Goal: Task Accomplishment & Management: Complete application form

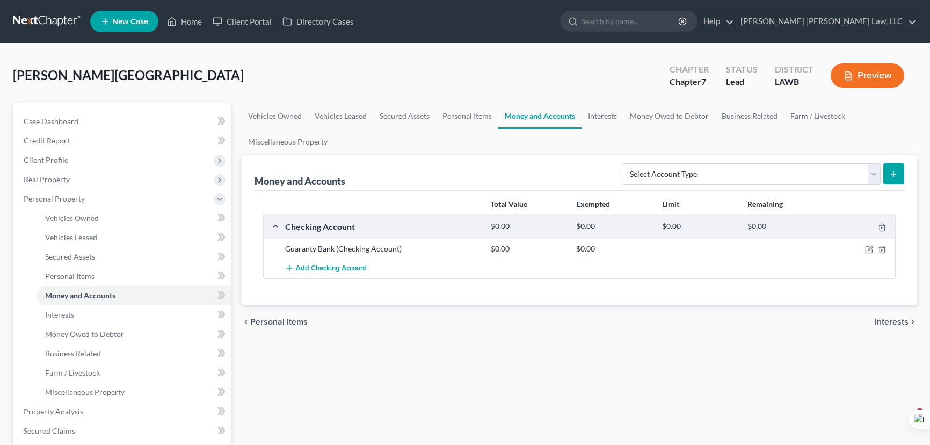
click at [45, 27] on link at bounding box center [47, 21] width 69 height 19
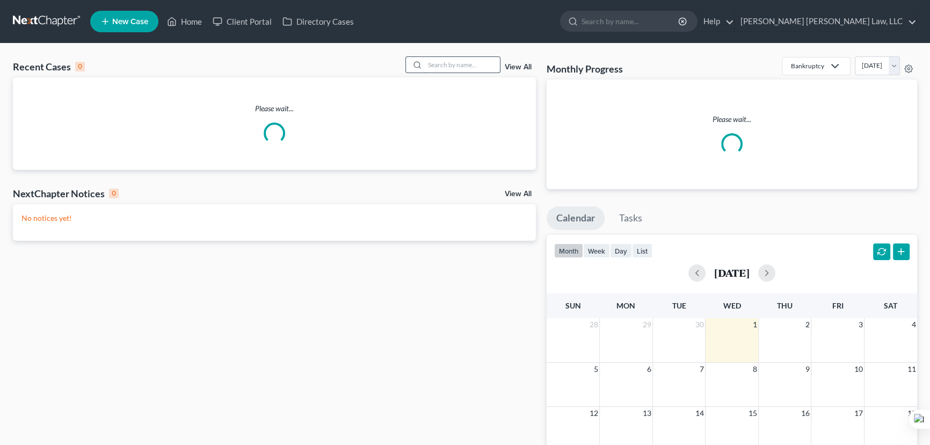
click at [472, 65] on input "search" at bounding box center [462, 65] width 75 height 16
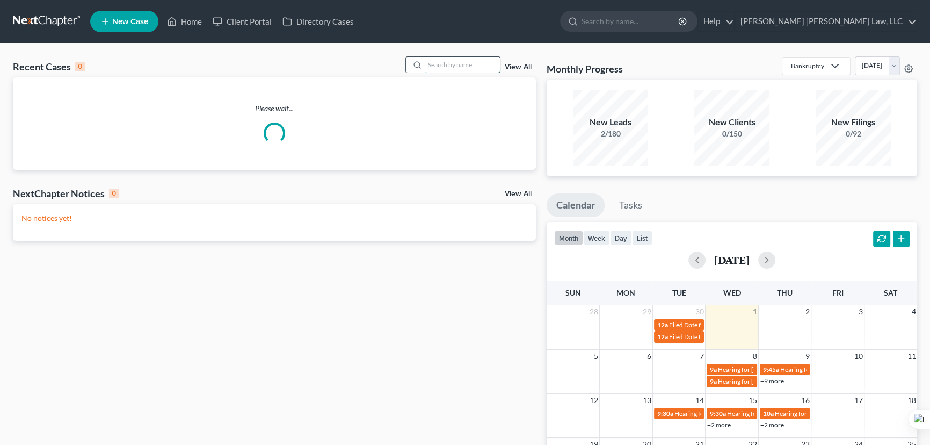
type input "o"
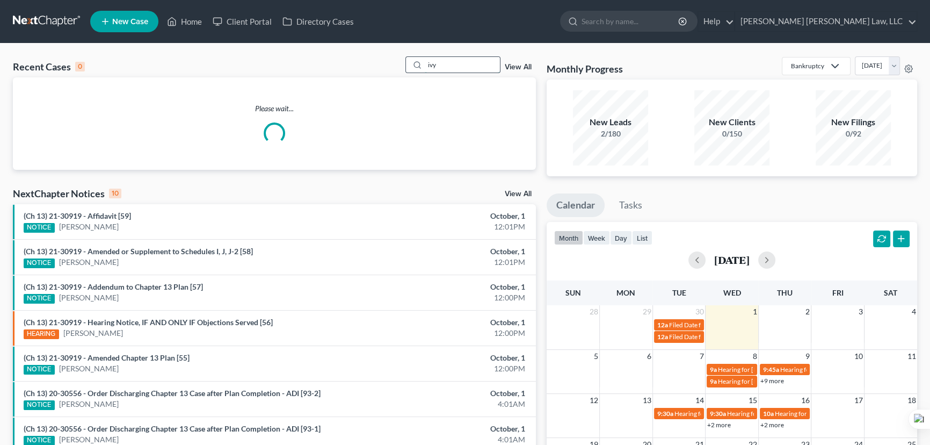
type input "ivy"
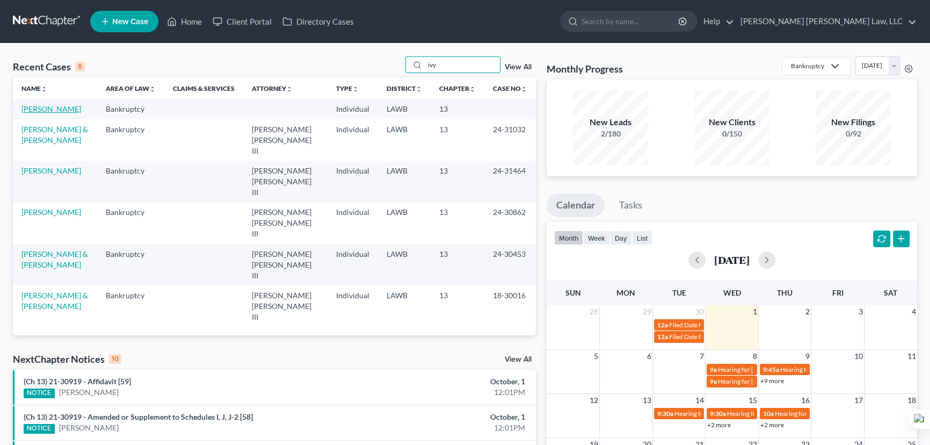
click at [43, 110] on link "[PERSON_NAME]" at bounding box center [51, 108] width 60 height 9
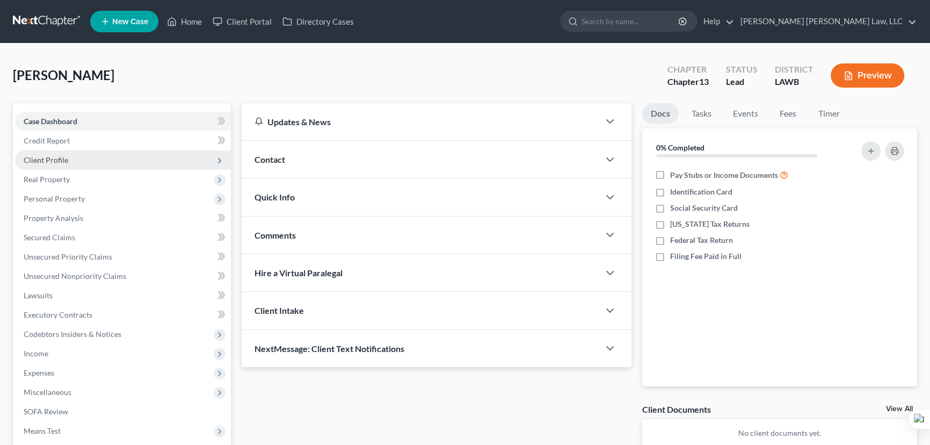
click at [129, 161] on span "Client Profile" at bounding box center [123, 159] width 216 height 19
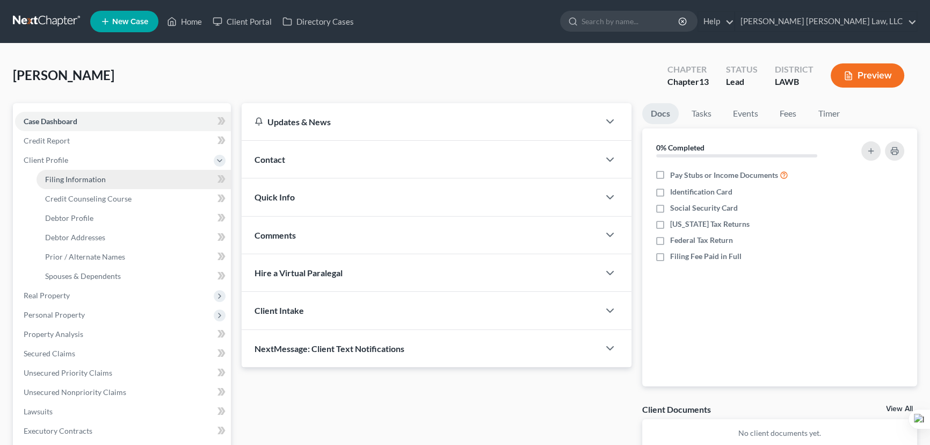
click at [124, 183] on link "Filing Information" at bounding box center [134, 179] width 194 height 19
select select "1"
select select "0"
select select "3"
select select "19"
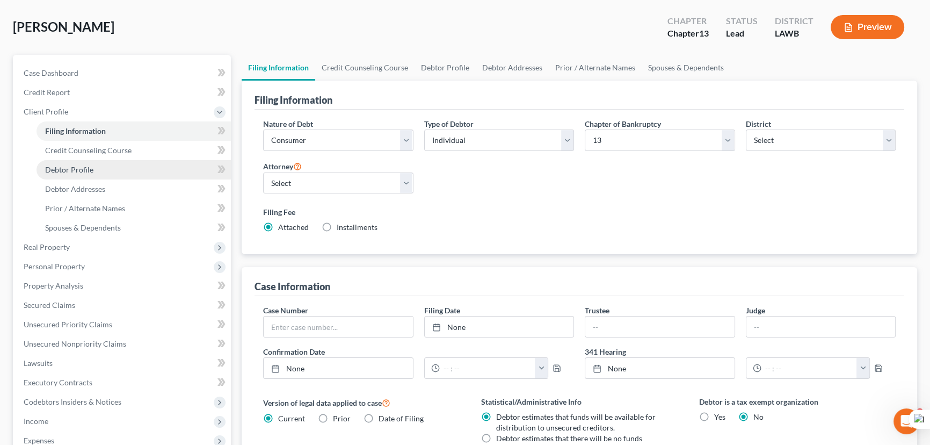
click at [79, 175] on link "Debtor Profile" at bounding box center [134, 169] width 194 height 19
select select "0"
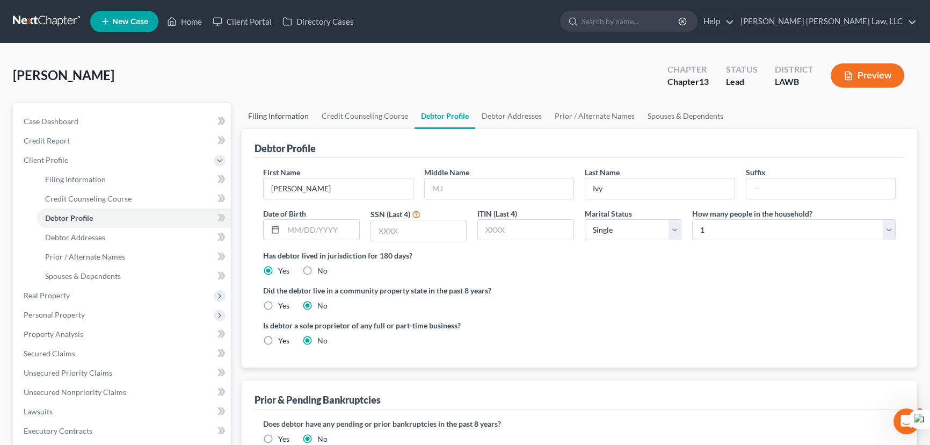
click at [274, 127] on link "Filing Information" at bounding box center [279, 116] width 74 height 26
select select "1"
select select "0"
select select "3"
select select "36"
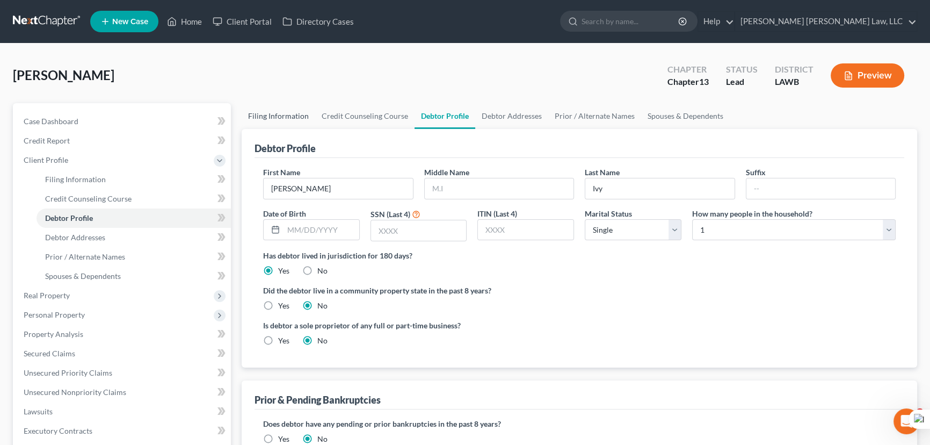
select select "19"
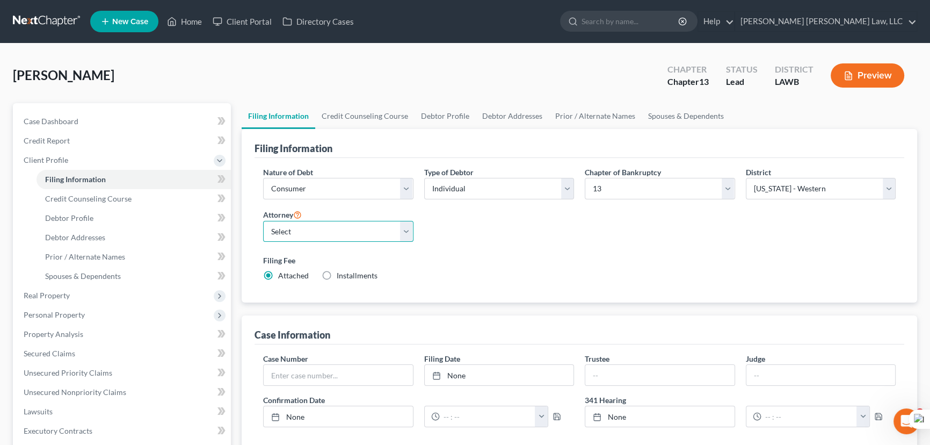
click at [316, 229] on select "Select E. Orum Young III - LAWB E. Orum Young III - LAMB E. Orum Young III - LA…" at bounding box center [338, 231] width 150 height 21
select select "0"
click at [263, 221] on select "Select E. Orum Young III - LAWB E. Orum Young III - LAMB E. Orum Young III - LA…" at bounding box center [338, 231] width 150 height 21
click at [360, 118] on link "Credit Counseling Course" at bounding box center [364, 116] width 99 height 26
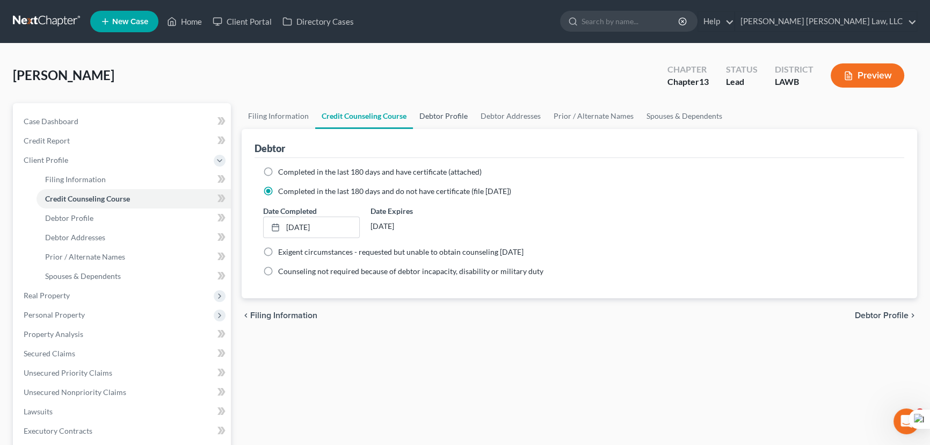
click at [452, 115] on link "Debtor Profile" at bounding box center [443, 116] width 61 height 26
select select "0"
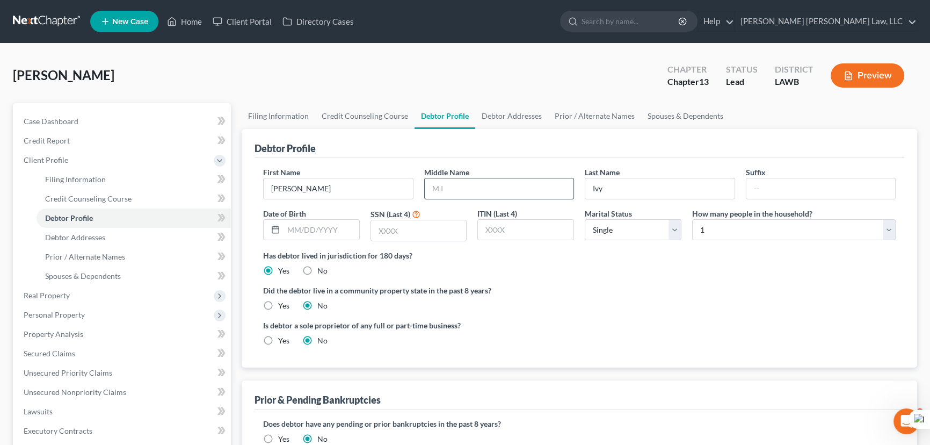
click at [469, 196] on input "text" at bounding box center [499, 188] width 149 height 20
type input "S"
click at [343, 226] on input "text" at bounding box center [322, 230] width 76 height 20
type input "11/03/1952"
click at [618, 232] on select "Select Single Married Separated Divorced Widowed" at bounding box center [633, 229] width 97 height 21
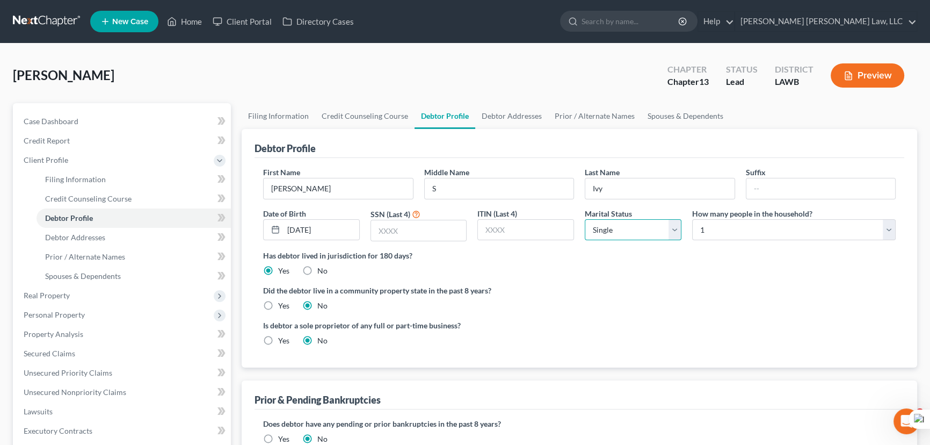
select select "4"
click at [585, 219] on select "Select Single Married Separated Divorced Widowed" at bounding box center [633, 229] width 97 height 21
click at [793, 240] on div "How many people in the household? Select 1 2 3 4 5 6 7 8 9 10 11 12 13 14 15 16…" at bounding box center [794, 225] width 214 height 34
click at [779, 231] on select "Select 1 2 3 4 5 6 7 8 9 10 11 12 13 14 15 16 17 18 19 20" at bounding box center [794, 229] width 204 height 21
select select "1"
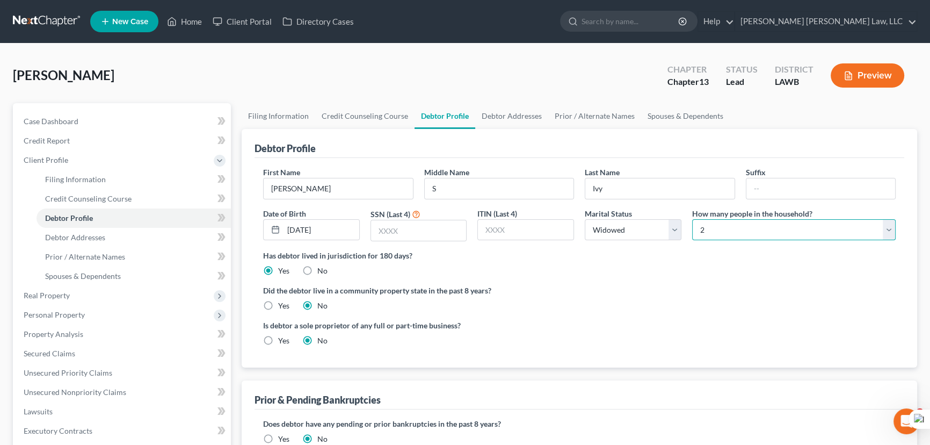
click at [692, 219] on select "Select 1 2 3 4 5 6 7 8 9 10 11 12 13 14 15 16 17 18 19 20" at bounding box center [794, 229] width 204 height 21
click at [436, 225] on input "text" at bounding box center [419, 230] width 96 height 20
type input "7440"
drag, startPoint x: 273, startPoint y: 305, endPoint x: 268, endPoint y: 307, distance: 6.0
click at [278, 305] on label "Yes" at bounding box center [283, 305] width 11 height 11
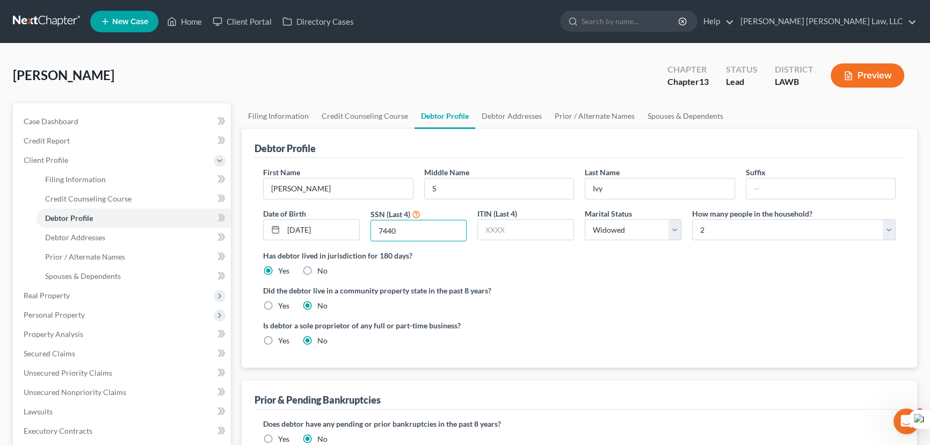
click at [283, 305] on input "Yes" at bounding box center [286, 303] width 7 height 7
radio input "true"
radio input "false"
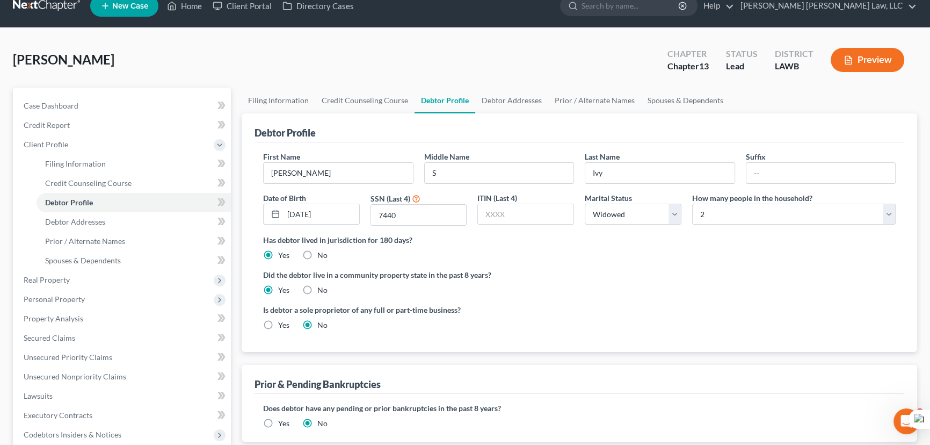
scroll to position [195, 0]
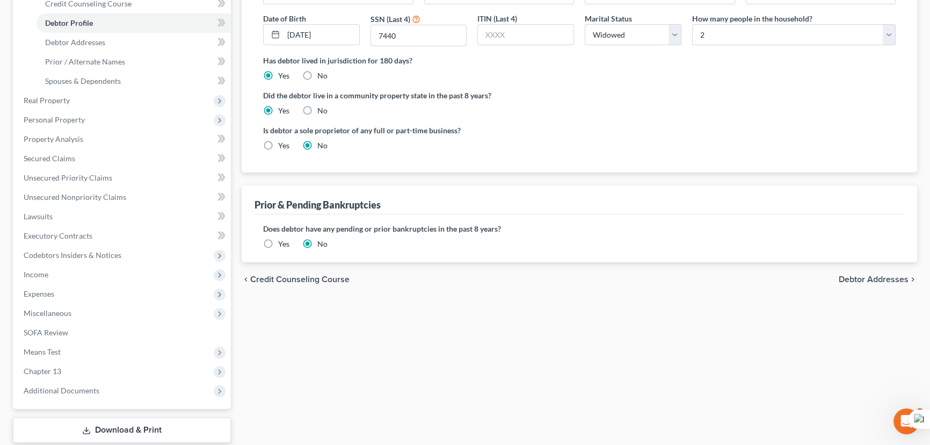
click at [278, 243] on label "Yes" at bounding box center [283, 243] width 11 height 11
click at [283, 243] on input "Yes" at bounding box center [286, 241] width 7 height 7
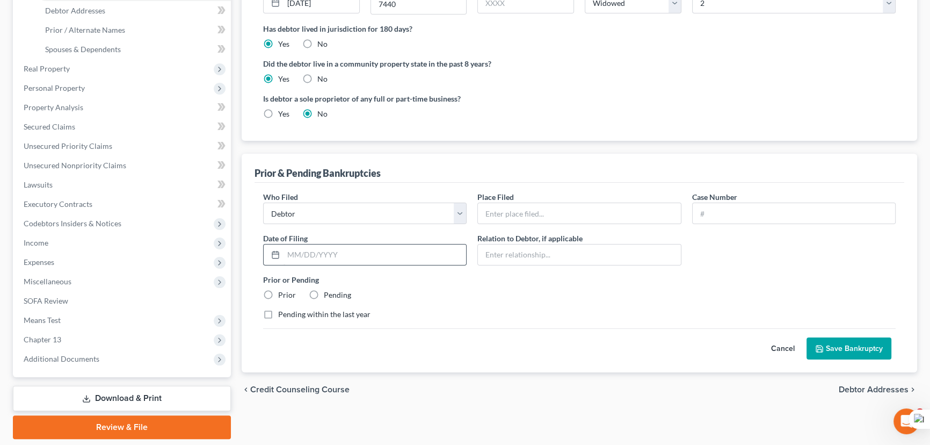
scroll to position [260, 0]
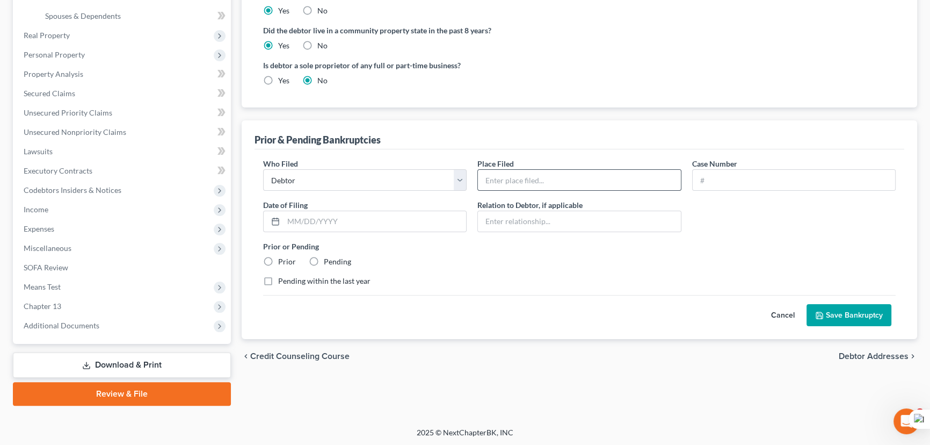
drag, startPoint x: 574, startPoint y: 166, endPoint x: 569, endPoint y: 181, distance: 15.6
click at [573, 169] on div "Place Filed *" at bounding box center [579, 174] width 214 height 33
click at [569, 181] on input "text" at bounding box center [579, 180] width 203 height 20
type input "Western District Of Lousiana"
click at [738, 172] on input "text" at bounding box center [794, 180] width 203 height 20
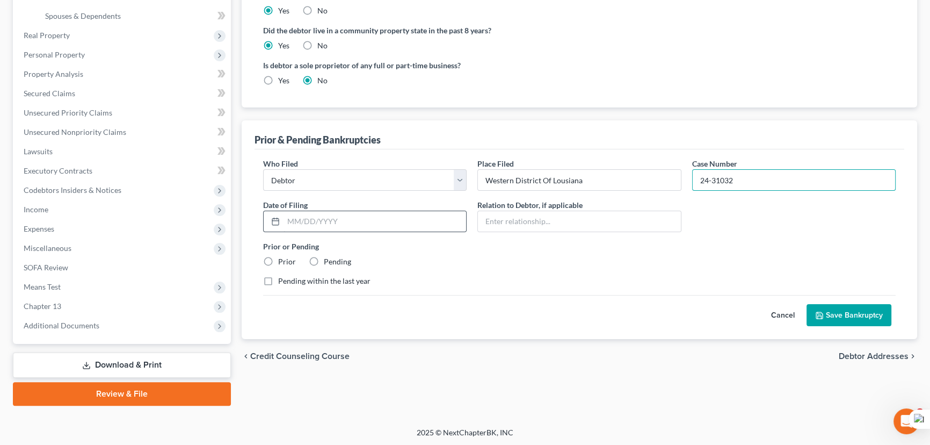
type input "24-31032"
click at [413, 221] on input "text" at bounding box center [375, 221] width 183 height 20
type input "04/11/2024"
click at [278, 257] on label "Prior" at bounding box center [287, 261] width 18 height 11
click at [283, 257] on input "Prior" at bounding box center [286, 259] width 7 height 7
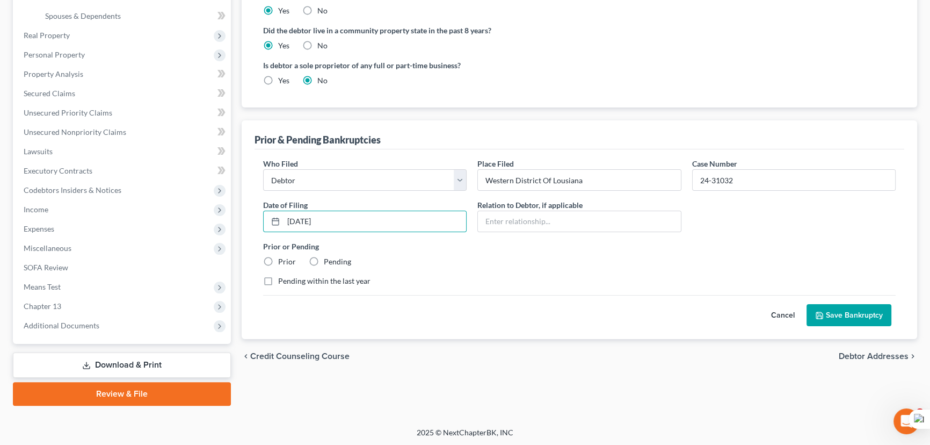
radio input "true"
click at [841, 310] on button "Save Bankruptcy" at bounding box center [849, 315] width 85 height 23
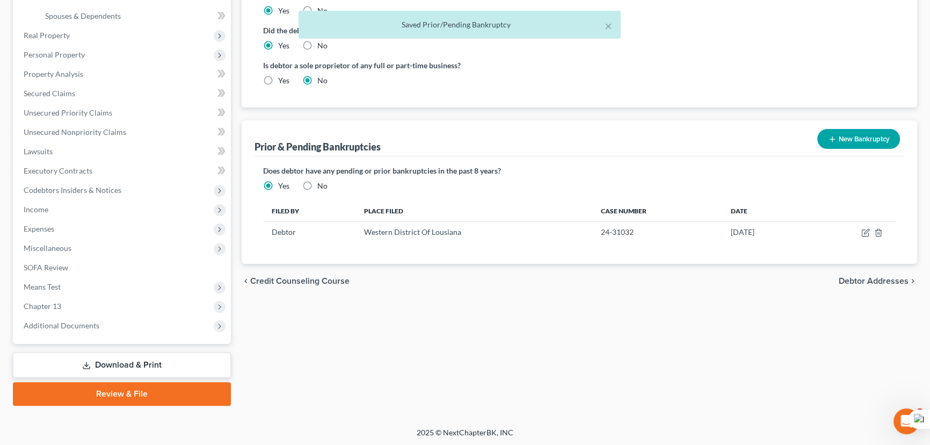
click at [864, 134] on button "New Bankruptcy" at bounding box center [859, 139] width 83 height 20
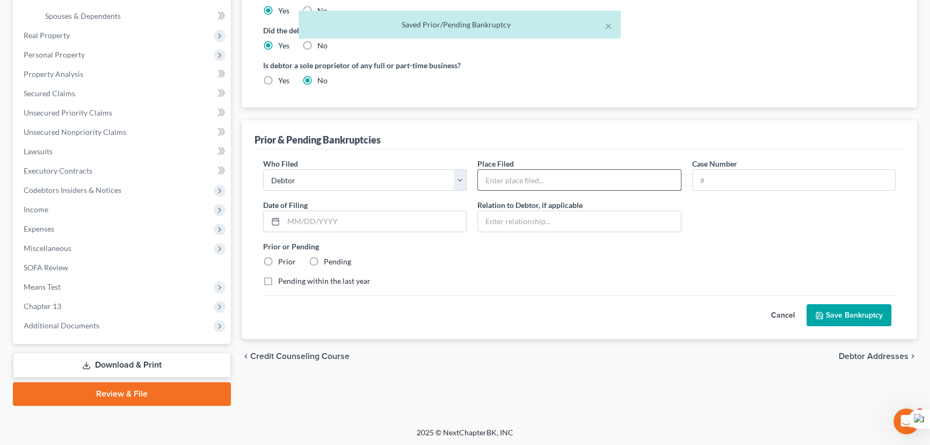
click at [530, 176] on input "text" at bounding box center [579, 180] width 203 height 20
type input "Western District Of Lousiana"
click at [751, 177] on input "text" at bounding box center [794, 180] width 203 height 20
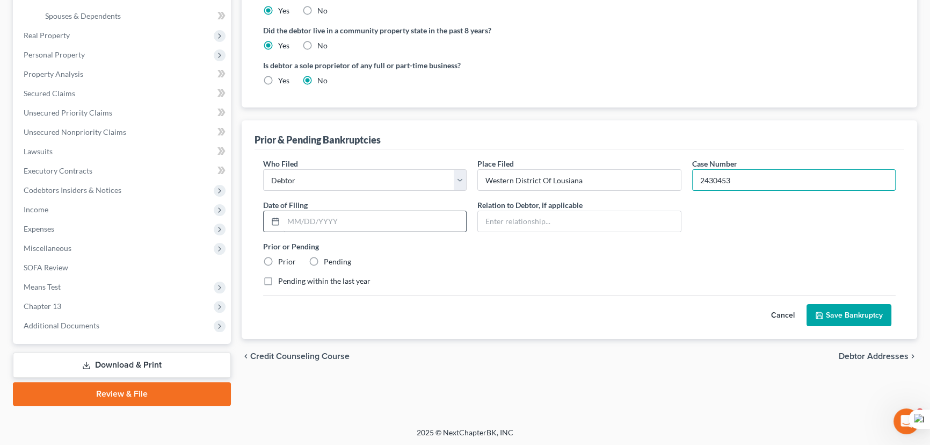
type input "2430453"
click at [383, 219] on input "text" at bounding box center [375, 221] width 183 height 20
type input "08/19/2024"
click at [278, 257] on label "Prior" at bounding box center [287, 261] width 18 height 11
click at [283, 257] on input "Prior" at bounding box center [286, 259] width 7 height 7
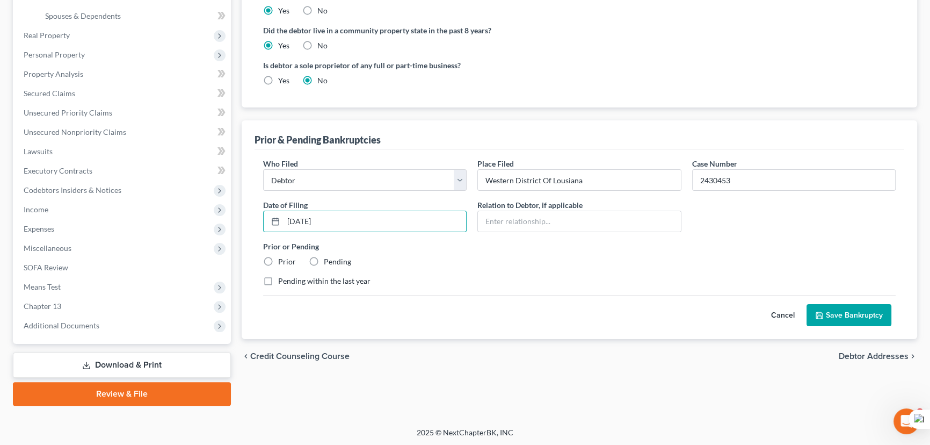
radio input "true"
click at [839, 317] on button "Save Bankruptcy" at bounding box center [849, 315] width 85 height 23
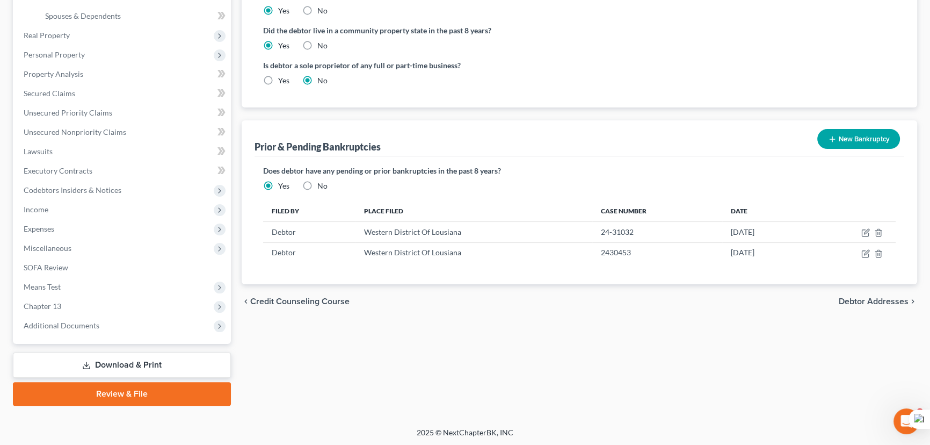
click at [876, 146] on button "New Bankruptcy" at bounding box center [859, 139] width 83 height 20
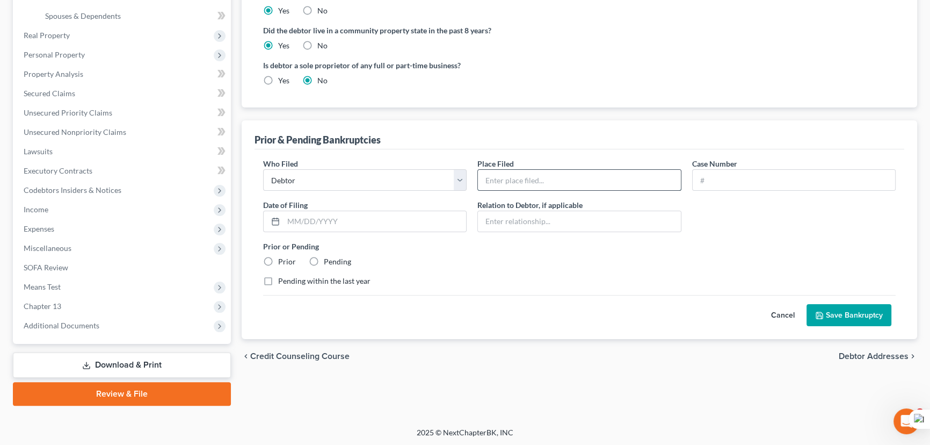
click at [650, 181] on input "text" at bounding box center [579, 180] width 203 height 20
type input "Western District Of Lousiana"
click at [797, 179] on input "text" at bounding box center [794, 180] width 203 height 20
type input "18-30016"
click at [329, 215] on input "text" at bounding box center [375, 221] width 183 height 20
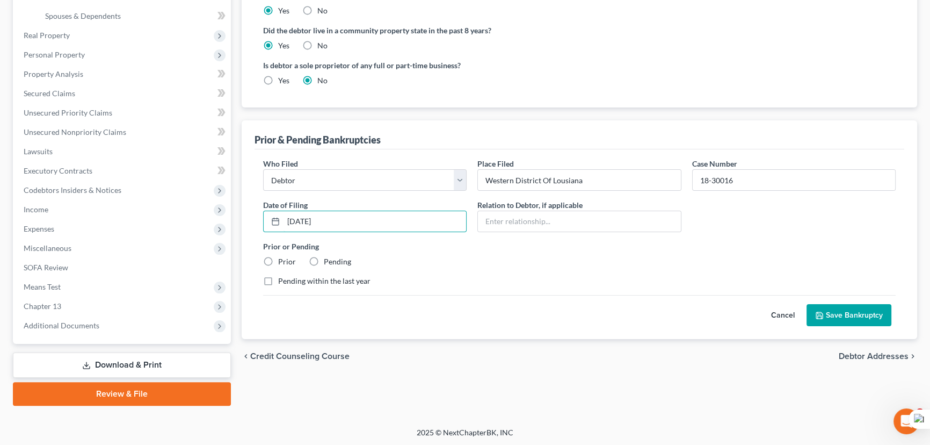
type input "01/04/2018"
click at [278, 256] on label "Prior" at bounding box center [287, 261] width 18 height 11
click at [283, 256] on input "Prior" at bounding box center [286, 259] width 7 height 7
radio input "true"
click at [865, 319] on button "Save Bankruptcy" at bounding box center [849, 315] width 85 height 23
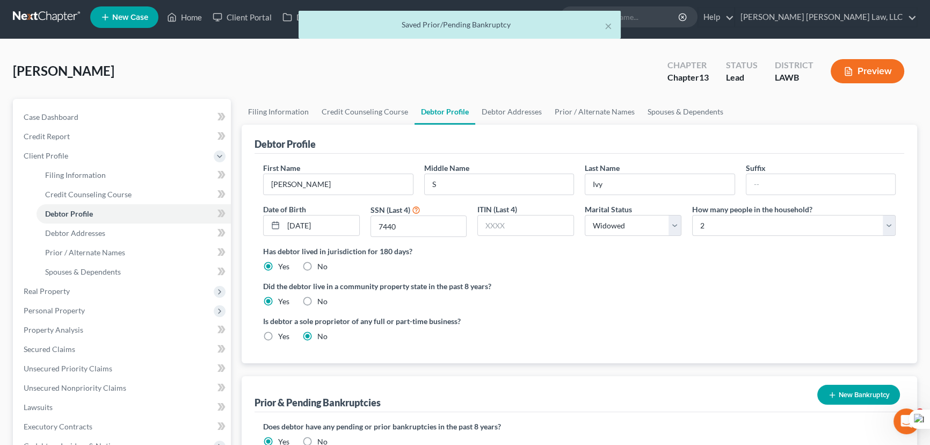
scroll to position [0, 0]
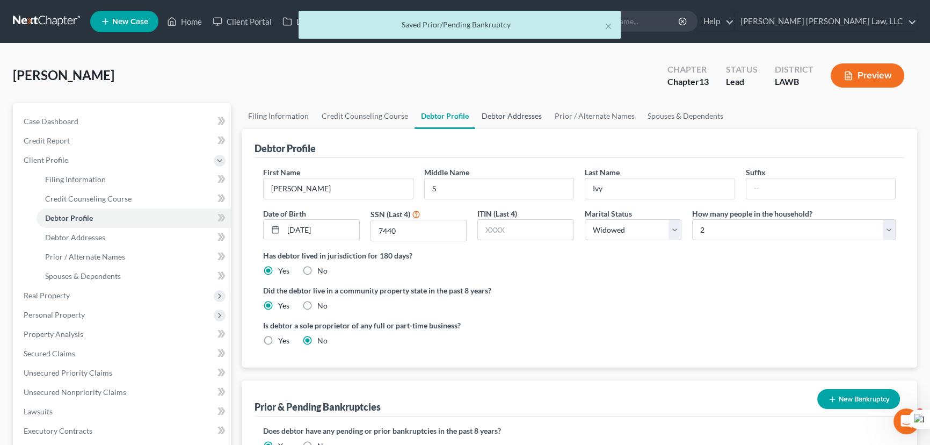
click at [500, 126] on link "Debtor Addresses" at bounding box center [511, 116] width 73 height 26
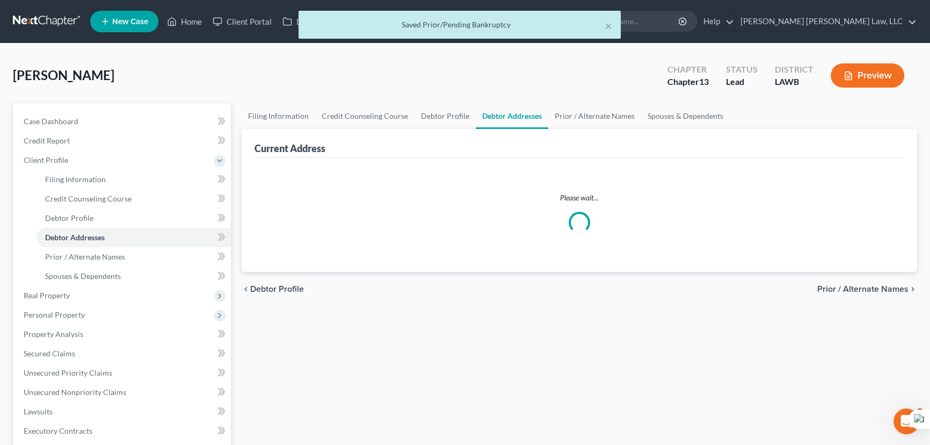
select select "0"
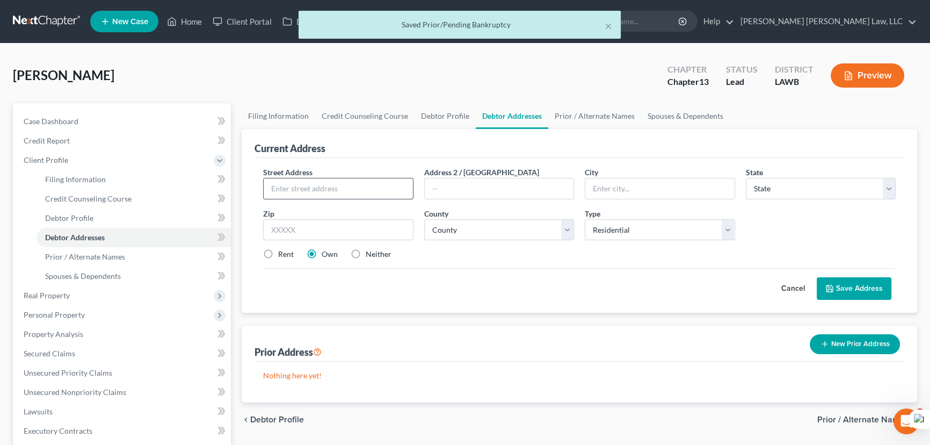
click at [312, 180] on input "text" at bounding box center [338, 188] width 149 height 20
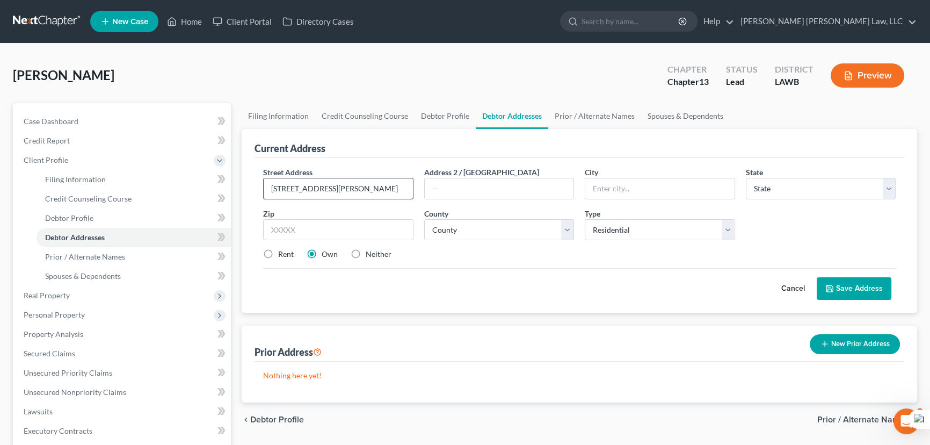
type input "392 Wheeler Rd"
type input "Monroe"
click at [799, 182] on select "State AL AK AR AZ CA CO CT DE DC FL GA GU HI ID IL IN IA KS KY LA ME MD MA MI M…" at bounding box center [821, 188] width 150 height 21
select select "19"
click at [746, 178] on select "State AL AK AR AZ CA CO CT DE DC FL GA GU HI ID IL IN IA KS KY LA ME MD MA MI M…" at bounding box center [821, 188] width 150 height 21
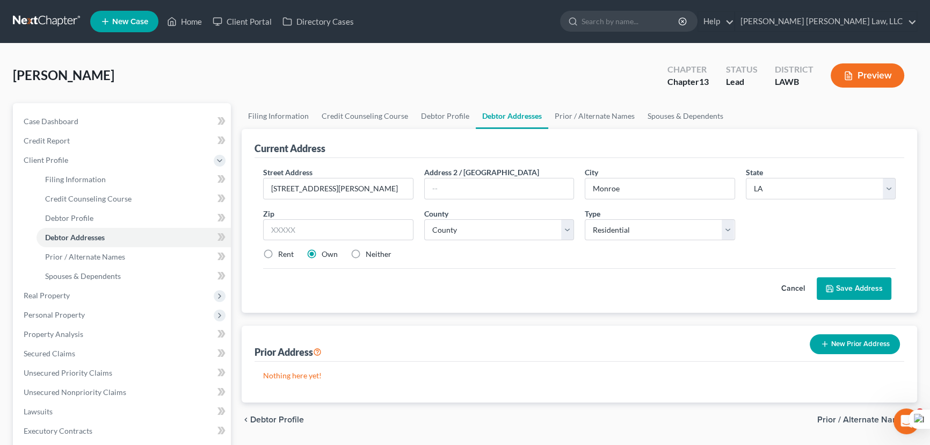
click at [322, 241] on div "Street Address * 392 Wheeler Rd Address 2 / PO Box City * Monroe State * State …" at bounding box center [580, 218] width 644 height 102
click at [322, 225] on input "text" at bounding box center [338, 229] width 150 height 21
type input "71203"
click at [545, 266] on div "Street Address * 392 Wheeler Rd Address 2 / PO Box City * Monroe State * State …" at bounding box center [580, 218] width 644 height 102
click at [846, 282] on button "Save Address" at bounding box center [854, 288] width 75 height 23
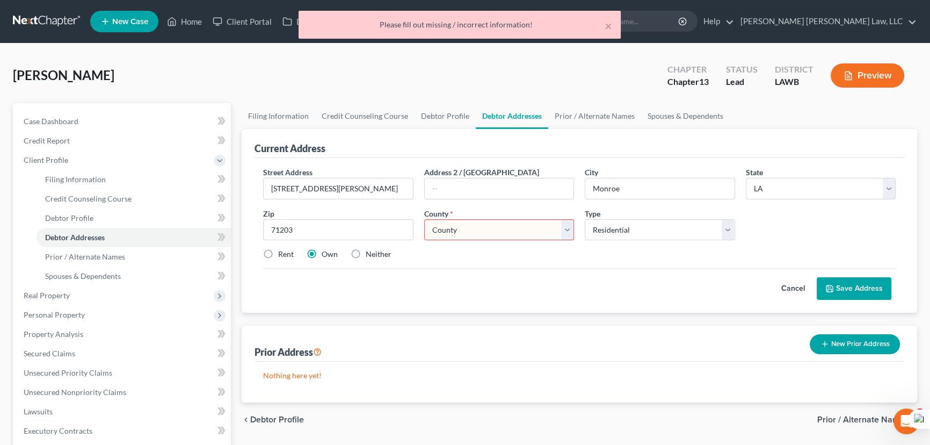
click at [485, 227] on select "County Acadia Allen Ascension Assumption Avoyelles Beauregard Bienville Bossier…" at bounding box center [499, 229] width 150 height 21
select select "36"
click at [424, 219] on select "County Acadia Allen Ascension Assumption Avoyelles Beauregard Bienville Bossier…" at bounding box center [499, 229] width 150 height 21
click at [853, 290] on button "Save Address" at bounding box center [854, 288] width 75 height 23
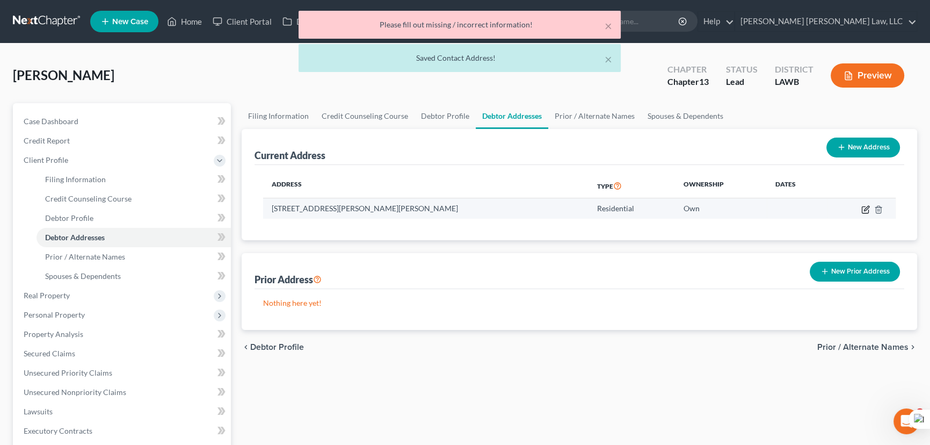
click at [866, 206] on icon "button" at bounding box center [866, 208] width 5 height 5
select select "19"
select select "36"
select select "0"
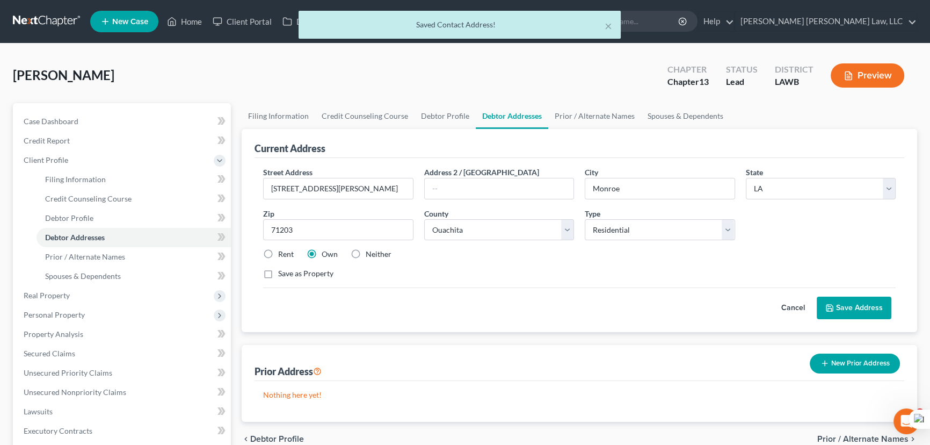
click at [278, 270] on label "Save as Property" at bounding box center [305, 273] width 55 height 11
click at [283, 270] on input "Save as Property" at bounding box center [286, 271] width 7 height 7
checkbox input "true"
click at [835, 306] on button "Save Address" at bounding box center [854, 308] width 75 height 23
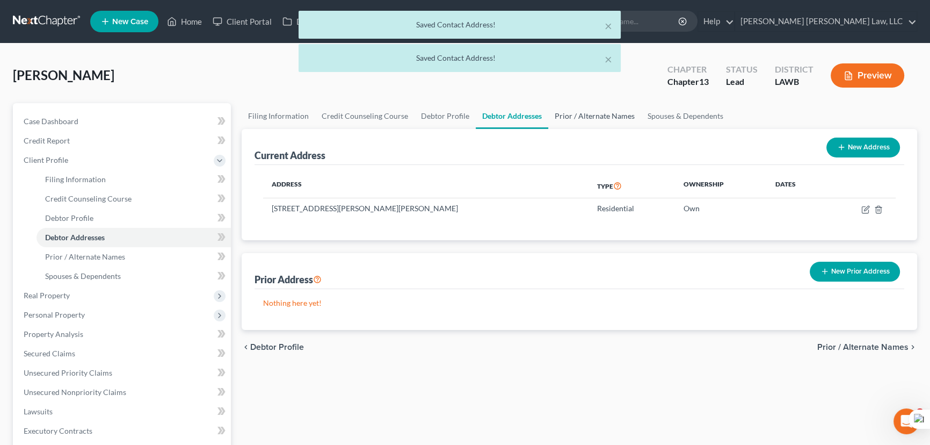
click at [575, 112] on link "Prior / Alternate Names" at bounding box center [594, 116] width 93 height 26
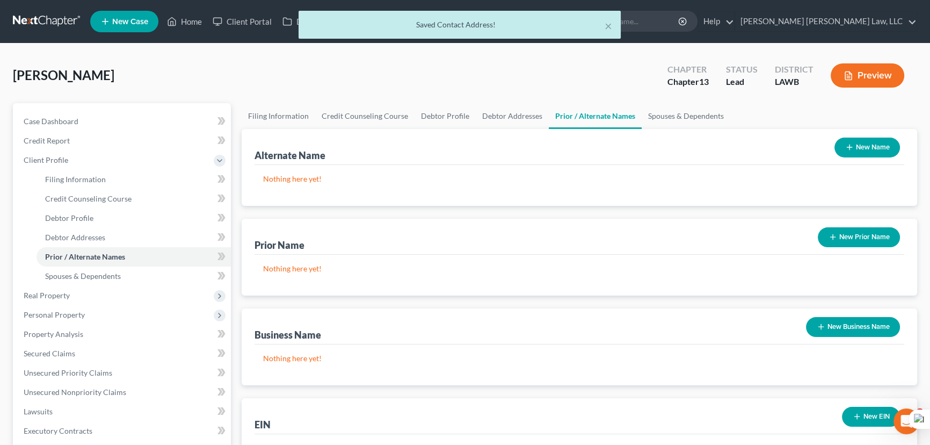
click at [858, 147] on button "New Name" at bounding box center [868, 148] width 66 height 20
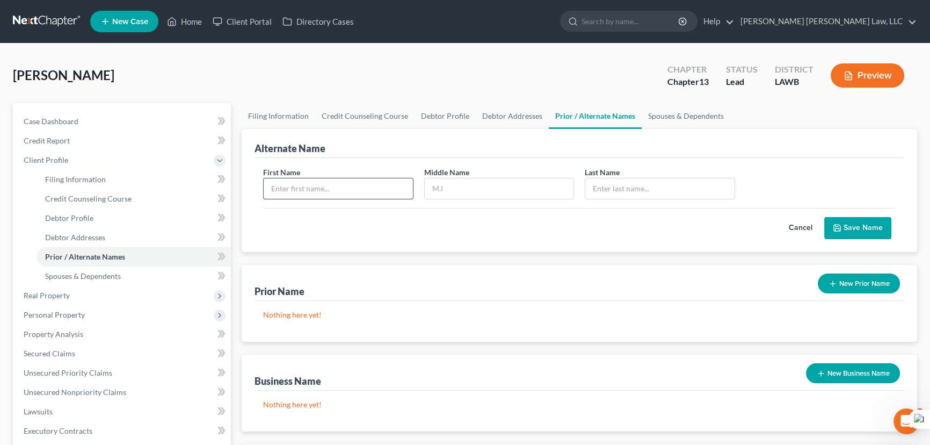
click at [325, 183] on input "text" at bounding box center [338, 188] width 149 height 20
type input "Brenda"
type input "Ivy"
click at [872, 226] on button "Save Name" at bounding box center [858, 228] width 67 height 23
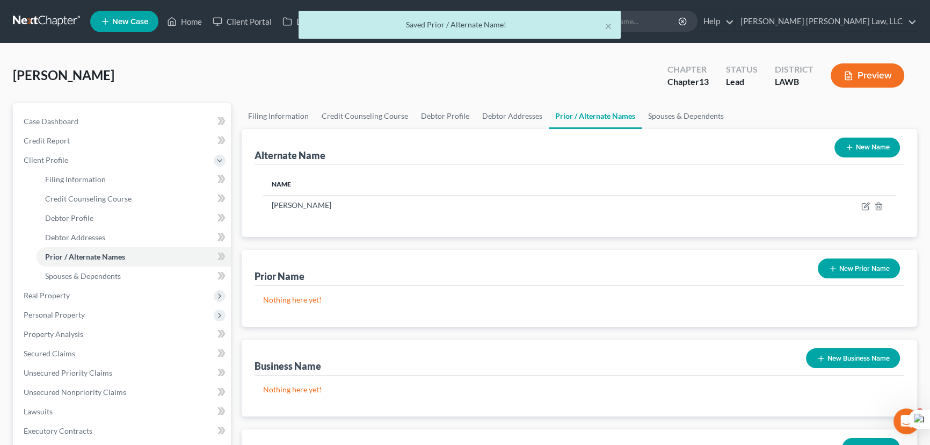
click at [868, 145] on button "New Name" at bounding box center [868, 148] width 66 height 20
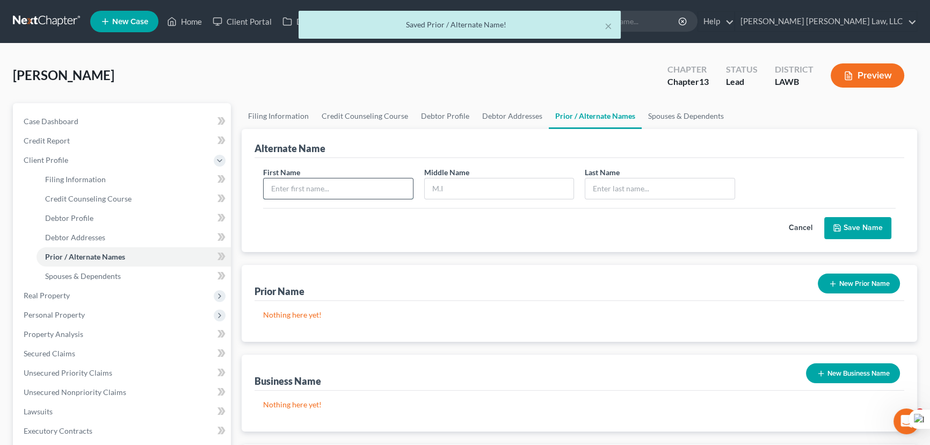
click at [324, 189] on input "text" at bounding box center [338, 188] width 149 height 20
type input "Brenda"
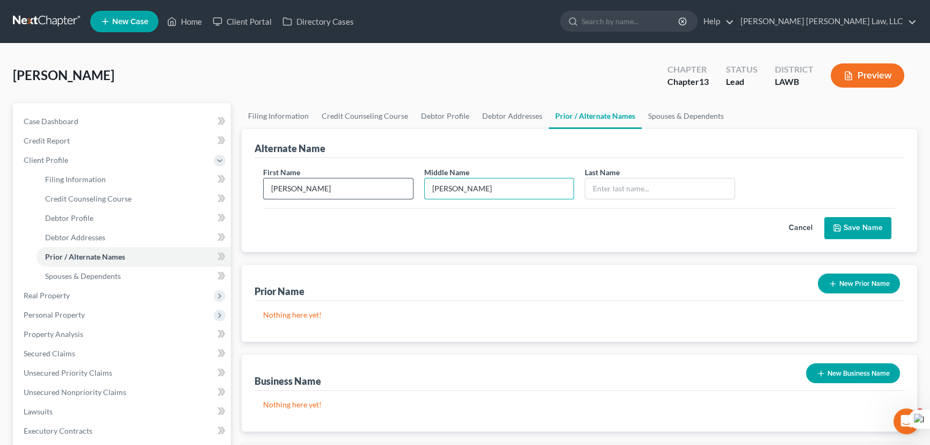
type input "Stott"
type input "Ivy"
drag, startPoint x: 849, startPoint y: 232, endPoint x: 881, endPoint y: 313, distance: 87.1
click at [849, 232] on button "Save Name" at bounding box center [858, 228] width 67 height 23
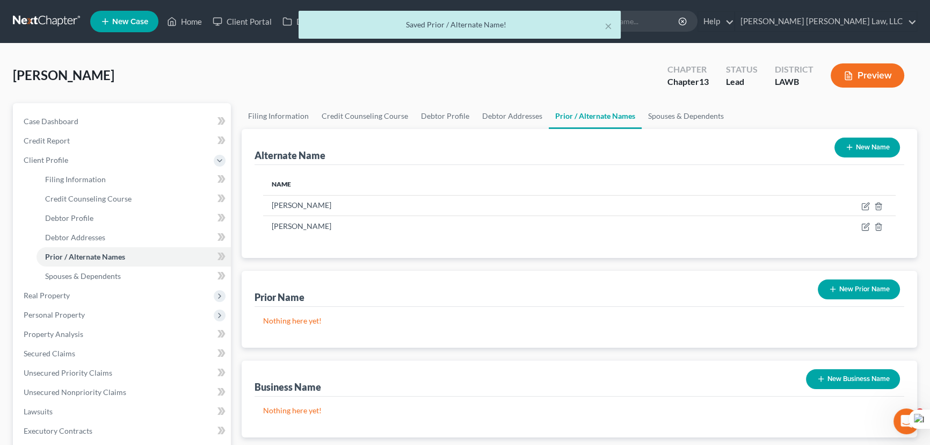
click at [856, 283] on button "New Prior Name" at bounding box center [859, 289] width 82 height 20
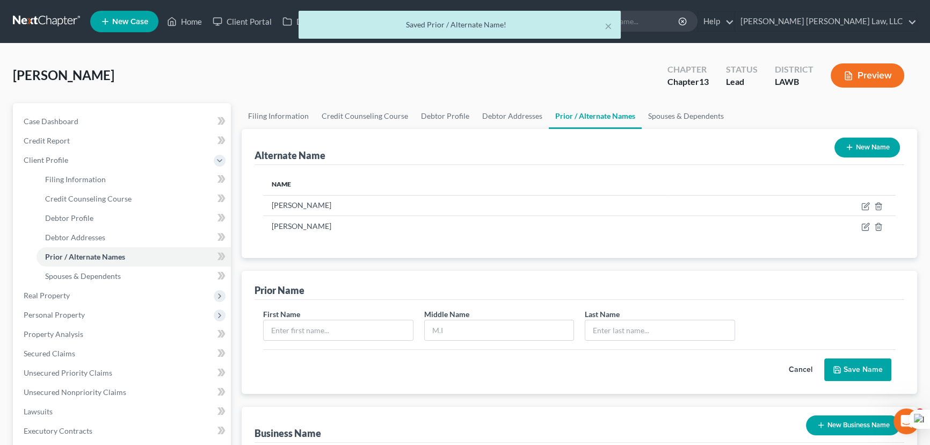
click at [806, 360] on button "Cancel" at bounding box center [800, 369] width 47 height 21
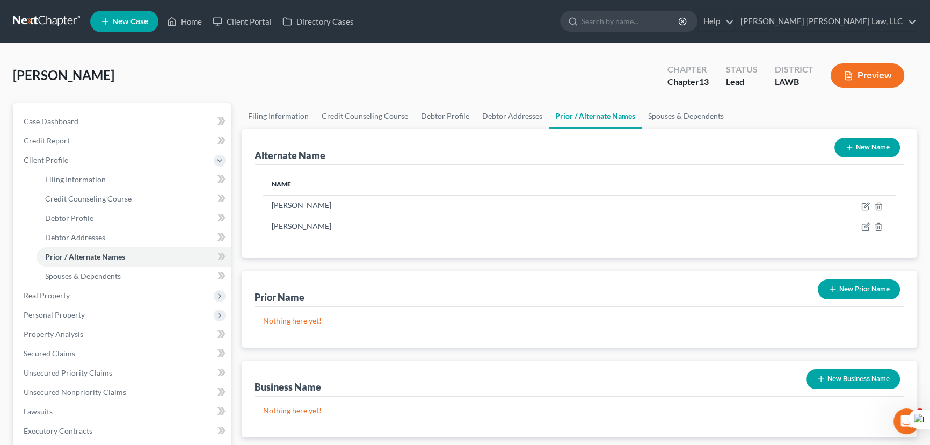
click at [849, 290] on button "New Prior Name" at bounding box center [859, 289] width 82 height 20
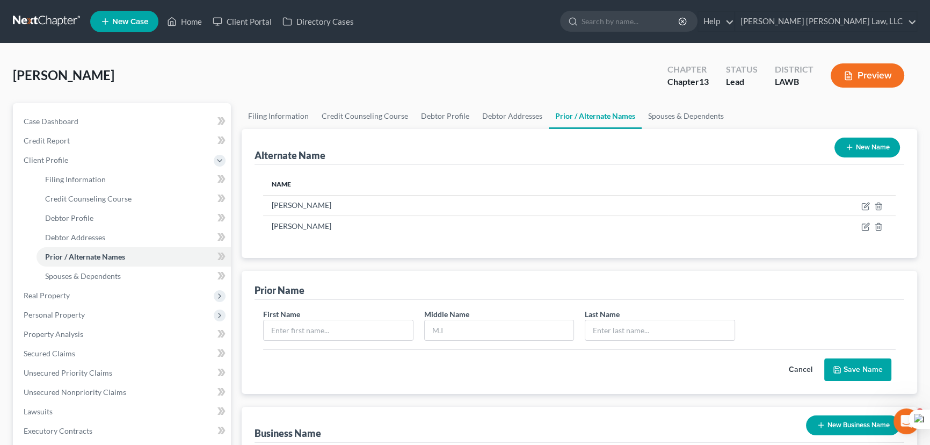
click at [365, 310] on div "First Name" at bounding box center [338, 324] width 161 height 33
click at [356, 342] on div "First Name Middle Name Last Name *" at bounding box center [580, 328] width 644 height 41
click at [340, 331] on input "text" at bounding box center [338, 330] width 149 height 20
type input "Brenda"
type input "A"
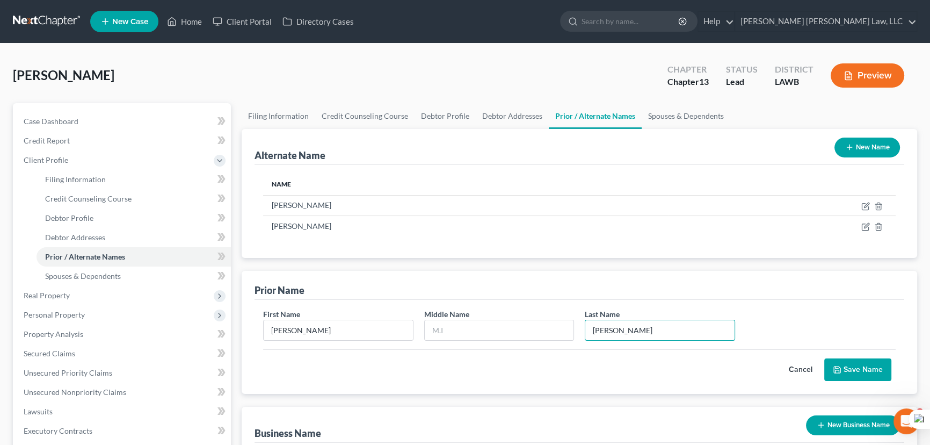
type input "Stott"
click at [864, 356] on div "Cancel Save Name" at bounding box center [579, 365] width 633 height 32
click at [846, 365] on button "Save Name" at bounding box center [858, 369] width 67 height 23
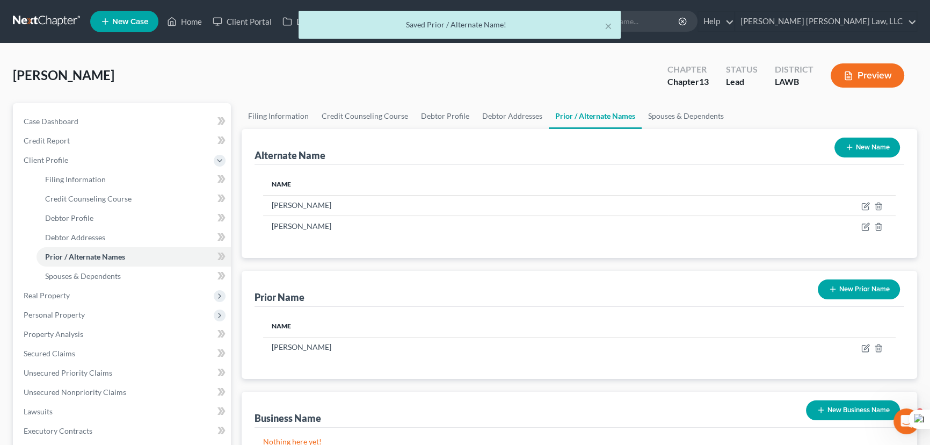
click at [695, 133] on div "Alternate Name New Name" at bounding box center [580, 147] width 650 height 36
click at [680, 116] on link "Spouses & Dependents" at bounding box center [686, 116] width 89 height 26
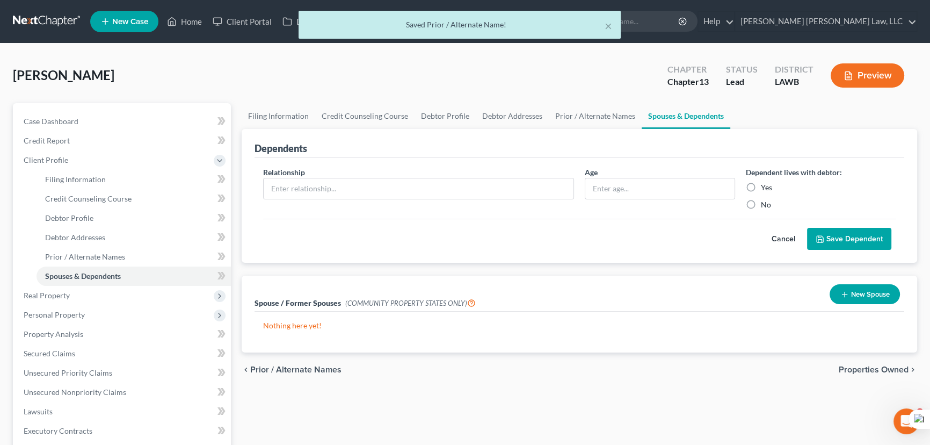
click at [865, 289] on button "New Spouse" at bounding box center [865, 294] width 70 height 20
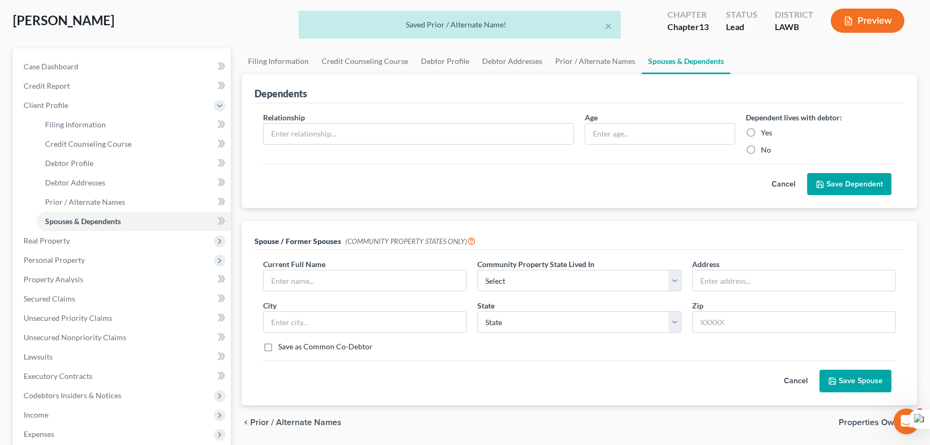
scroll to position [146, 0]
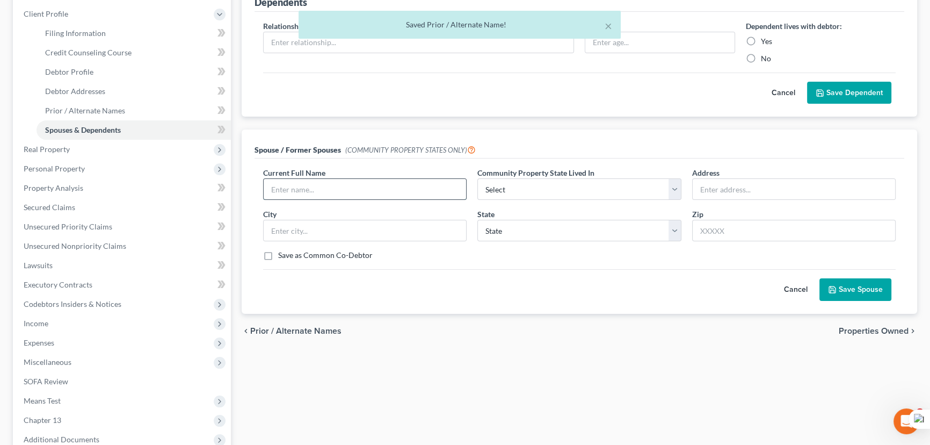
click at [353, 192] on input "text" at bounding box center [365, 189] width 203 height 20
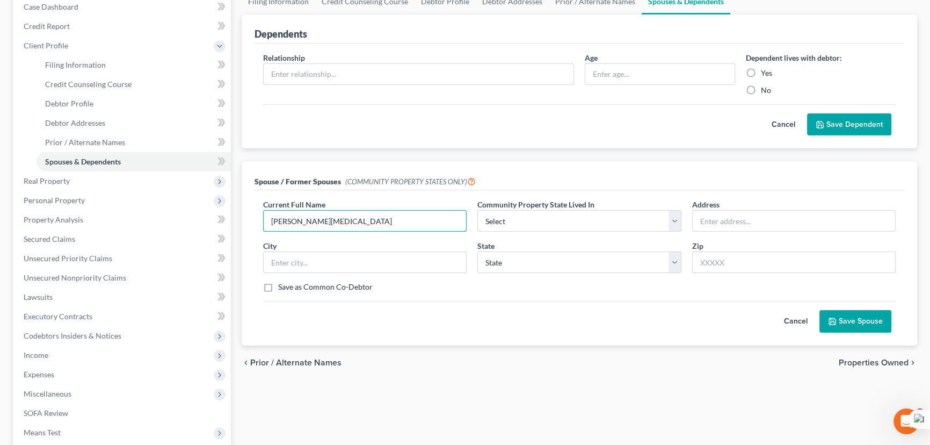
scroll to position [97, 0]
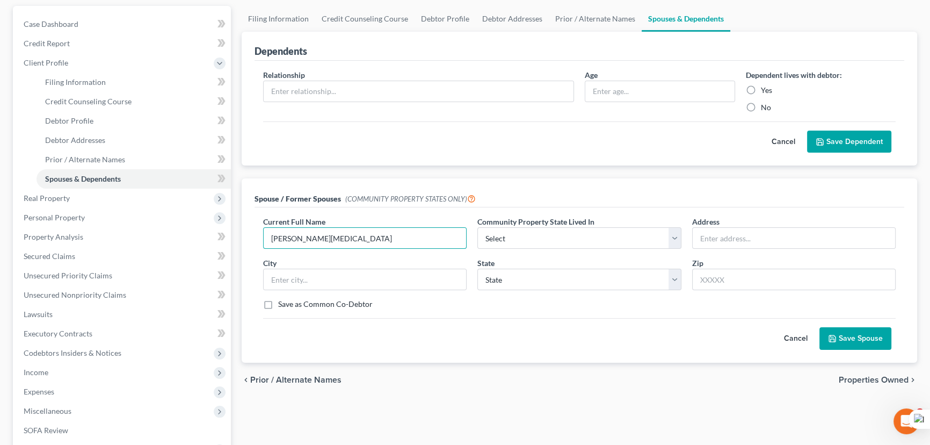
type input "Henry Michael Icu"
click at [793, 339] on button "Cancel" at bounding box center [795, 338] width 47 height 21
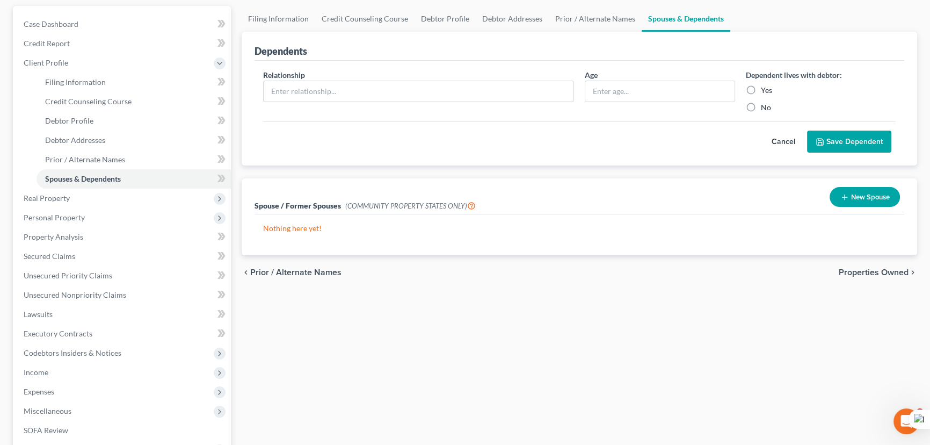
click at [876, 190] on button "New Spouse" at bounding box center [865, 197] width 70 height 20
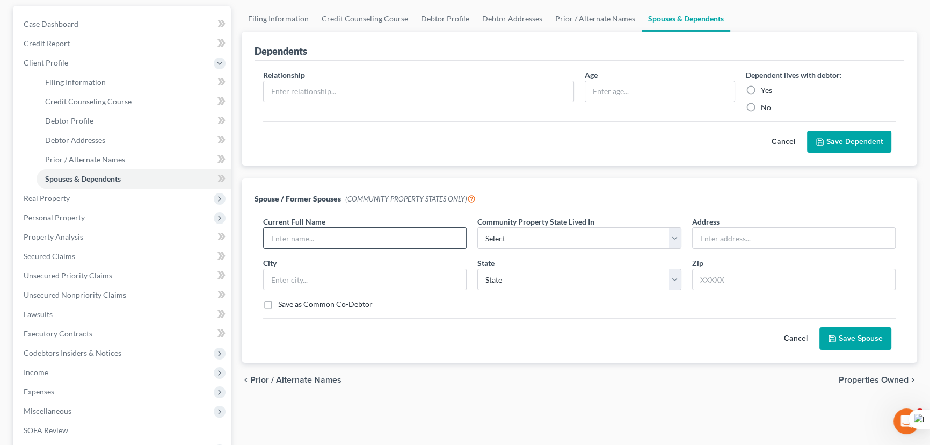
click at [353, 245] on input "text" at bounding box center [365, 238] width 203 height 20
type input "Henry Michael Ivy"
select select "4"
type input "392 Wheeler Rd"
type input "Monroe"
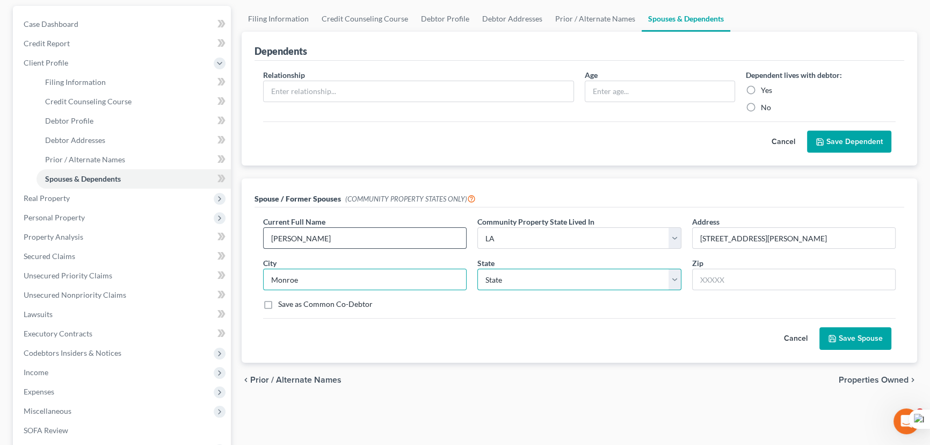
select select "19"
type input "71203"
click at [852, 341] on button "Save Spouse" at bounding box center [856, 338] width 72 height 23
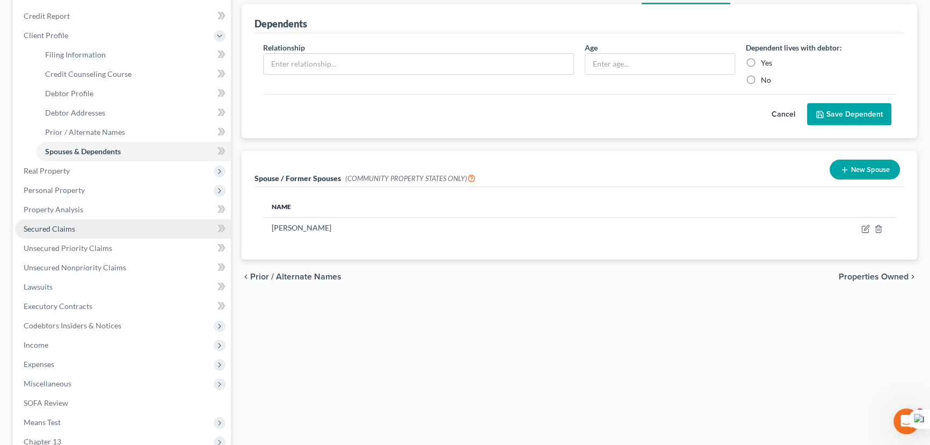
scroll to position [146, 0]
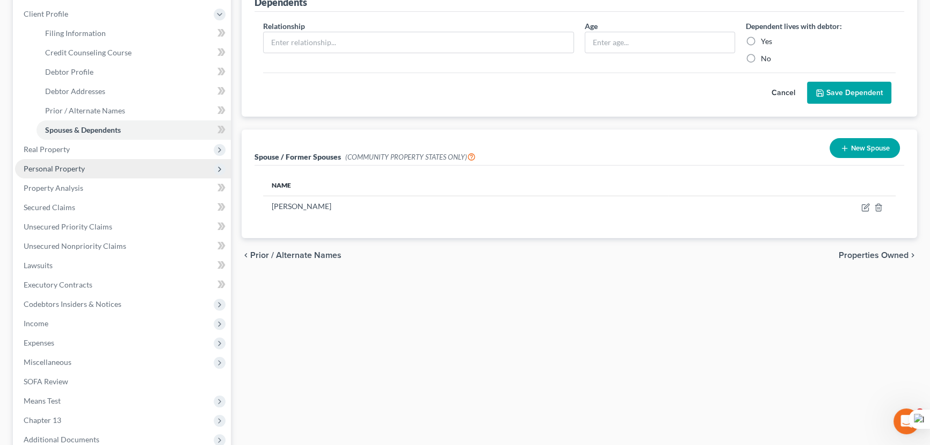
click at [88, 167] on span "Personal Property" at bounding box center [123, 168] width 216 height 19
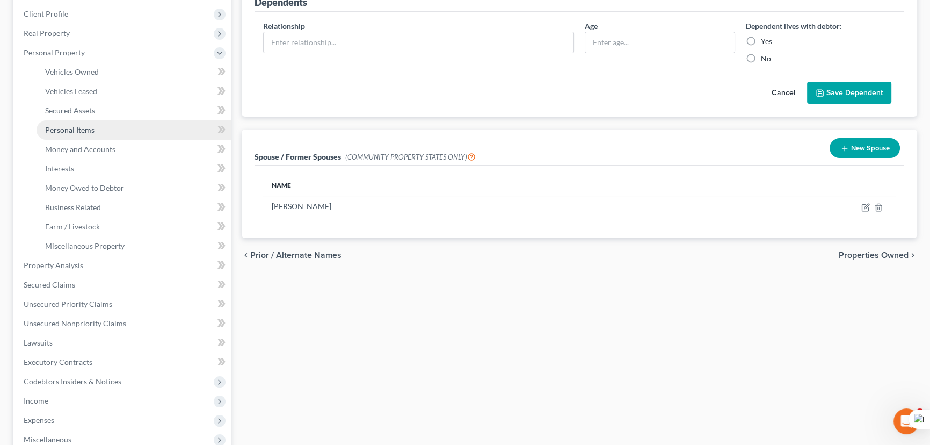
click at [108, 120] on link "Personal Items" at bounding box center [134, 129] width 194 height 19
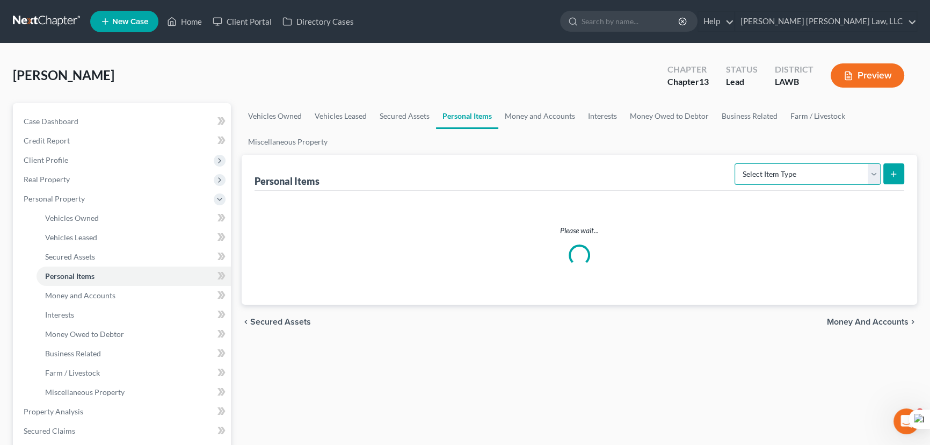
drag, startPoint x: 770, startPoint y: 165, endPoint x: 770, endPoint y: 176, distance: 10.8
click at [770, 165] on select "Select Item Type Clothing (A/B: 11) Collectibles Of Value (A/B: 8) Electronics …" at bounding box center [808, 173] width 146 height 21
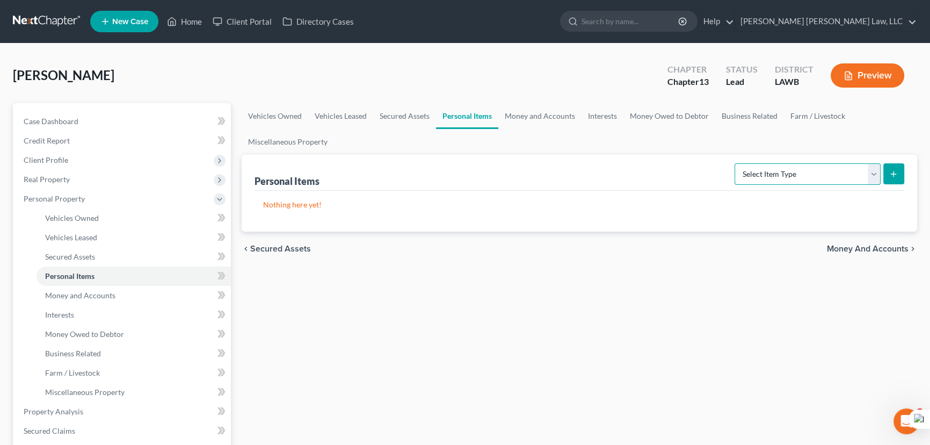
select select "clothing"
click at [736, 163] on select "Select Item Type Clothing (A/B: 11) Collectibles Of Value (A/B: 8) Electronics …" at bounding box center [808, 173] width 146 height 21
click at [886, 177] on button "submit" at bounding box center [894, 173] width 21 height 21
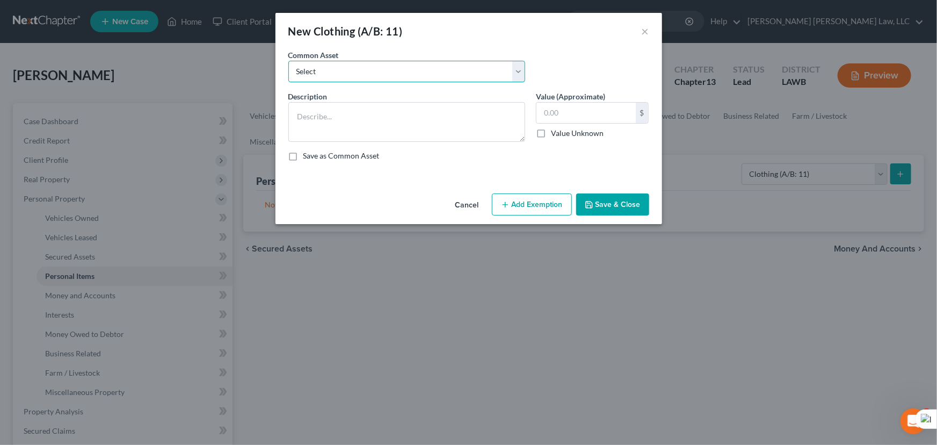
click at [357, 75] on select "Select Clothes Clothes" at bounding box center [406, 71] width 237 height 21
select select "0"
click at [288, 61] on select "Select Clothes Clothes" at bounding box center [406, 71] width 237 height 21
type textarea "Clothes"
type input "300.00"
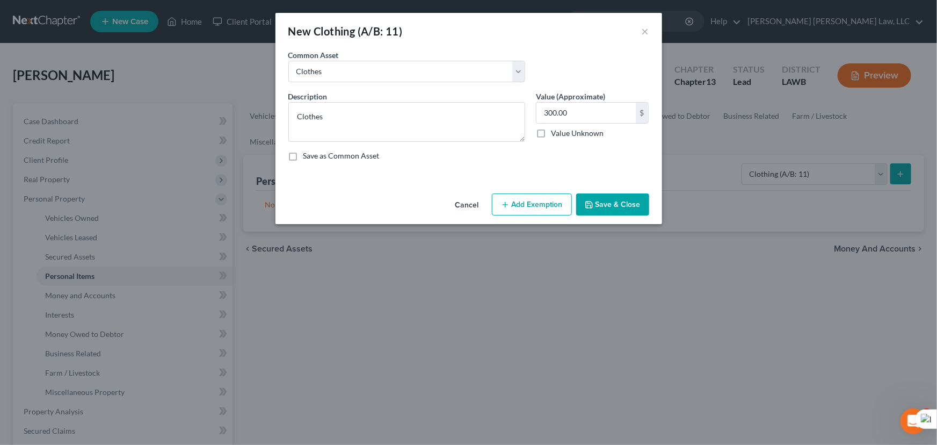
click at [521, 209] on button "Add Exemption" at bounding box center [532, 204] width 80 height 23
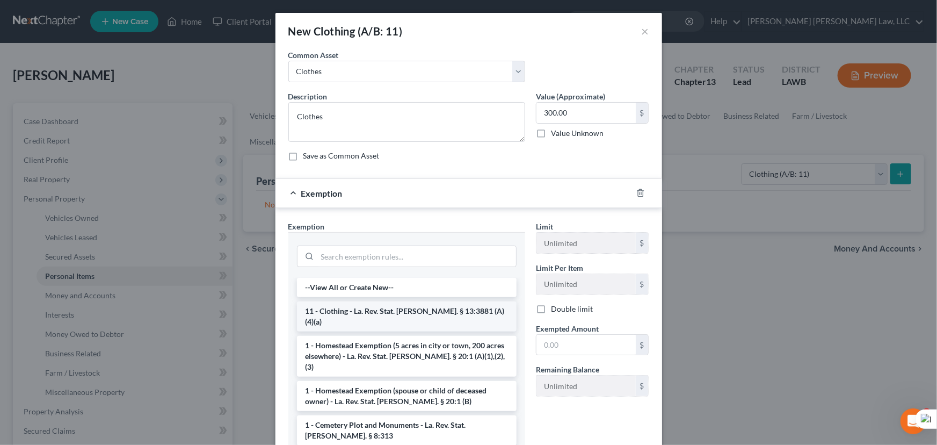
click at [409, 310] on li "11 - Clothing - La. Rev. Stat. Ann. § 13:3881 (A)(4)(a)" at bounding box center [407, 316] width 220 height 30
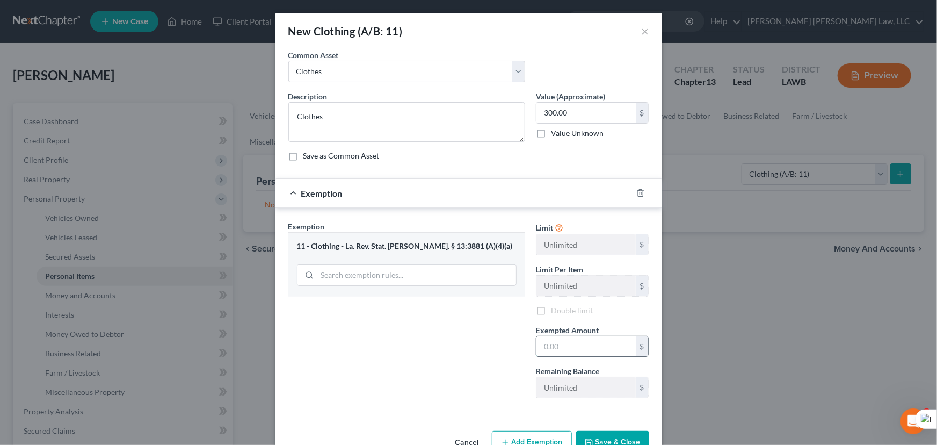
click at [583, 347] on input "text" at bounding box center [586, 346] width 99 height 20
type input "300.00"
drag, startPoint x: 608, startPoint y: 438, endPoint x: 626, endPoint y: 416, distance: 28.6
click at [608, 438] on button "Save & Close" at bounding box center [612, 442] width 73 height 23
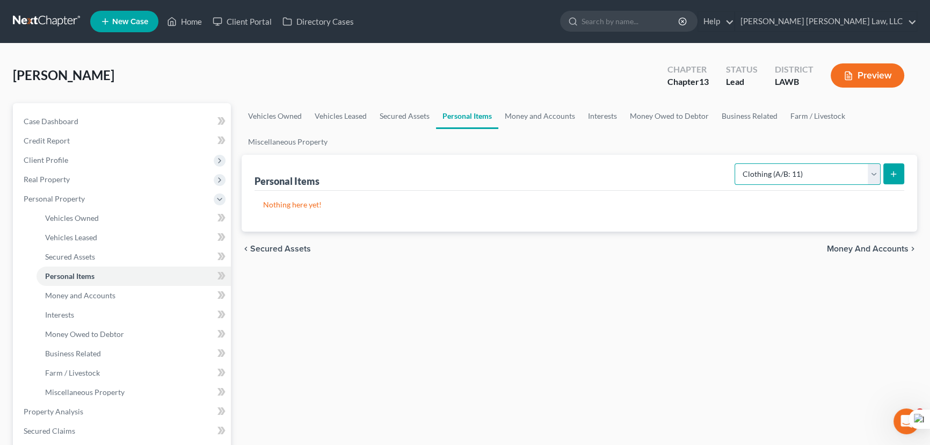
drag, startPoint x: 806, startPoint y: 163, endPoint x: 804, endPoint y: 182, distance: 18.4
click at [806, 163] on select "Select Item Type Clothing (A/B: 11) Collectibles Of Value (A/B: 8) Electronics …" at bounding box center [808, 173] width 146 height 21
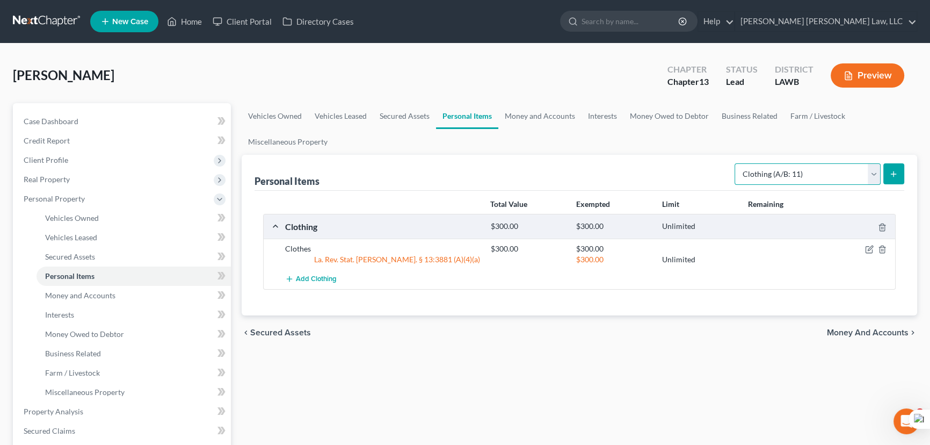
select select "household_goods"
click at [736, 163] on select "Select Item Type Clothing (A/B: 11) Collectibles Of Value (A/B: 8) Electronics …" at bounding box center [808, 173] width 146 height 21
click at [893, 164] on button "submit" at bounding box center [894, 173] width 21 height 21
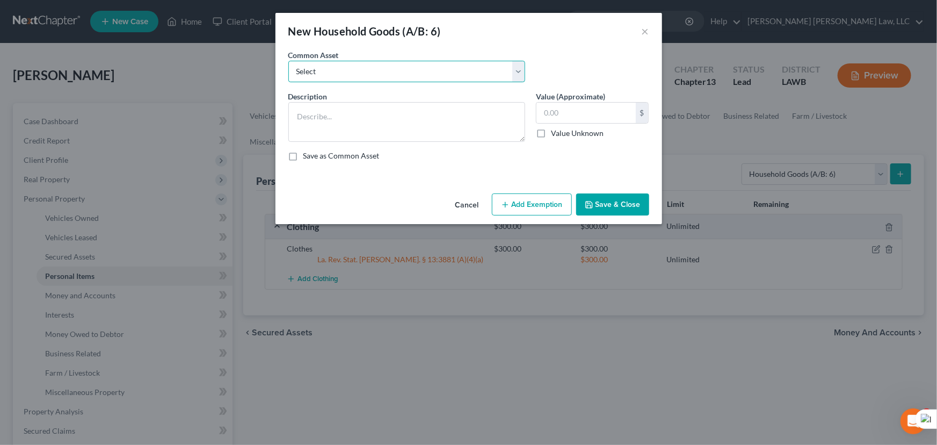
drag, startPoint x: 315, startPoint y: 72, endPoint x: 315, endPoint y: 78, distance: 5.9
click at [315, 72] on select "Select Furniture Movables 2002 Chevy Tahoe 231,000 miles Movables Movables Mova…" at bounding box center [406, 71] width 237 height 21
select select "0"
click at [288, 61] on select "Select Furniture Movables 2002 Chevy Tahoe 231,000 miles Movables Movables Mova…" at bounding box center [406, 71] width 237 height 21
type textarea "Furniture"
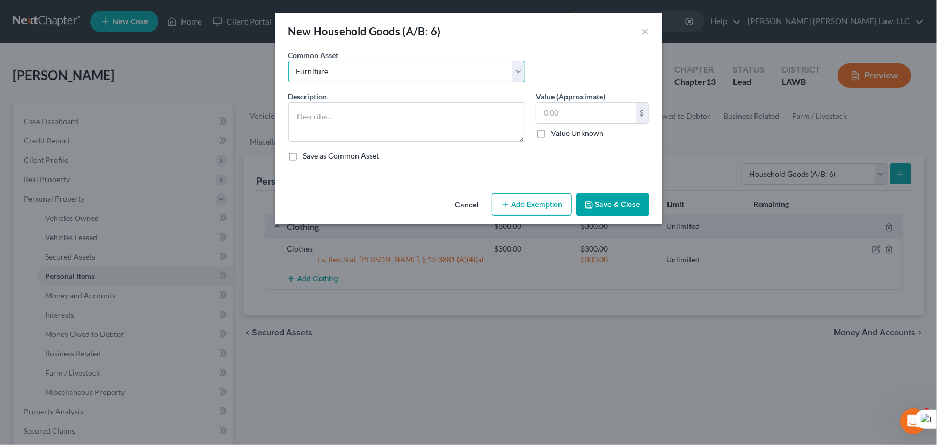
type input "1,200.00"
click at [530, 223] on div "Cancel Add Exemption Save & Close" at bounding box center [469, 206] width 387 height 35
click at [530, 215] on button "Add Exemption" at bounding box center [532, 204] width 80 height 23
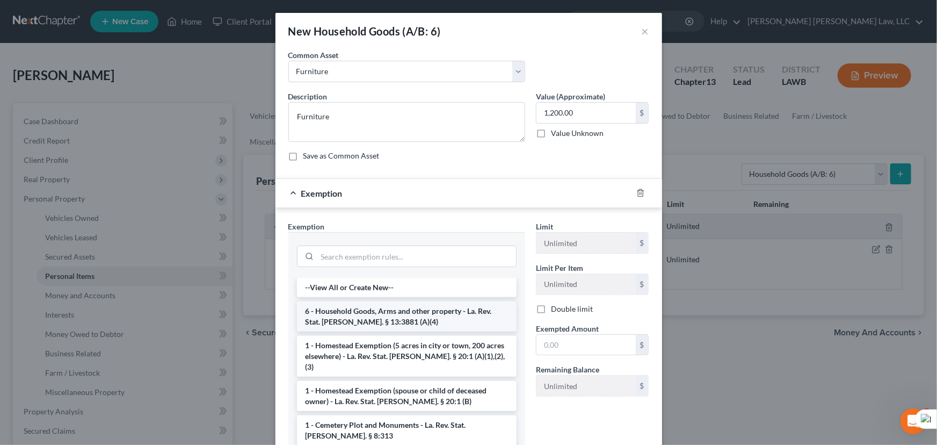
click at [407, 316] on li "6 - Household Goods, Arms and other property - La. Rev. Stat. Ann. § 13:3881 (A…" at bounding box center [407, 316] width 220 height 30
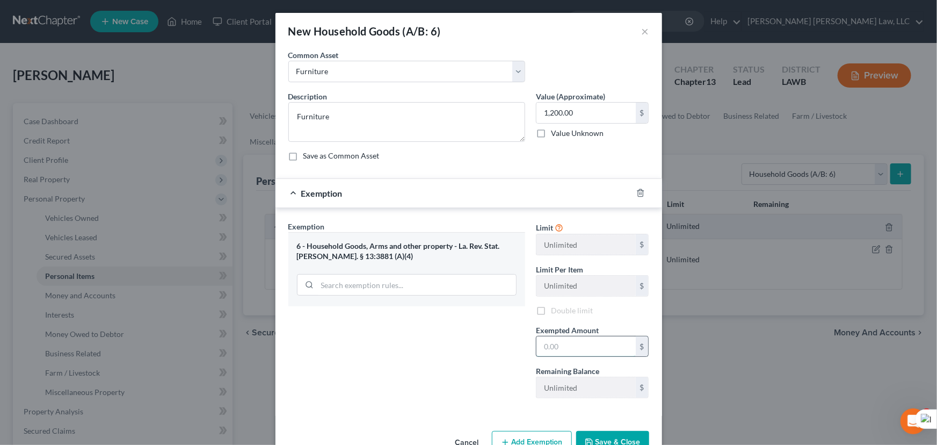
click at [569, 352] on input "text" at bounding box center [586, 346] width 99 height 20
type input "1200"
click at [602, 438] on button "Save & Close" at bounding box center [612, 442] width 73 height 23
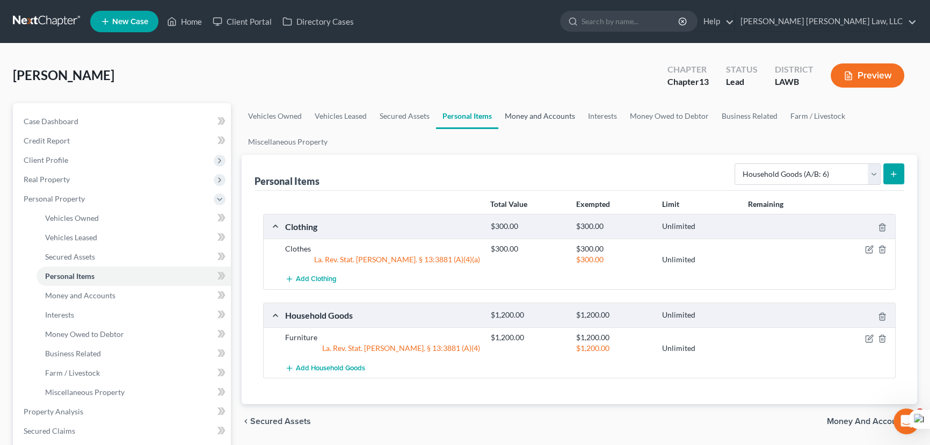
click at [525, 115] on link "Money and Accounts" at bounding box center [539, 116] width 83 height 26
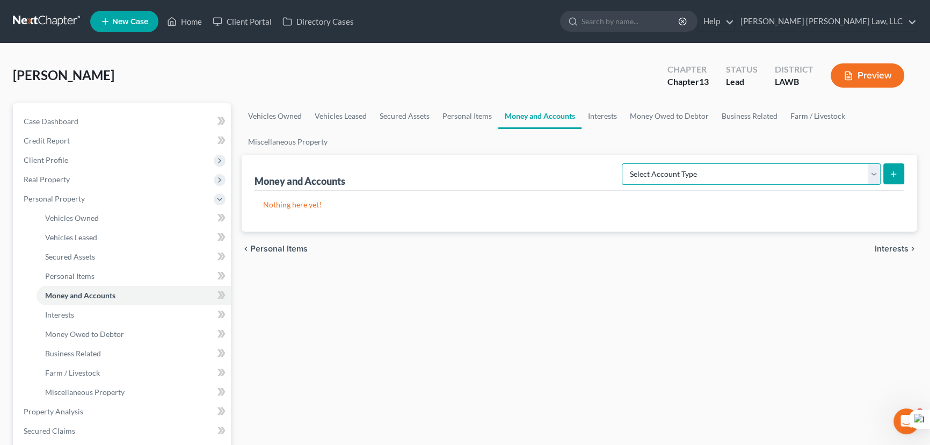
click at [673, 180] on select "Select Account Type Brokerage (A/B: 18, SOFA: 20) Cash on Hand (A/B: 16) Certif…" at bounding box center [751, 173] width 259 height 21
select select "checking"
click at [625, 163] on select "Select Account Type Brokerage (A/B: 18, SOFA: 20) Cash on Hand (A/B: 16) Certif…" at bounding box center [751, 173] width 259 height 21
click at [899, 169] on button "submit" at bounding box center [894, 173] width 21 height 21
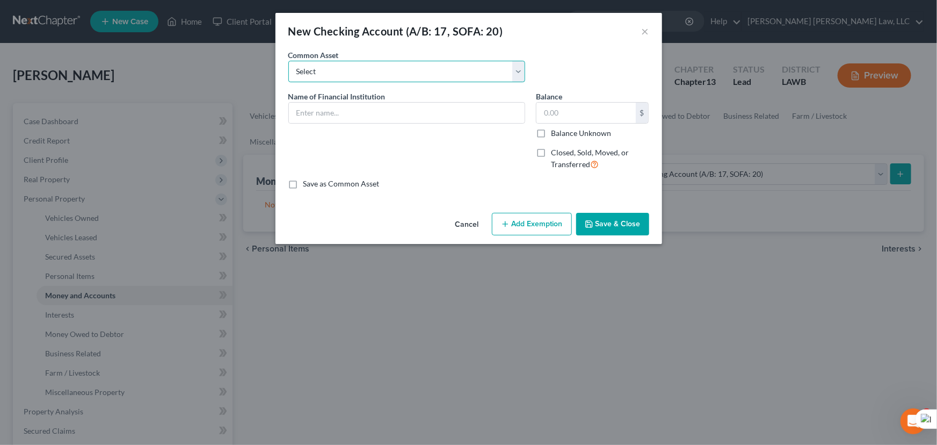
click at [428, 70] on select "Select Current Bank Sevenfold Credit Union Apple Cash First Horizon Bank Centri…" at bounding box center [406, 71] width 237 height 21
select select "7"
click at [288, 61] on select "Select Current Bank Sevenfold Credit Union Apple Cash First Horizon Bank Centri…" at bounding box center [406, 71] width 237 height 21
type input "Ouachita Valley"
click at [411, 78] on select "Select Current Bank Sevenfold Credit Union Apple Cash First Horizon Bank Centri…" at bounding box center [406, 71] width 237 height 21
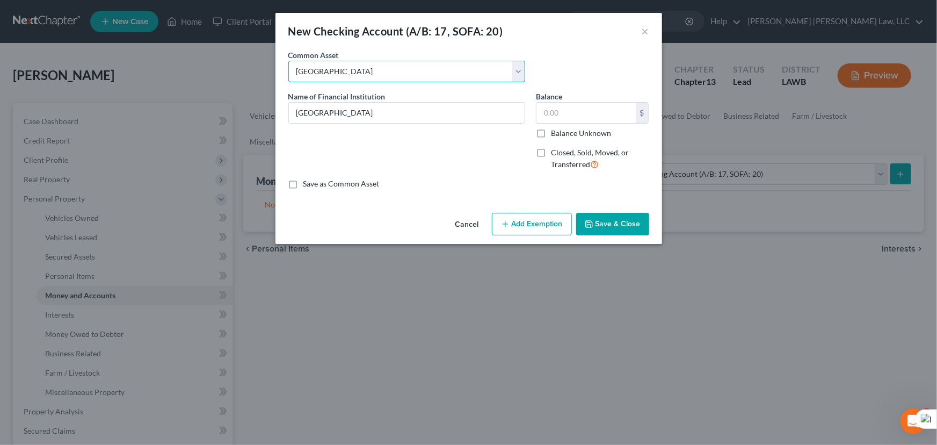
select select "9"
click at [288, 61] on select "Select Current Bank Sevenfold Credit Union Apple Cash First Horizon Bank Centri…" at bounding box center [406, 71] width 237 height 21
type input "Ouachita Valley Federal Credit Union"
type input "100.00"
click at [616, 220] on button "Save & Close" at bounding box center [612, 224] width 73 height 23
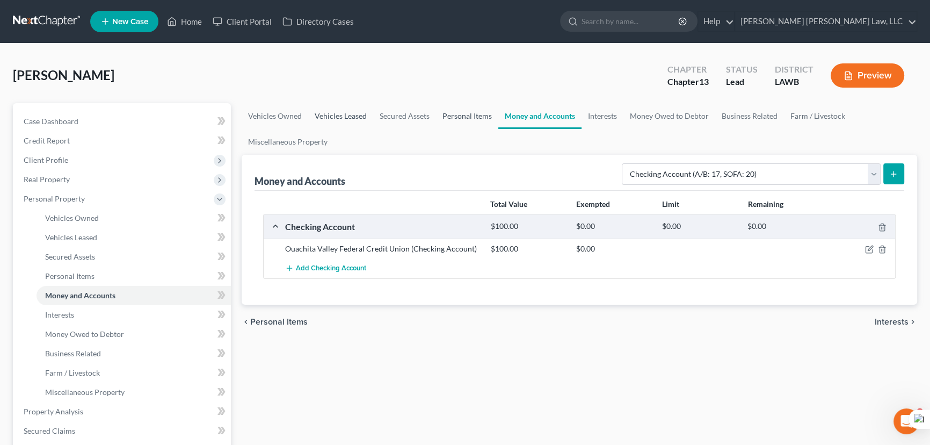
drag, startPoint x: 481, startPoint y: 115, endPoint x: 356, endPoint y: 119, distance: 124.7
click at [481, 115] on link "Personal Items" at bounding box center [467, 116] width 62 height 26
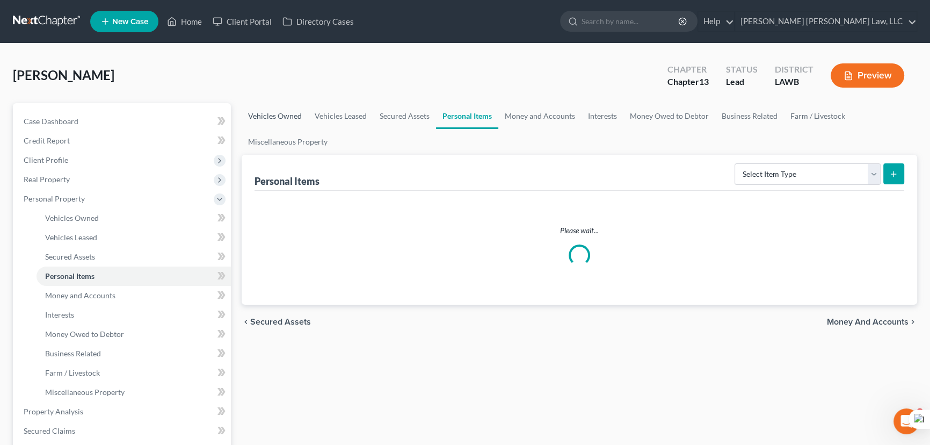
click at [284, 112] on link "Vehicles Owned" at bounding box center [275, 116] width 67 height 26
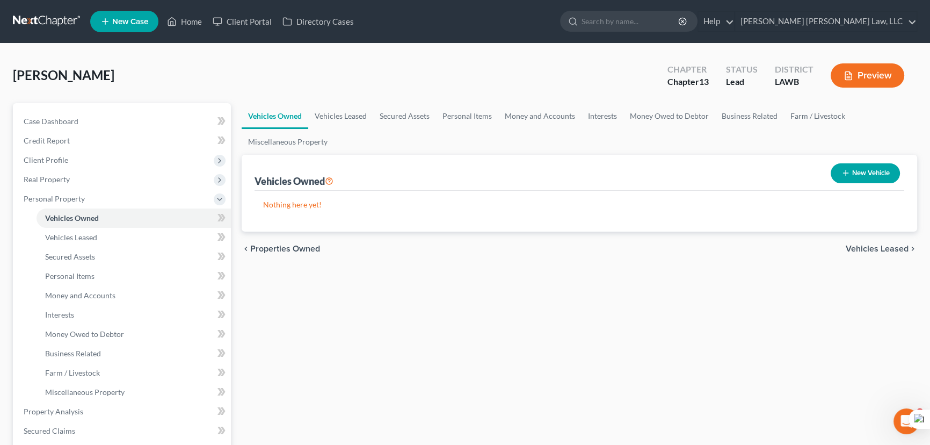
click at [854, 164] on button "New Vehicle" at bounding box center [865, 173] width 69 height 20
select select "0"
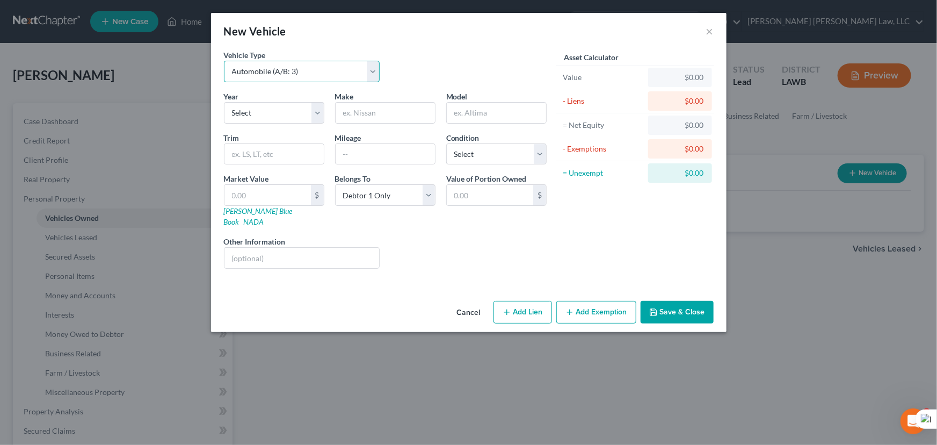
click at [333, 73] on select "Select Automobile (A/B: 3) Truck (A/B: 3) Trailer (A/B: 4) Watercraft (A/B: 4) …" at bounding box center [302, 71] width 156 height 21
drag, startPoint x: 425, startPoint y: 60, endPoint x: 334, endPoint y: 107, distance: 102.8
click at [425, 60] on div "Vehicle Type Select Automobile (A/B: 3) Truck (A/B: 3) Trailer (A/B: 4) Watercr…" at bounding box center [386, 69] width 334 height 41
click at [312, 112] on select "Select 2026 2025 2024 2023 2022 2021 2020 2019 2018 2017 2016 2015 2014 2013 20…" at bounding box center [274, 112] width 100 height 21
select select "14"
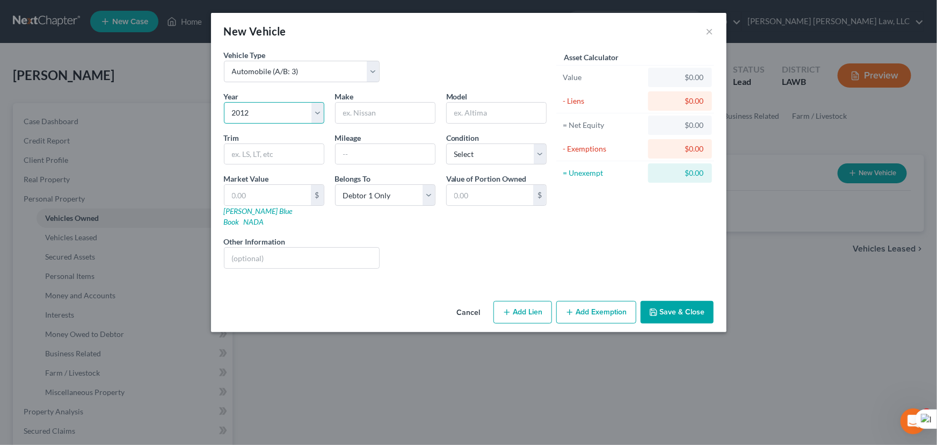
click at [224, 102] on select "Select 2026 2025 2024 2023 2022 2021 2020 2019 2018 2017 2016 2015 2014 2013 20…" at bounding box center [274, 112] width 100 height 21
drag, startPoint x: 405, startPoint y: 92, endPoint x: 392, endPoint y: 117, distance: 27.9
click at [402, 97] on div "Make *" at bounding box center [385, 107] width 111 height 33
click at [392, 117] on input "text" at bounding box center [385, 113] width 99 height 20
type input "GMC"
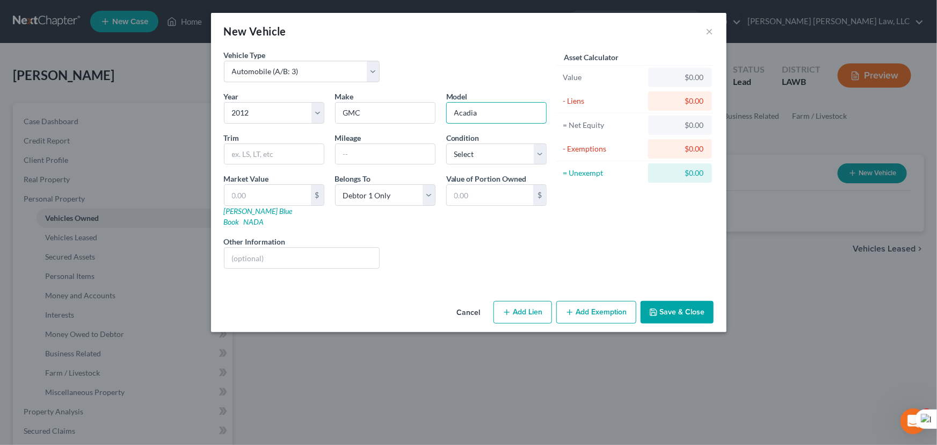
type input "Acadia"
click at [244, 190] on input "text" at bounding box center [268, 195] width 86 height 20
type input "2"
type input "2.00"
type input "23"
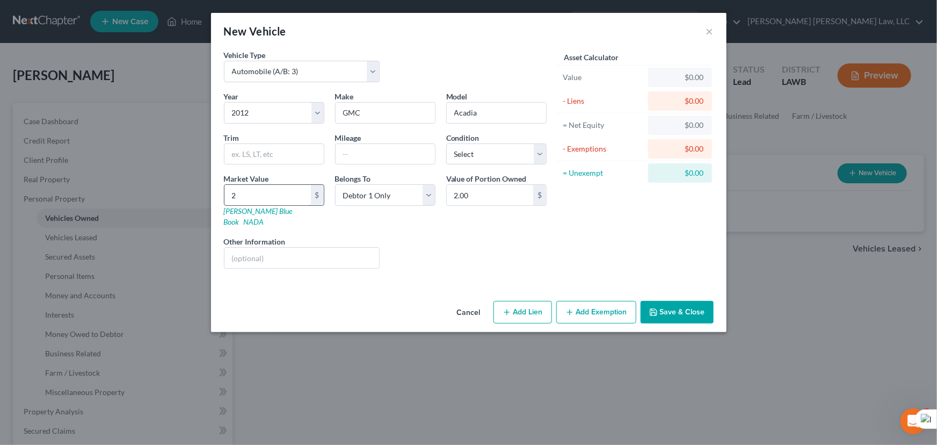
type input "23.00"
type input "230"
type input "230.00"
type input "2307"
type input "2,307.00"
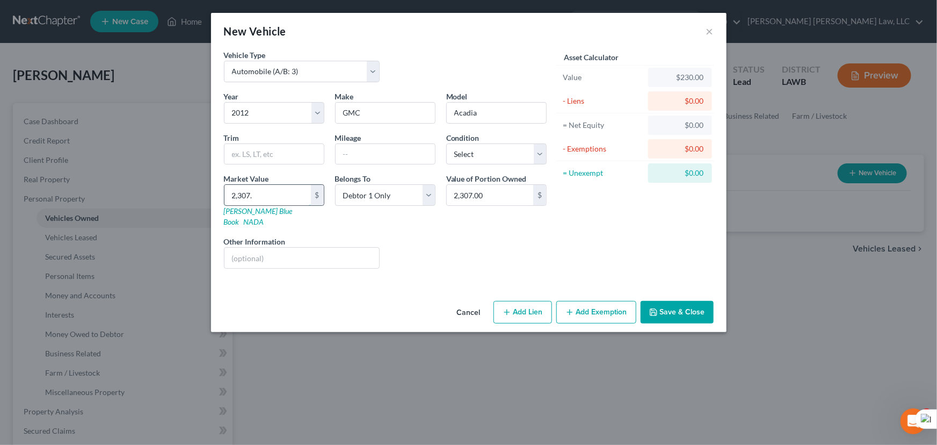
type input "2,307.5"
type input "2,307.50"
type input "2,307.5"
click at [626, 301] on button "Add Exemption" at bounding box center [596, 312] width 80 height 23
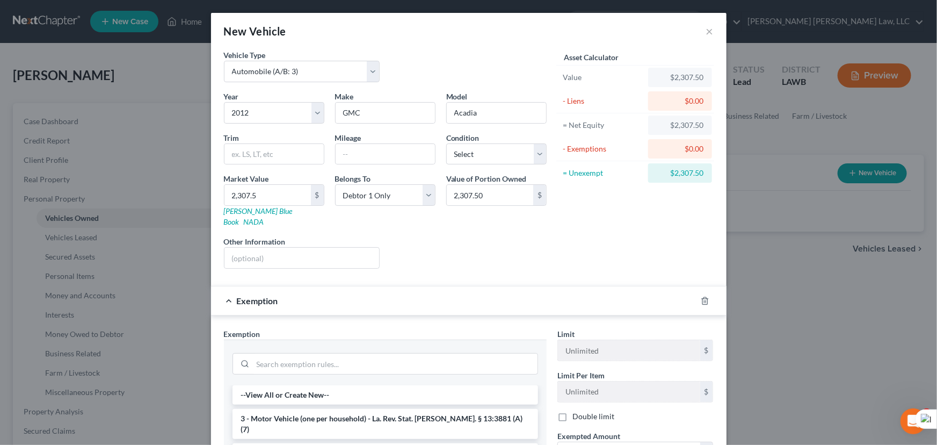
scroll to position [177, 0]
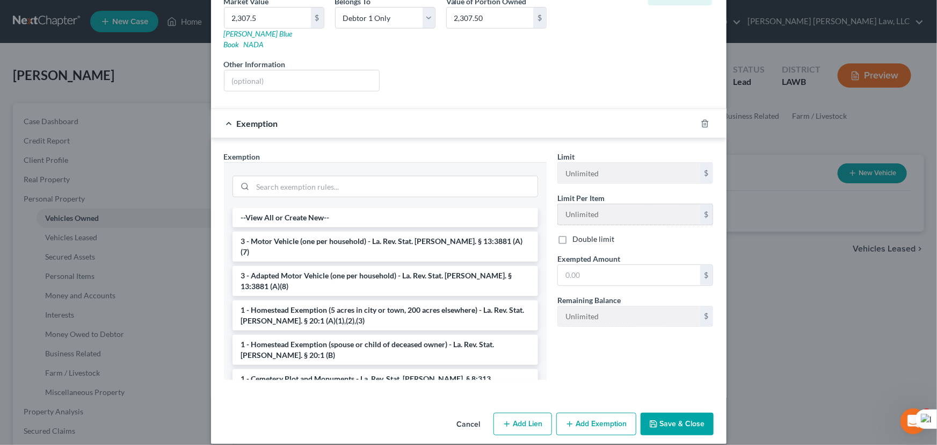
click at [413, 232] on li "3 - Motor Vehicle (one per household) - La. Rev. Stat. Ann. § 13:3881 (A)(7)" at bounding box center [386, 247] width 306 height 30
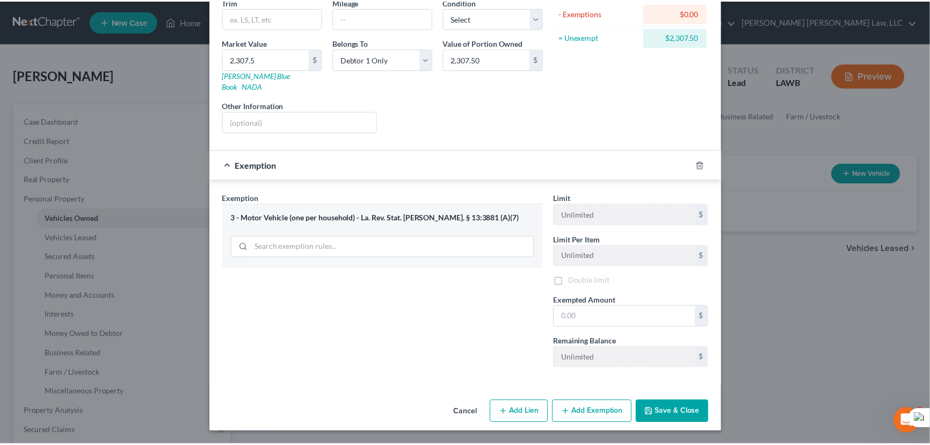
scroll to position [125, 0]
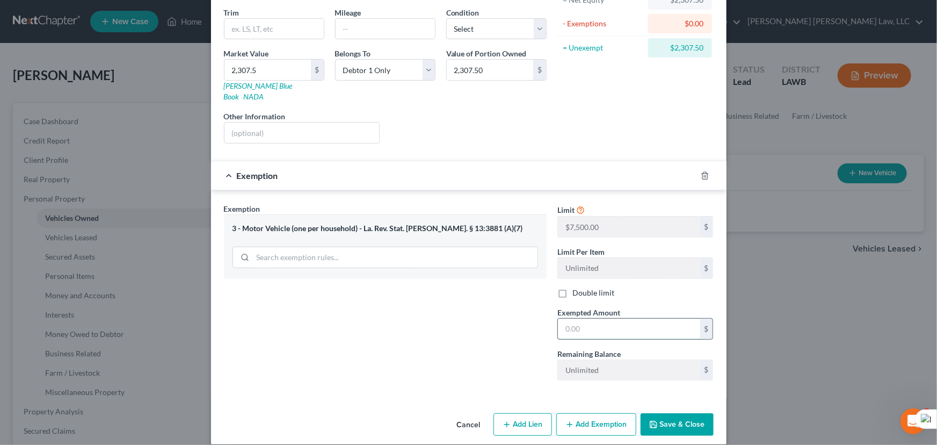
click at [622, 324] on input "text" at bounding box center [629, 329] width 142 height 20
type input "7,500"
click at [674, 422] on button "Save & Close" at bounding box center [677, 424] width 73 height 23
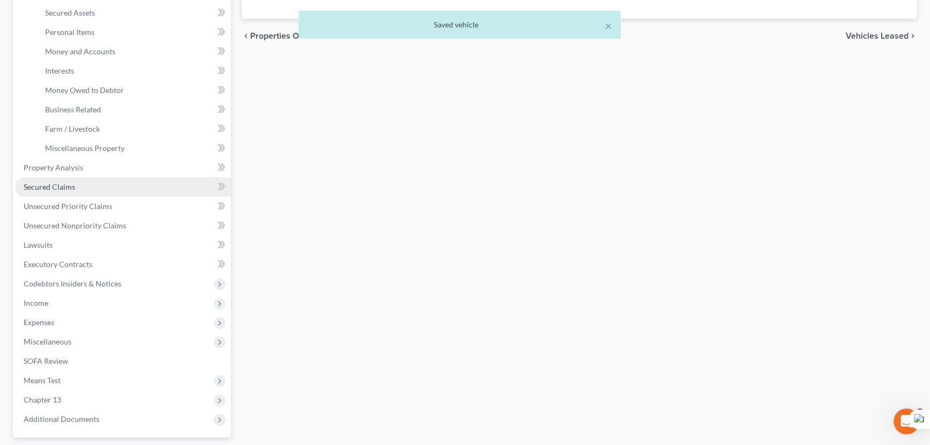
click at [118, 188] on link "Secured Claims" at bounding box center [123, 186] width 216 height 19
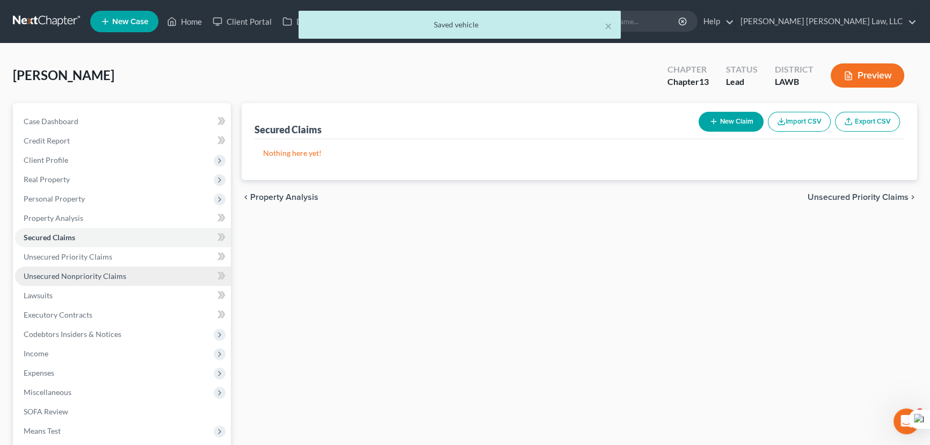
click at [85, 269] on link "Unsecured Nonpriority Claims" at bounding box center [123, 275] width 216 height 19
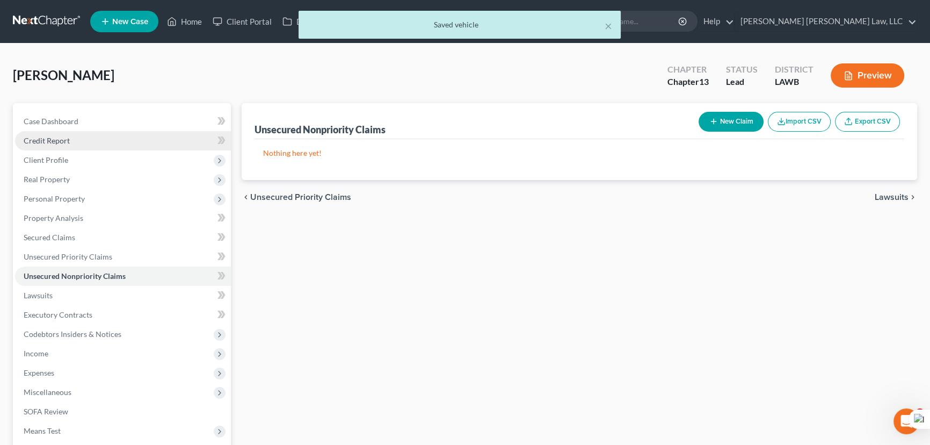
click at [86, 140] on link "Credit Report" at bounding box center [123, 140] width 216 height 19
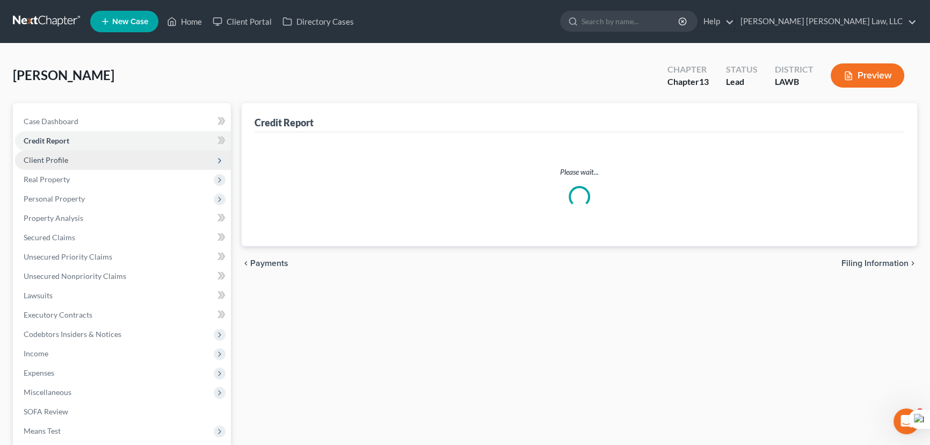
click at [97, 163] on span "Client Profile" at bounding box center [123, 159] width 216 height 19
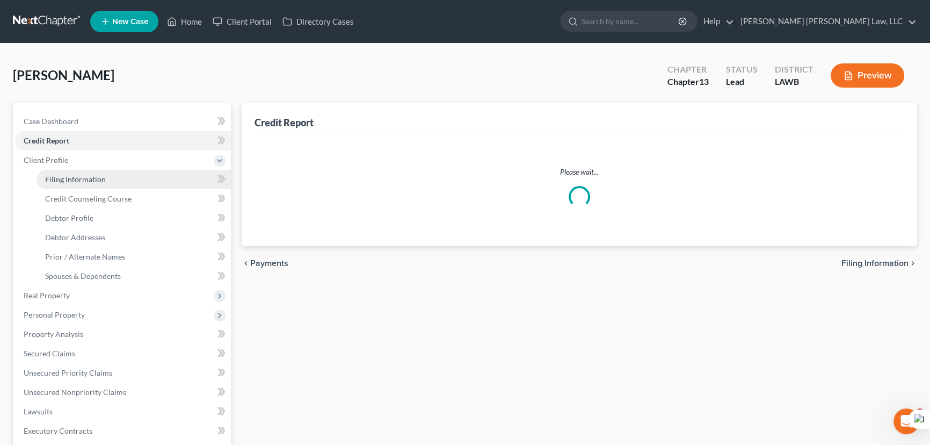
click at [98, 171] on link "Filing Information" at bounding box center [134, 179] width 194 height 19
select select "1"
select select "0"
select select "3"
select select "36"
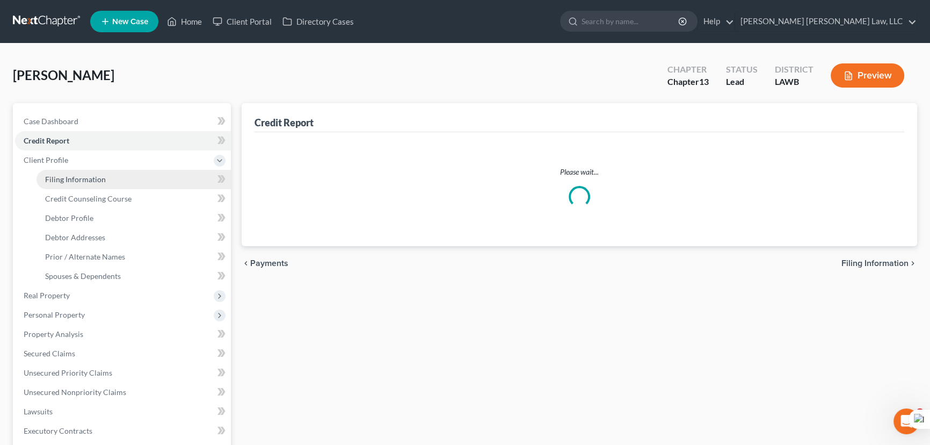
select select "0"
select select "19"
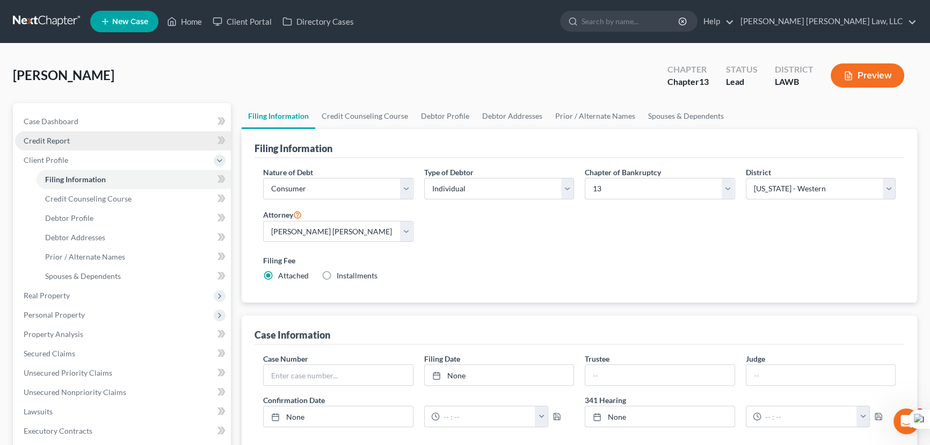
click at [52, 140] on span "Credit Report" at bounding box center [47, 140] width 46 height 9
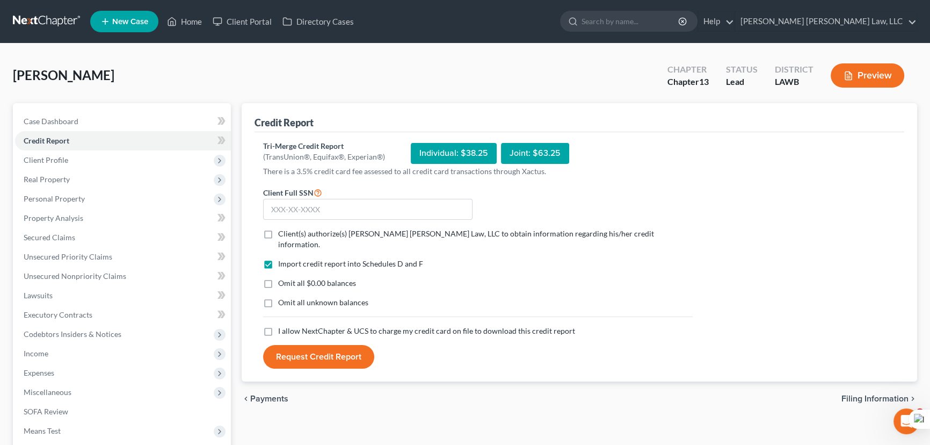
click at [278, 231] on label "Client(s) authorize(s) E. Orum Young Law, LLC to obtain information regarding h…" at bounding box center [485, 238] width 415 height 21
click at [283, 231] on input "Client(s) authorize(s) E. Orum Young Law, LLC to obtain information regarding h…" at bounding box center [286, 231] width 7 height 7
checkbox input "true"
click at [278, 278] on label "Omit all $0.00 balances" at bounding box center [317, 283] width 78 height 11
click at [283, 278] on input "Omit all $0.00 balances" at bounding box center [286, 281] width 7 height 7
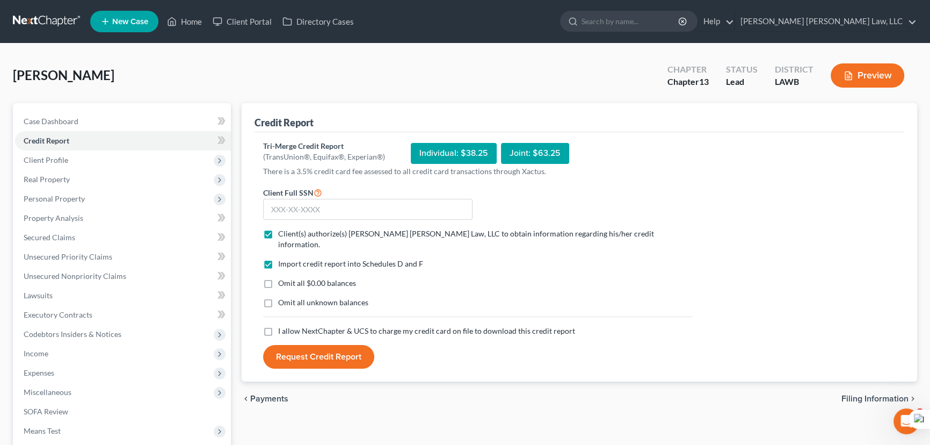
checkbox input "true"
click at [278, 297] on label "Omit all unknown balances" at bounding box center [323, 302] width 90 height 11
click at [283, 297] on input "Omit all unknown balances" at bounding box center [286, 300] width 7 height 7
checkbox input "true"
click at [278, 326] on label "I allow NextChapter & UCS to charge my credit card on file to download this cre…" at bounding box center [426, 331] width 297 height 11
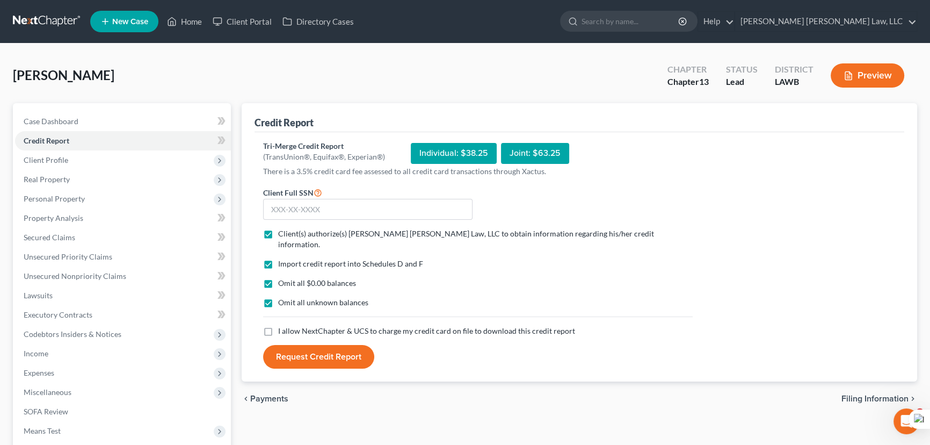
click at [283, 326] on input "I allow NextChapter & UCS to charge my credit card on file to download this cre…" at bounding box center [286, 329] width 7 height 7
checkbox input "true"
click at [303, 209] on input "text" at bounding box center [367, 209] width 209 height 21
type input "434-88-7440"
click at [348, 345] on button "Request Credit Report" at bounding box center [318, 357] width 111 height 24
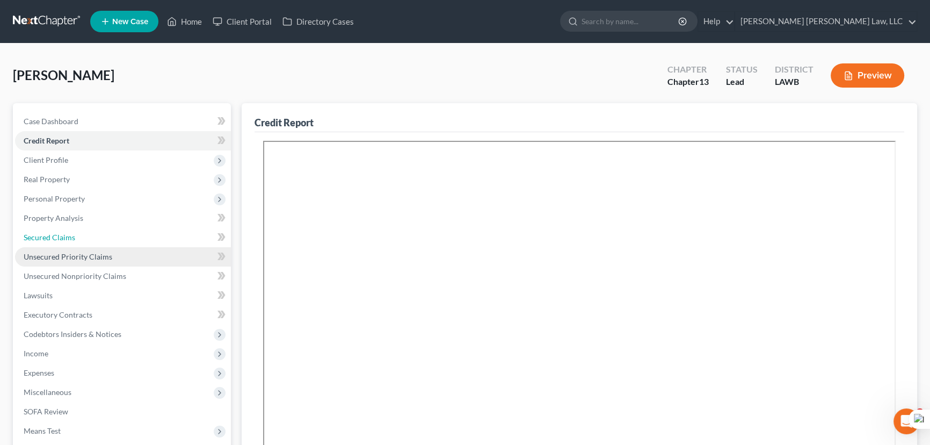
drag, startPoint x: 155, startPoint y: 232, endPoint x: 164, endPoint y: 250, distance: 20.2
click at [155, 233] on link "Secured Claims" at bounding box center [123, 237] width 216 height 19
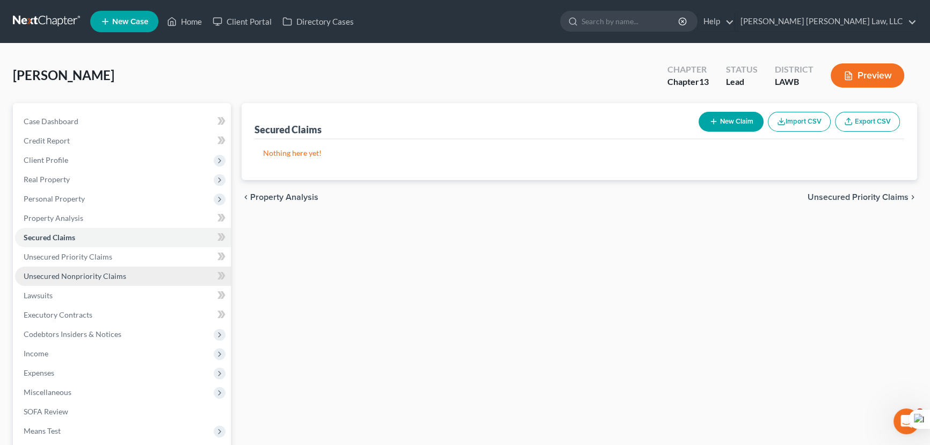
click at [164, 273] on link "Unsecured Nonpriority Claims" at bounding box center [123, 275] width 216 height 19
click at [167, 237] on link "Secured Claims" at bounding box center [123, 237] width 216 height 19
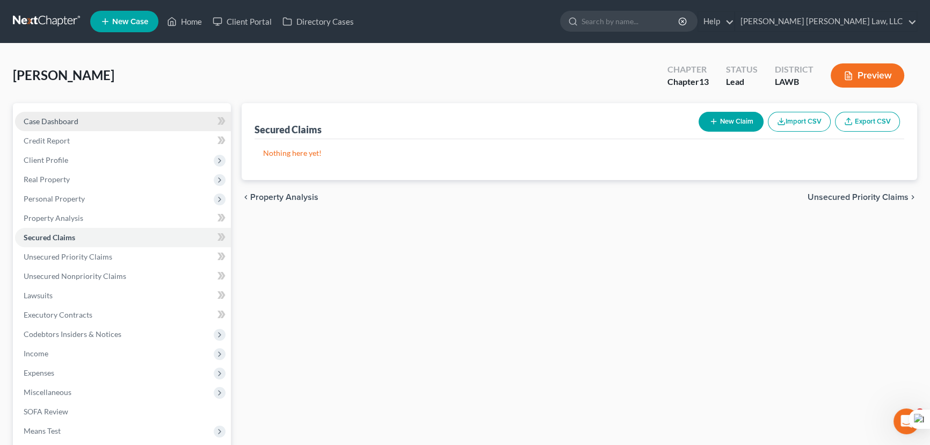
click at [133, 129] on link "Case Dashboard" at bounding box center [123, 121] width 216 height 19
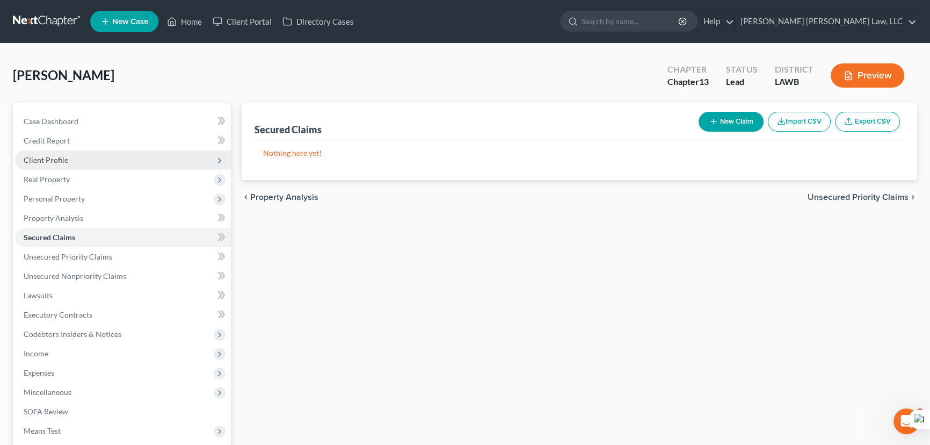
click at [132, 150] on span "Client Profile" at bounding box center [123, 159] width 216 height 19
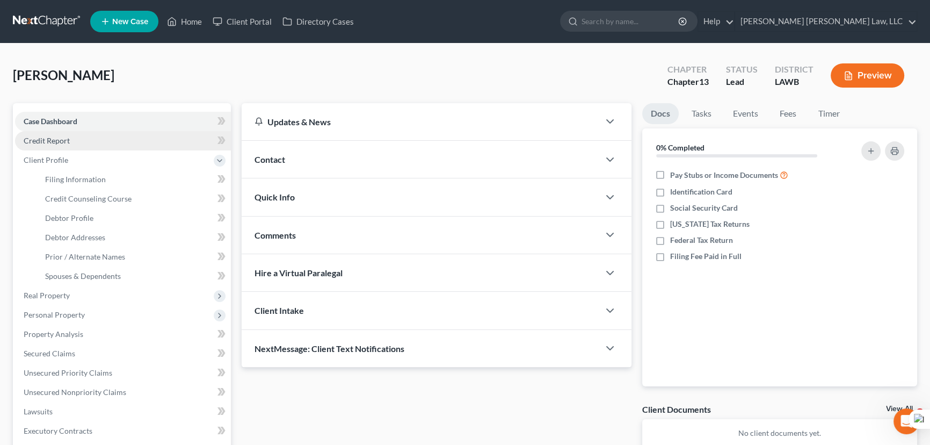
click at [132, 136] on link "Credit Report" at bounding box center [123, 140] width 216 height 19
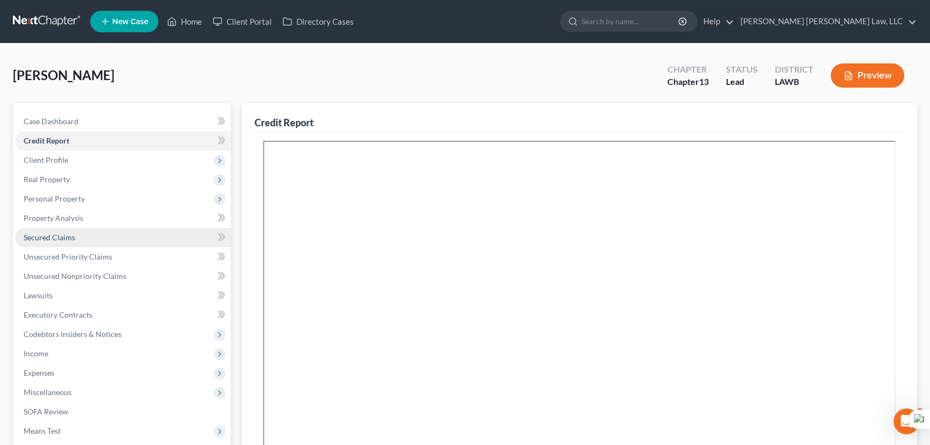
click at [123, 238] on link "Secured Claims" at bounding box center [123, 237] width 216 height 19
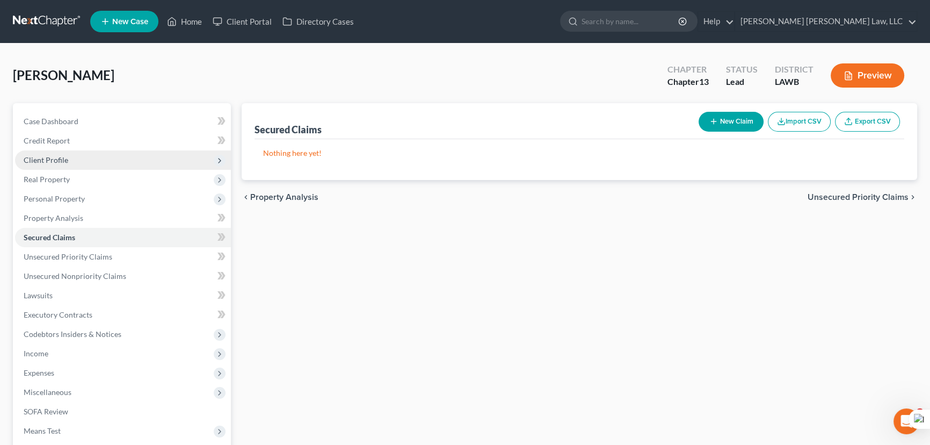
click at [105, 156] on span "Client Profile" at bounding box center [123, 159] width 216 height 19
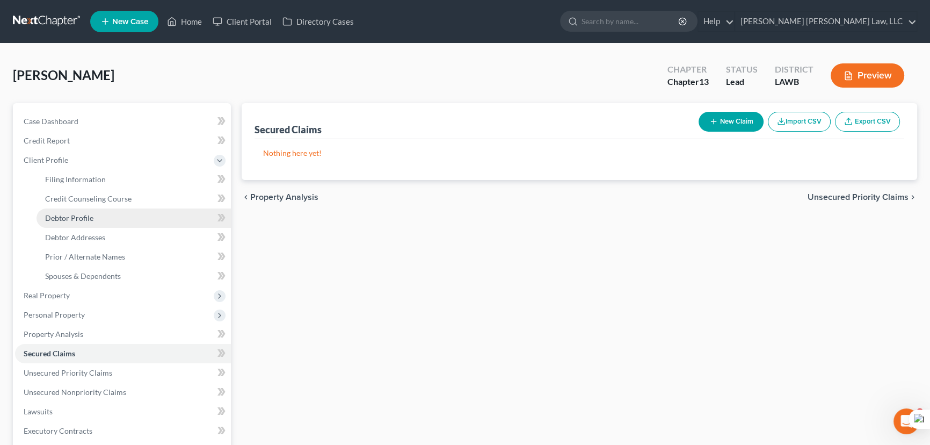
click at [129, 221] on link "Debtor Profile" at bounding box center [134, 217] width 194 height 19
select select "4"
select select "1"
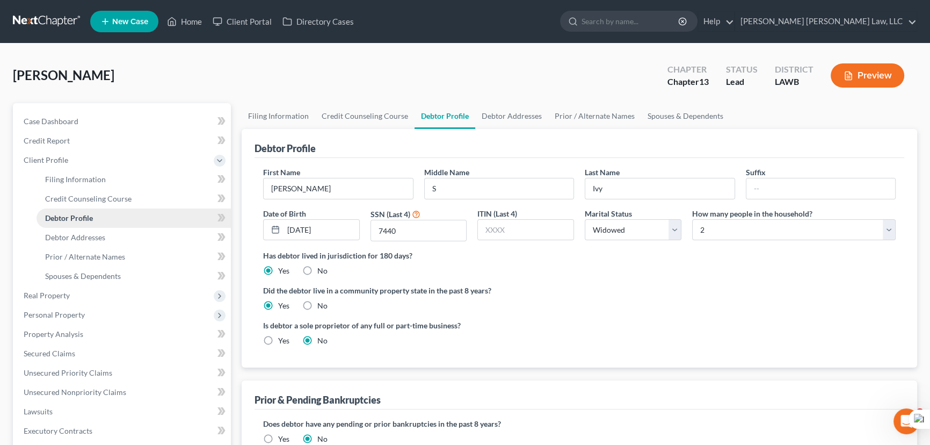
radio input "true"
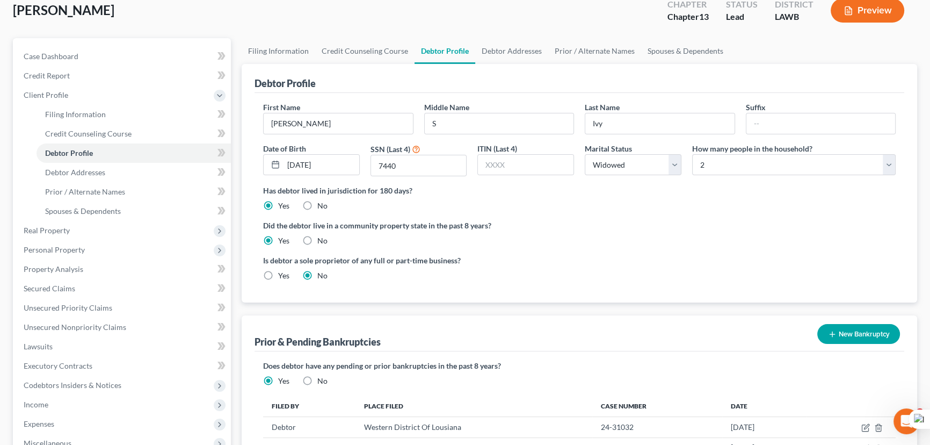
scroll to position [146, 0]
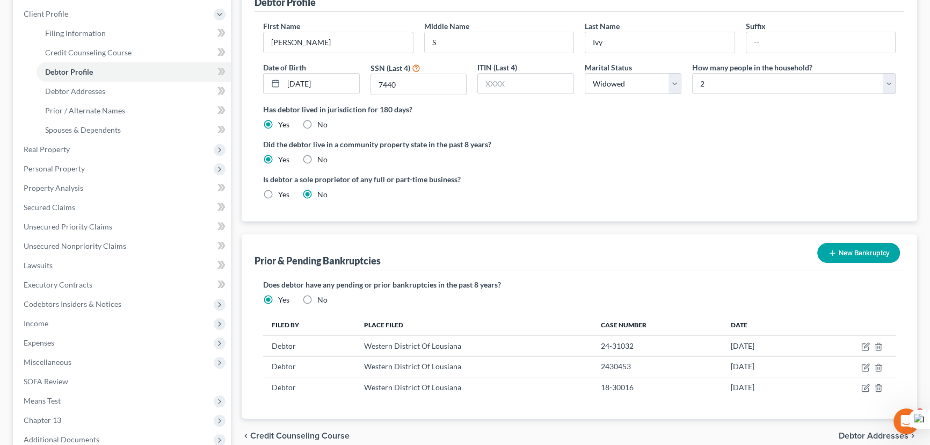
click at [876, 252] on button "New Bankruptcy" at bounding box center [859, 253] width 83 height 20
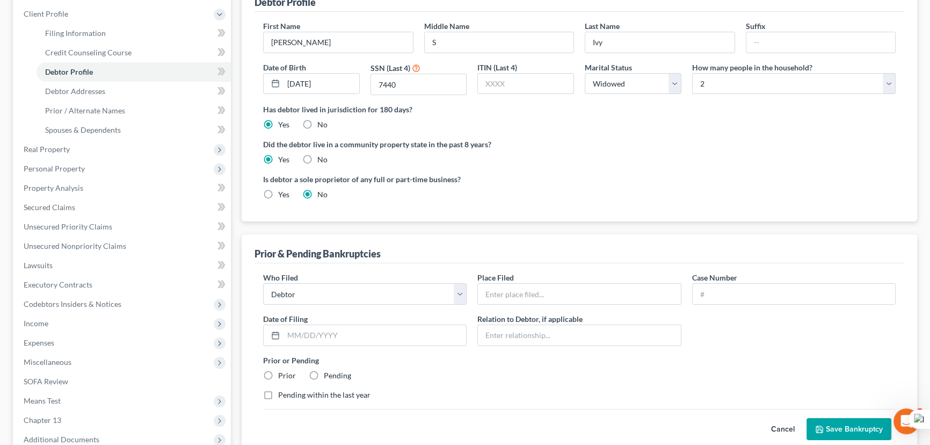
scroll to position [260, 0]
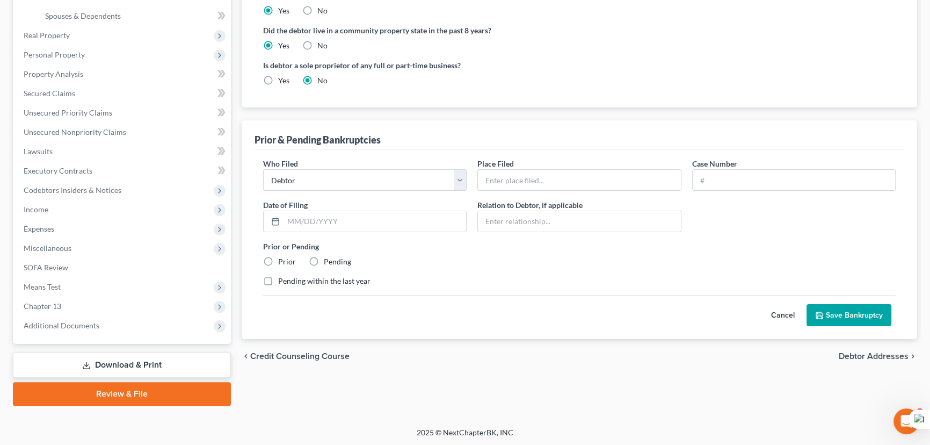
click at [624, 189] on div "Who Filed * Debtor Other Place Filed * Case Number Date of Filing * Relation to…" at bounding box center [580, 226] width 644 height 137
click at [616, 180] on input "text" at bounding box center [579, 180] width 203 height 20
type input "Western District Of Lousiana"
click at [730, 176] on input "text" at bounding box center [794, 180] width 203 height 20
type input "24-30453"
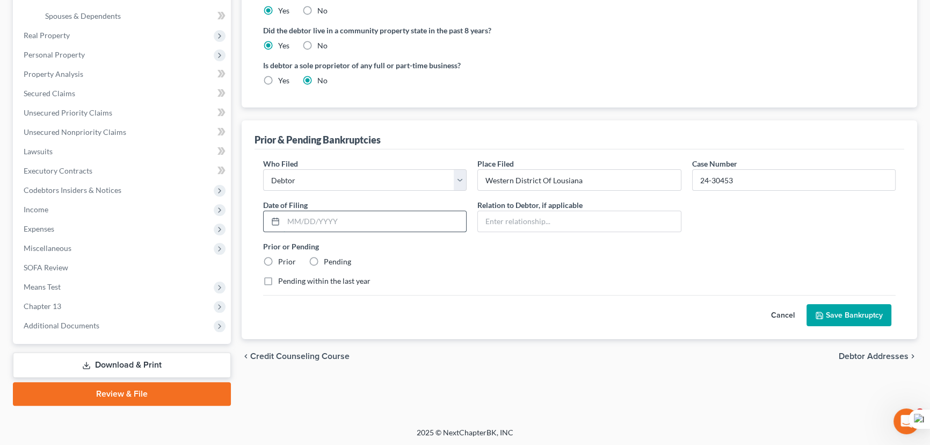
click at [375, 220] on input "text" at bounding box center [375, 221] width 183 height 20
type input "04/11/2024"
click at [278, 258] on label "Prior" at bounding box center [287, 261] width 18 height 11
click at [283, 258] on input "Prior" at bounding box center [286, 259] width 7 height 7
radio input "true"
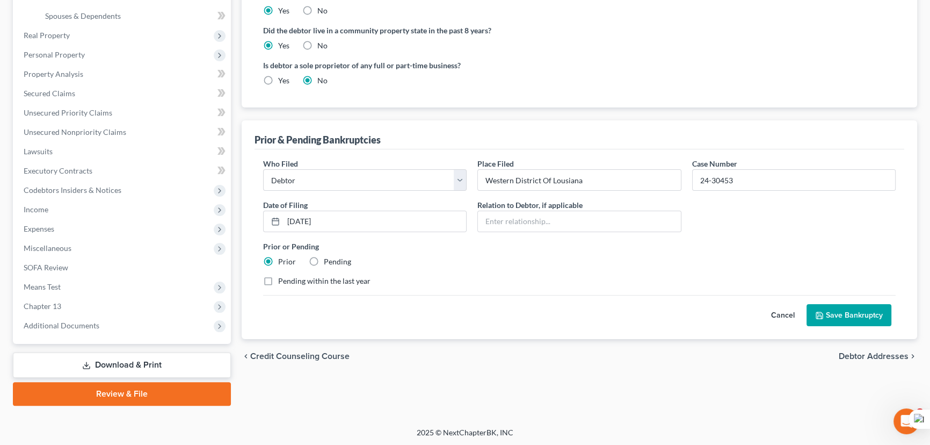
click at [872, 323] on button "Save Bankruptcy" at bounding box center [849, 315] width 85 height 23
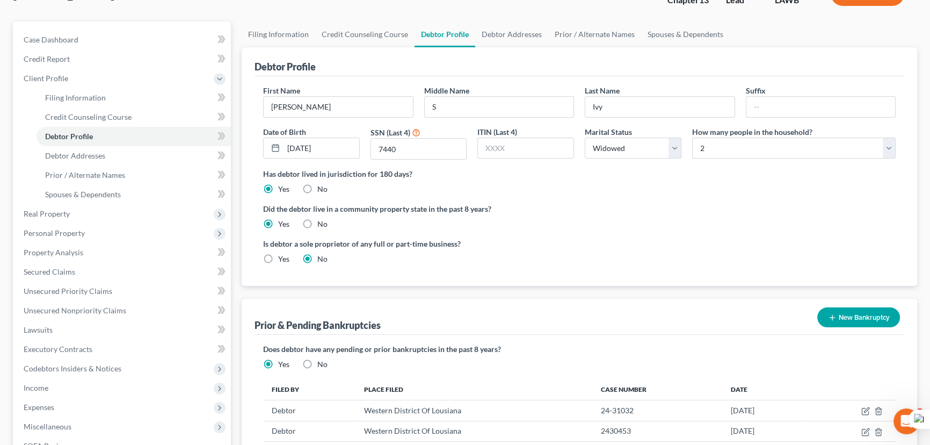
scroll to position [64, 0]
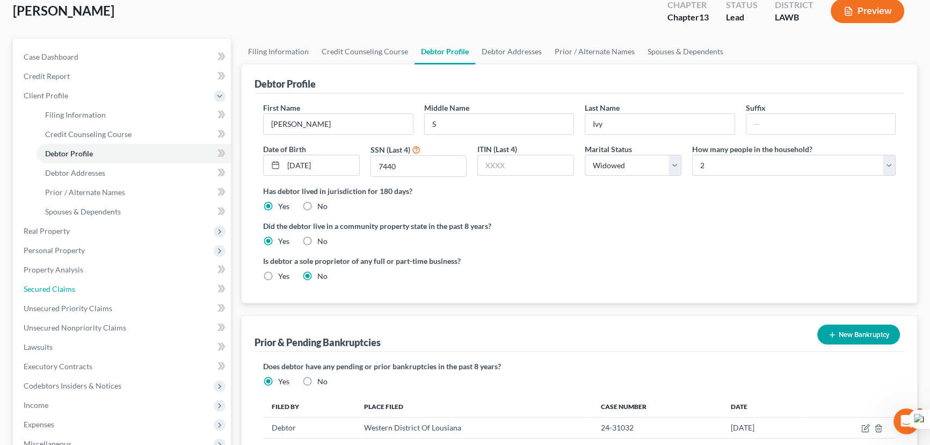
drag, startPoint x: 104, startPoint y: 288, endPoint x: 914, endPoint y: 238, distance: 812.1
click at [104, 288] on link "Secured Claims" at bounding box center [123, 288] width 216 height 19
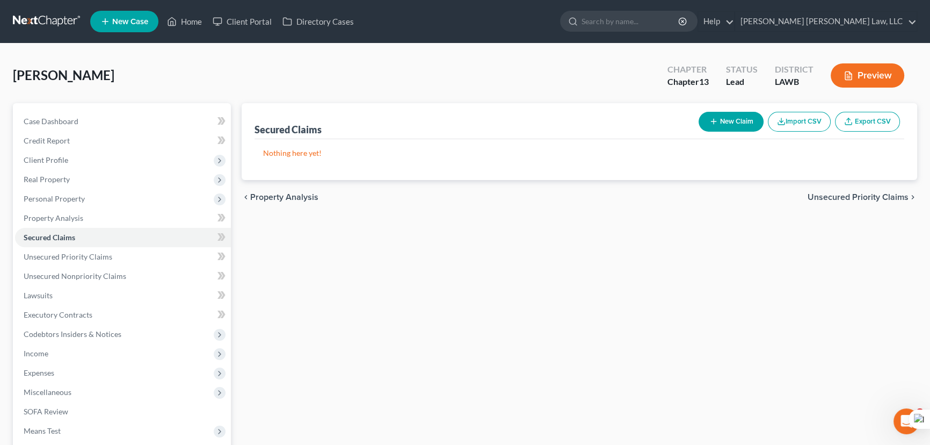
click at [720, 116] on button "New Claim" at bounding box center [731, 122] width 65 height 20
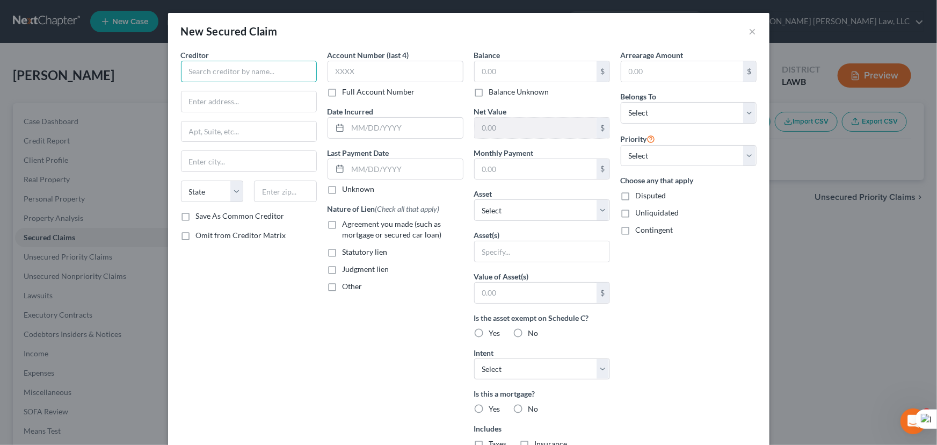
click at [275, 76] on input "text" at bounding box center [249, 71] width 136 height 21
type input "SN Servicing Corporation"
type input "323 Fifth St"
type input "Eureka"
select select "4"
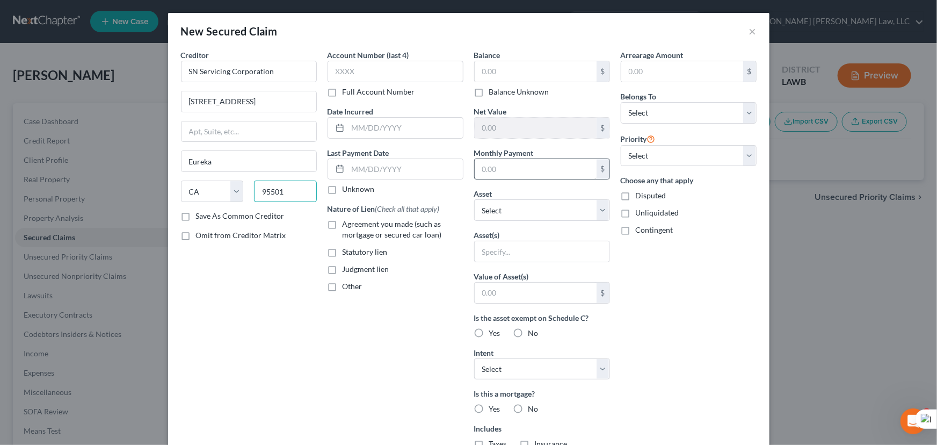
type input "95501"
click at [541, 176] on input "text" at bounding box center [536, 169] width 122 height 20
type input "560"
click at [544, 215] on select "Select Other Multiple Assets 392 Wheeler Rd - $0.0 392 Wheeler Rd - $0.0 Ouachi…" at bounding box center [542, 209] width 136 height 21
select select "2"
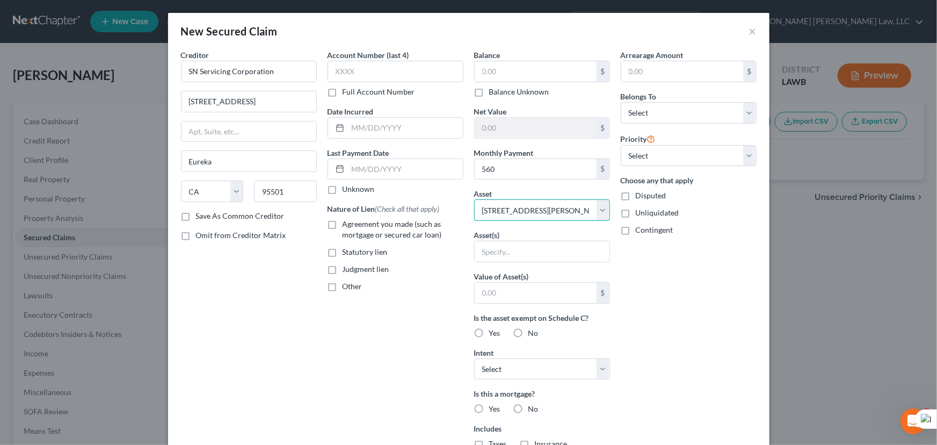
click at [474, 199] on select "Select Other Multiple Assets 392 Wheeler Rd - $0.0 392 Wheeler Rd - $0.0 Ouachi…" at bounding box center [542, 209] width 136 height 21
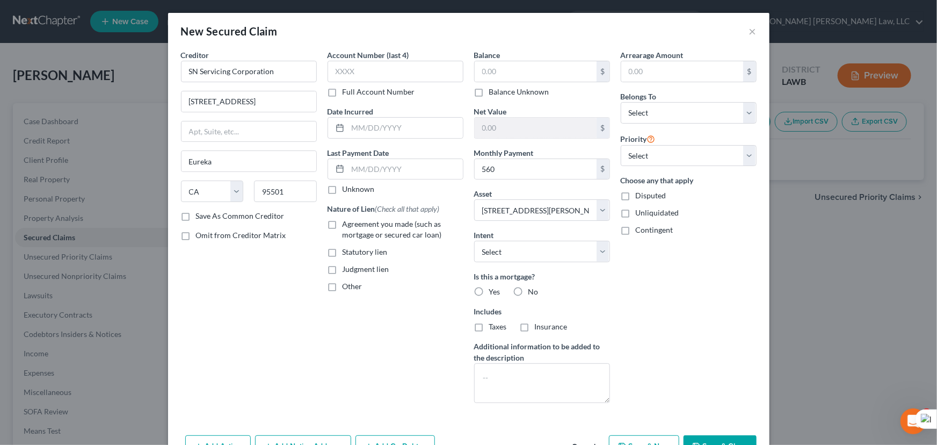
click at [343, 222] on label "Agreement you made (such as mortgage or secured car loan)" at bounding box center [403, 229] width 121 height 21
click at [347, 222] on input "Agreement you made (such as mortgage or secured car loan)" at bounding box center [350, 222] width 7 height 7
checkbox input "true"
click at [489, 288] on label "Yes" at bounding box center [494, 291] width 11 height 11
click at [494, 288] on input "Yes" at bounding box center [497, 289] width 7 height 7
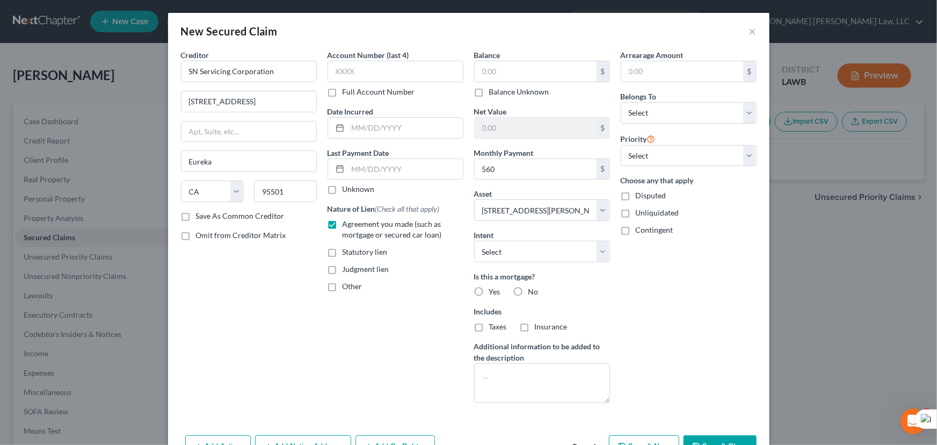
radio input "true"
click at [489, 324] on label "Taxes" at bounding box center [498, 326] width 18 height 11
click at [494, 324] on input "Taxes" at bounding box center [497, 324] width 7 height 7
checkbox input "true"
click at [535, 325] on label "Insurance" at bounding box center [551, 326] width 33 height 11
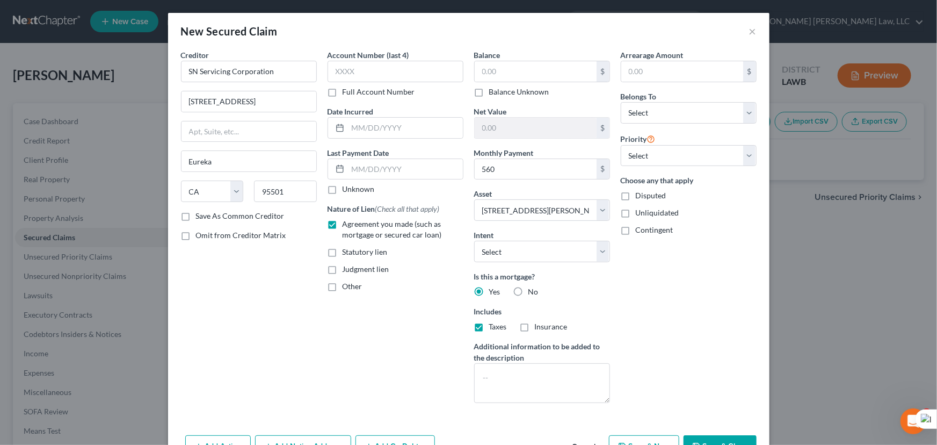
click at [539, 325] on input "Insurance" at bounding box center [542, 324] width 7 height 7
checkbox input "true"
click at [569, 69] on input "text" at bounding box center [536, 71] width 122 height 20
type input "90,000"
click at [700, 66] on input "text" at bounding box center [682, 71] width 122 height 20
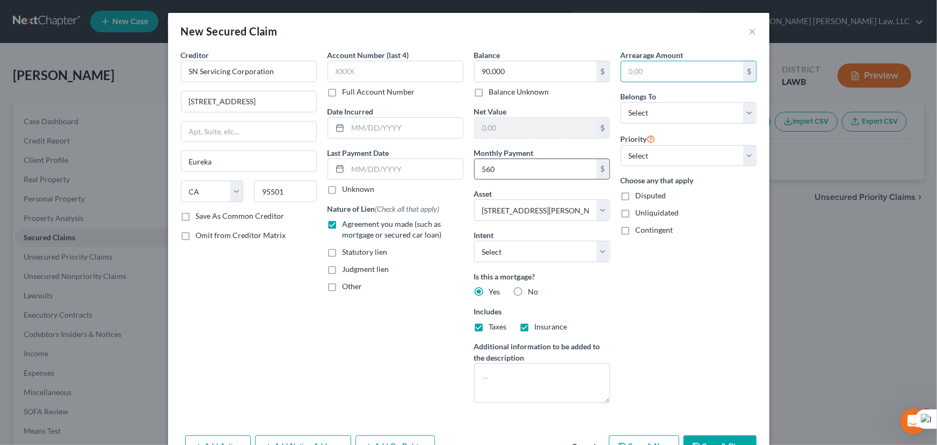
click at [521, 172] on input "560" at bounding box center [536, 169] width 122 height 20
type input "998"
click at [682, 72] on input "text" at bounding box center [682, 71] width 122 height 20
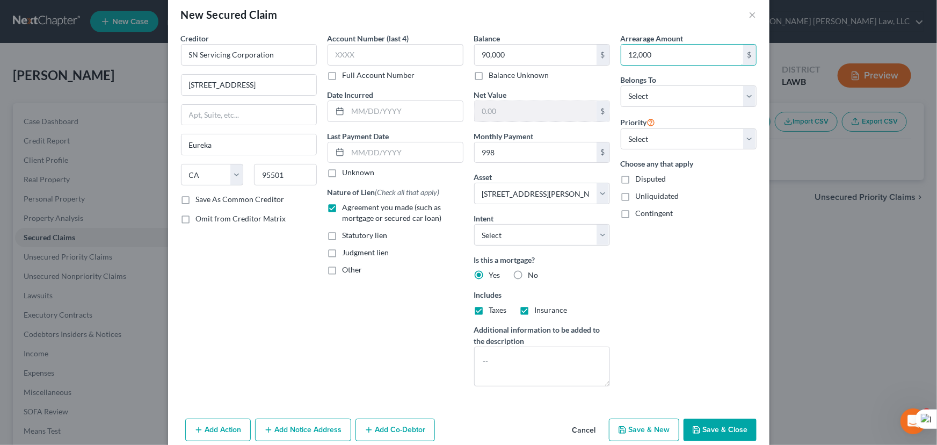
scroll to position [33, 0]
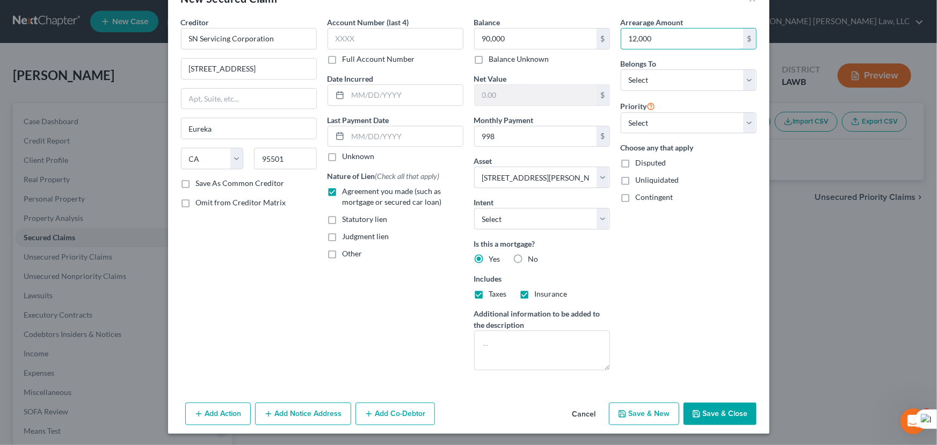
type input "12,000"
click at [720, 412] on button "Save & Close" at bounding box center [720, 413] width 73 height 23
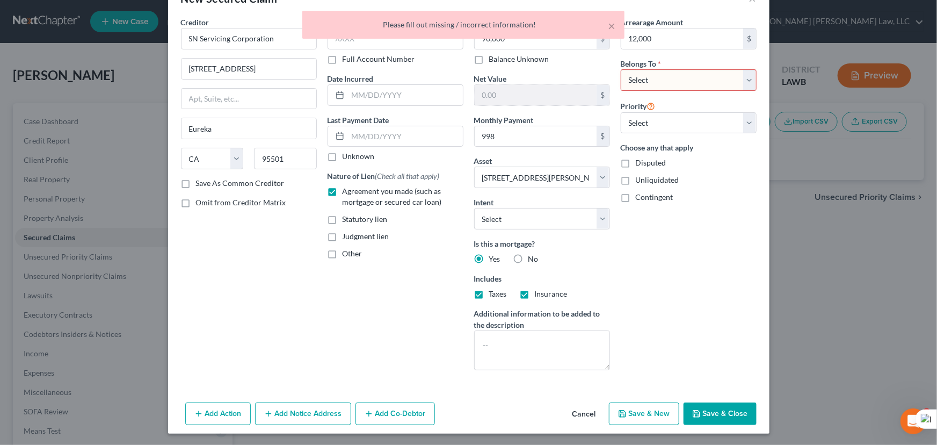
click at [670, 81] on select "Select Debtor 1 Only Debtor 2 Only Debtor 1 And Debtor 2 Only At Least One Of T…" at bounding box center [689, 79] width 136 height 21
select select "0"
click at [621, 69] on select "Select Debtor 1 Only Debtor 2 Only Debtor 1 And Debtor 2 Only At Least One Of T…" at bounding box center [689, 79] width 136 height 21
click at [724, 421] on button "Save & Close" at bounding box center [720, 413] width 73 height 23
select select
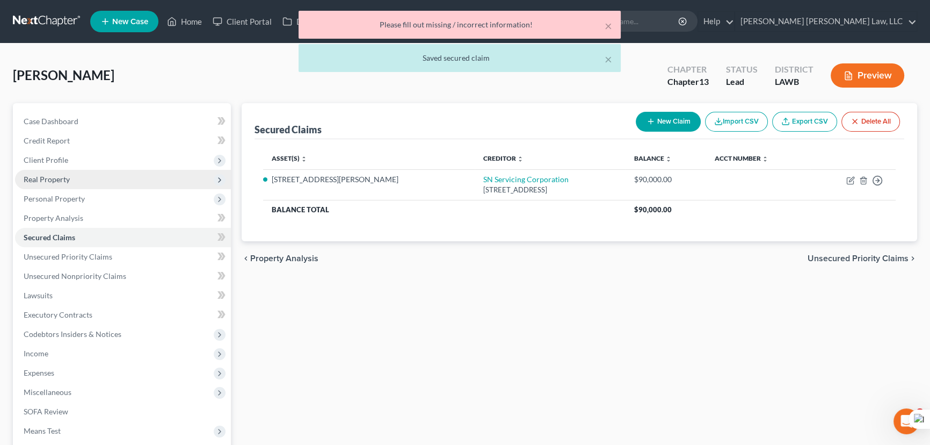
click at [80, 175] on span "Real Property" at bounding box center [123, 179] width 216 height 19
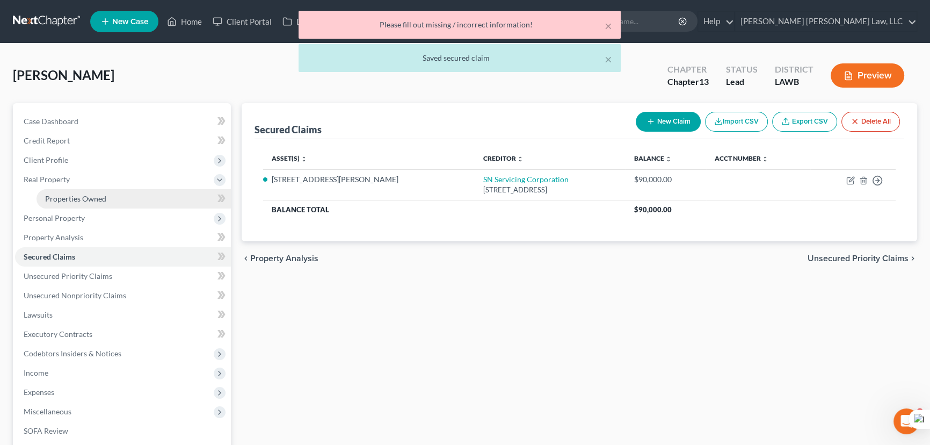
click at [95, 194] on span "Properties Owned" at bounding box center [75, 198] width 61 height 9
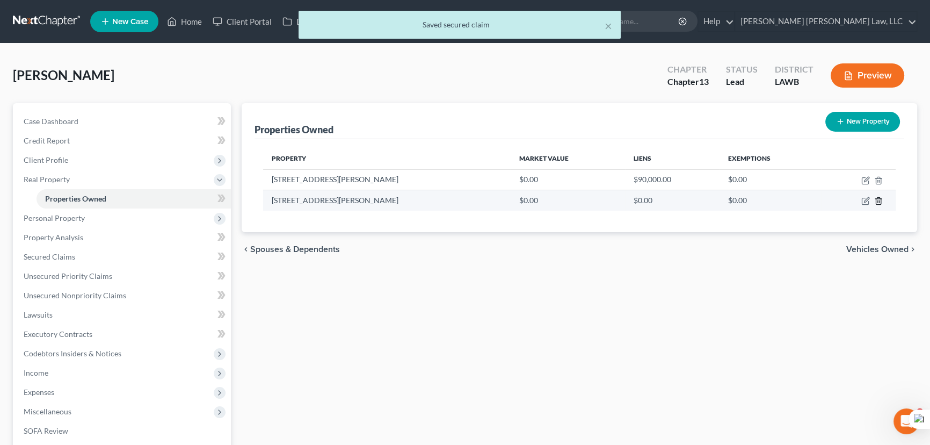
click at [879, 199] on icon "button" at bounding box center [878, 201] width 9 height 9
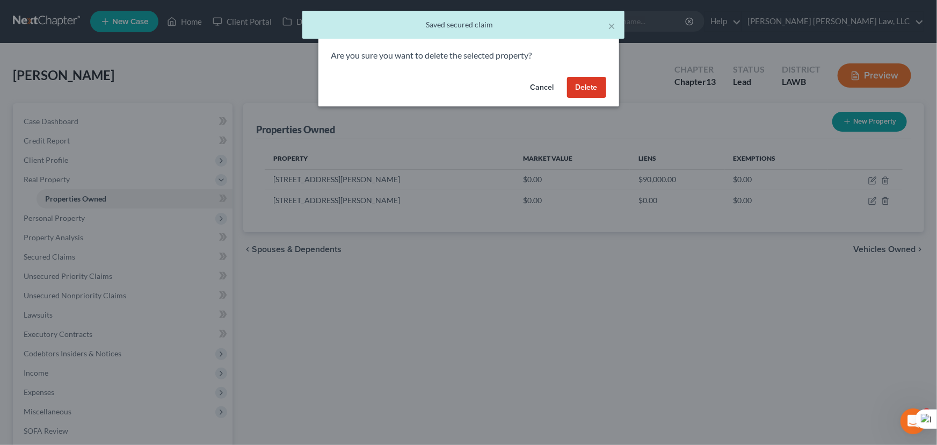
click at [580, 90] on button "Delete" at bounding box center [586, 87] width 39 height 21
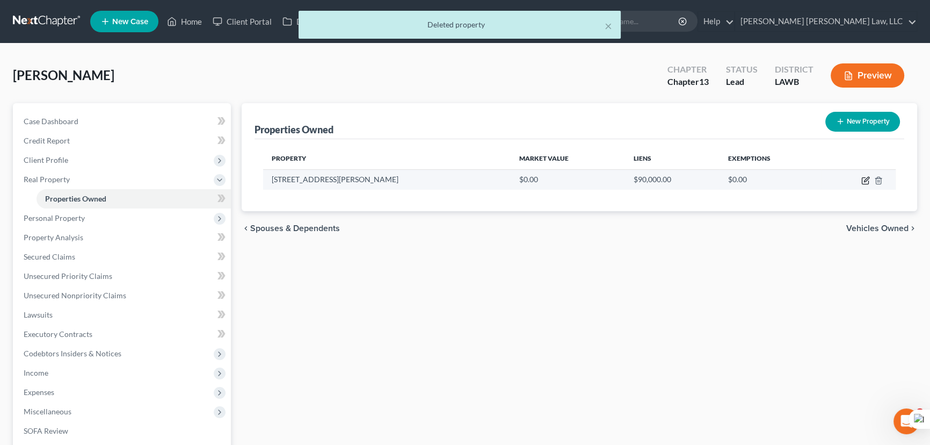
click at [866, 177] on icon "button" at bounding box center [866, 180] width 9 height 9
select select "19"
select select "36"
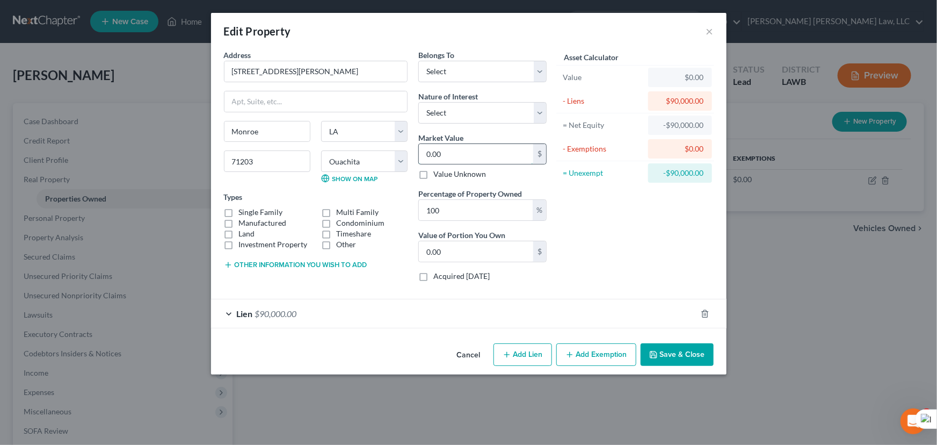
click at [486, 156] on input "0.00" at bounding box center [476, 154] width 114 height 20
type input "1"
type input "1.00"
type input "15"
type input "15.00"
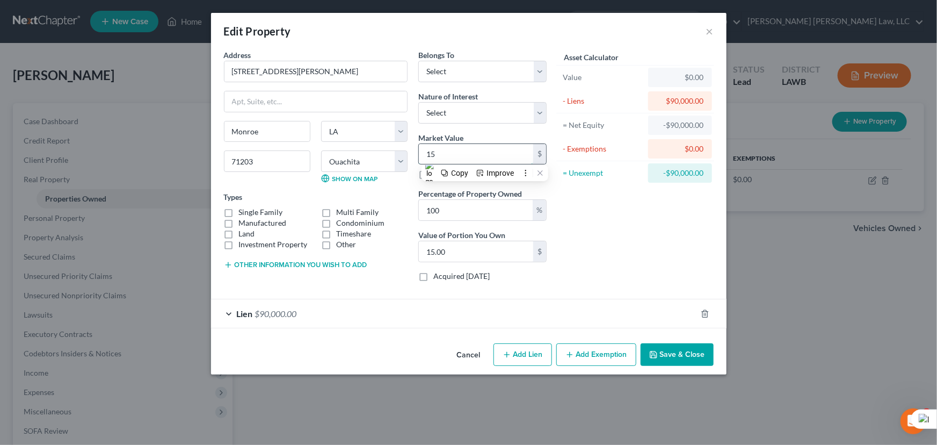
type input "151"
type input "151.00"
type input "1515"
type input "1,515.00"
type input "1,5150"
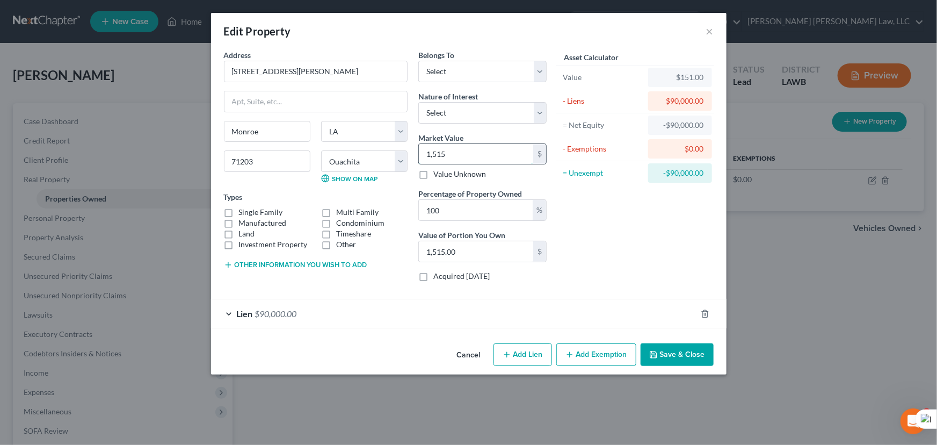
type input "15,150.00"
type input "15,1500"
type input "151,500.00"
type input "151,500"
click at [609, 356] on button "Add Exemption" at bounding box center [596, 354] width 80 height 23
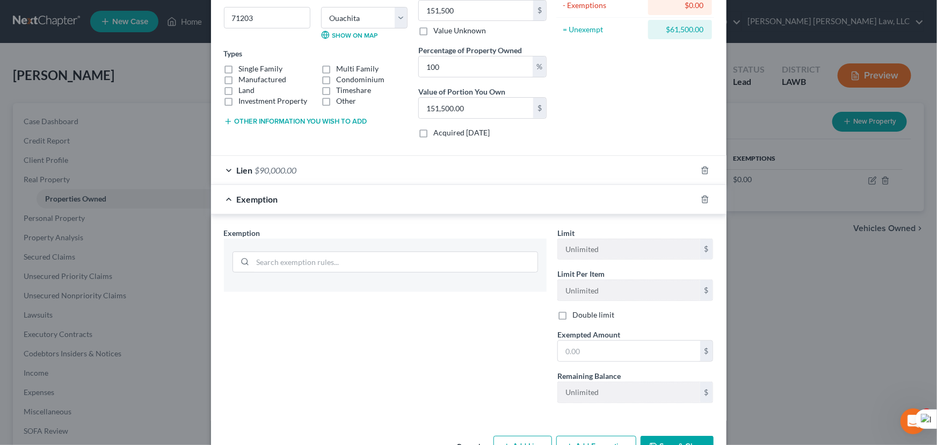
scroll to position [177, 0]
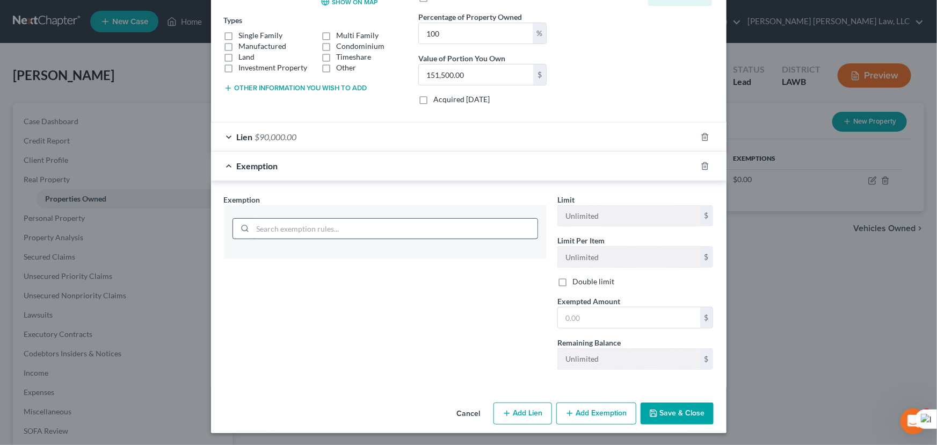
click at [362, 229] on input "search" at bounding box center [395, 229] width 285 height 20
click at [486, 194] on div "Exemption *" at bounding box center [385, 226] width 323 height 65
click at [701, 165] on icon "button" at bounding box center [705, 166] width 9 height 9
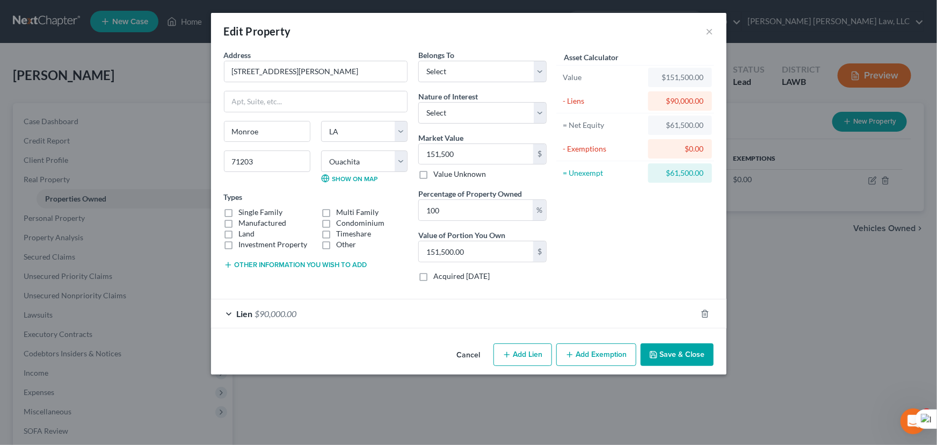
scroll to position [0, 0]
click at [584, 364] on button "Add Exemption" at bounding box center [596, 354] width 80 height 23
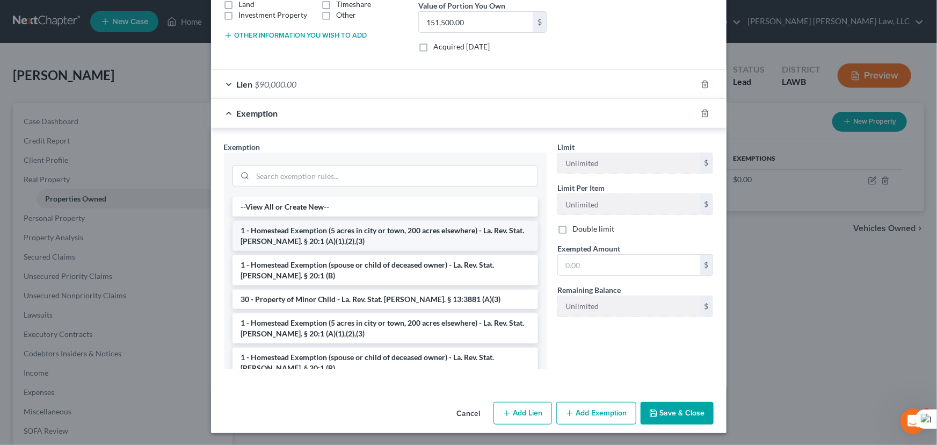
click at [346, 233] on li "1 - Homestead Exemption (5 acres in city or town, 200 acres elsewhere) - La. Re…" at bounding box center [386, 236] width 306 height 30
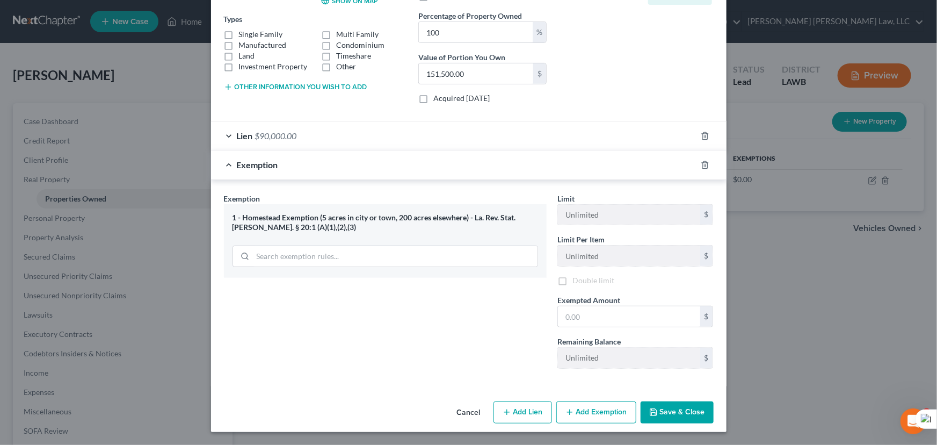
scroll to position [177, 0]
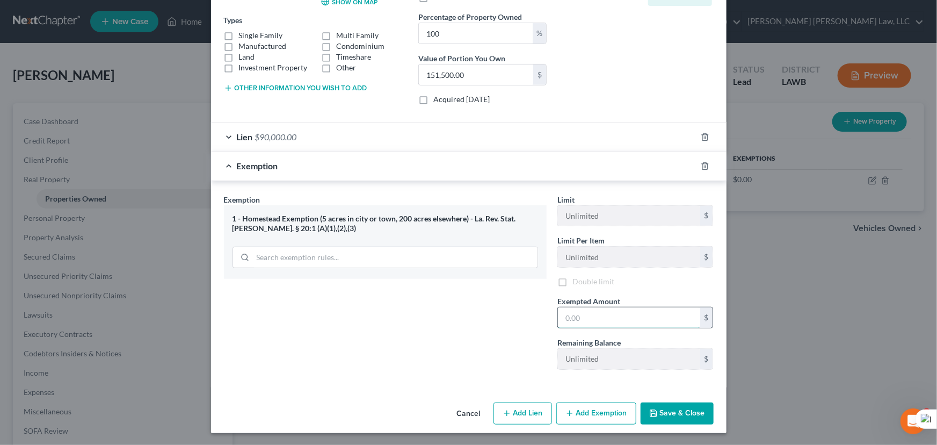
drag, startPoint x: 628, startPoint y: 315, endPoint x: 653, endPoint y: 327, distance: 26.7
click at [628, 315] on input "text" at bounding box center [629, 317] width 142 height 20
type input "35,000"
click at [675, 411] on button "Save & Close" at bounding box center [677, 413] width 73 height 23
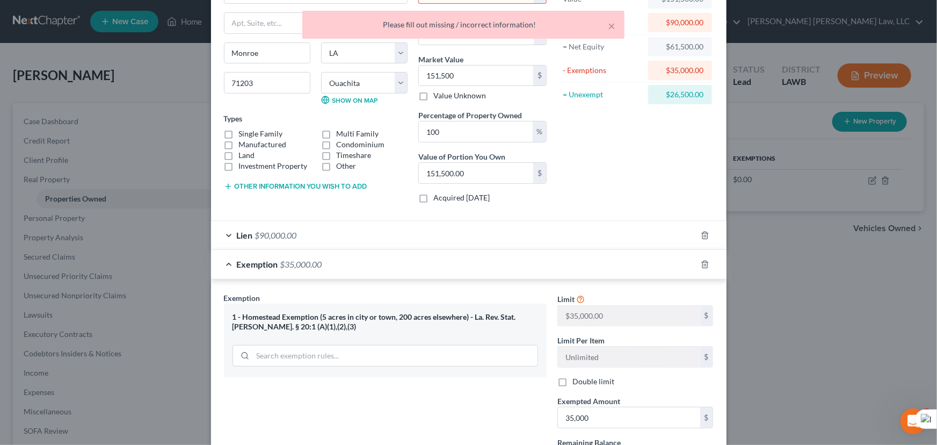
scroll to position [0, 0]
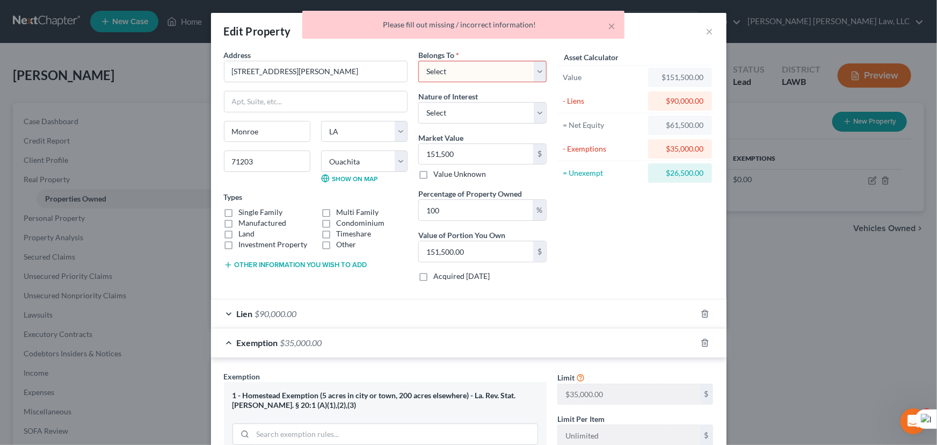
drag, startPoint x: 494, startPoint y: 71, endPoint x: 494, endPoint y: 81, distance: 9.1
click at [494, 71] on select "Select Debtor 1 Only Debtor 2 Only Debtor 1 And Debtor 2 Only At Least One Of T…" at bounding box center [482, 71] width 128 height 21
select select "0"
click at [418, 61] on select "Select Debtor 1 Only Debtor 2 Only Debtor 1 And Debtor 2 Only At Least One Of T…" at bounding box center [482, 71] width 128 height 21
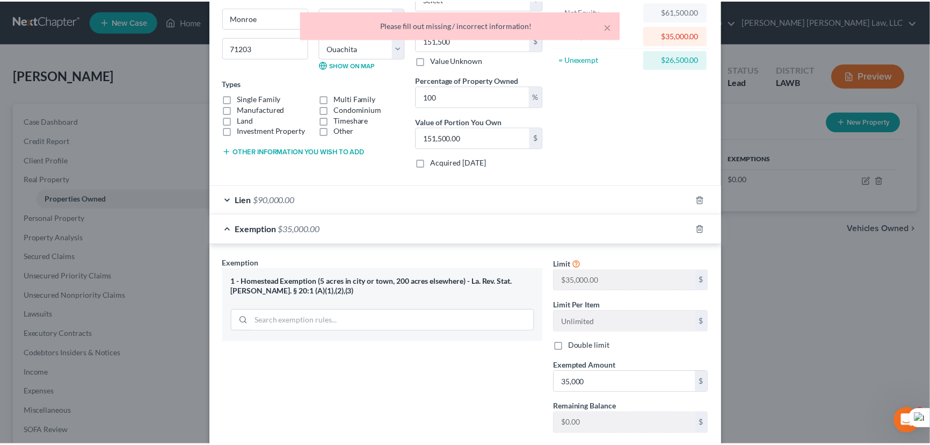
scroll to position [178, 0]
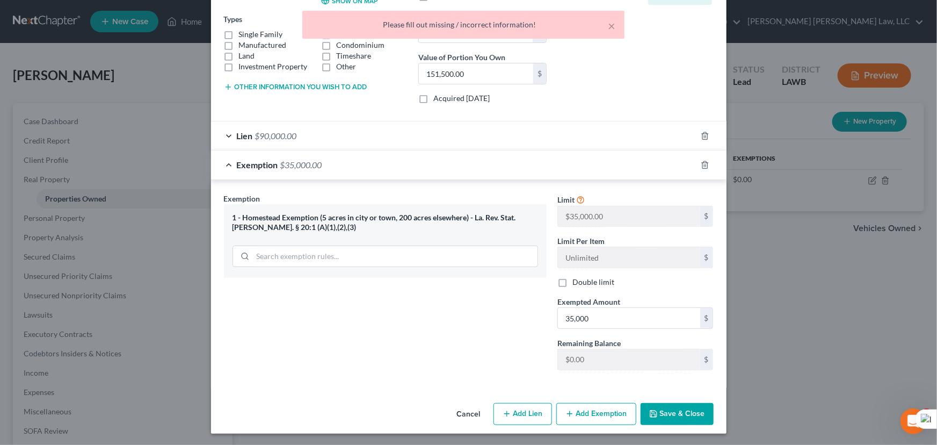
click at [670, 415] on button "Save & Close" at bounding box center [677, 414] width 73 height 23
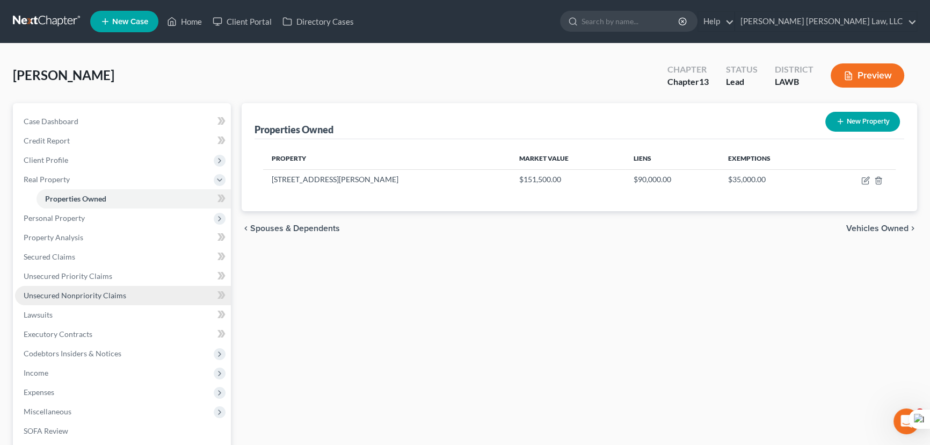
click at [147, 289] on link "Unsecured Nonpriority Claims" at bounding box center [123, 295] width 216 height 19
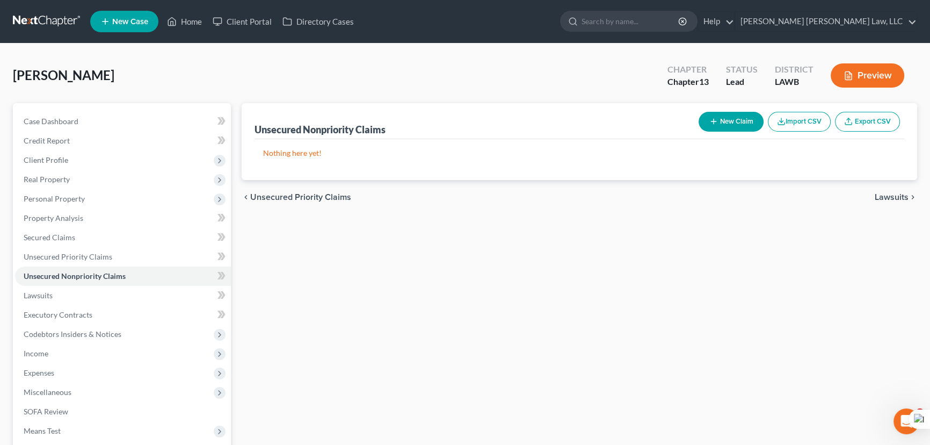
click at [737, 115] on button "New Claim" at bounding box center [731, 122] width 65 height 20
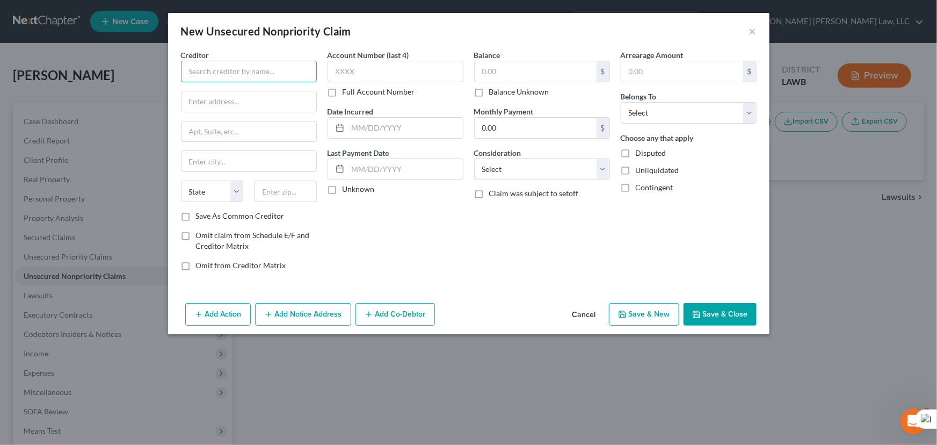
click at [292, 74] on input "text" at bounding box center [249, 71] width 136 height 21
type input "LVNV Fuding LLC"
type input "PO Box 10587"
type input "Greenville"
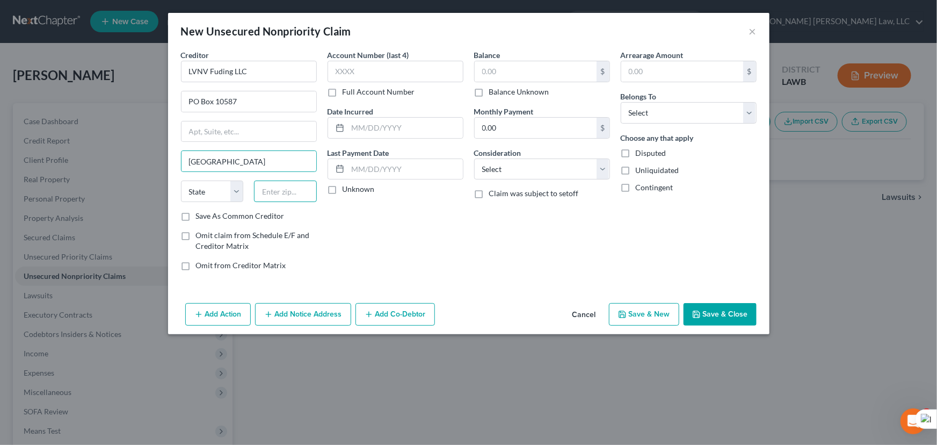
type input "29603"
select select "42"
click at [515, 75] on input "text" at bounding box center [536, 71] width 122 height 20
click at [496, 68] on input "text" at bounding box center [536, 71] width 122 height 20
type input "6,358.16"
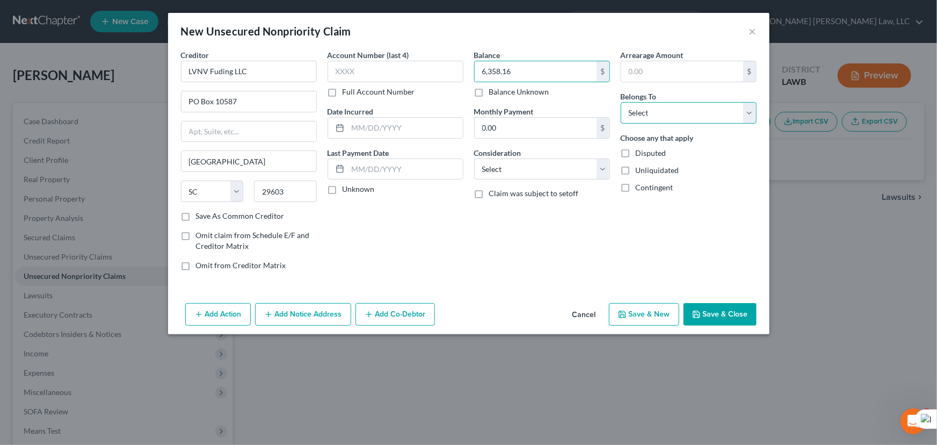
drag, startPoint x: 660, startPoint y: 114, endPoint x: 660, endPoint y: 122, distance: 8.1
click at [660, 114] on select "Select Debtor 1 Only Debtor 2 Only Debtor 1 And Debtor 2 Only At Least One Of T…" at bounding box center [689, 112] width 136 height 21
select select "0"
click at [621, 102] on select "Select Debtor 1 Only Debtor 2 Only Debtor 1 And Debtor 2 Only At Least One Of T…" at bounding box center [689, 112] width 136 height 21
click at [722, 316] on button "Save & Close" at bounding box center [720, 314] width 73 height 23
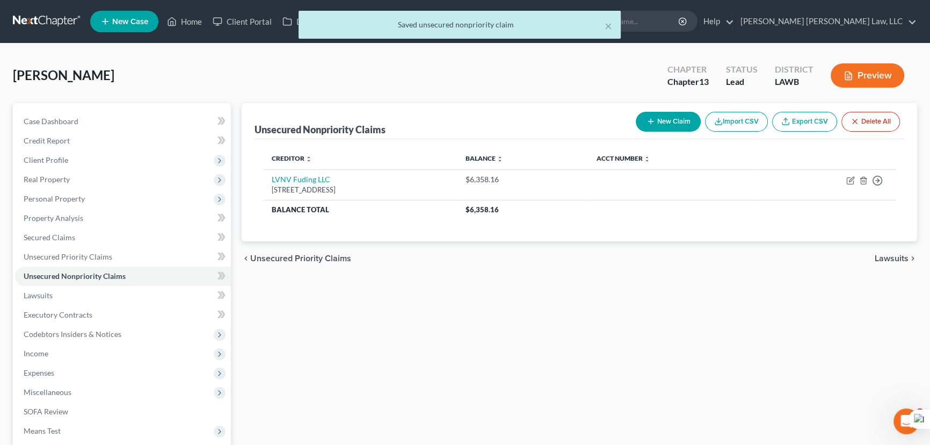
click at [676, 119] on button "New Claim" at bounding box center [668, 122] width 65 height 20
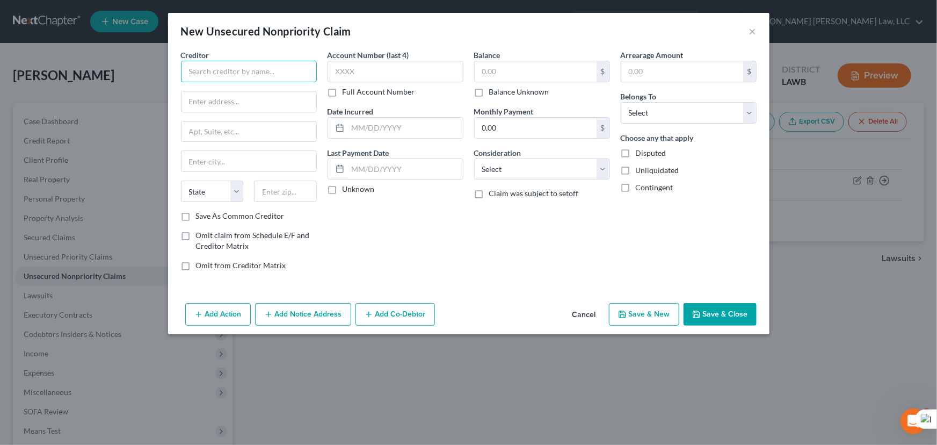
click at [279, 81] on input "text" at bounding box center [249, 71] width 136 height 21
type input "1ft Franklin Financial Corporation"
type input "PO Box 880"
type input "Toccoa"
select select "10"
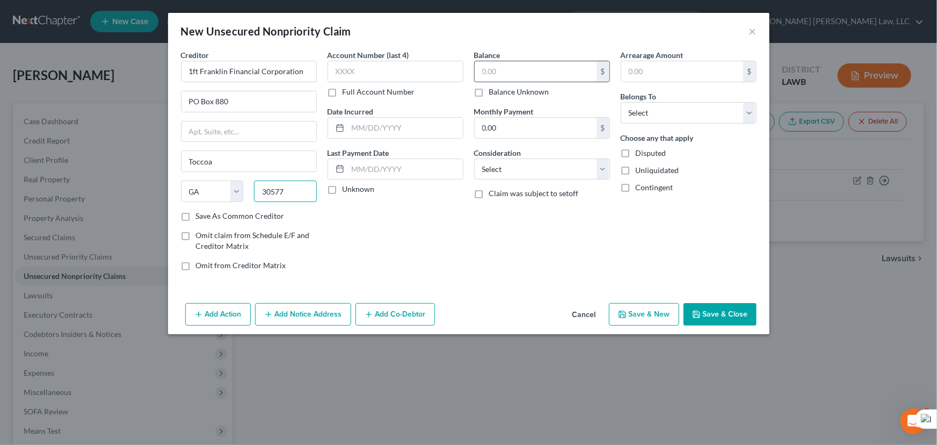
type input "30577"
click at [502, 66] on input "text" at bounding box center [536, 71] width 122 height 20
type input "985"
drag, startPoint x: 628, startPoint y: 110, endPoint x: 633, endPoint y: 121, distance: 12.1
click at [628, 110] on select "Select Debtor 1 Only Debtor 2 Only Debtor 1 And Debtor 2 Only At Least One Of T…" at bounding box center [689, 112] width 136 height 21
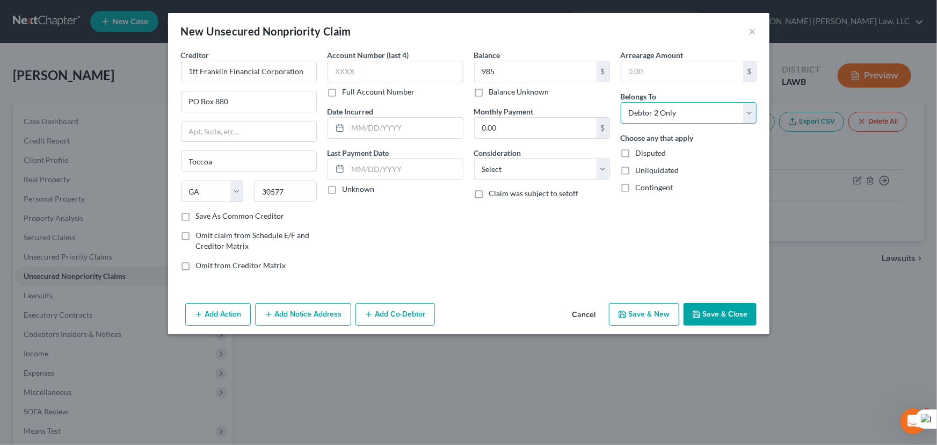
click at [621, 102] on select "Select Debtor 1 Only Debtor 2 Only Debtor 1 And Debtor 2 Only At Least One Of T…" at bounding box center [689, 112] width 136 height 21
drag, startPoint x: 647, startPoint y: 114, endPoint x: 649, endPoint y: 122, distance: 9.0
click at [647, 113] on select "Select Debtor 1 Only Debtor 2 Only Debtor 1 And Debtor 2 Only At Least One Of T…" at bounding box center [689, 112] width 136 height 21
select select "0"
click at [621, 102] on select "Select Debtor 1 Only Debtor 2 Only Debtor 1 And Debtor 2 Only At Least One Of T…" at bounding box center [689, 112] width 136 height 21
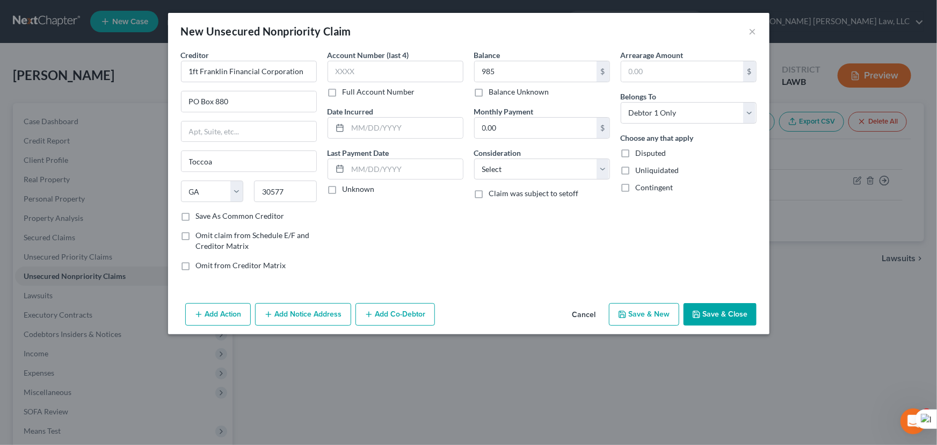
click at [733, 303] on button "Save & Close" at bounding box center [720, 314] width 73 height 23
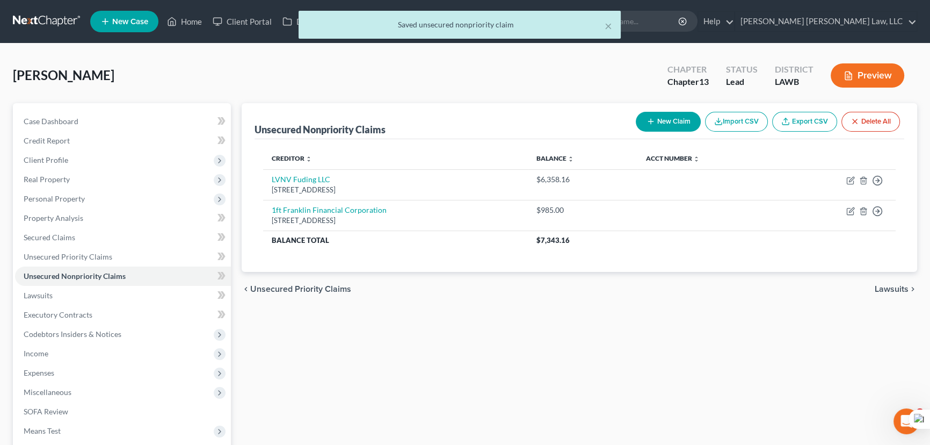
click at [732, 308] on div at bounding box center [465, 222] width 930 height 445
click at [671, 112] on button "New Claim" at bounding box center [668, 122] width 65 height 20
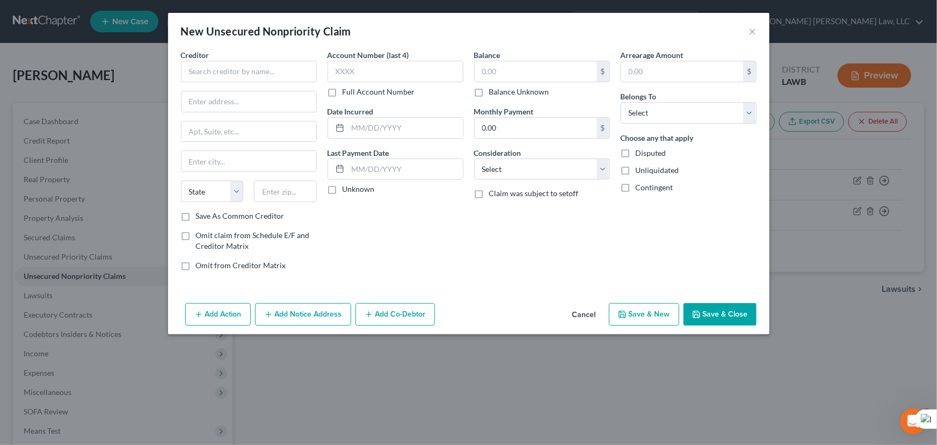
click at [251, 53] on div "Creditor *" at bounding box center [249, 65] width 136 height 33
click at [247, 61] on input "text" at bounding box center [249, 71] width 136 height 21
type input "Quantum 3 Group LLC"
type input "PO Box 788"
type input "Kirkland"
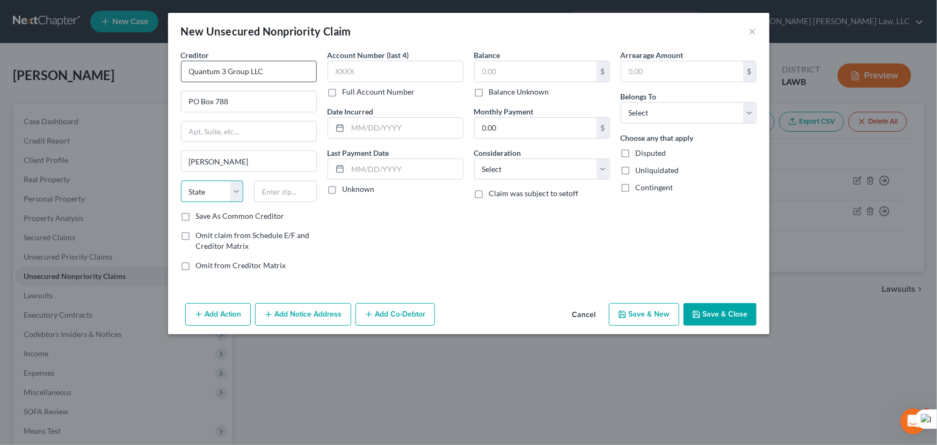
select select "50"
type input "98083-0788"
click at [510, 68] on input "text" at bounding box center [536, 71] width 122 height 20
type input "1,456.13"
drag, startPoint x: 661, startPoint y: 115, endPoint x: 661, endPoint y: 121, distance: 5.9
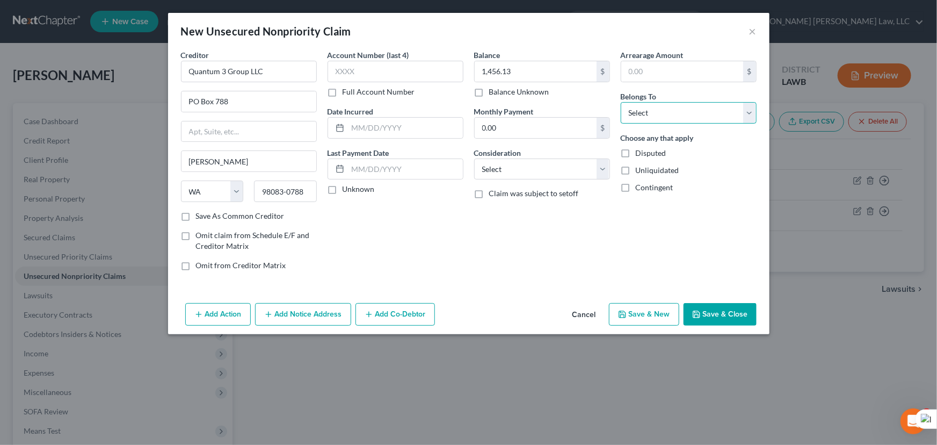
click at [661, 115] on select "Select Debtor 1 Only Debtor 2 Only Debtor 1 And Debtor 2 Only At Least One Of T…" at bounding box center [689, 112] width 136 height 21
click at [621, 102] on select "Select Debtor 1 Only Debtor 2 Only Debtor 1 And Debtor 2 Only At Least One Of T…" at bounding box center [689, 112] width 136 height 21
click at [667, 120] on select "Select Debtor 1 Only Debtor 2 Only Debtor 1 And Debtor 2 Only At Least One Of T…" at bounding box center [689, 112] width 136 height 21
select select "0"
click at [621, 102] on select "Select Debtor 1 Only Debtor 2 Only Debtor 1 And Debtor 2 Only At Least One Of T…" at bounding box center [689, 112] width 136 height 21
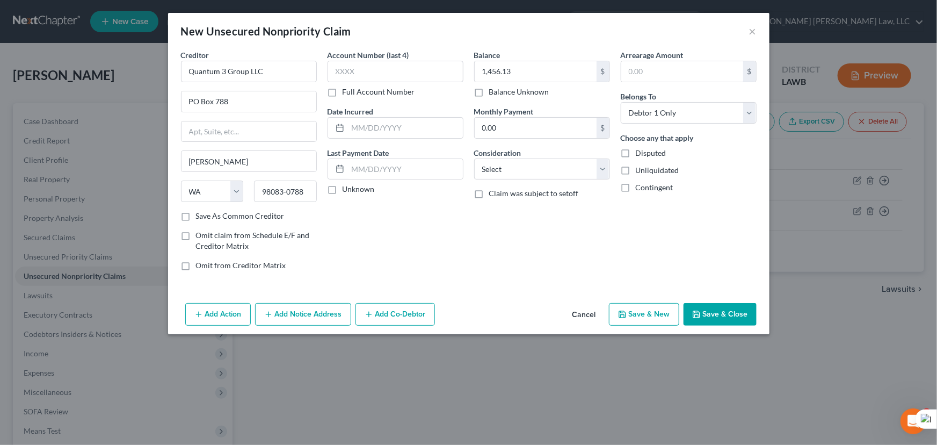
click at [727, 305] on button "Save & Close" at bounding box center [720, 314] width 73 height 23
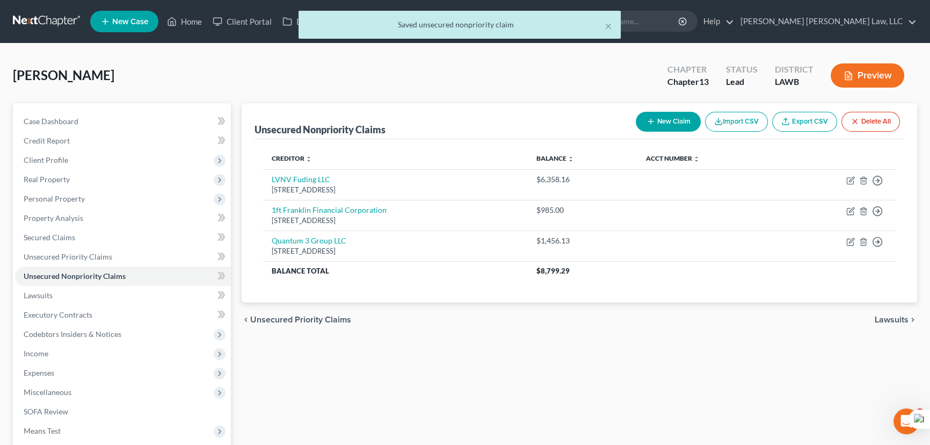
click at [661, 124] on button "New Claim" at bounding box center [668, 122] width 65 height 20
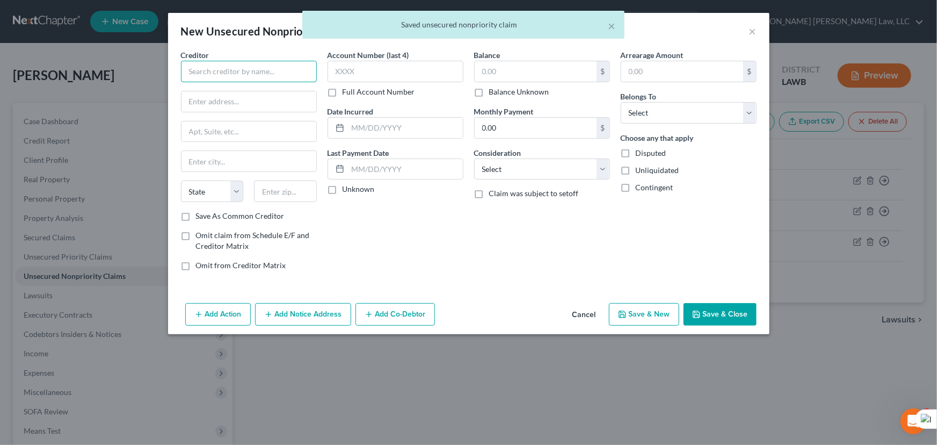
click at [257, 80] on input "text" at bounding box center [249, 71] width 136 height 21
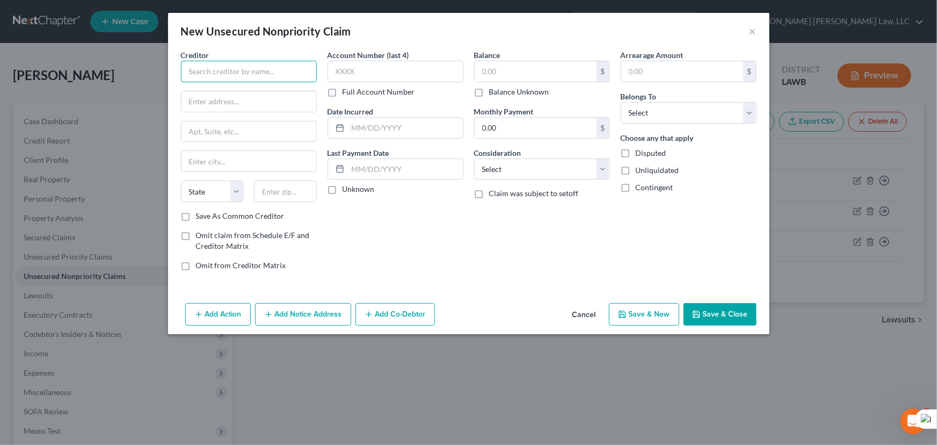
click at [223, 71] on input "text" at bounding box center [249, 71] width 136 height 21
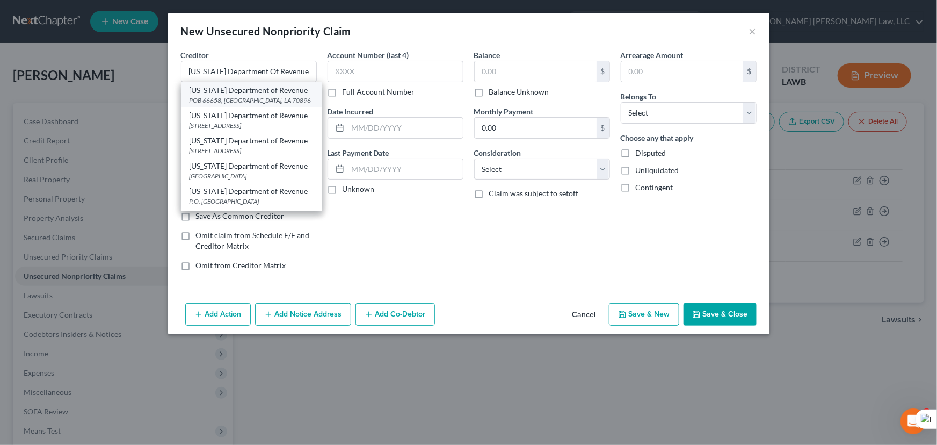
click at [225, 100] on div "POB 66658, Baton Rouge, LA 70896" at bounding box center [252, 100] width 124 height 9
type input "Louisiana Department of Revenue"
type input "POB 66658"
type input "Baton Rouge"
select select "19"
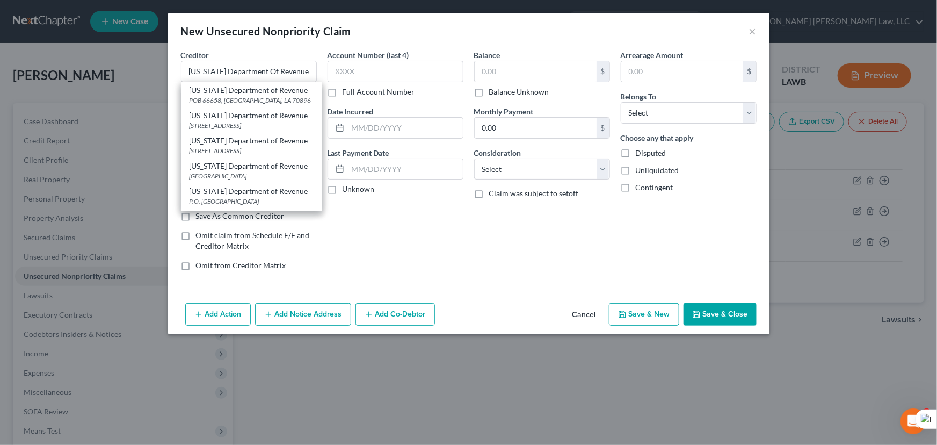
type input "70896"
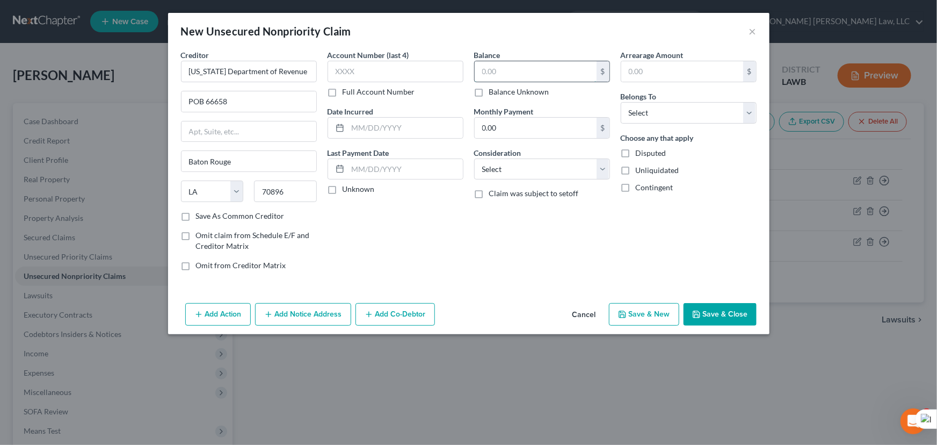
click at [533, 74] on input "text" at bounding box center [536, 71] width 122 height 20
type input "4,138.22"
click at [656, 119] on div "Arrearage Amount $ Belongs To * Select Debtor 1 Only Debtor 2 Only Debtor 1 And…" at bounding box center [689, 164] width 147 height 230
click at [656, 118] on select "Select Debtor 1 Only Debtor 2 Only Debtor 1 And Debtor 2 Only At Least One Of T…" at bounding box center [689, 112] width 136 height 21
select select "0"
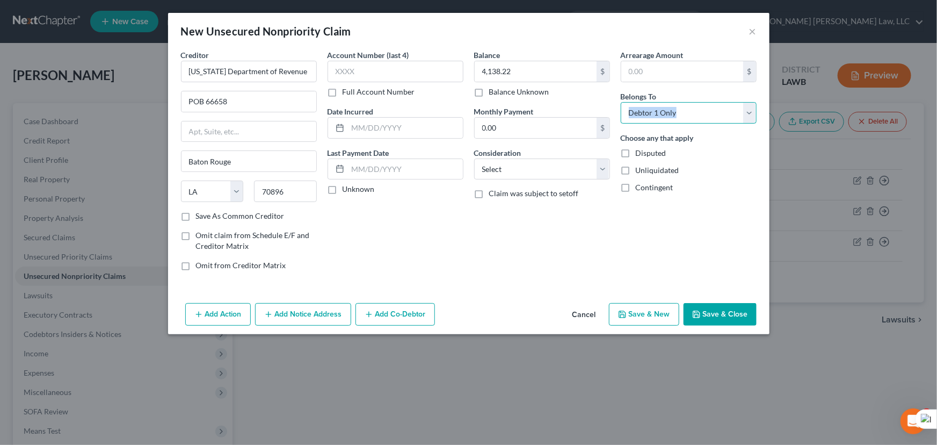
click at [621, 102] on select "Select Debtor 1 Only Debtor 2 Only Debtor 1 And Debtor 2 Only At Least One Of T…" at bounding box center [689, 112] width 136 height 21
click at [734, 303] on button "Save & Close" at bounding box center [720, 314] width 73 height 23
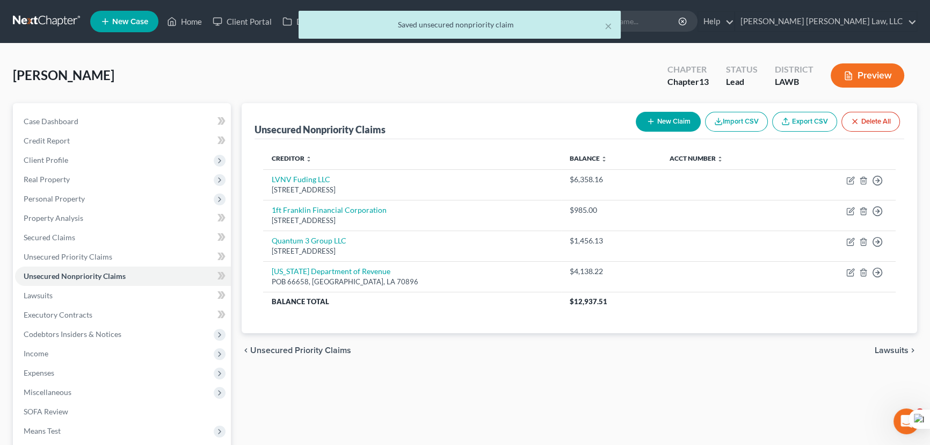
click at [653, 124] on icon "button" at bounding box center [651, 121] width 9 height 9
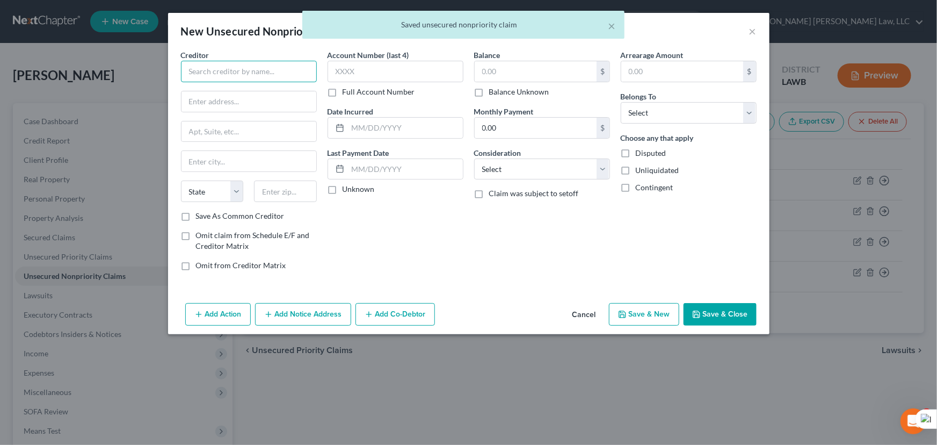
click at [242, 68] on input "text" at bounding box center [249, 71] width 136 height 21
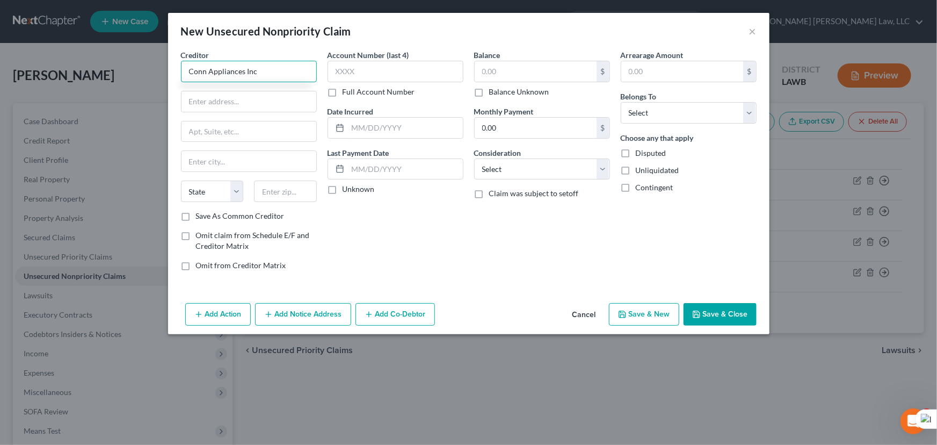
type input "Conn Appliances Inc"
type input "PO Box 3002"
type input "L"
type input "Malvern"
select select "39"
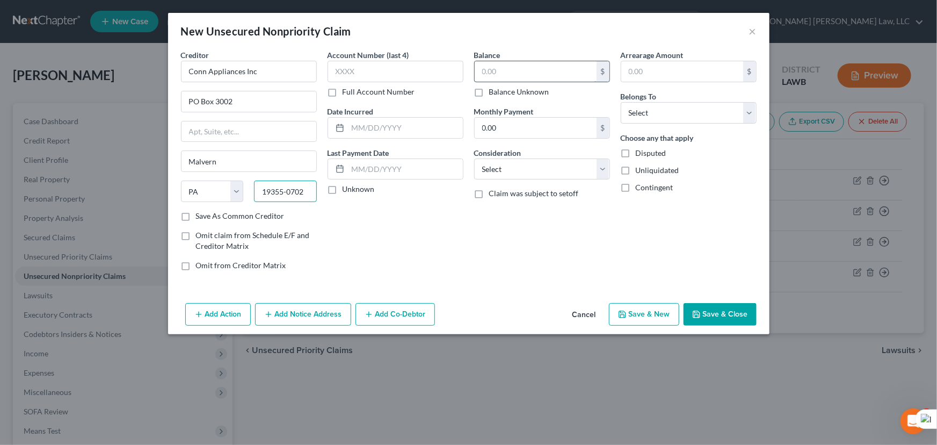
type input "19355-0702"
click at [498, 65] on input "text" at bounding box center [536, 71] width 122 height 20
type input "3,551.32"
click at [723, 118] on select "Select Debtor 1 Only Debtor 2 Only Debtor 1 And Debtor 2 Only At Least One Of T…" at bounding box center [689, 112] width 136 height 21
select select "0"
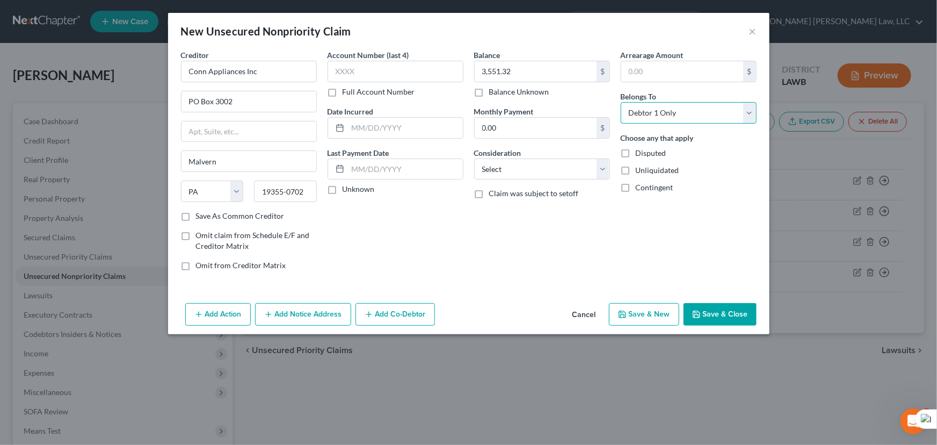
click at [621, 102] on select "Select Debtor 1 Only Debtor 2 Only Debtor 1 And Debtor 2 Only At Least One Of T…" at bounding box center [689, 112] width 136 height 21
click at [739, 309] on button "Save & Close" at bounding box center [720, 314] width 73 height 23
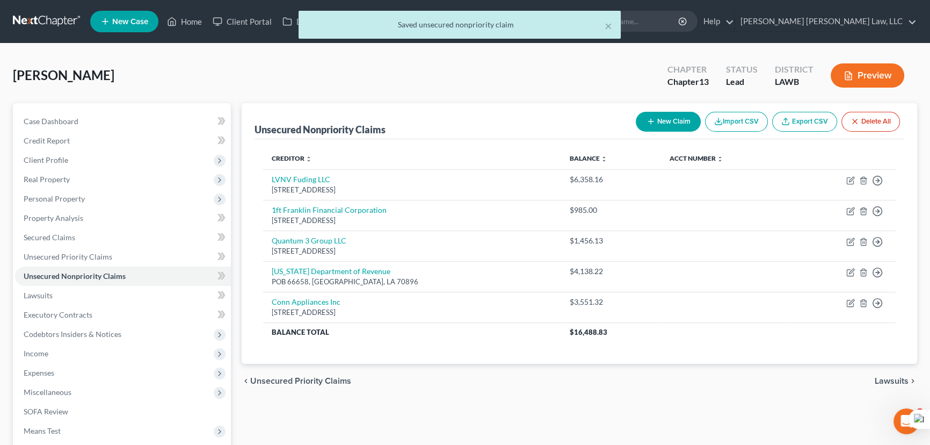
click at [651, 113] on button "New Claim" at bounding box center [668, 122] width 65 height 20
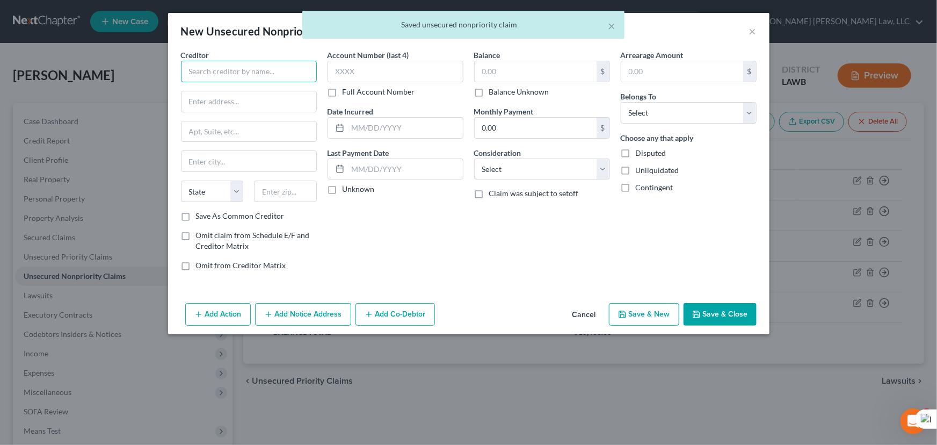
click at [262, 79] on input "text" at bounding box center [249, 71] width 136 height 21
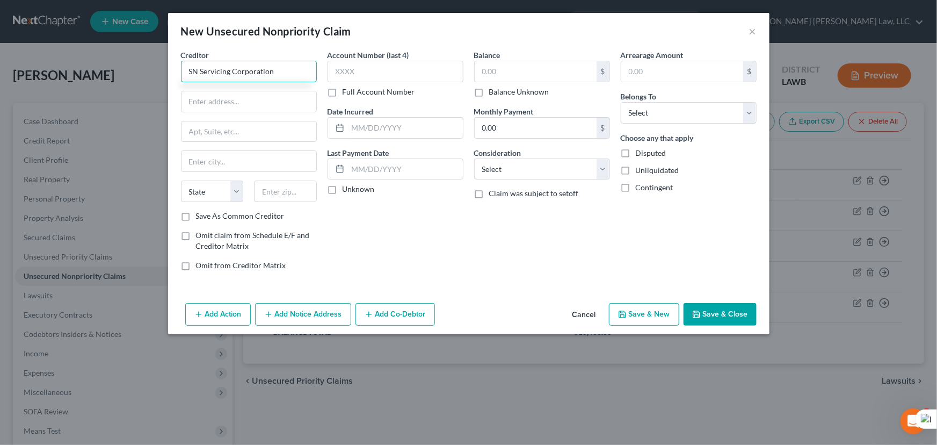
type input "SN Servicing Corporation"
type input "323 Fifth St"
type input "Eureka"
select select "4"
type input "95501"
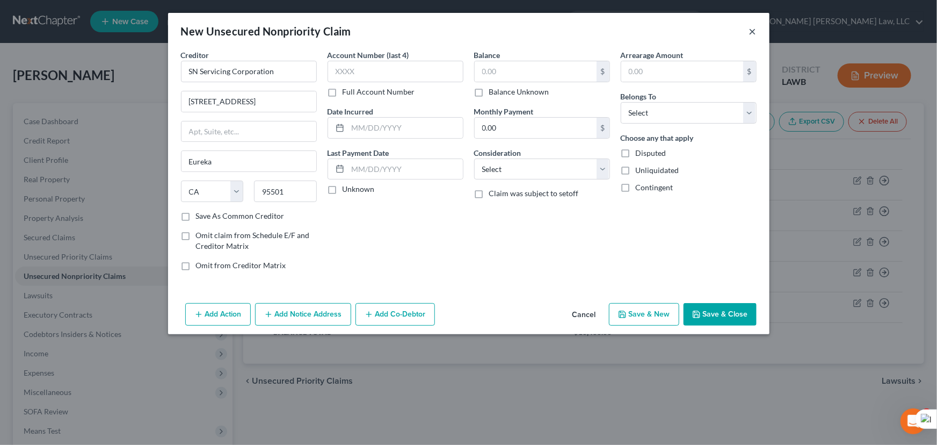
click at [755, 29] on button "×" at bounding box center [753, 31] width 8 height 13
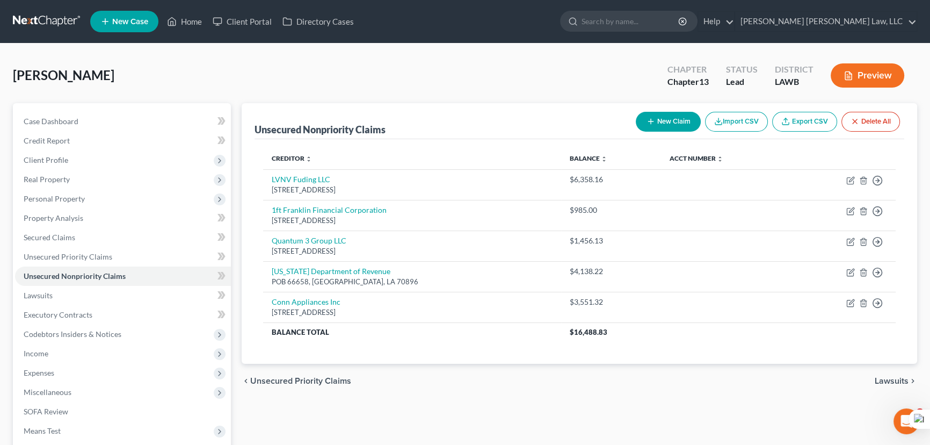
click at [651, 124] on icon "button" at bounding box center [651, 121] width 9 height 9
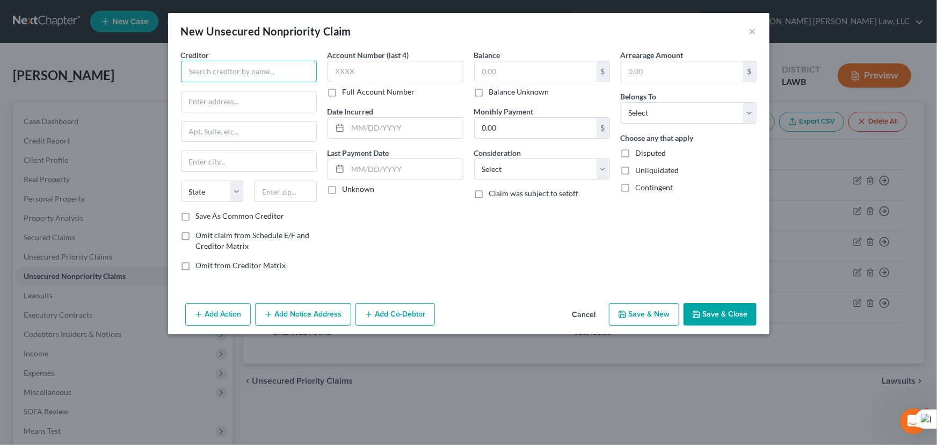
click at [244, 68] on input "text" at bounding box center [249, 71] width 136 height 21
type input "Capital One Au Finance"
click at [224, 98] on input "4515" at bounding box center [249, 101] width 135 height 20
type input "4515 N. Santa Fe Ave"
type input "Dept APS"
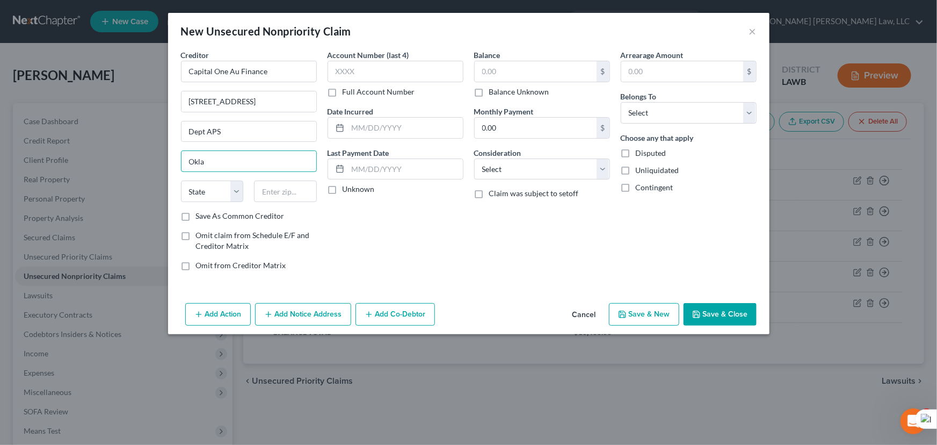
type input "Oklahoma City"
click at [220, 196] on select "State AL AK AR AZ CA CO CT DE DC FL GA GU HI ID IL IN IA KS KY LA ME MD MA MI M…" at bounding box center [212, 190] width 63 height 21
select select "37"
click at [181, 180] on select "State AL AK AR AZ CA CO CT DE DC FL GA GU HI ID IL IN IA KS KY LA ME MD MA MI M…" at bounding box center [212, 190] width 63 height 21
type input "73118"
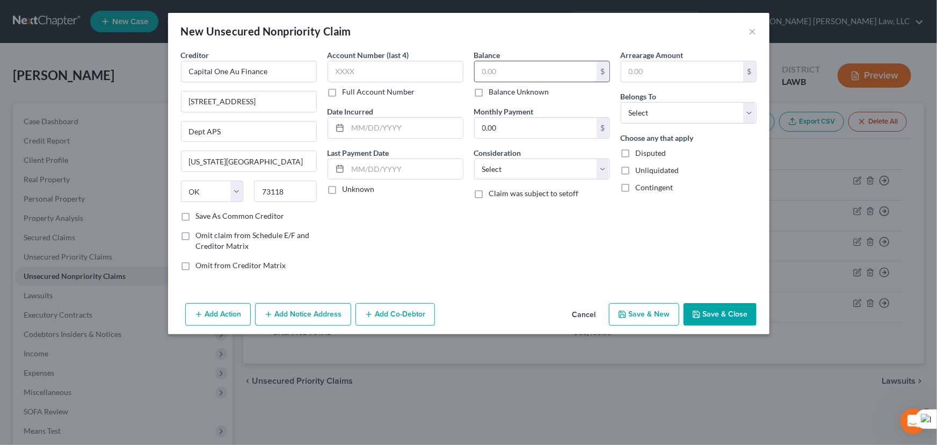
click at [542, 68] on input "text" at bounding box center [536, 71] width 122 height 20
type input "786.24"
drag, startPoint x: 725, startPoint y: 113, endPoint x: 718, endPoint y: 121, distance: 10.3
click at [725, 113] on select "Select Debtor 1 Only Debtor 2 Only Debtor 1 And Debtor 2 Only At Least One Of T…" at bounding box center [689, 112] width 136 height 21
select select "0"
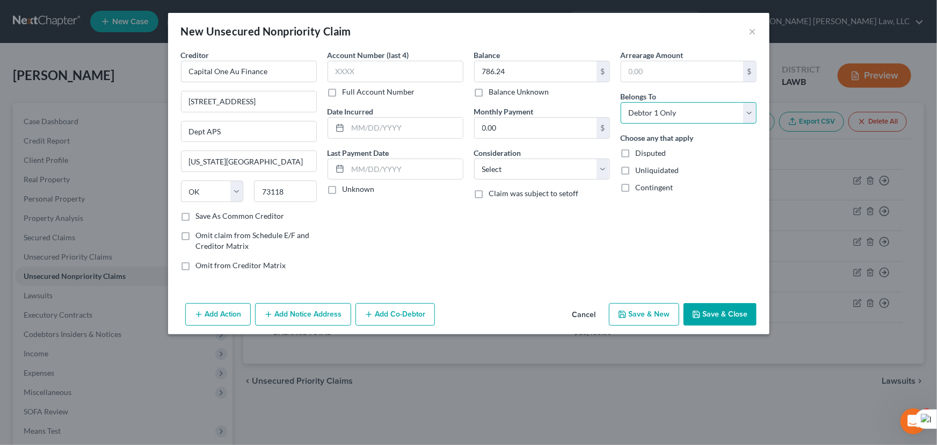
click at [621, 102] on select "Select Debtor 1 Only Debtor 2 Only Debtor 1 And Debtor 2 Only At Least One Of T…" at bounding box center [689, 112] width 136 height 21
click at [723, 305] on button "Save & Close" at bounding box center [720, 314] width 73 height 23
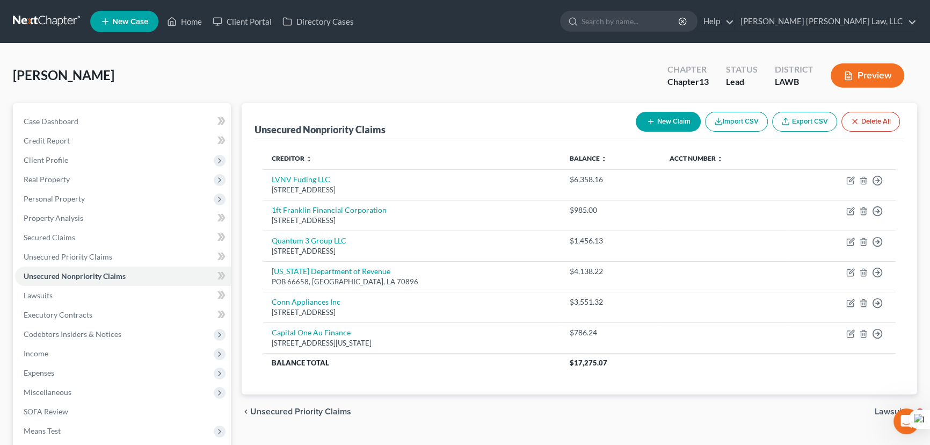
click at [656, 117] on button "New Claim" at bounding box center [668, 122] width 65 height 20
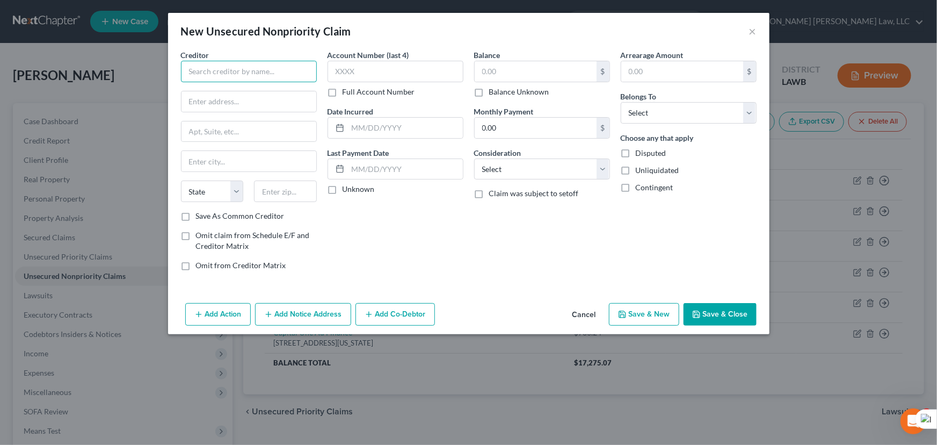
click at [235, 70] on input "text" at bounding box center [249, 71] width 136 height 21
type input "Amerimark"
type input "PO Box 800849"
type input "Dallas"
select select "45"
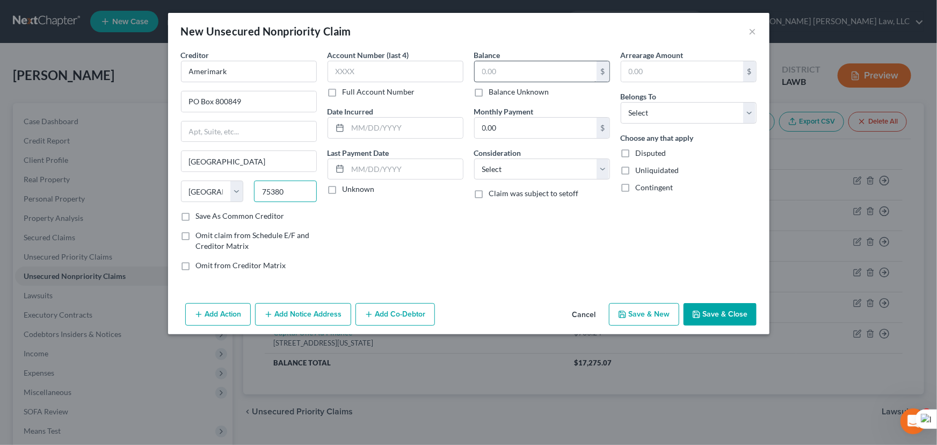
type input "75380"
click at [487, 64] on input "text" at bounding box center [536, 71] width 122 height 20
type input "130.89"
drag, startPoint x: 705, startPoint y: 109, endPoint x: 703, endPoint y: 122, distance: 13.6
click at [705, 109] on select "Select Debtor 1 Only Debtor 2 Only Debtor 1 And Debtor 2 Only At Least One Of T…" at bounding box center [689, 112] width 136 height 21
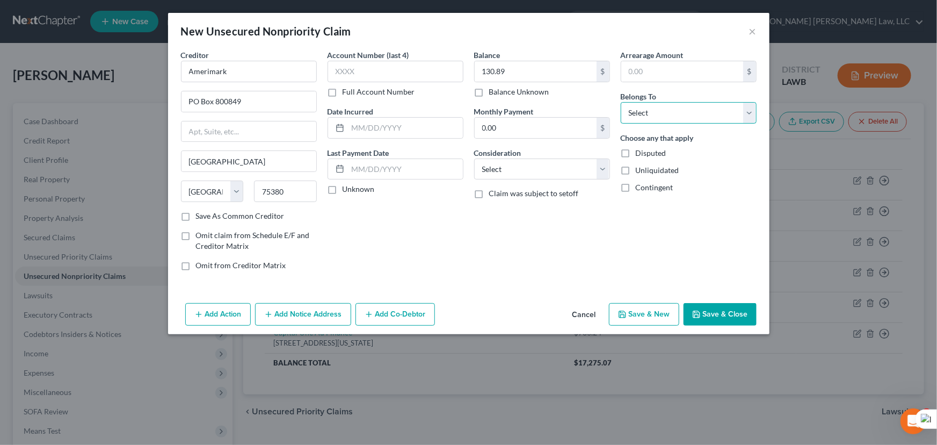
select select "0"
click at [621, 102] on select "Select Debtor 1 Only Debtor 2 Only Debtor 1 And Debtor 2 Only At Least One Of T…" at bounding box center [689, 112] width 136 height 21
click at [719, 309] on button "Save & Close" at bounding box center [720, 314] width 73 height 23
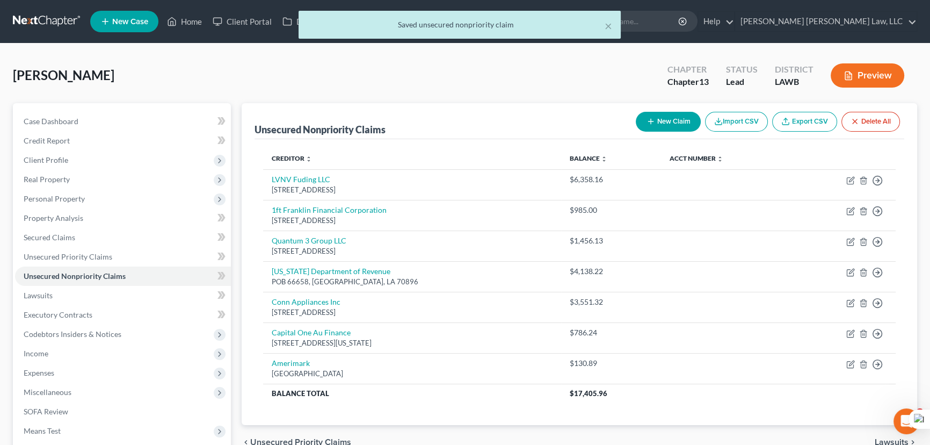
click at [656, 113] on button "New Claim" at bounding box center [668, 122] width 65 height 20
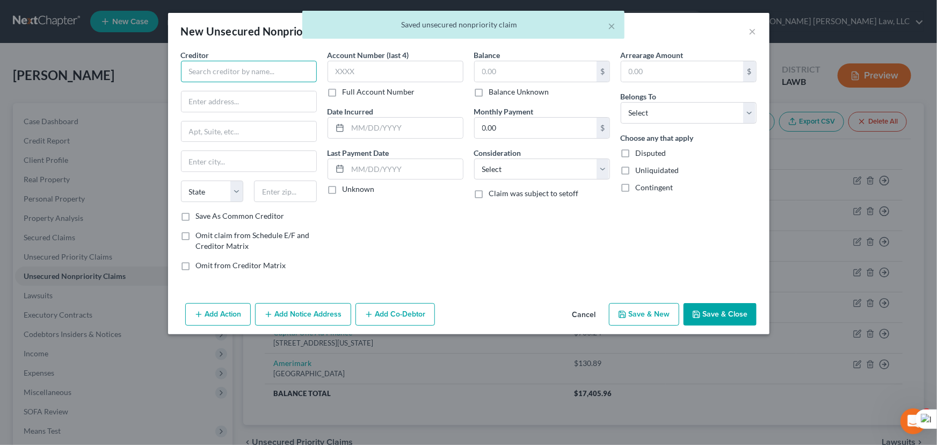
click at [267, 75] on input "text" at bounding box center [249, 71] width 136 height 21
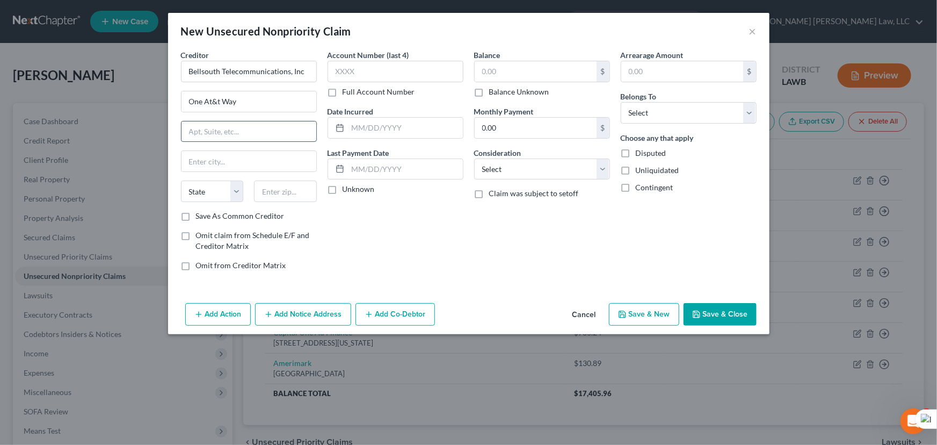
click at [252, 135] on input "text" at bounding box center [249, 131] width 135 height 20
click at [512, 63] on input "text" at bounding box center [536, 71] width 122 height 20
click at [512, 73] on input "text" at bounding box center [536, 71] width 122 height 20
drag, startPoint x: 641, startPoint y: 108, endPoint x: 644, endPoint y: 117, distance: 9.4
click at [641, 108] on select "Select Debtor 1 Only Debtor 2 Only Debtor 1 And Debtor 2 Only At Least One Of T…" at bounding box center [689, 112] width 136 height 21
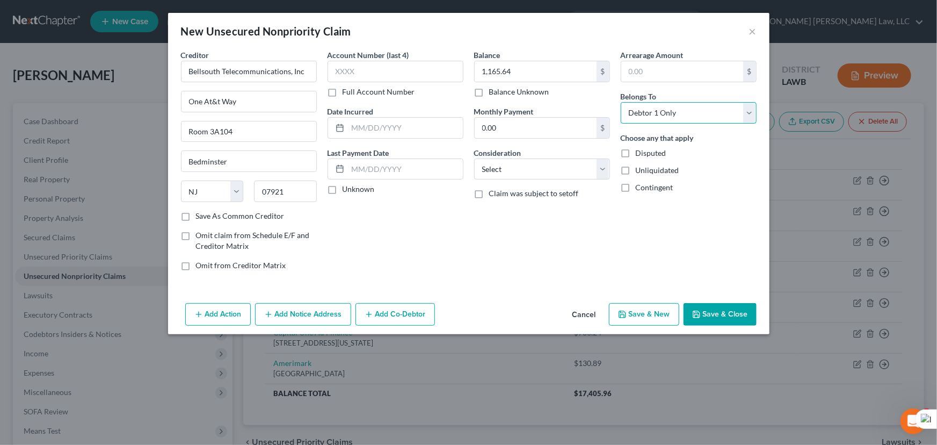
click at [621, 102] on select "Select Debtor 1 Only Debtor 2 Only Debtor 1 And Debtor 2 Only At Least One Of T…" at bounding box center [689, 112] width 136 height 21
click at [757, 327] on div "Add Action Add Notice Address Add Co-Debtor Cancel Save & New Save & Close" at bounding box center [469, 316] width 602 height 35
click at [736, 307] on button "Save & Close" at bounding box center [720, 314] width 73 height 23
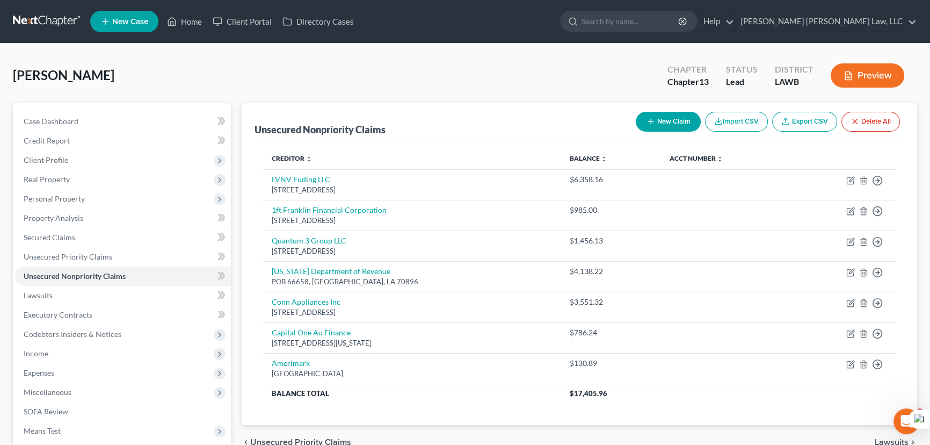
click at [676, 115] on button "New Claim" at bounding box center [668, 122] width 65 height 20
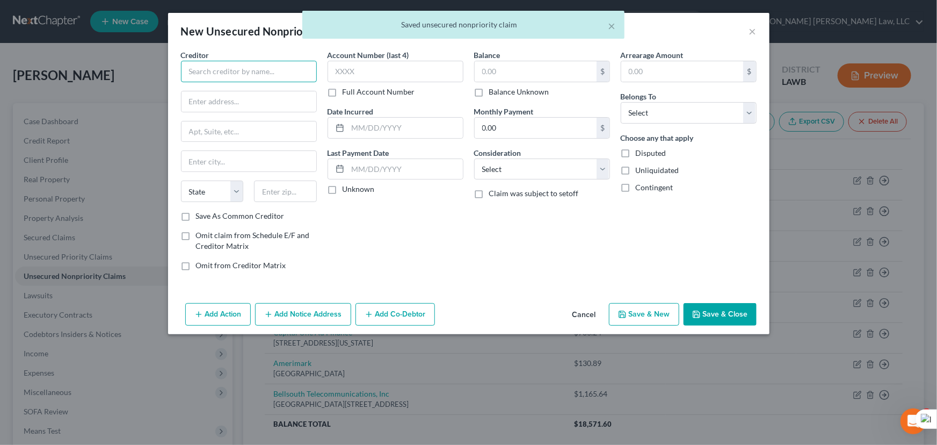
click at [239, 66] on input "text" at bounding box center [249, 71] width 136 height 21
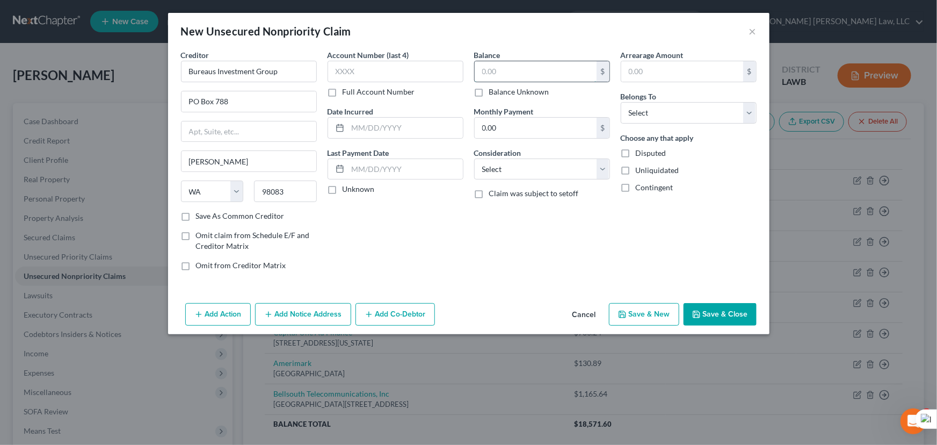
click at [519, 67] on input "text" at bounding box center [536, 71] width 122 height 20
click at [667, 102] on select "Select Debtor 1 Only Debtor 2 Only Debtor 1 And Debtor 2 Only At Least One Of T…" at bounding box center [689, 112] width 136 height 21
click at [621, 102] on select "Select Debtor 1 Only Debtor 2 Only Debtor 1 And Debtor 2 Only At Least One Of T…" at bounding box center [689, 112] width 136 height 21
click at [722, 317] on button "Save & Close" at bounding box center [720, 314] width 73 height 23
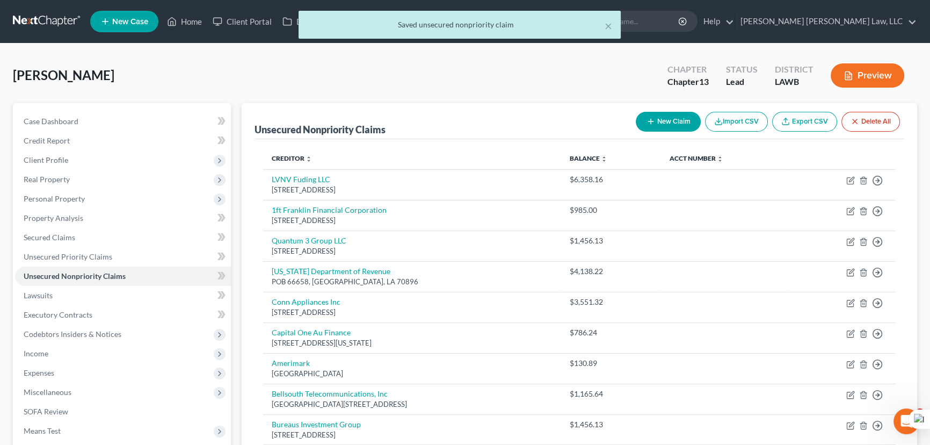
click at [671, 110] on div "New Claim Import CSV Export CSV Delete All" at bounding box center [768, 121] width 273 height 28
click at [611, 27] on button "×" at bounding box center [609, 25] width 8 height 13
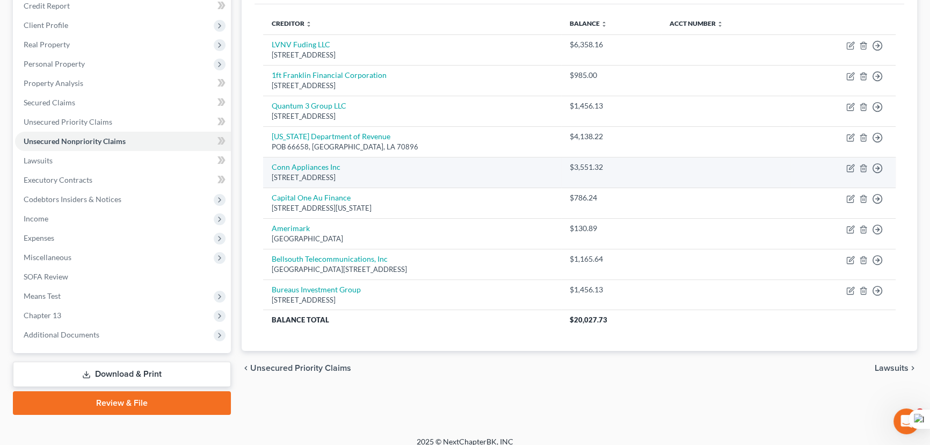
scroll to position [144, 0]
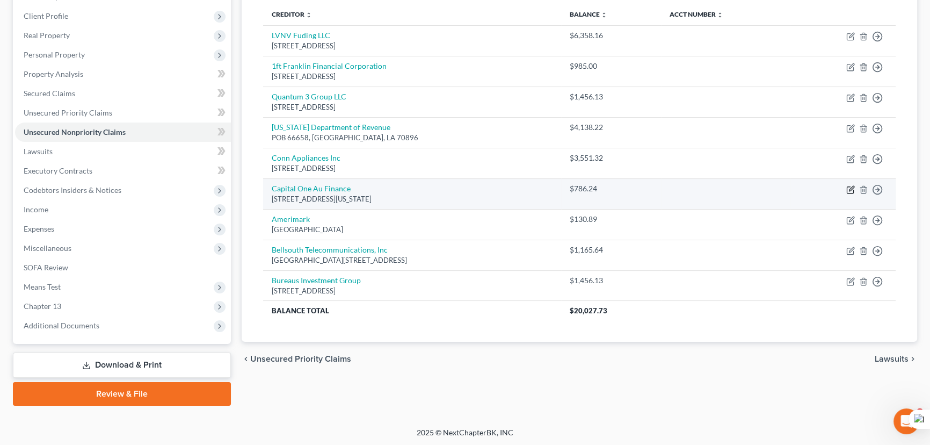
click at [850, 185] on icon "button" at bounding box center [851, 189] width 9 height 9
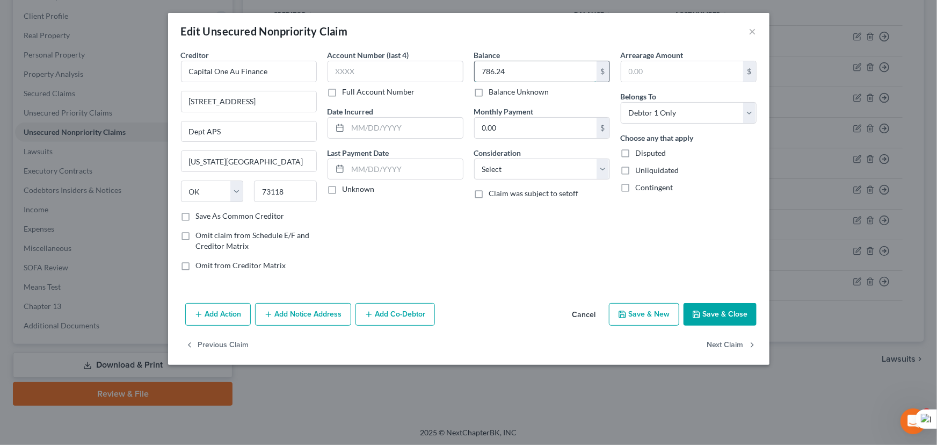
click at [516, 70] on input "786.24" at bounding box center [536, 71] width 122 height 20
click at [721, 305] on button "Save & Close" at bounding box center [720, 314] width 73 height 23
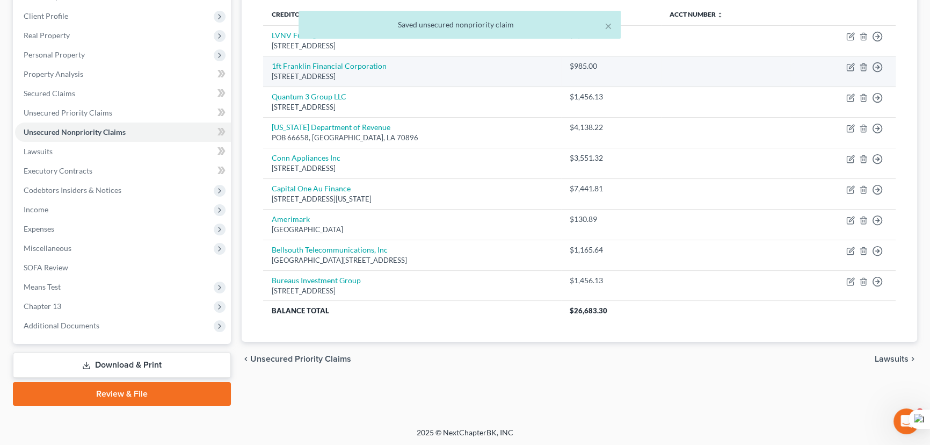
scroll to position [0, 0]
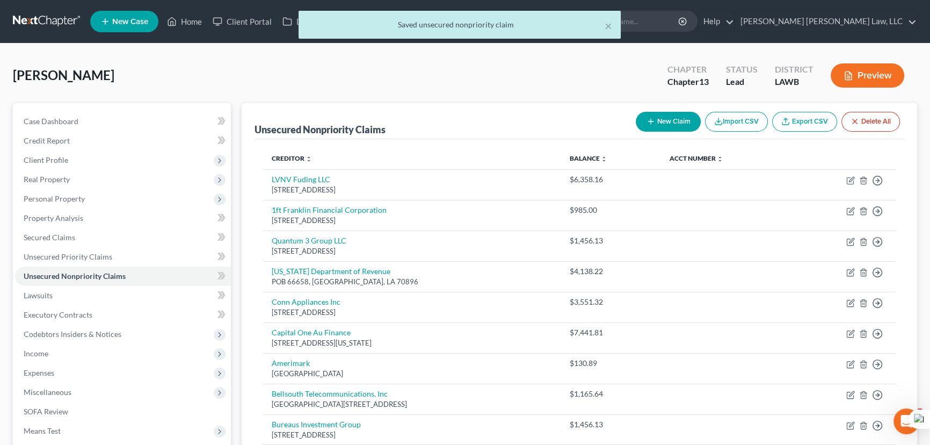
click at [680, 115] on button "New Claim" at bounding box center [668, 122] width 65 height 20
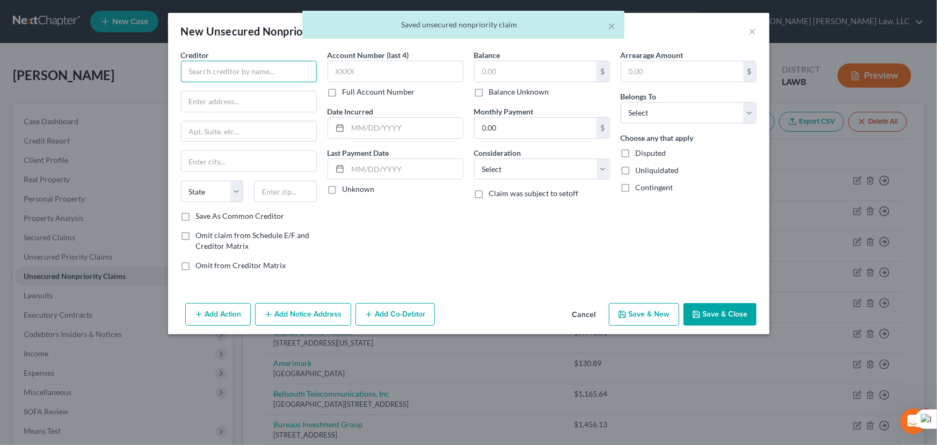
click at [260, 66] on input "text" at bounding box center [249, 71] width 136 height 21
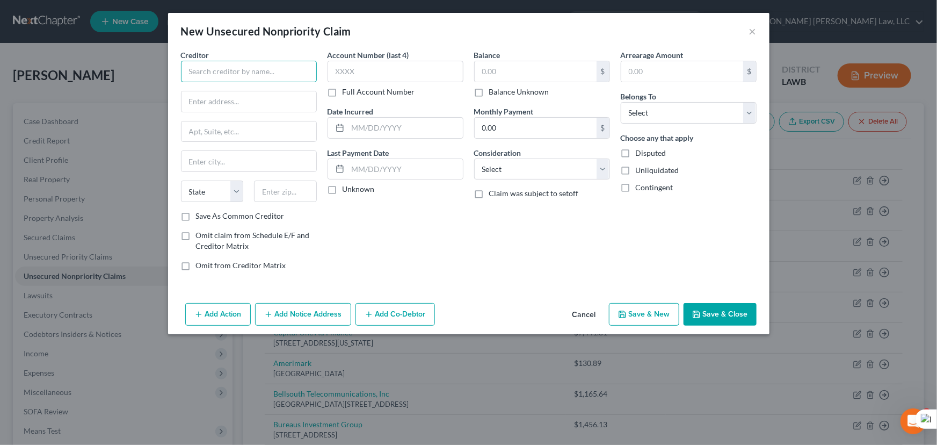
click at [200, 70] on input "text" at bounding box center [249, 71] width 136 height 21
click at [560, 81] on input "text" at bounding box center [536, 71] width 122 height 20
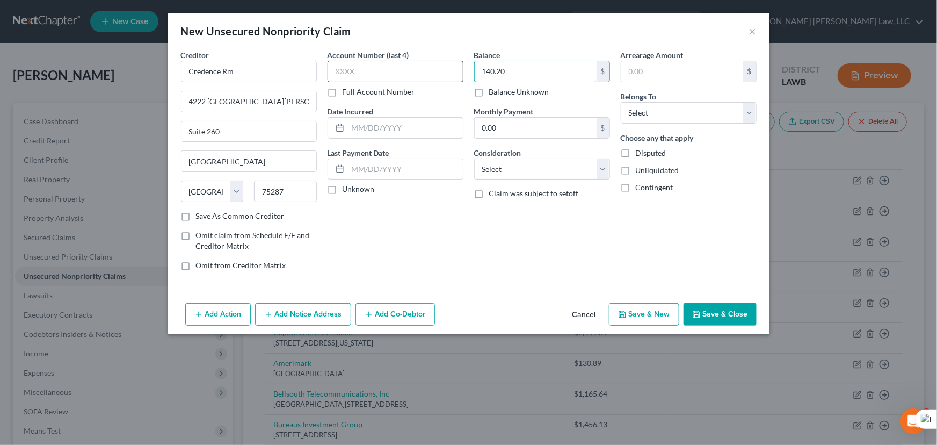
drag, startPoint x: 518, startPoint y: 69, endPoint x: 396, endPoint y: 75, distance: 122.1
click at [398, 76] on div "Creditor * Credence Rm 4222 Trinity Mills Suite 260 Dallas State AL AK AR AZ CA…" at bounding box center [469, 164] width 587 height 230
click at [648, 116] on select "Select Debtor 1 Only Debtor 2 Only Debtor 1 And Debtor 2 Only At Least One Of T…" at bounding box center [689, 112] width 136 height 21
click at [621, 102] on select "Select Debtor 1 Only Debtor 2 Only Debtor 1 And Debtor 2 Only At Least One Of T…" at bounding box center [689, 112] width 136 height 21
click at [730, 312] on button "Save & Close" at bounding box center [720, 314] width 73 height 23
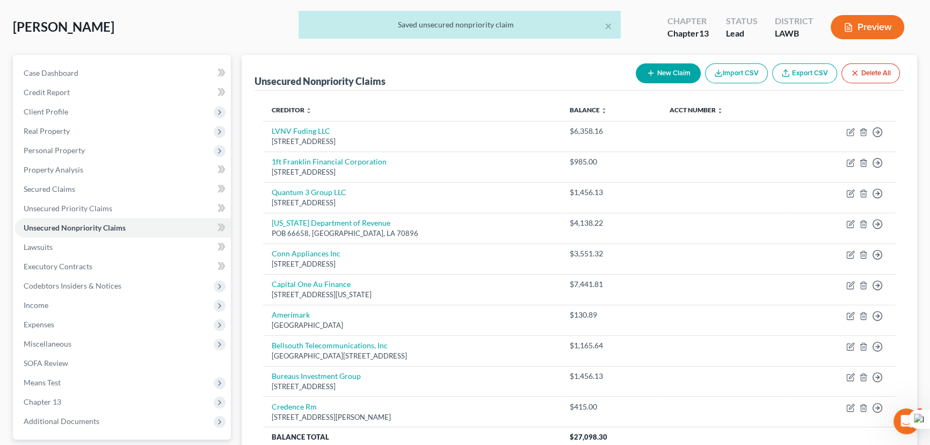
scroll to position [48, 0]
click at [669, 74] on button "New Claim" at bounding box center [668, 74] width 65 height 20
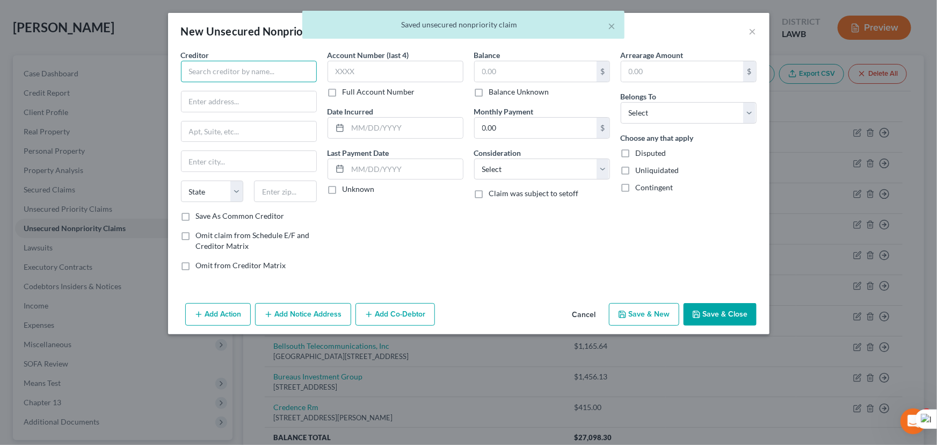
click at [276, 74] on input "text" at bounding box center [249, 71] width 136 height 21
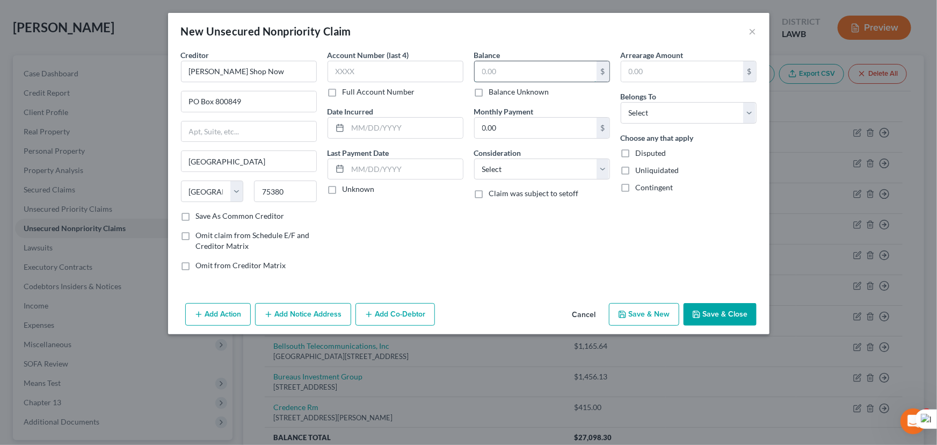
click at [536, 76] on input "text" at bounding box center [536, 71] width 122 height 20
drag, startPoint x: 738, startPoint y: 113, endPoint x: 731, endPoint y: 118, distance: 8.9
click at [738, 113] on select "Select Debtor 1 Only Debtor 2 Only Debtor 1 And Debtor 2 Only At Least One Of T…" at bounding box center [689, 112] width 136 height 21
click at [621, 102] on select "Select Debtor 1 Only Debtor 2 Only Debtor 1 And Debtor 2 Only At Least One Of T…" at bounding box center [689, 112] width 136 height 21
click at [718, 315] on button "Save & Close" at bounding box center [720, 314] width 73 height 23
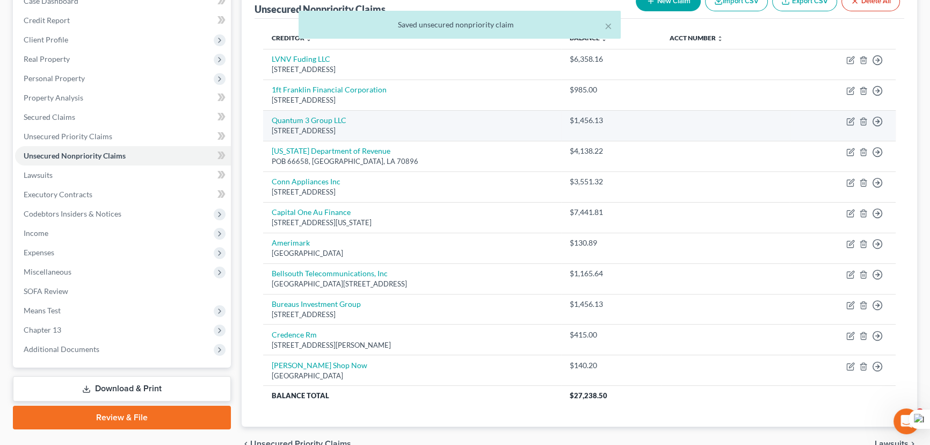
scroll to position [145, 0]
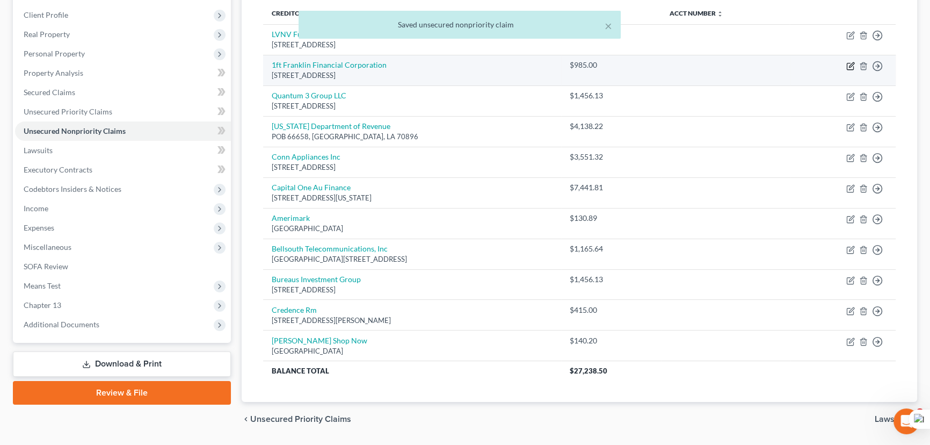
click at [848, 64] on icon "button" at bounding box center [851, 66] width 9 height 9
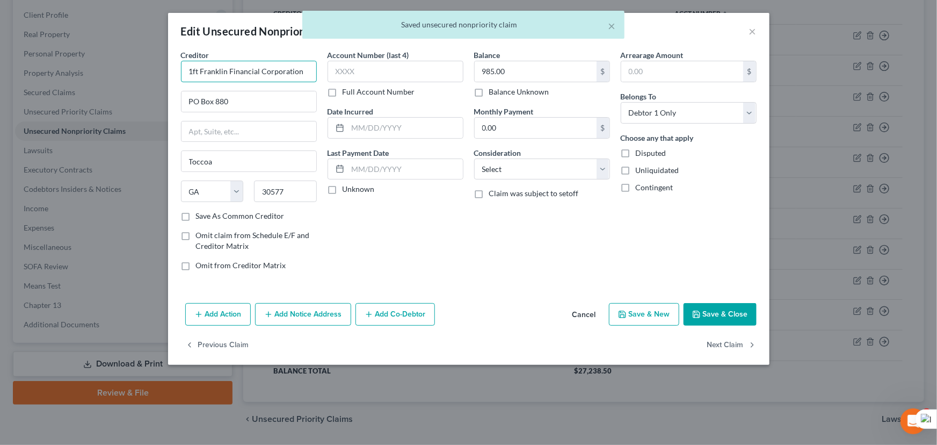
click at [196, 70] on input "1ft Franklin Financial Corporation" at bounding box center [249, 71] width 136 height 21
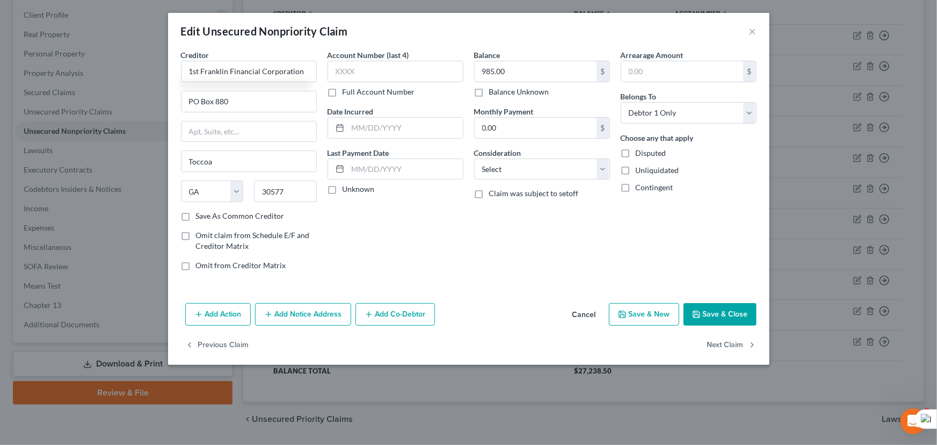
click at [712, 310] on button "Save & Close" at bounding box center [720, 314] width 73 height 23
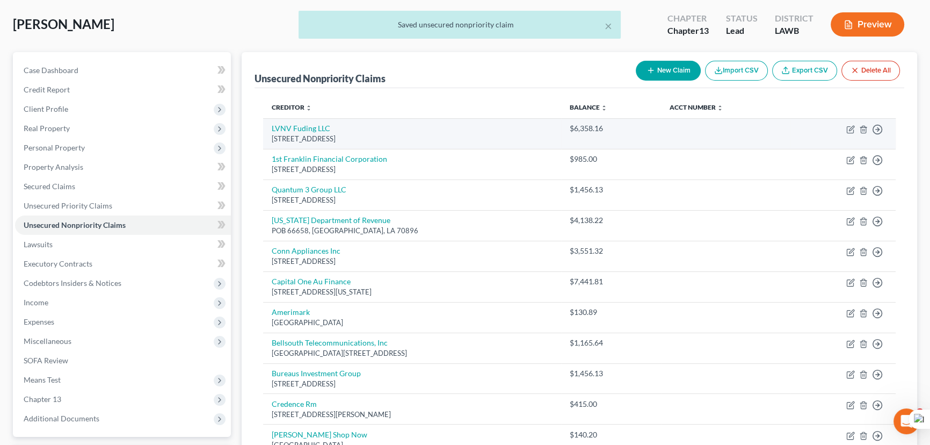
scroll to position [48, 0]
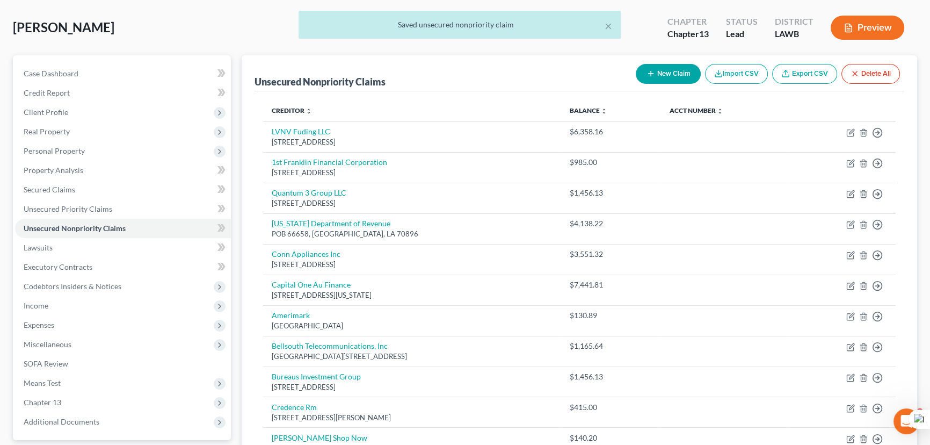
click at [685, 64] on button "New Claim" at bounding box center [668, 74] width 65 height 20
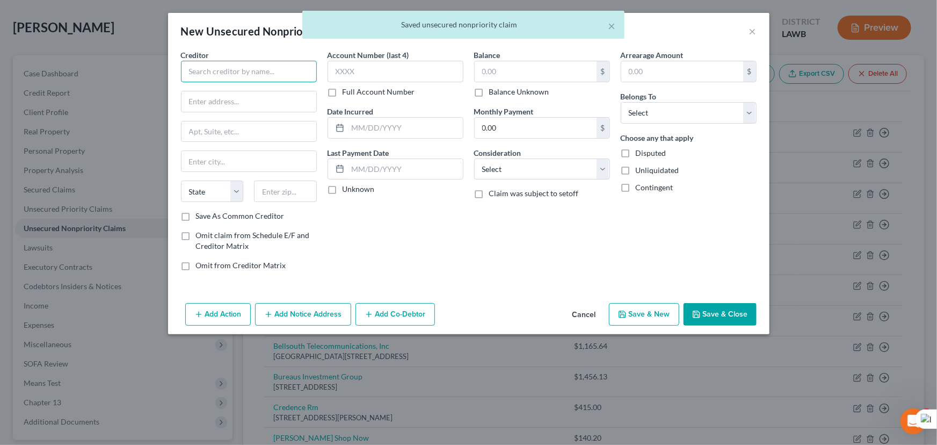
click at [284, 74] on input "text" at bounding box center [249, 71] width 136 height 21
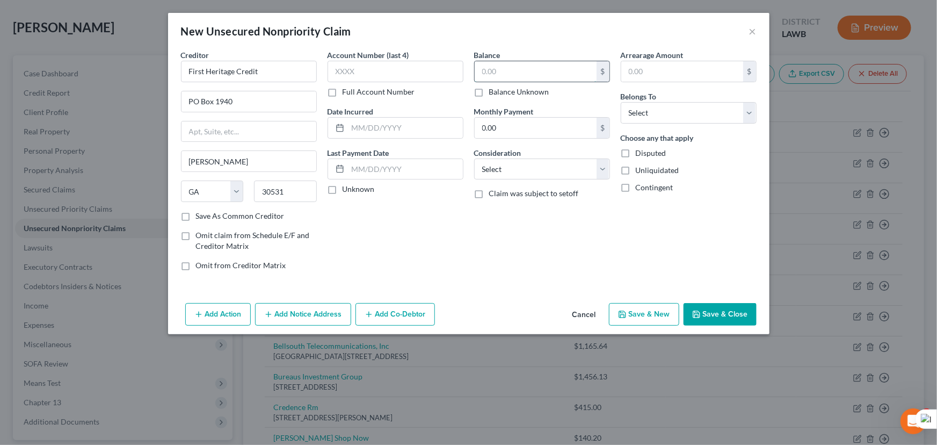
click at [520, 78] on input "text" at bounding box center [536, 71] width 122 height 20
drag, startPoint x: 650, startPoint y: 104, endPoint x: 648, endPoint y: 118, distance: 14.1
click at [650, 104] on select "Select Debtor 1 Only Debtor 2 Only Debtor 1 And Debtor 2 Only At Least One Of T…" at bounding box center [689, 112] width 136 height 21
click at [621, 102] on select "Select Debtor 1 Only Debtor 2 Only Debtor 1 And Debtor 2 Only At Least One Of T…" at bounding box center [689, 112] width 136 height 21
click at [649, 149] on span "Disputed" at bounding box center [651, 152] width 31 height 9
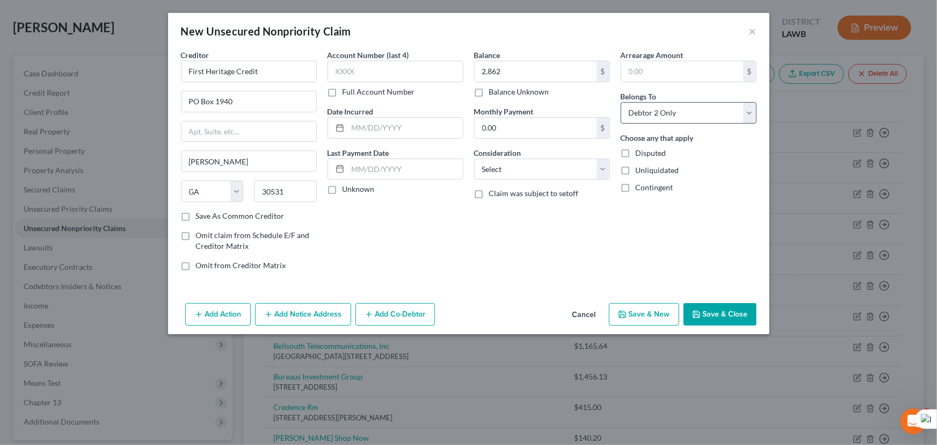
click at [647, 149] on input "Disputed" at bounding box center [643, 151] width 7 height 7
click at [649, 120] on select "Select Debtor 1 Only Debtor 2 Only Debtor 1 And Debtor 2 Only At Least One Of T…" at bounding box center [689, 112] width 136 height 21
click at [621, 102] on select "Select Debtor 1 Only Debtor 2 Only Debtor 1 And Debtor 2 Only At Least One Of T…" at bounding box center [689, 112] width 136 height 21
click at [713, 303] on button "Save & Close" at bounding box center [720, 314] width 73 height 23
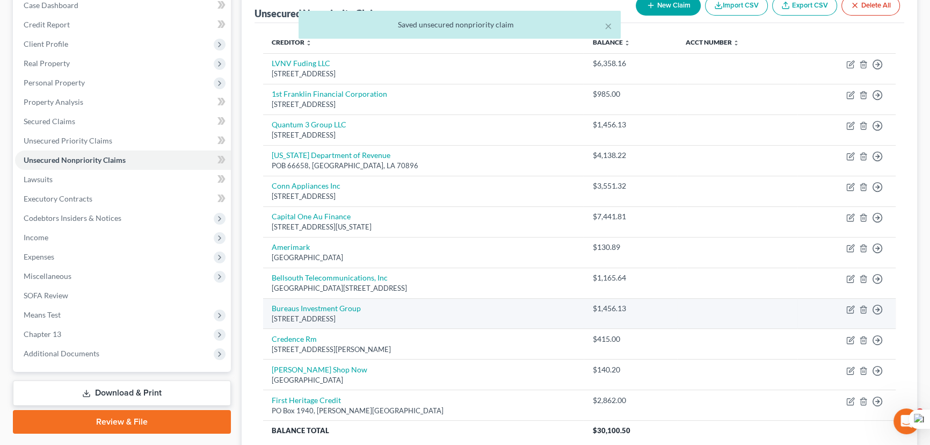
scroll to position [194, 0]
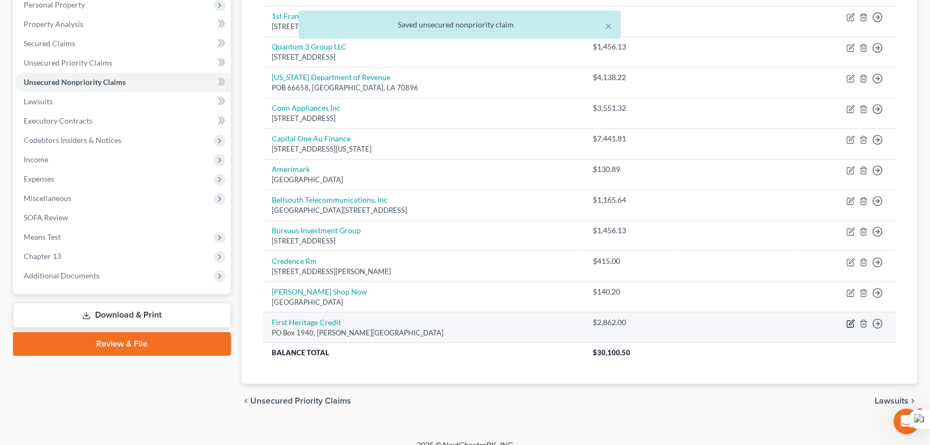
click at [849, 321] on icon "button" at bounding box center [851, 323] width 9 height 9
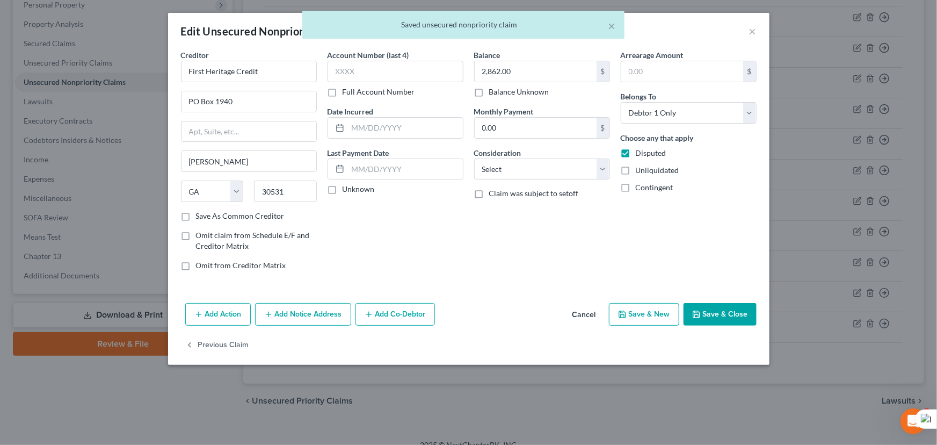
click at [636, 154] on label "Disputed" at bounding box center [651, 153] width 31 height 11
click at [640, 154] on input "Disputed" at bounding box center [643, 151] width 7 height 7
click at [715, 312] on button "Save & Close" at bounding box center [720, 314] width 73 height 23
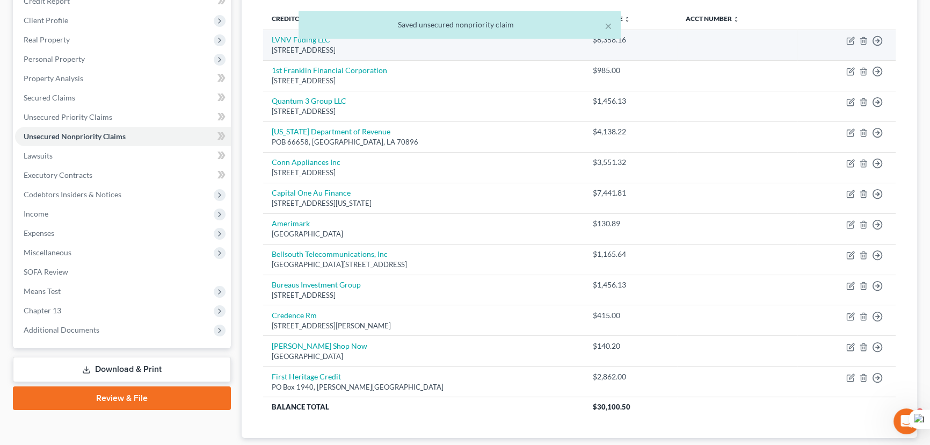
scroll to position [0, 0]
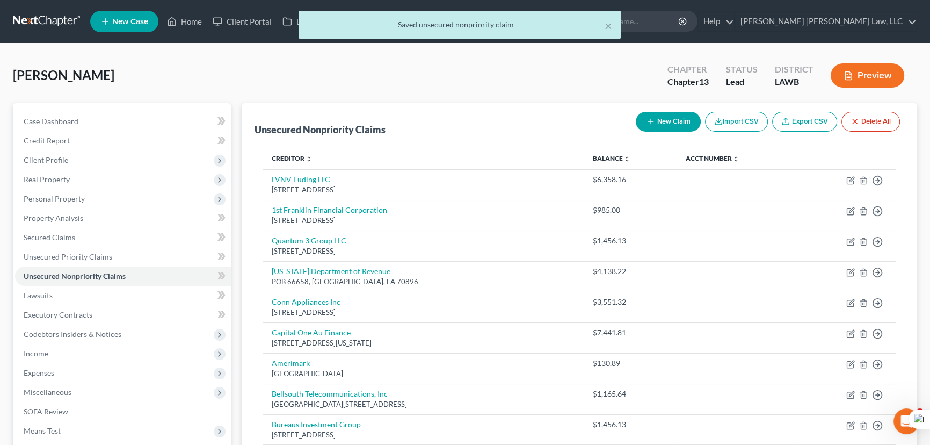
click at [649, 118] on icon "button" at bounding box center [651, 121] width 9 height 9
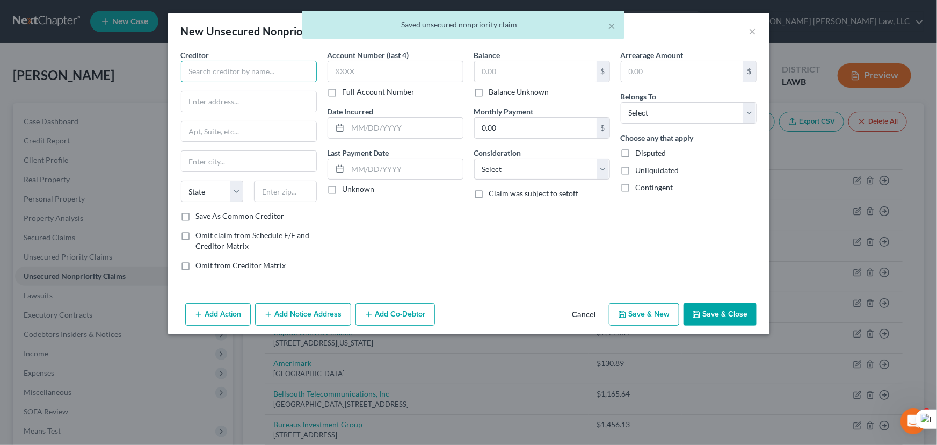
click at [255, 69] on input "text" at bounding box center [249, 71] width 136 height 21
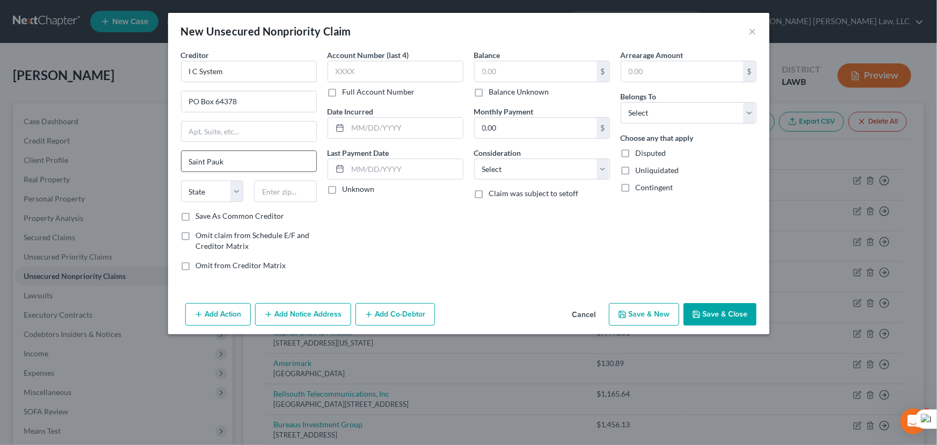
click at [252, 158] on input "Saint Pauk" at bounding box center [249, 161] width 135 height 20
click at [540, 67] on input "text" at bounding box center [536, 71] width 122 height 20
drag, startPoint x: 655, startPoint y: 112, endPoint x: 656, endPoint y: 120, distance: 8.6
click at [655, 112] on select "Select Debtor 1 Only Debtor 2 Only Debtor 1 And Debtor 2 Only At Least One Of T…" at bounding box center [689, 112] width 136 height 21
click at [621, 102] on select "Select Debtor 1 Only Debtor 2 Only Debtor 1 And Debtor 2 Only At Least One Of T…" at bounding box center [689, 112] width 136 height 21
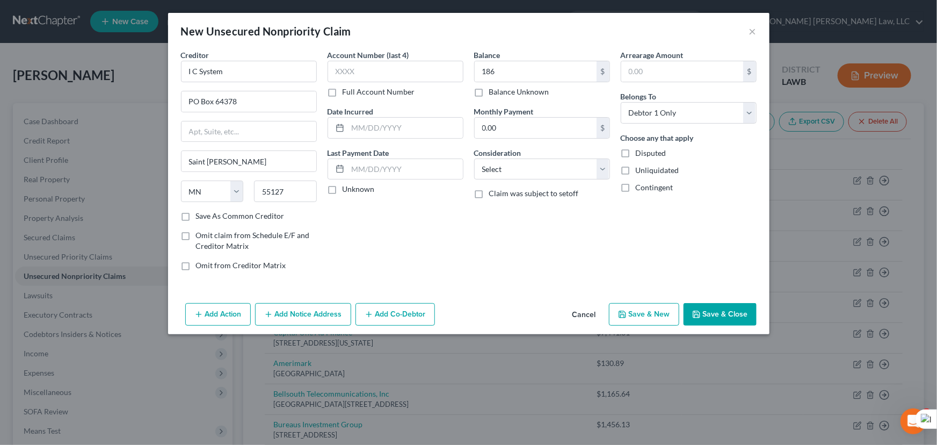
click at [707, 317] on button "Save & Close" at bounding box center [720, 314] width 73 height 23
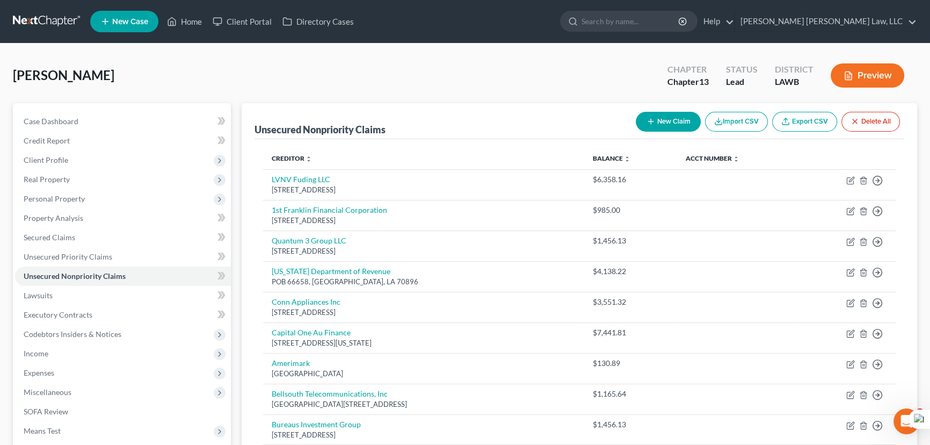
click at [661, 128] on button "New Claim" at bounding box center [668, 122] width 65 height 20
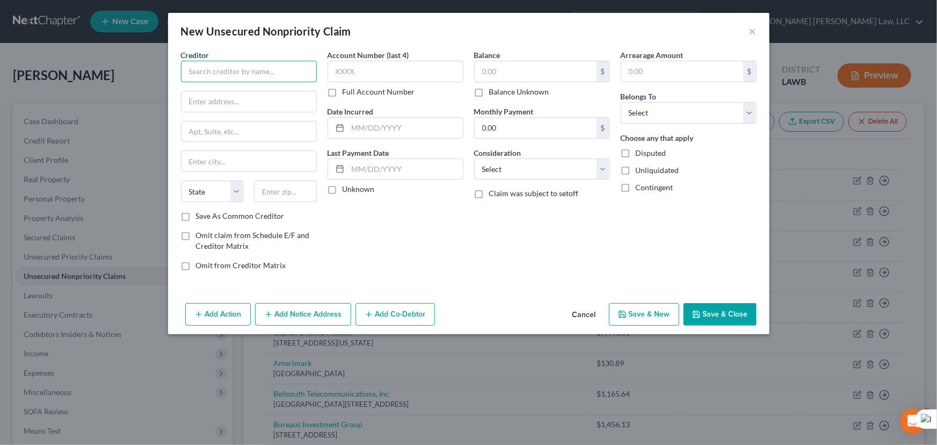
click at [236, 75] on input "text" at bounding box center [249, 71] width 136 height 21
click at [503, 66] on input "text" at bounding box center [536, 71] width 122 height 20
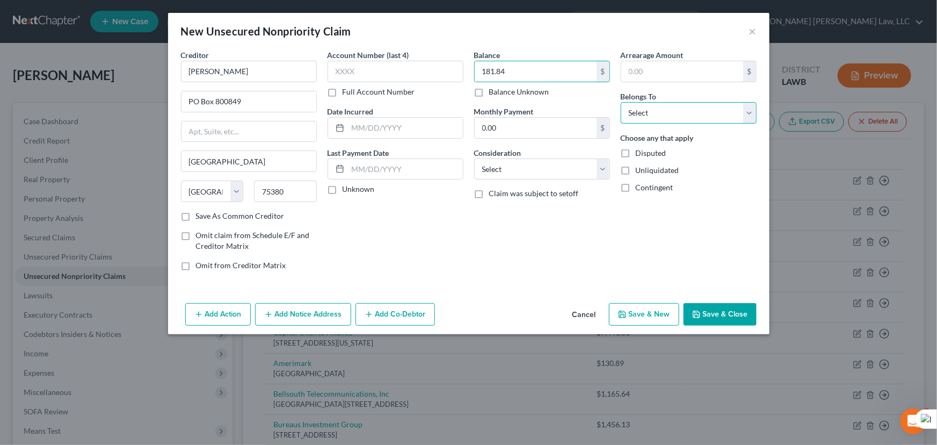
drag, startPoint x: 698, startPoint y: 108, endPoint x: 693, endPoint y: 122, distance: 15.3
click at [698, 108] on select "Select Debtor 1 Only Debtor 2 Only Debtor 1 And Debtor 2 Only At Least One Of T…" at bounding box center [689, 112] width 136 height 21
click at [621, 102] on select "Select Debtor 1 Only Debtor 2 Only Debtor 1 And Debtor 2 Only At Least One Of T…" at bounding box center [689, 112] width 136 height 21
click at [711, 313] on button "Save & Close" at bounding box center [720, 314] width 73 height 23
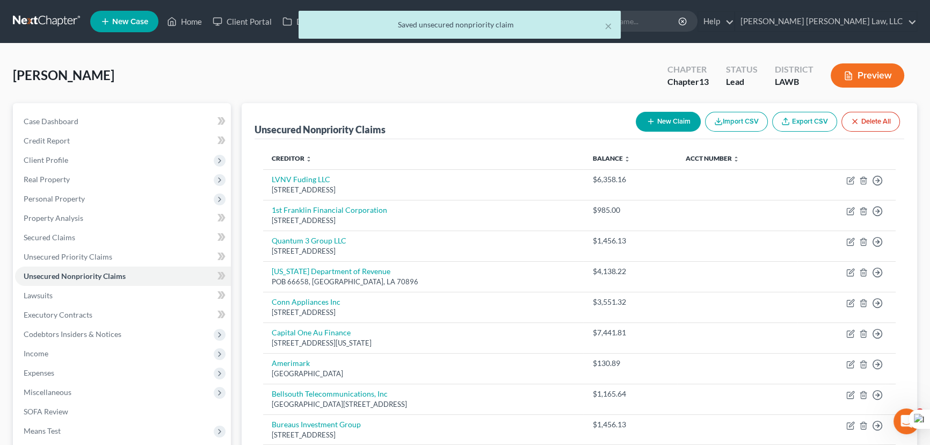
click at [653, 124] on icon "button" at bounding box center [651, 121] width 9 height 9
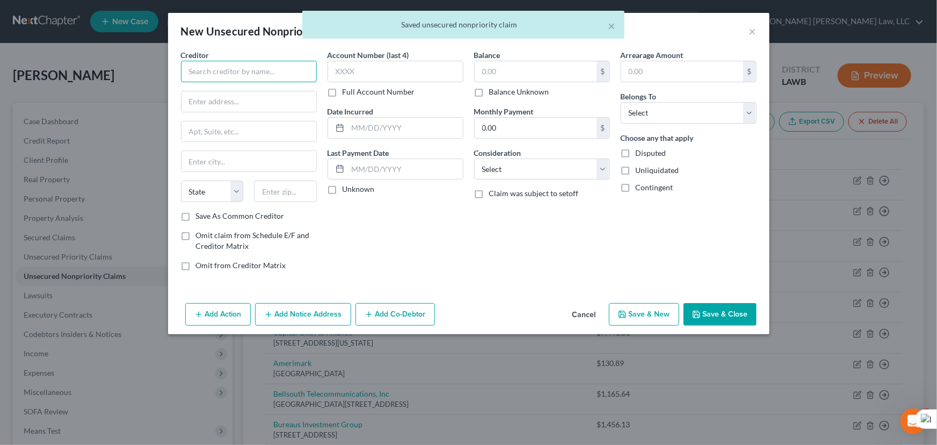
click at [220, 77] on input "text" at bounding box center [249, 71] width 136 height 21
click at [220, 75] on input "text" at bounding box center [249, 71] width 136 height 21
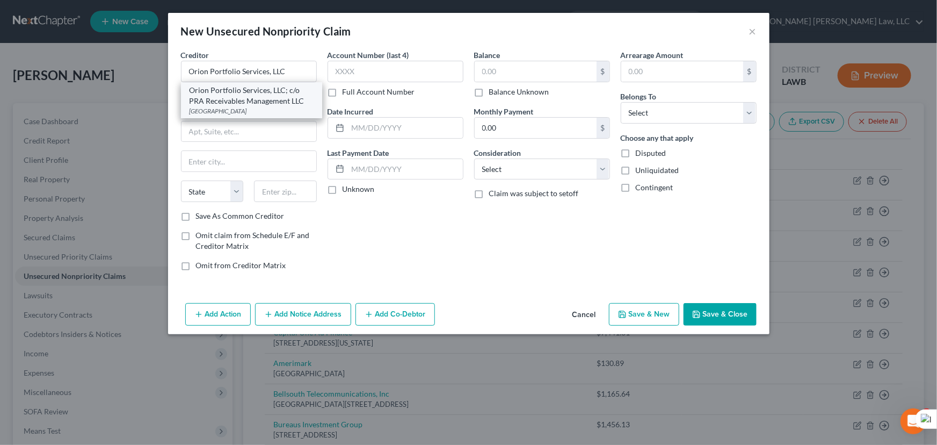
click at [271, 100] on div "Orion Portfolio Services, LLC; c/o PRA Receivables Management LLC" at bounding box center [252, 95] width 124 height 21
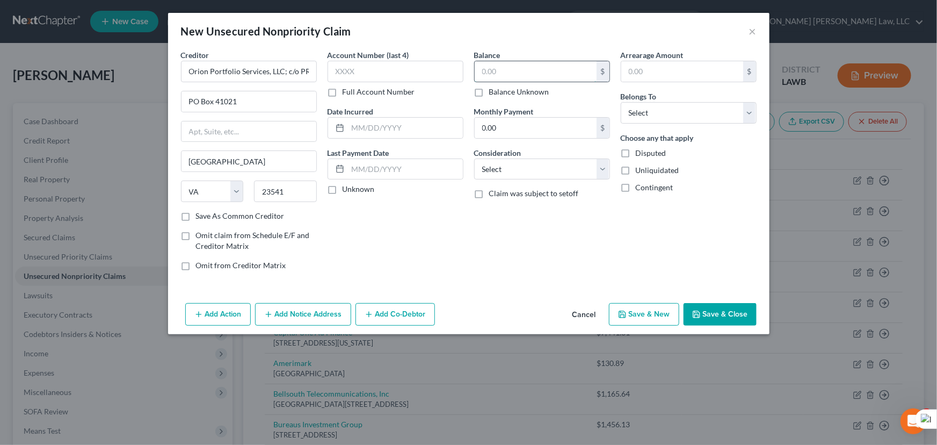
click at [517, 69] on input "text" at bounding box center [536, 71] width 122 height 20
drag, startPoint x: 666, startPoint y: 113, endPoint x: 663, endPoint y: 122, distance: 10.2
click at [666, 113] on select "Select Debtor 1 Only Debtor 2 Only Debtor 1 And Debtor 2 Only At Least One Of T…" at bounding box center [689, 112] width 136 height 21
click at [621, 102] on select "Select Debtor 1 Only Debtor 2 Only Debtor 1 And Debtor 2 Only At Least One Of T…" at bounding box center [689, 112] width 136 height 21
click at [718, 301] on div "Add Action Add Notice Address Add Co-Debtor Cancel Save & New Save & Close" at bounding box center [469, 316] width 602 height 35
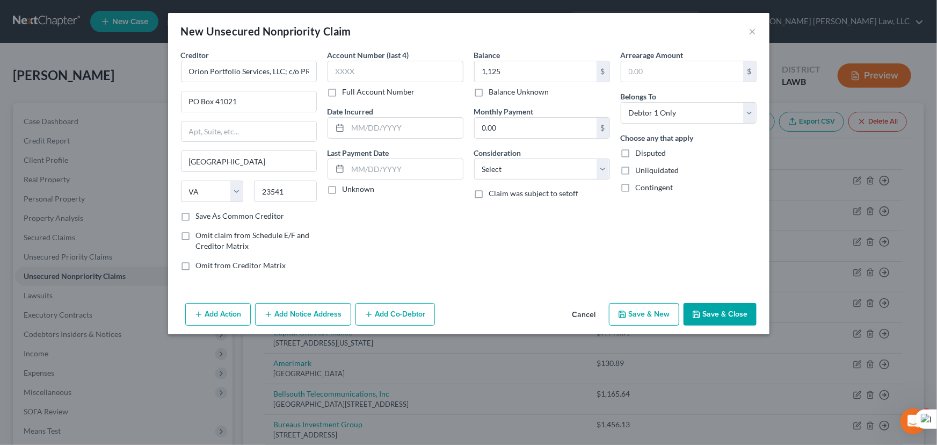
click at [717, 308] on button "Save & Close" at bounding box center [720, 314] width 73 height 23
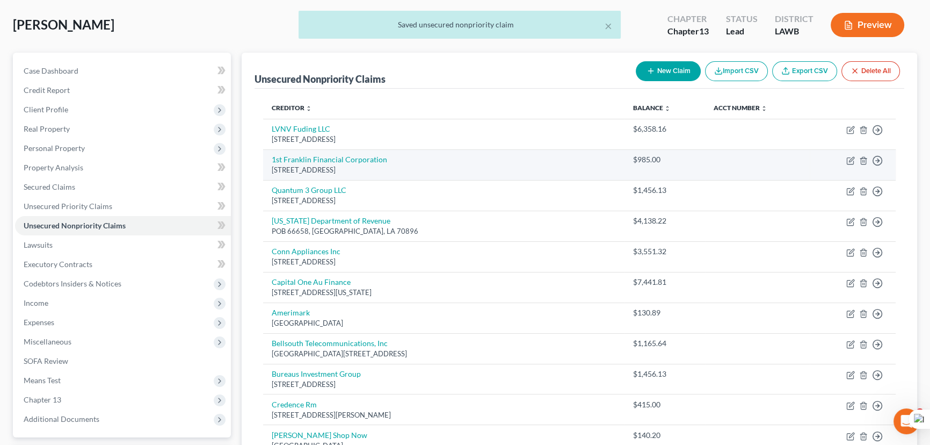
scroll to position [48, 0]
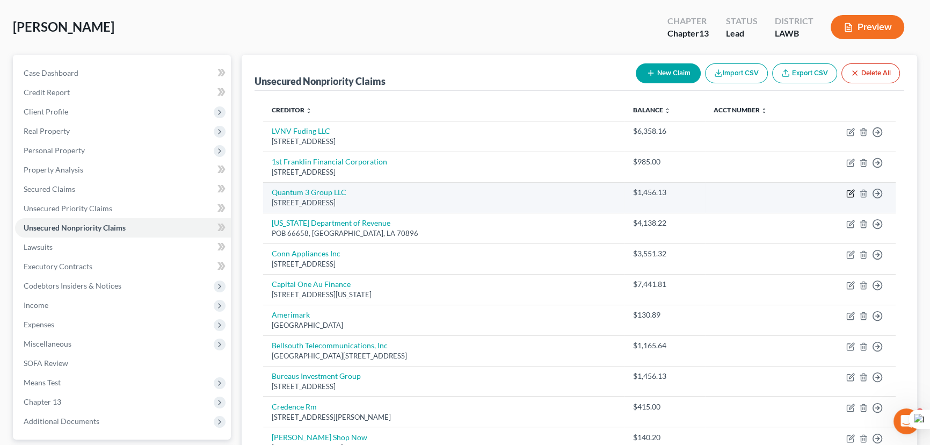
click at [848, 193] on icon "button" at bounding box center [851, 193] width 9 height 9
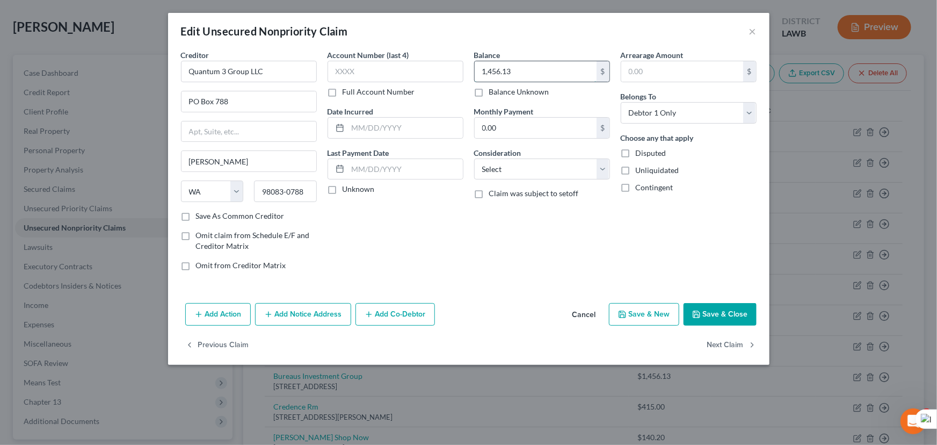
click at [544, 77] on input "1,456.13" at bounding box center [536, 71] width 122 height 20
click at [738, 301] on div "Add Action Add Notice Address Add Co-Debtor Cancel Save & New Save & Close" at bounding box center [469, 316] width 602 height 35
click at [737, 306] on button "Save & Close" at bounding box center [720, 314] width 73 height 23
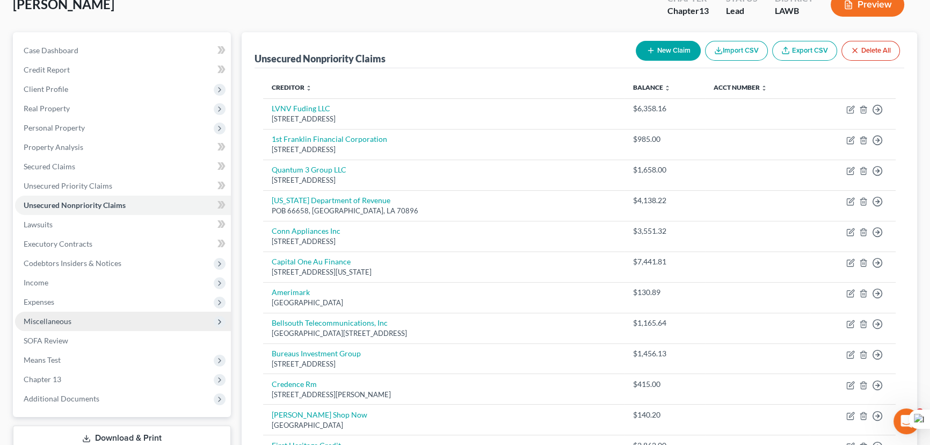
scroll to position [97, 0]
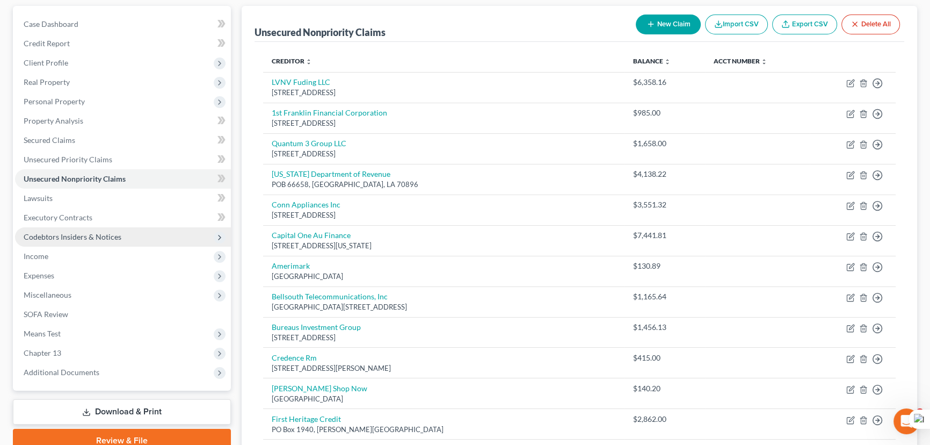
click at [117, 232] on span "Codebtors Insiders & Notices" at bounding box center [73, 236] width 98 height 9
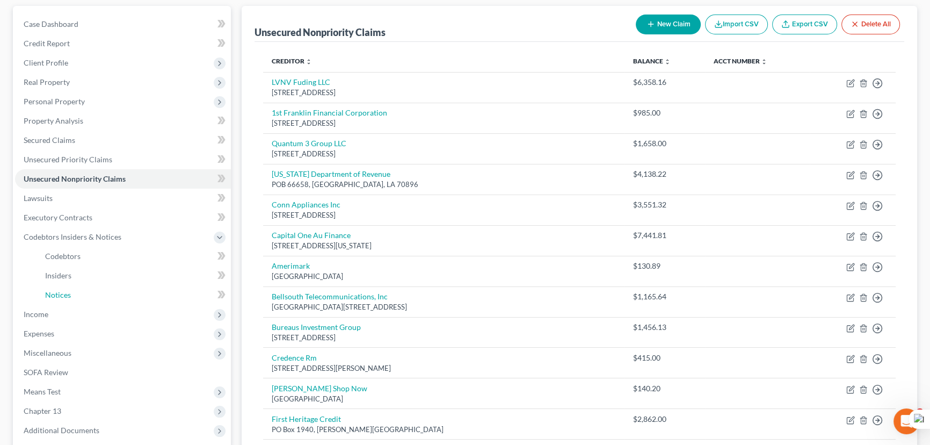
click at [122, 292] on link "Notices" at bounding box center [134, 294] width 194 height 19
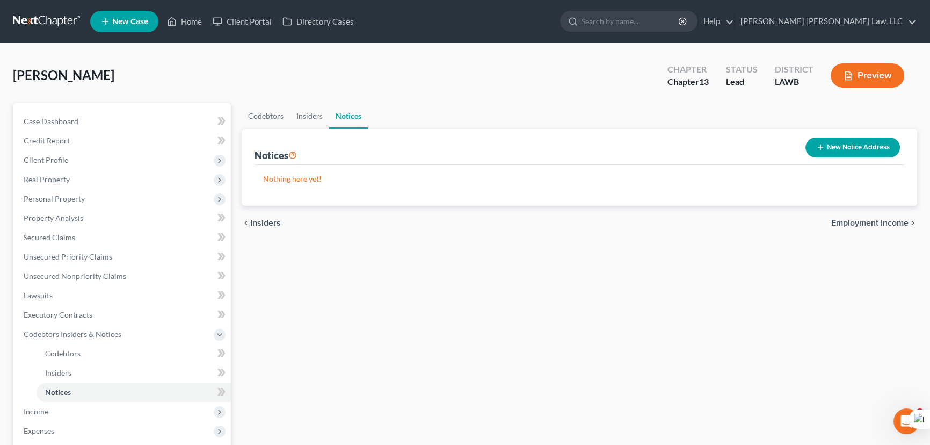
click at [814, 142] on button "New Notice Address" at bounding box center [853, 148] width 95 height 20
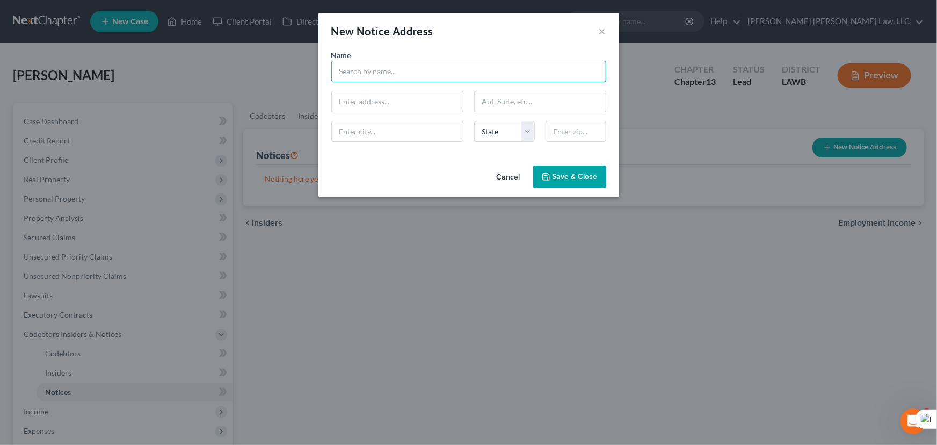
click at [357, 75] on input "text" at bounding box center [468, 71] width 275 height 21
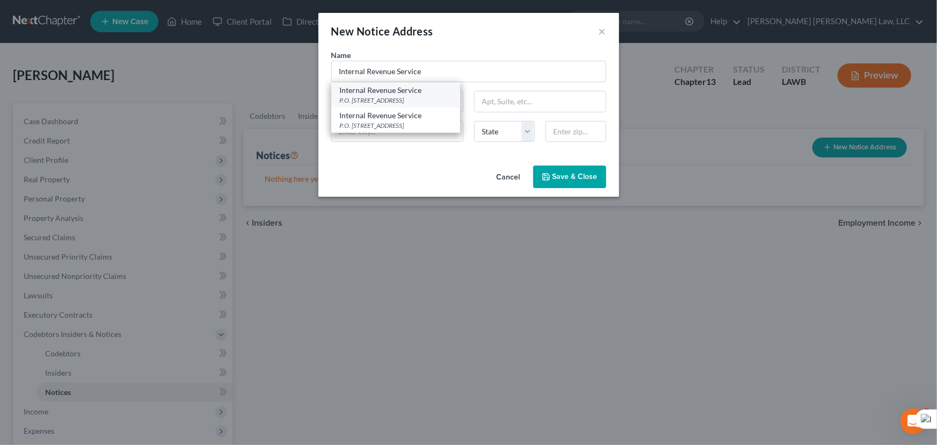
click at [379, 99] on div "P.O. Box 7346, Philadelphia, PA 19101" at bounding box center [396, 100] width 112 height 9
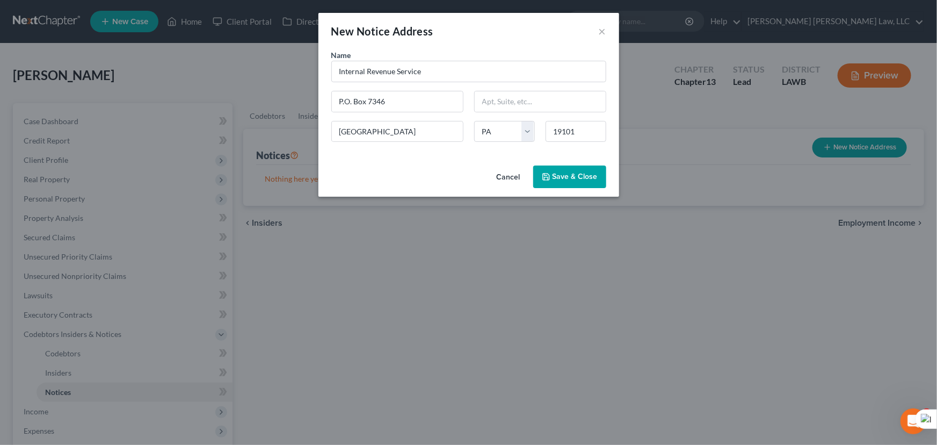
click at [574, 185] on button "Save & Close" at bounding box center [569, 176] width 73 height 23
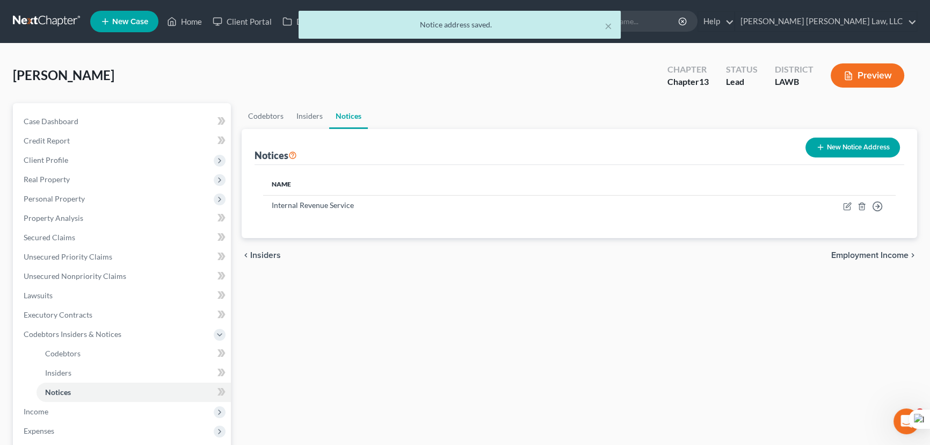
click at [862, 152] on button "New Notice Address" at bounding box center [853, 148] width 95 height 20
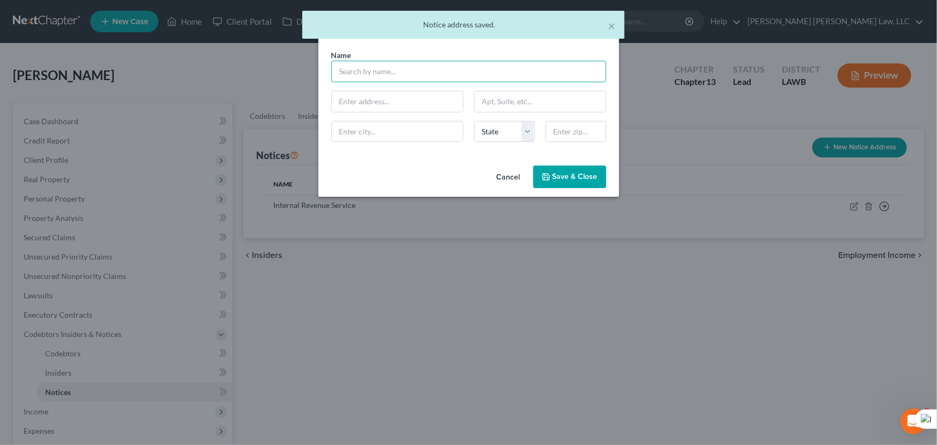
click at [365, 67] on input "text" at bounding box center [468, 71] width 275 height 21
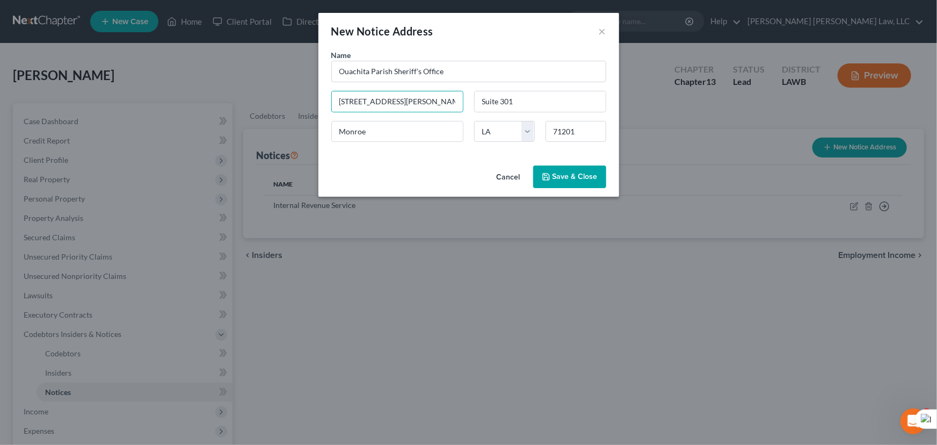
click at [569, 177] on span "Save & Close" at bounding box center [575, 176] width 45 height 9
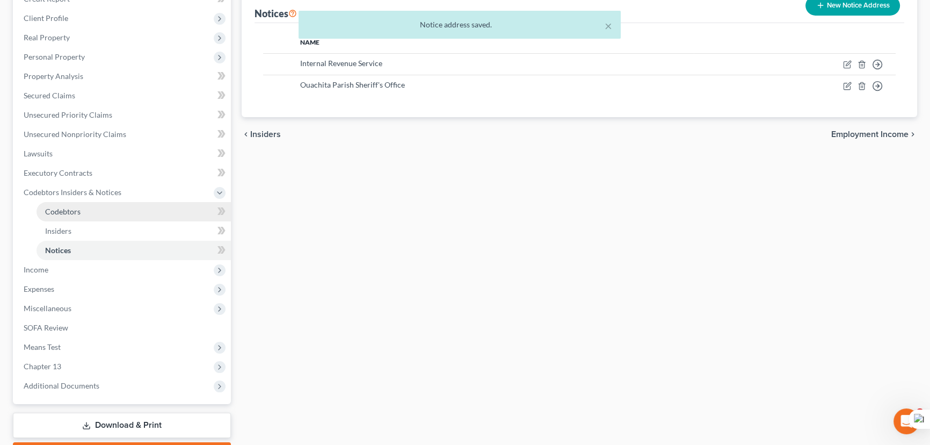
scroll to position [146, 0]
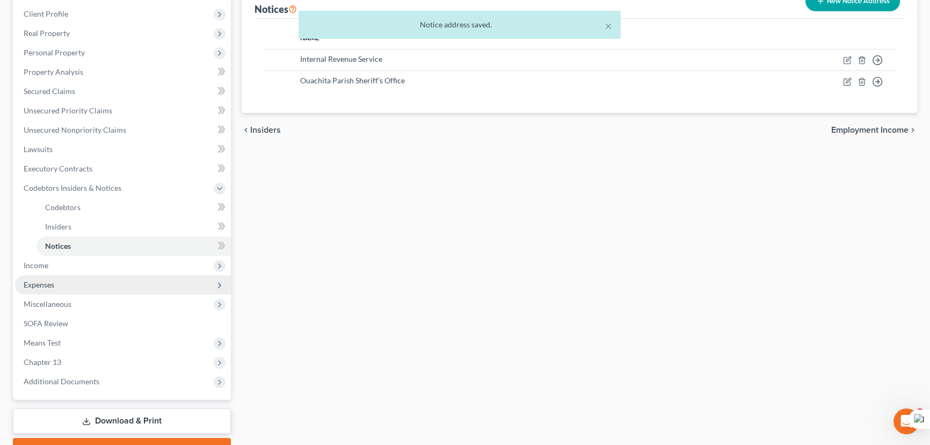
click at [117, 266] on span "Income" at bounding box center [123, 265] width 216 height 19
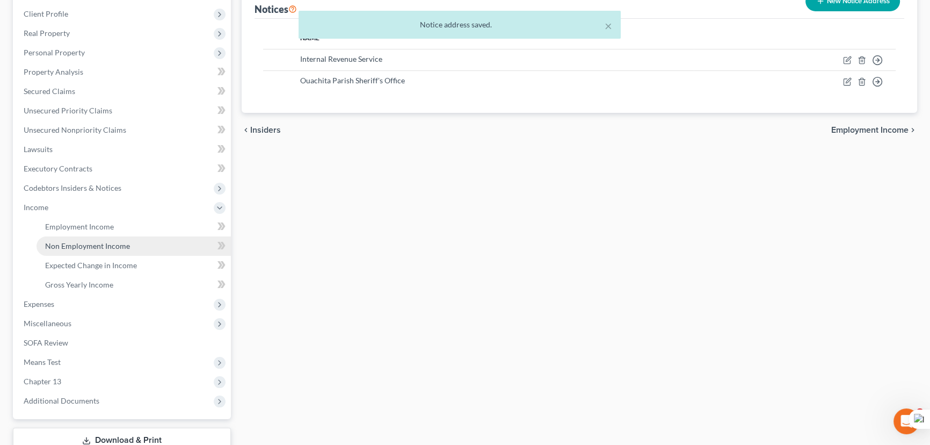
click at [98, 236] on link "Non Employment Income" at bounding box center [134, 245] width 194 height 19
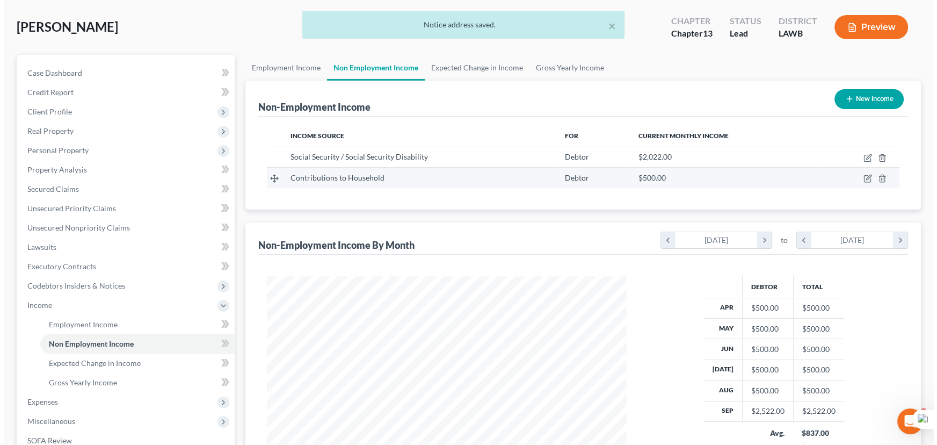
scroll to position [97, 0]
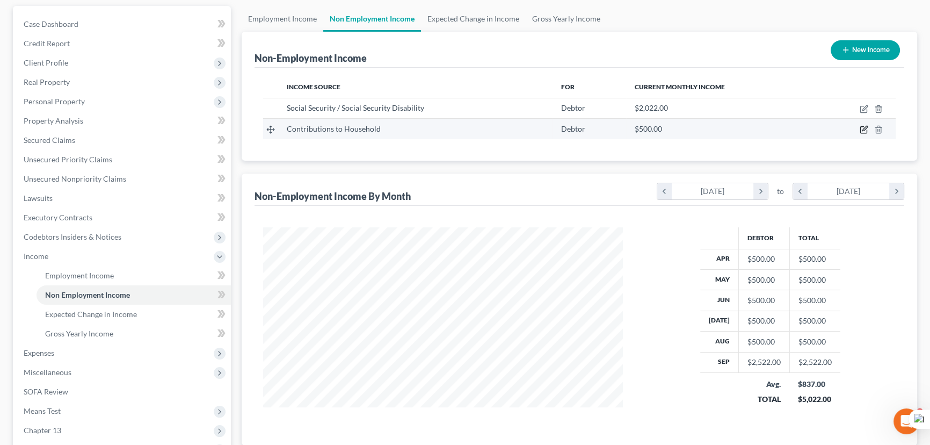
click at [867, 126] on icon "button" at bounding box center [865, 128] width 5 height 5
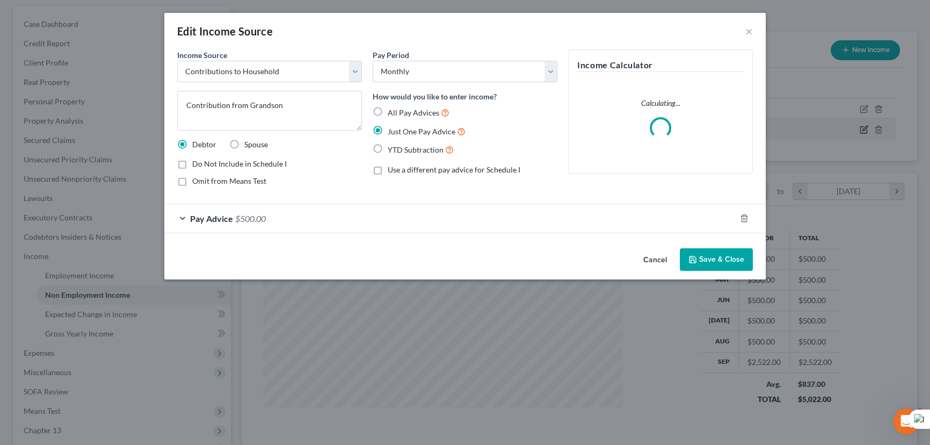
scroll to position [192, 385]
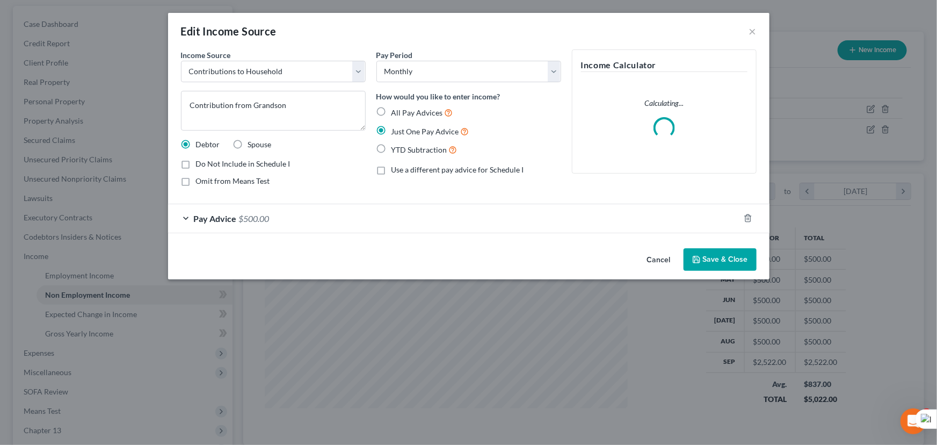
click at [713, 250] on button "Save & Close" at bounding box center [720, 259] width 73 height 23
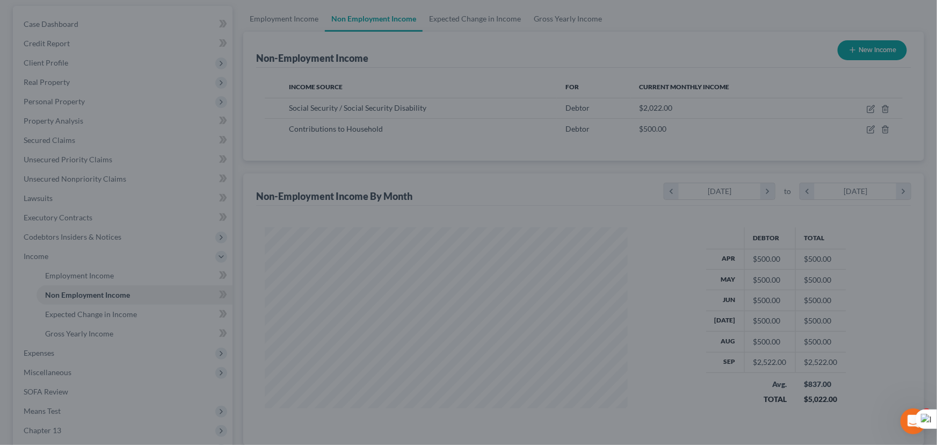
scroll to position [536964, 536775]
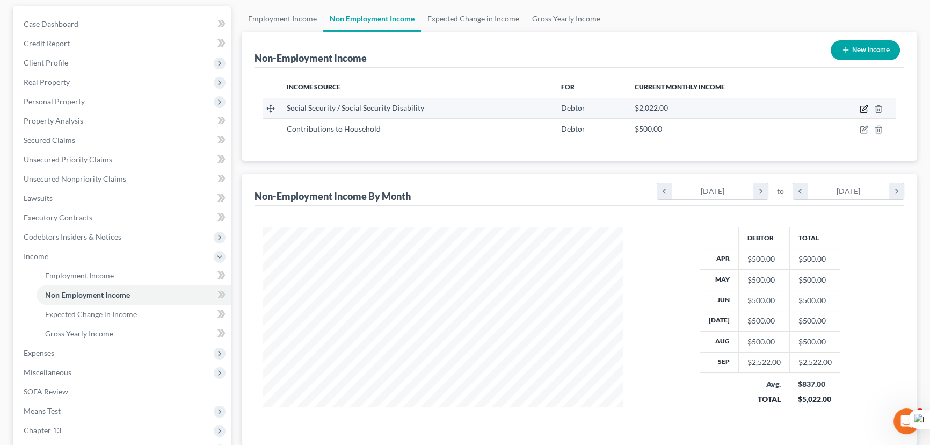
click at [864, 106] on icon "button" at bounding box center [864, 109] width 9 height 9
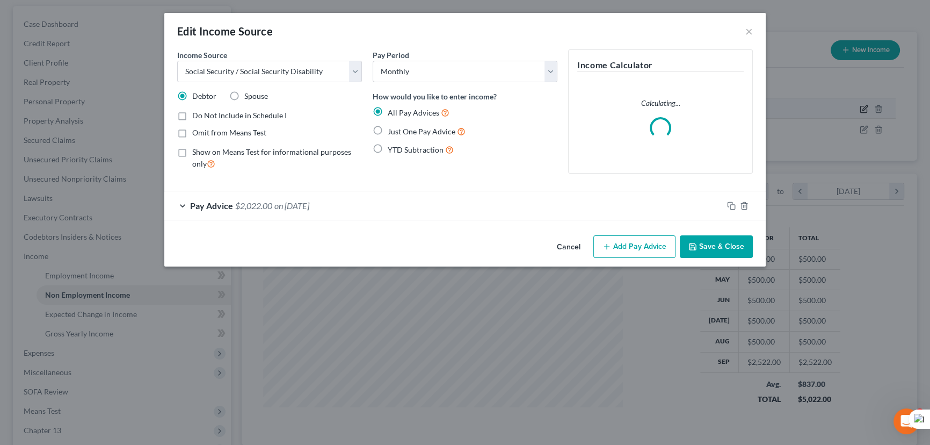
scroll to position [192, 385]
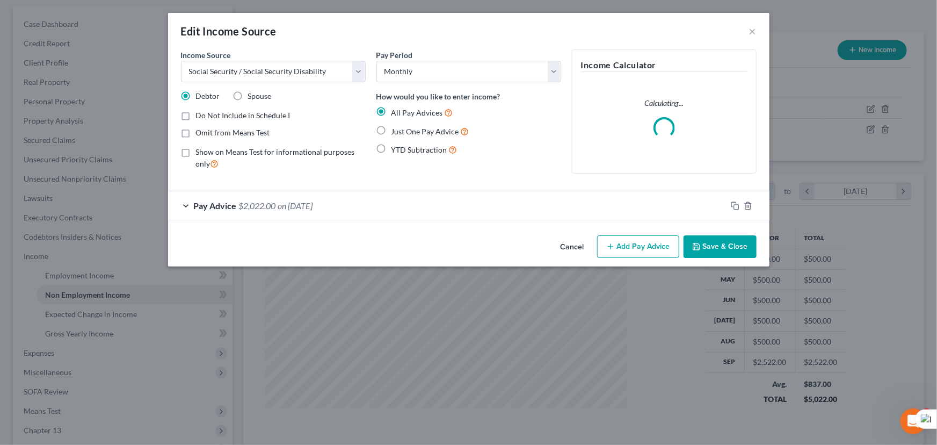
click at [392, 129] on label "Just One Pay Advice" at bounding box center [431, 131] width 78 height 12
click at [396, 129] on input "Just One Pay Advice" at bounding box center [399, 128] width 7 height 7
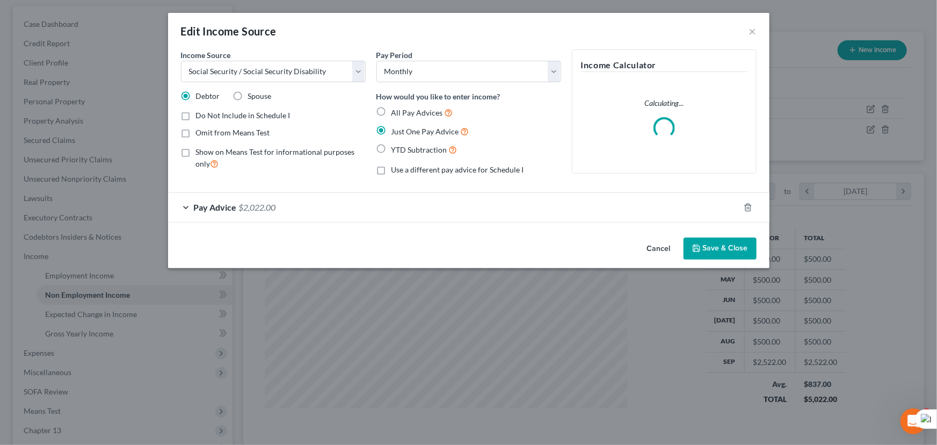
click at [736, 242] on button "Save & Close" at bounding box center [720, 248] width 73 height 23
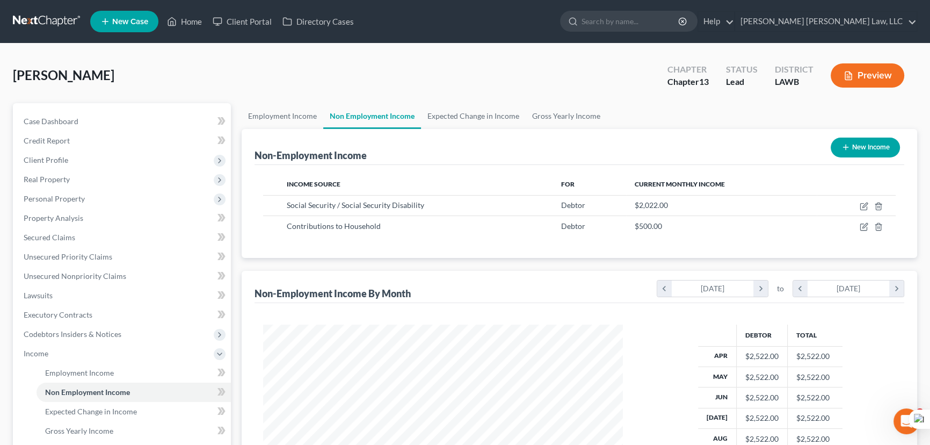
scroll to position [0, 0]
click at [564, 112] on link "Gross Yearly Income" at bounding box center [566, 116] width 81 height 26
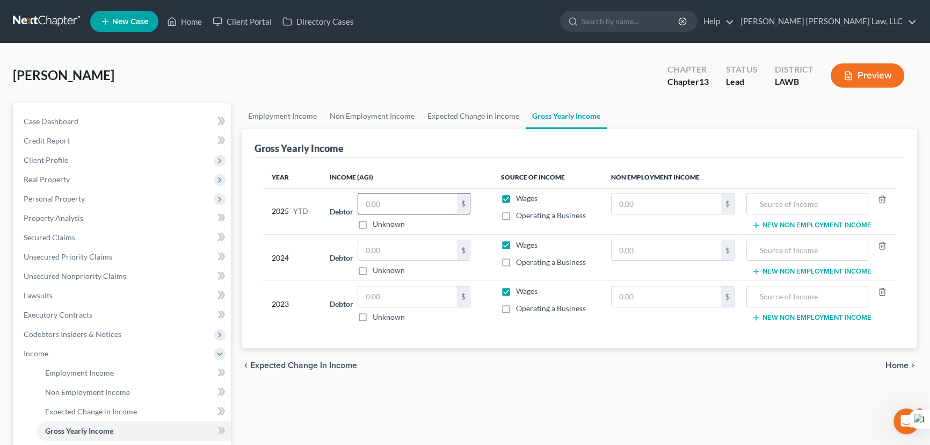
click at [408, 208] on input "text" at bounding box center [407, 203] width 99 height 20
click at [516, 198] on label "Wages" at bounding box center [526, 198] width 21 height 11
click at [521, 198] on input "Wages" at bounding box center [524, 196] width 7 height 7
click at [516, 241] on label "Wages" at bounding box center [526, 245] width 21 height 11
click at [521, 241] on input "Wages" at bounding box center [524, 243] width 7 height 7
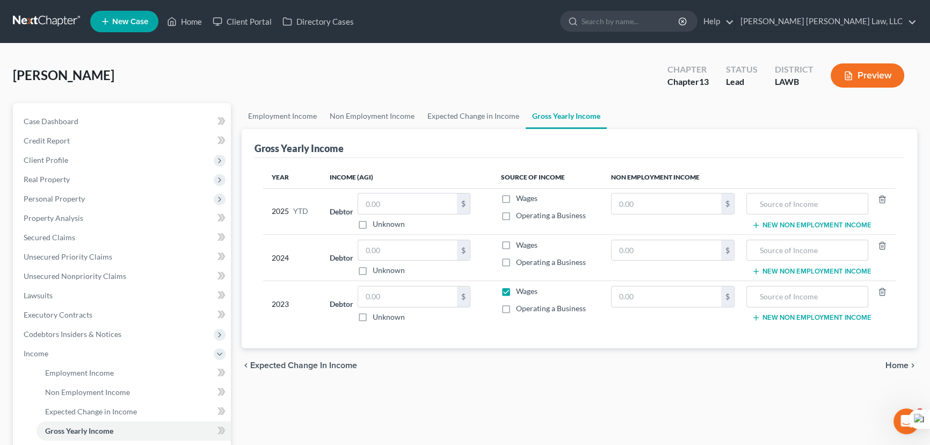
click at [516, 289] on label "Wages" at bounding box center [526, 291] width 21 height 11
click at [521, 289] on input "Wages" at bounding box center [524, 289] width 7 height 7
click at [627, 207] on input "text" at bounding box center [667, 203] width 110 height 20
click at [809, 194] on input "text" at bounding box center [808, 203] width 110 height 20
click at [686, 254] on input "text" at bounding box center [667, 250] width 110 height 20
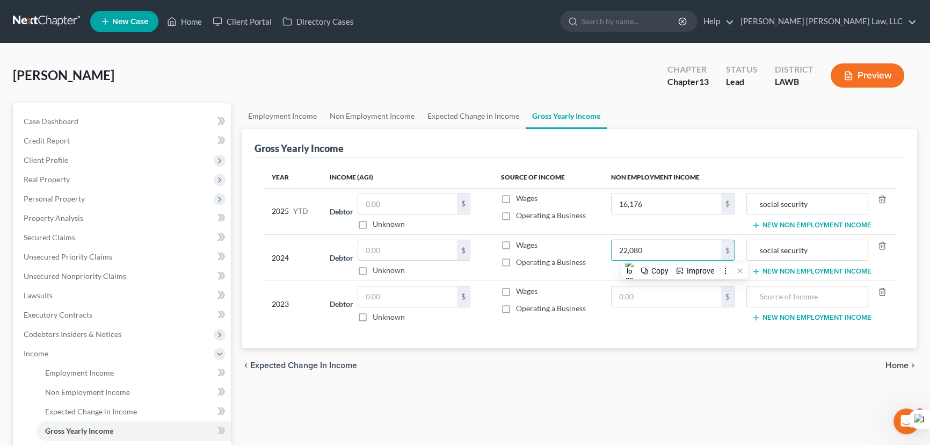
drag, startPoint x: 671, startPoint y: 251, endPoint x: 532, endPoint y: 257, distance: 139.2
click at [532, 257] on tr "2024 Debtor $ Unknown Balance Undetermined $ Unknown Wages Operating a Business…" at bounding box center [579, 257] width 633 height 46
click at [673, 294] on input "text" at bounding box center [667, 296] width 110 height 20
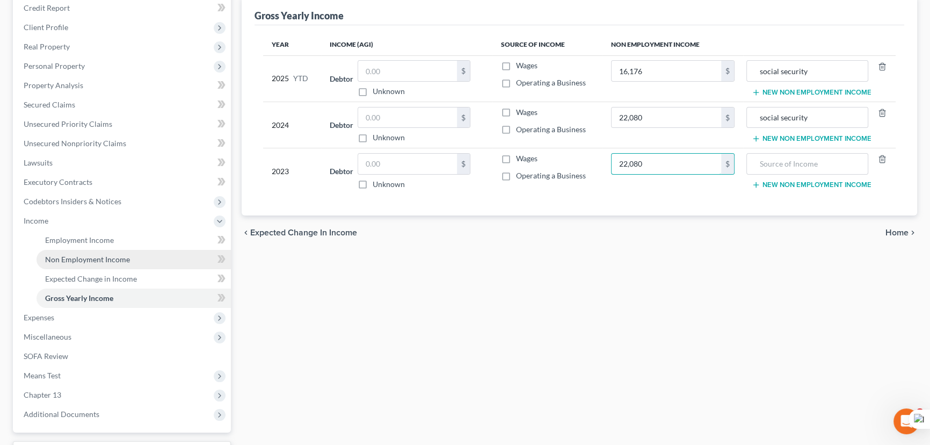
scroll to position [146, 0]
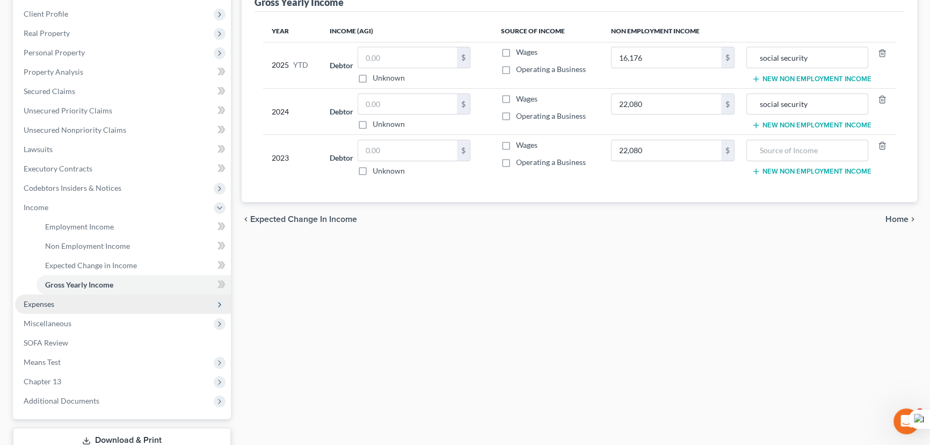
click at [59, 312] on span "Expenses" at bounding box center [123, 303] width 216 height 19
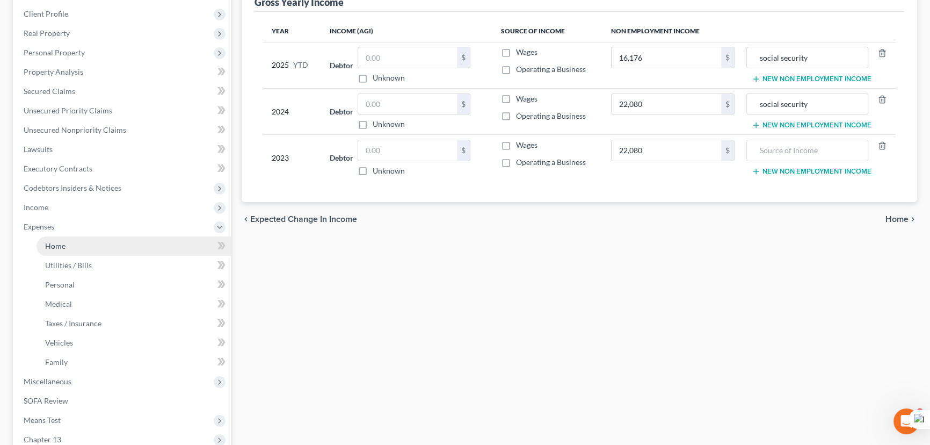
click at [75, 243] on link "Home" at bounding box center [134, 245] width 194 height 19
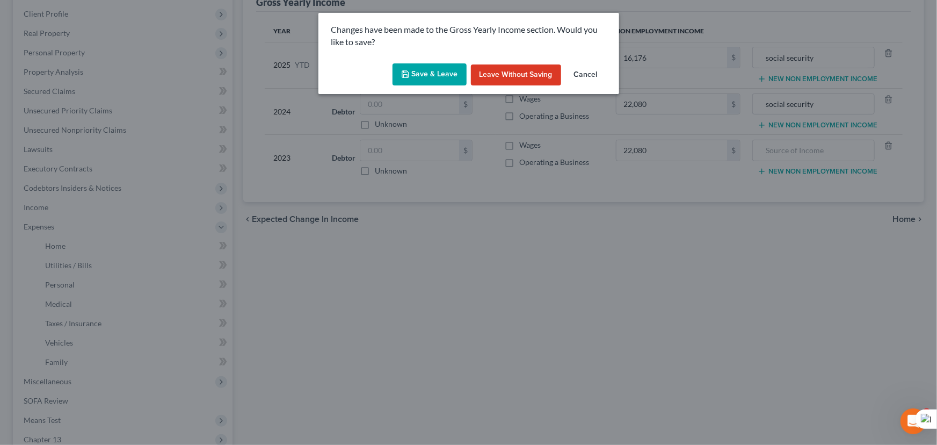
click at [429, 71] on button "Save & Leave" at bounding box center [430, 74] width 74 height 23
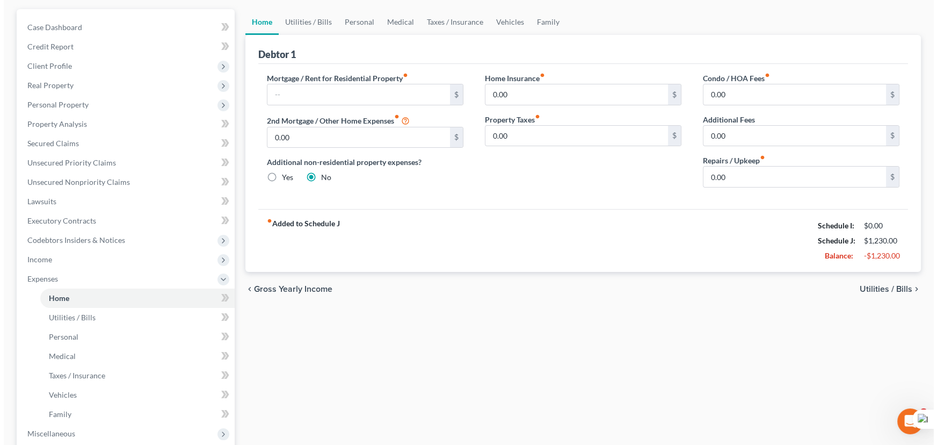
scroll to position [97, 0]
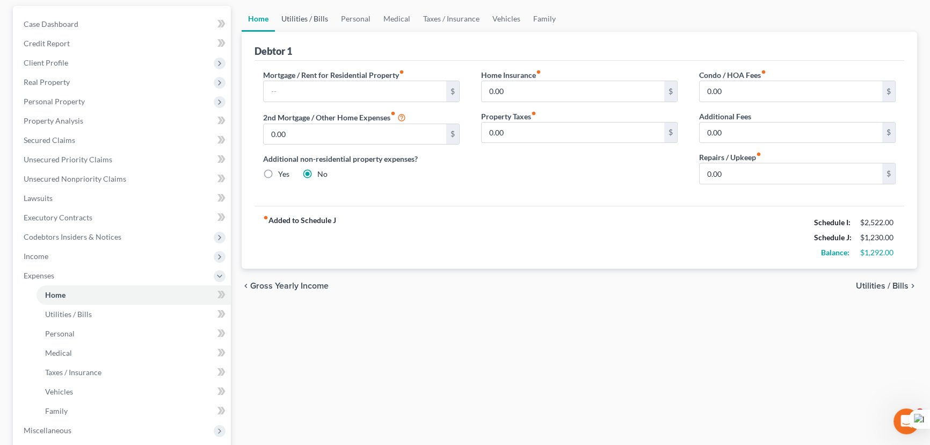
click at [293, 19] on link "Utilities / Bills" at bounding box center [305, 19] width 60 height 26
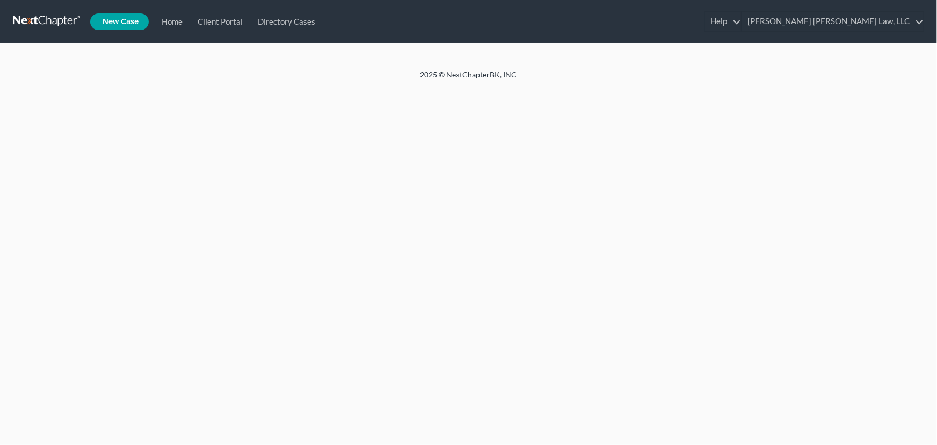
click at [41, 18] on link at bounding box center [47, 21] width 69 height 19
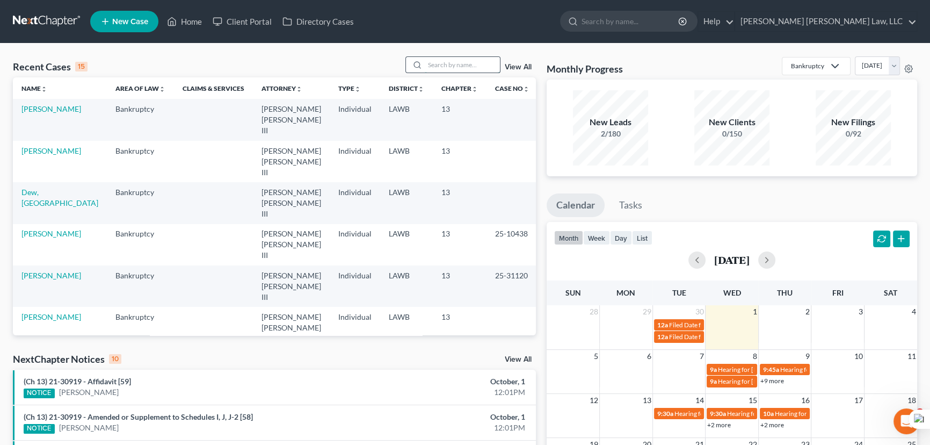
click at [480, 63] on input "search" at bounding box center [462, 65] width 75 height 16
type input "ivy, brenda"
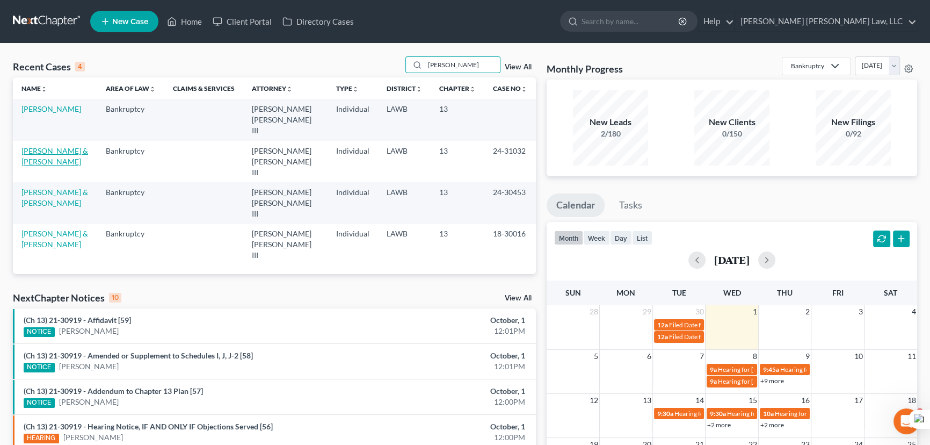
click at [39, 146] on link "[PERSON_NAME] & [PERSON_NAME]" at bounding box center [54, 156] width 67 height 20
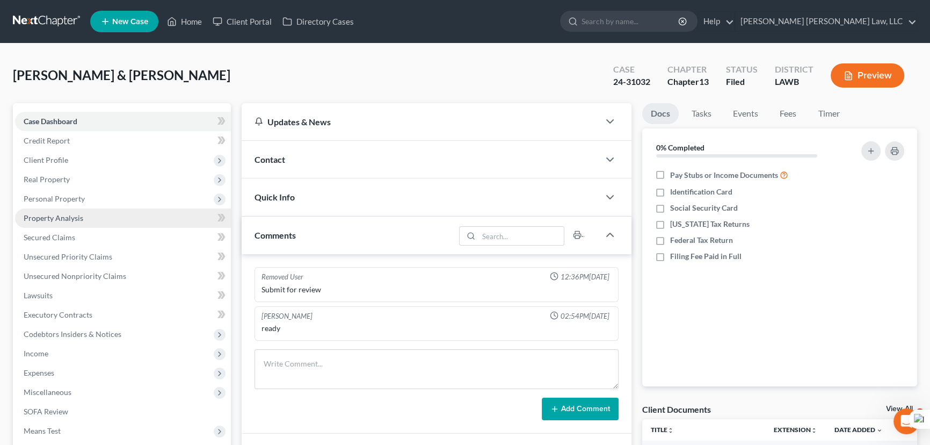
click at [97, 222] on link "Property Analysis" at bounding box center [123, 217] width 216 height 19
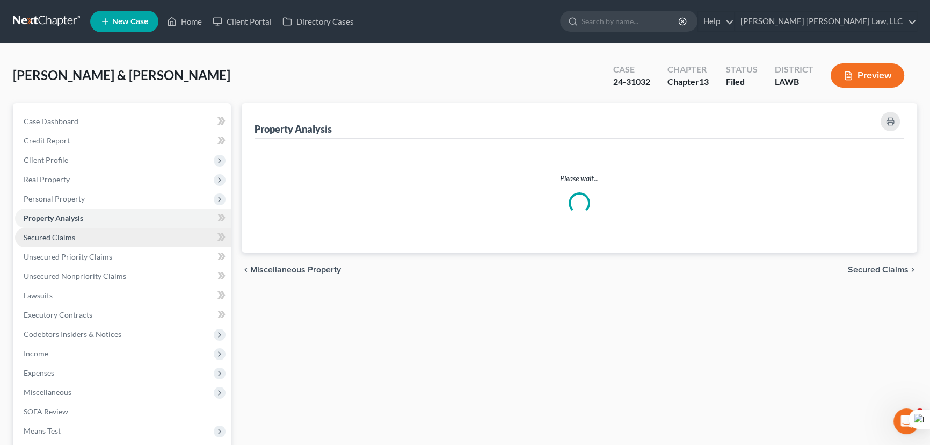
click at [93, 236] on link "Secured Claims" at bounding box center [123, 237] width 216 height 19
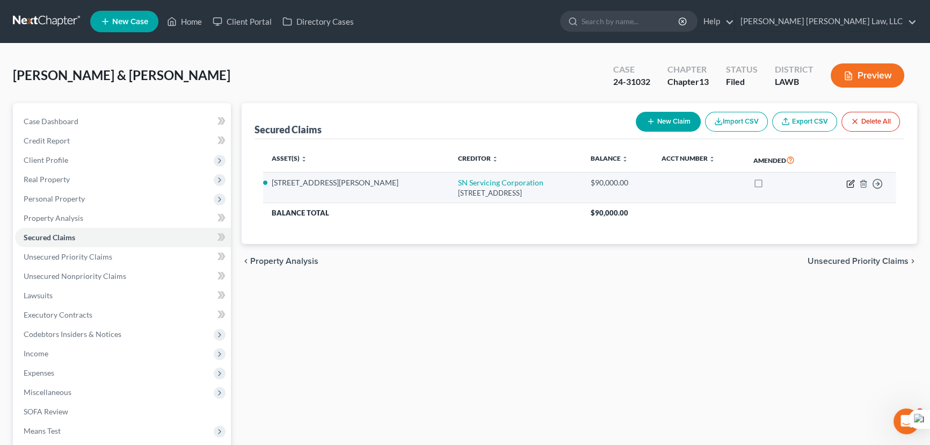
click at [850, 185] on icon "button" at bounding box center [851, 183] width 9 height 9
select select "4"
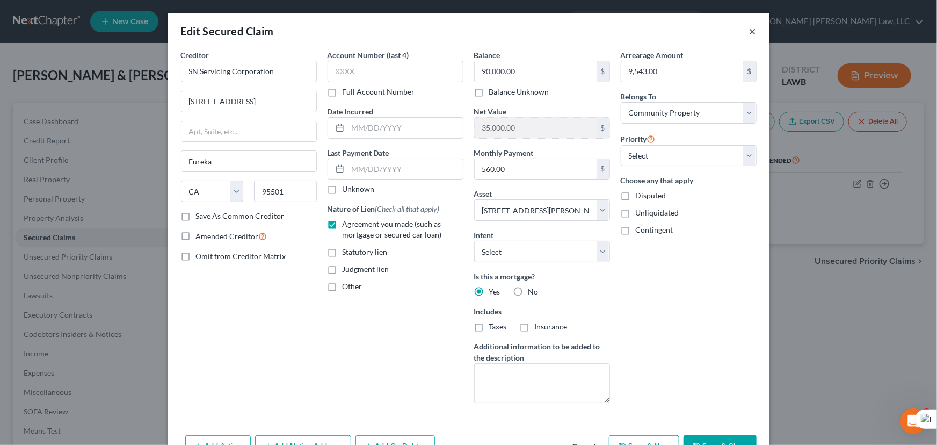
click at [749, 29] on button "×" at bounding box center [753, 31] width 8 height 13
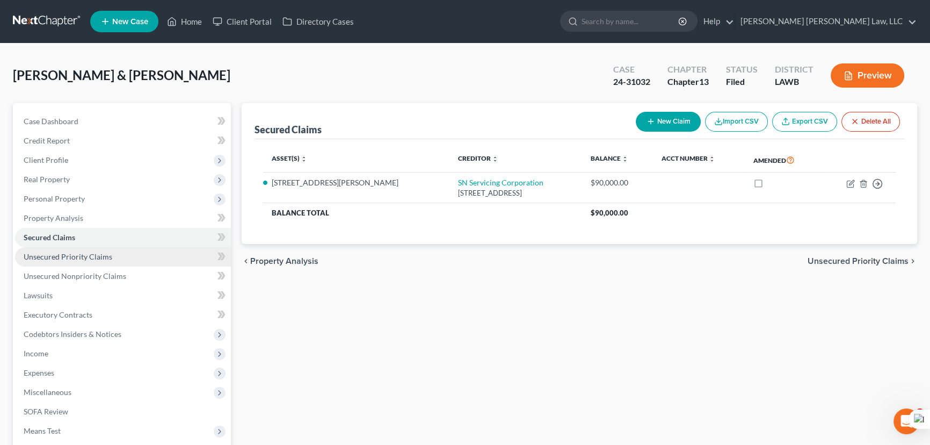
click at [67, 257] on span "Unsecured Priority Claims" at bounding box center [68, 256] width 89 height 9
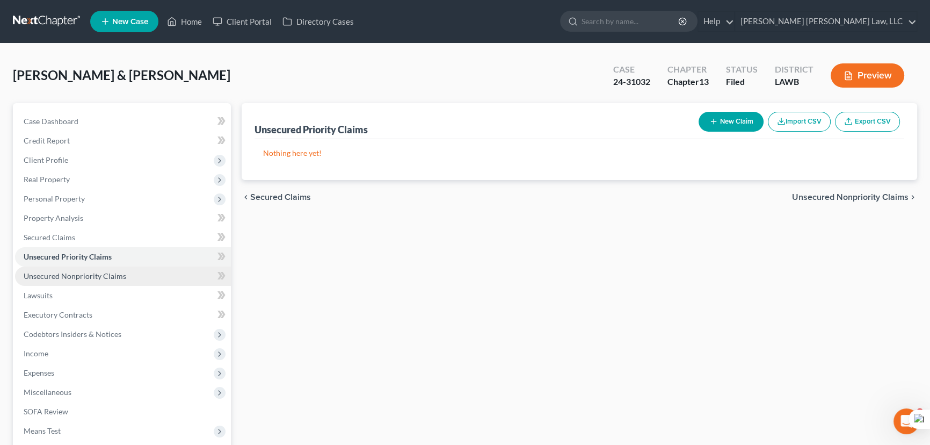
click at [81, 279] on span "Unsecured Nonpriority Claims" at bounding box center [75, 275] width 103 height 9
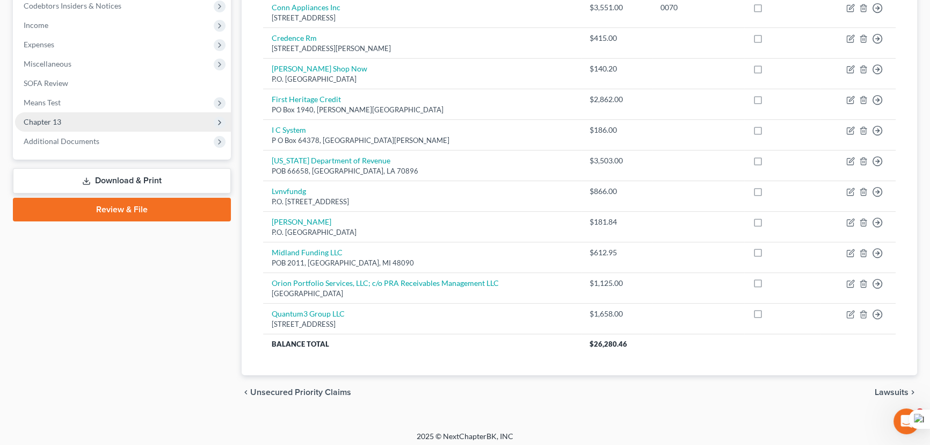
scroll to position [88, 0]
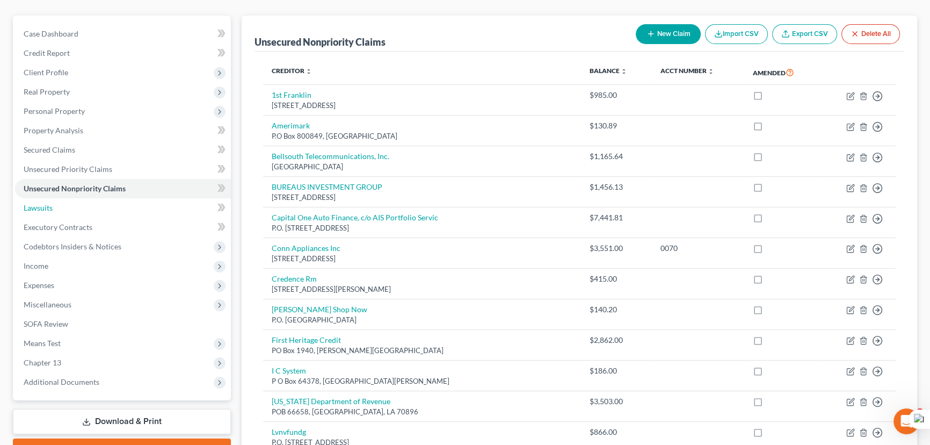
click at [79, 209] on link "Lawsuits" at bounding box center [123, 207] width 216 height 19
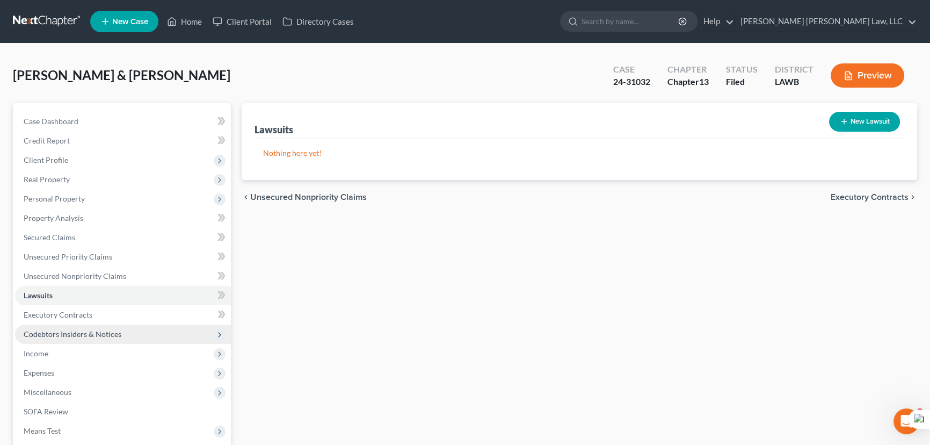
click at [129, 333] on span "Codebtors Insiders & Notices" at bounding box center [123, 333] width 216 height 19
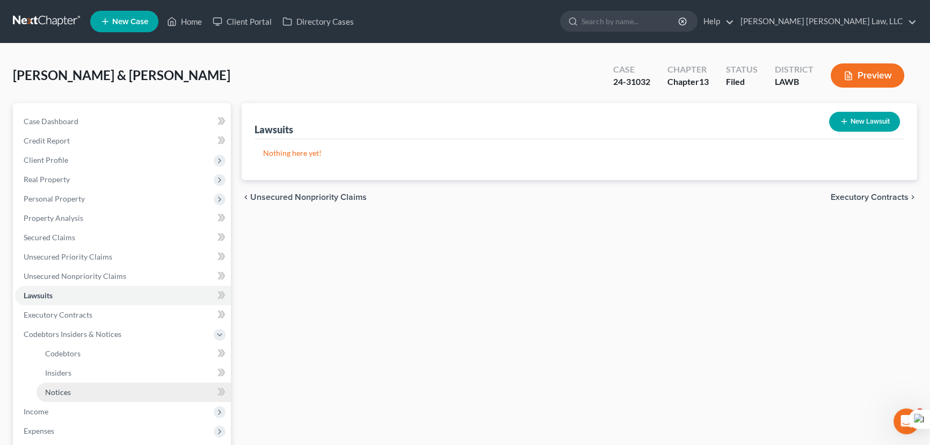
click at [121, 392] on link "Notices" at bounding box center [134, 391] width 194 height 19
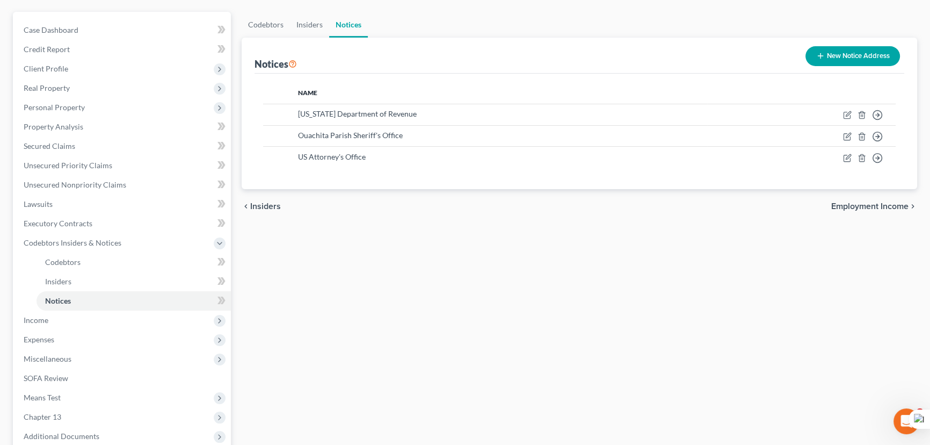
scroll to position [97, 0]
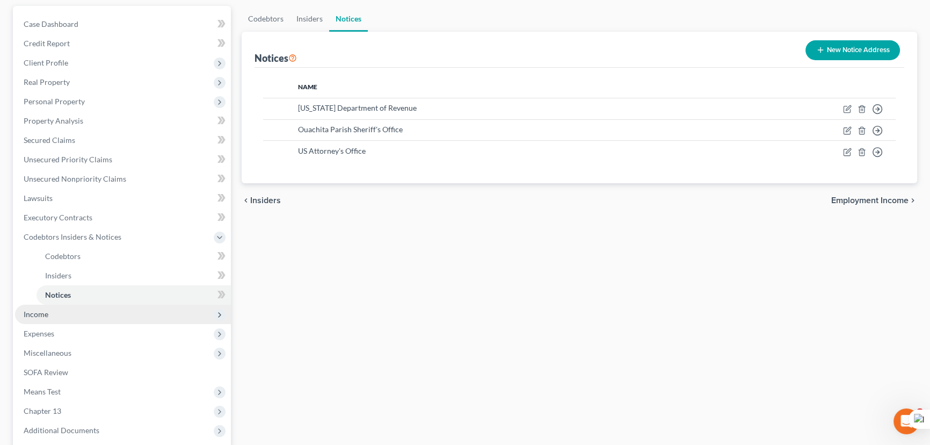
click at [57, 309] on span "Income" at bounding box center [123, 314] width 216 height 19
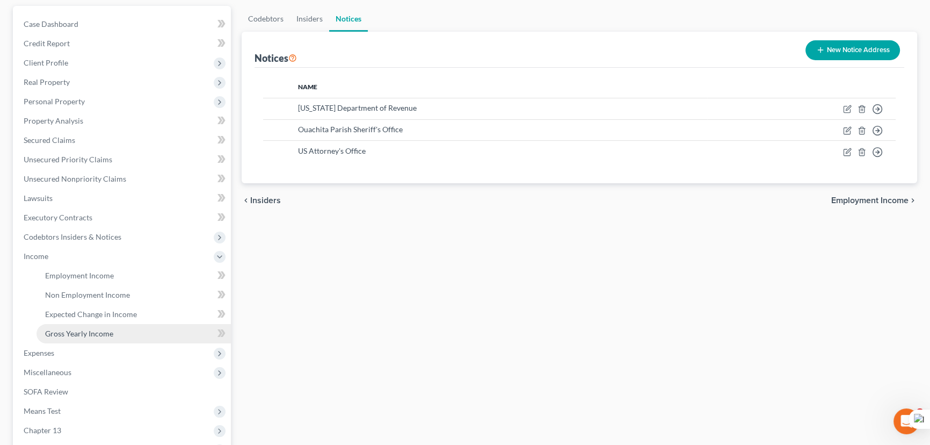
click at [90, 329] on span "Gross Yearly Income" at bounding box center [79, 333] width 68 height 9
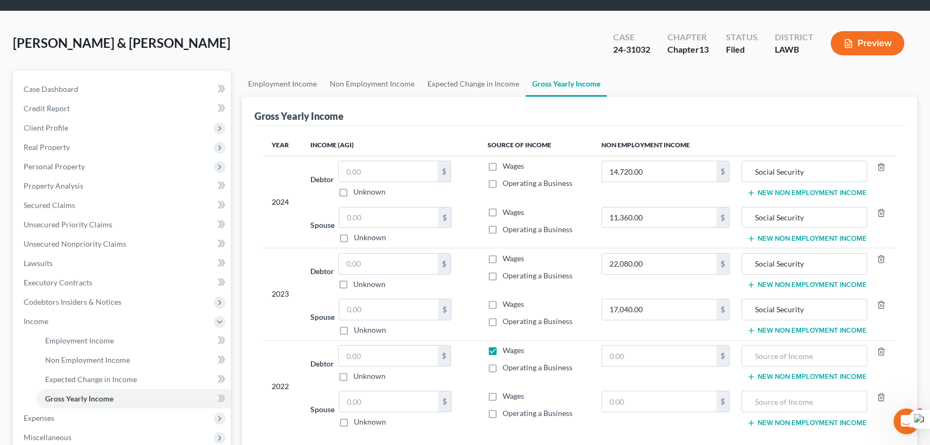
scroll to position [97, 0]
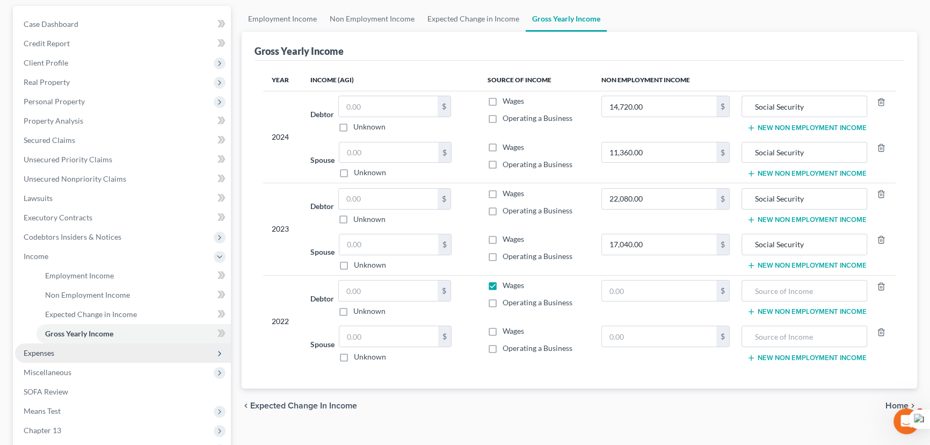
click at [110, 355] on span "Expenses" at bounding box center [123, 352] width 216 height 19
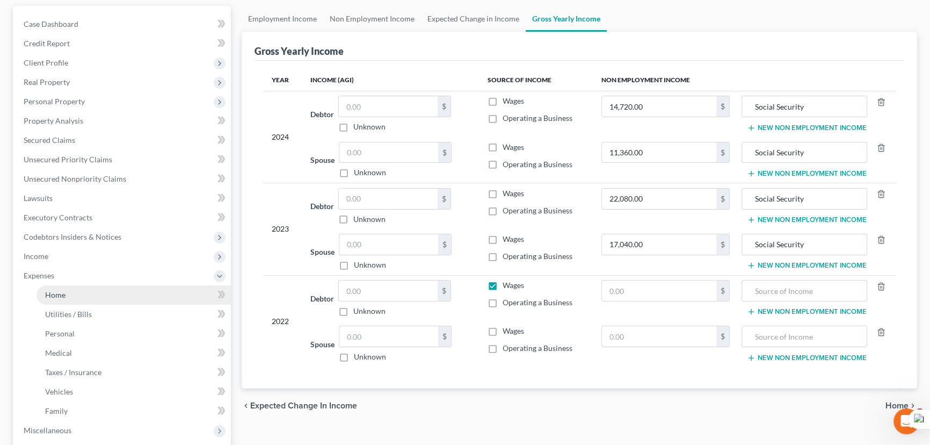
click at [101, 290] on link "Home" at bounding box center [134, 294] width 194 height 19
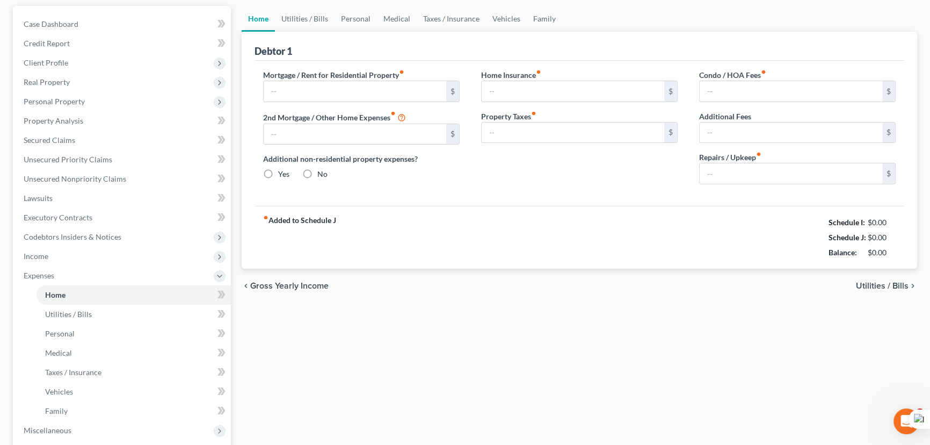
scroll to position [13, 0]
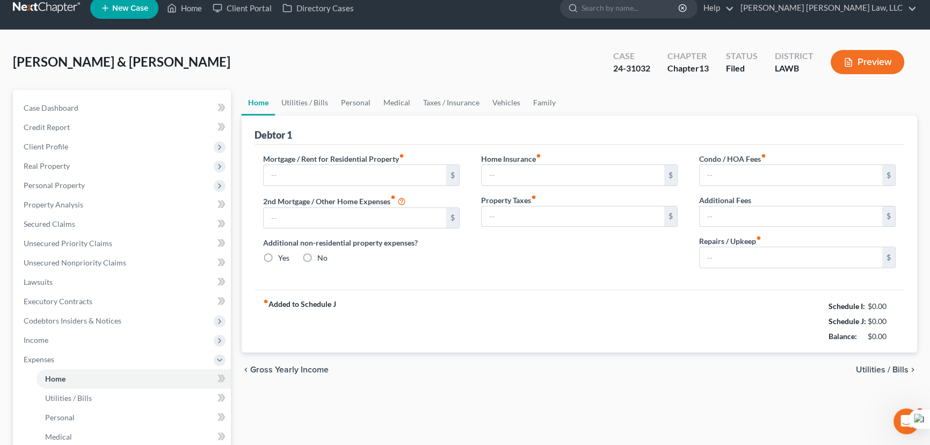
type input "0.00"
radio input "true"
type input "0.00"
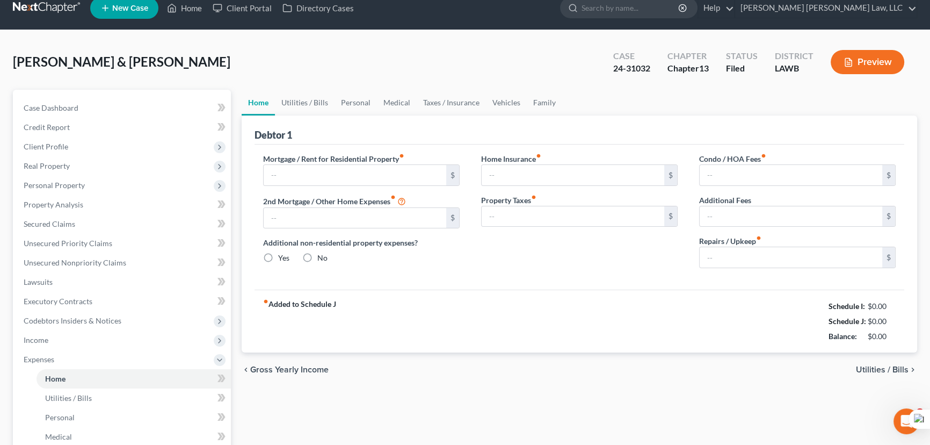
type input "0.00"
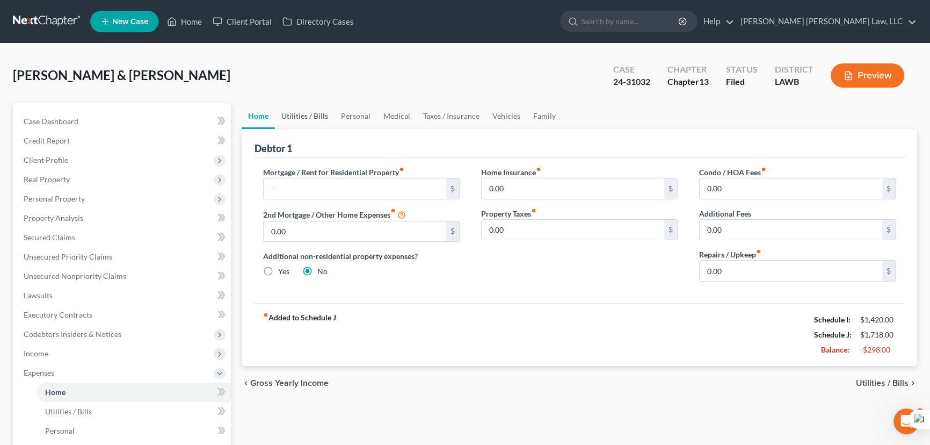
click at [303, 118] on link "Utilities / Bills" at bounding box center [305, 116] width 60 height 26
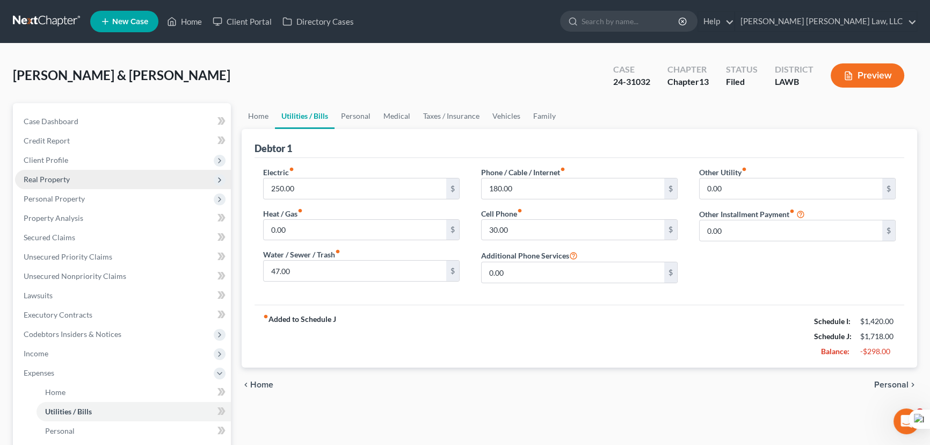
click at [69, 185] on span "Real Property" at bounding box center [123, 179] width 216 height 19
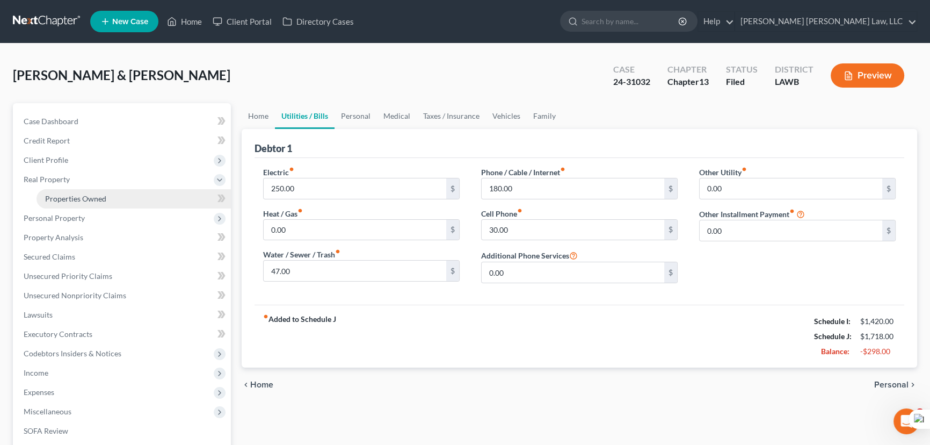
click at [75, 196] on span "Properties Owned" at bounding box center [75, 198] width 61 height 9
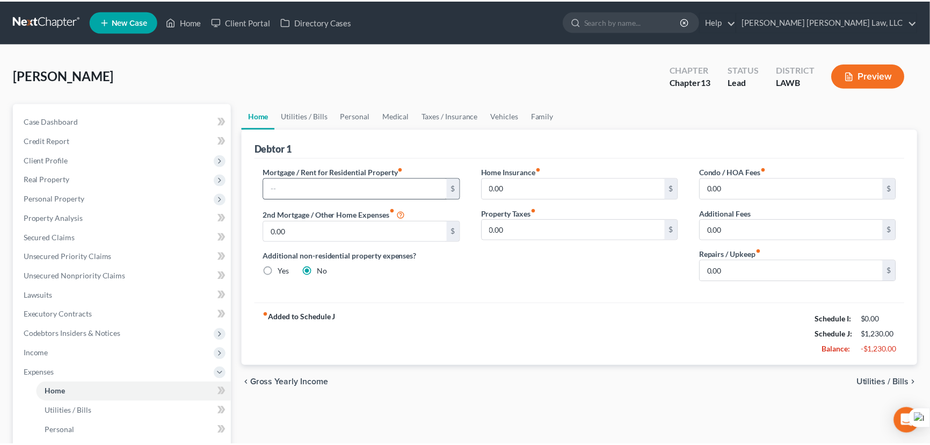
scroll to position [97, 0]
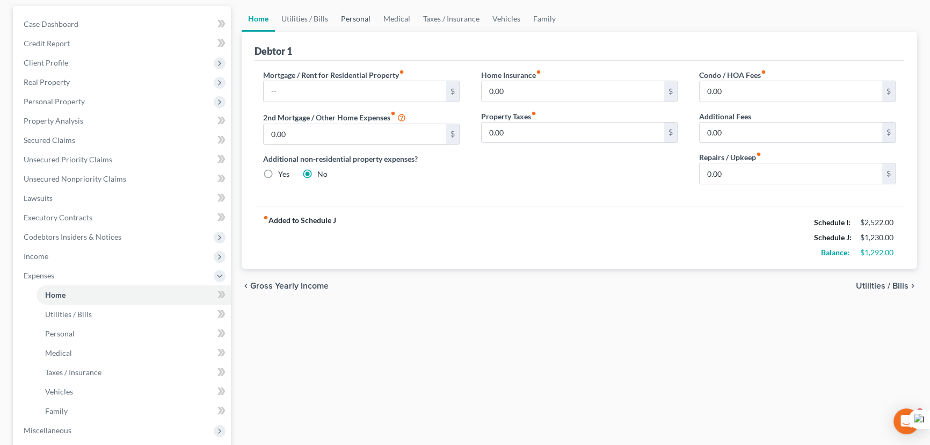
click at [338, 6] on link "Personal" at bounding box center [356, 19] width 42 height 26
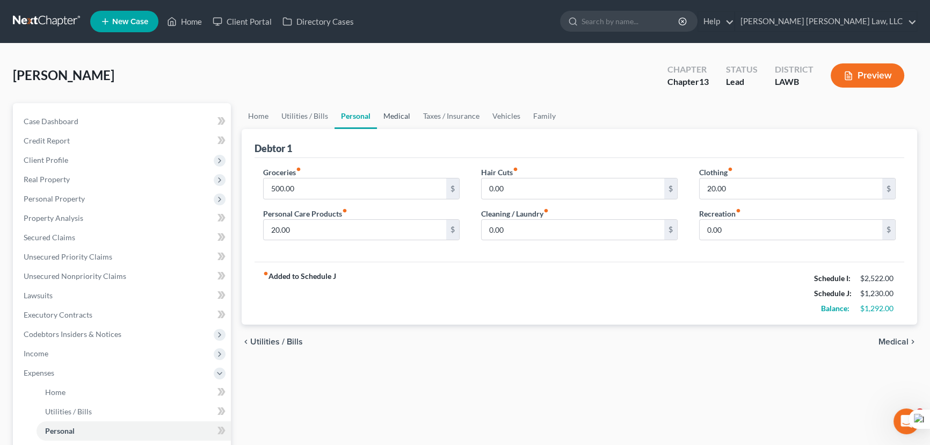
click at [413, 120] on link "Medical" at bounding box center [397, 116] width 40 height 26
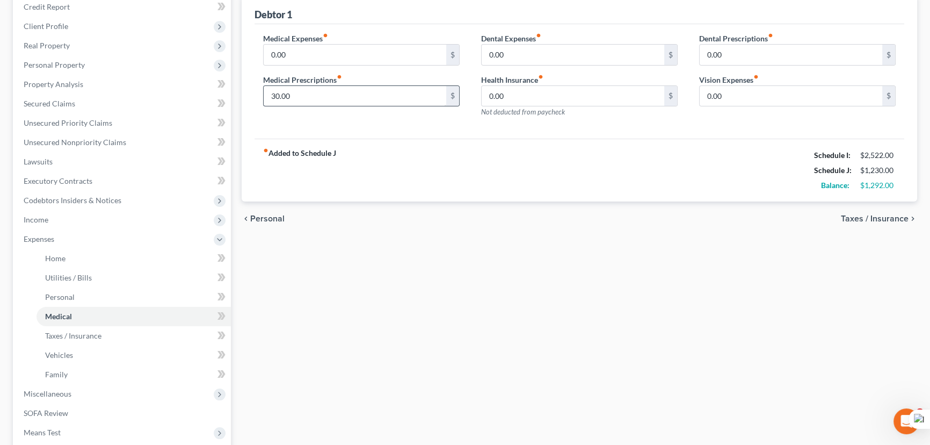
scroll to position [279, 0]
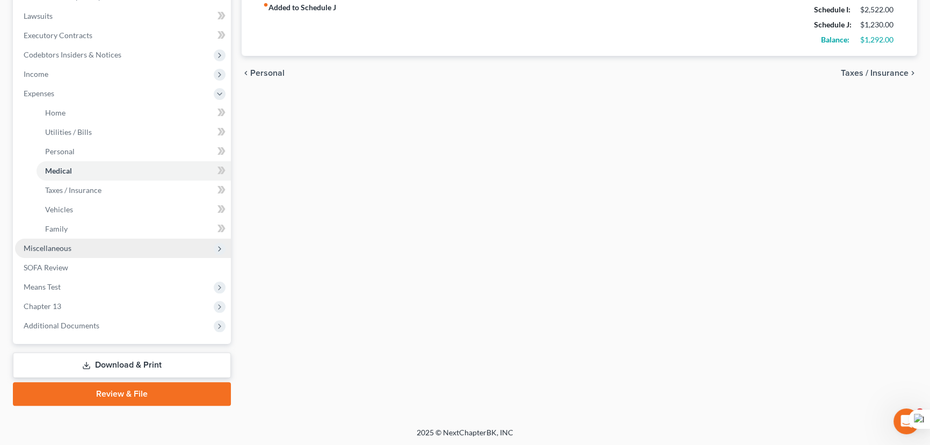
click at [122, 244] on span "Miscellaneous" at bounding box center [123, 247] width 216 height 19
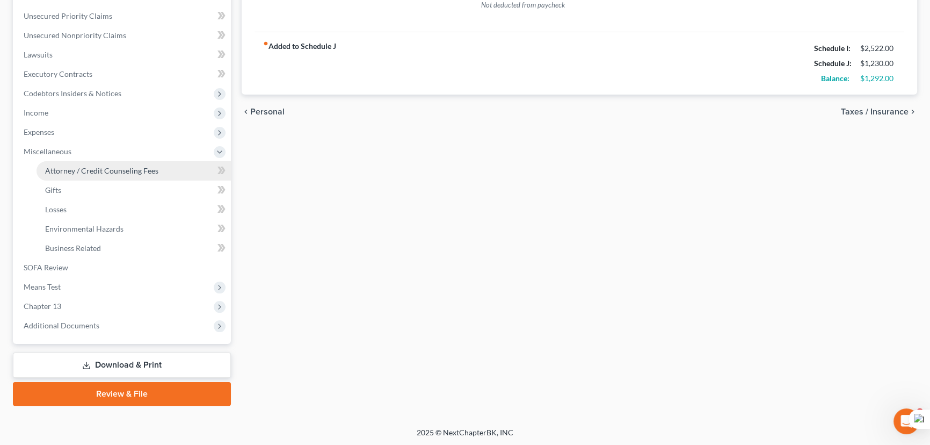
click at [119, 173] on span "Attorney / Credit Counseling Fees" at bounding box center [101, 170] width 113 height 9
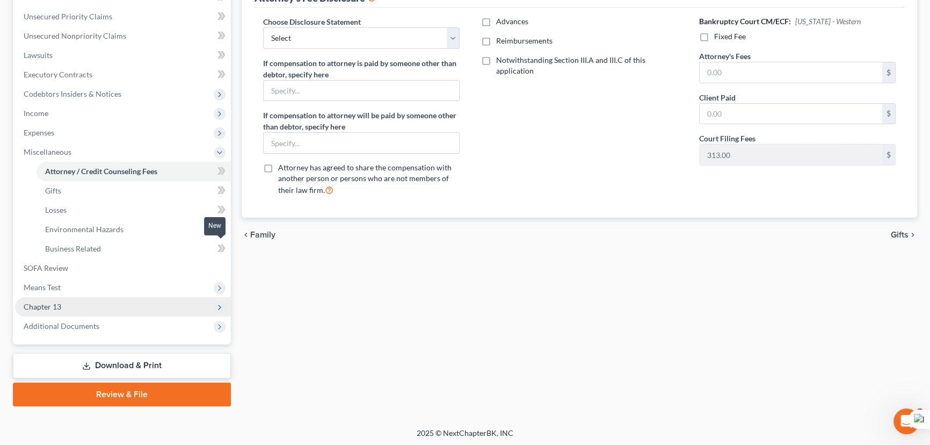
scroll to position [241, 0]
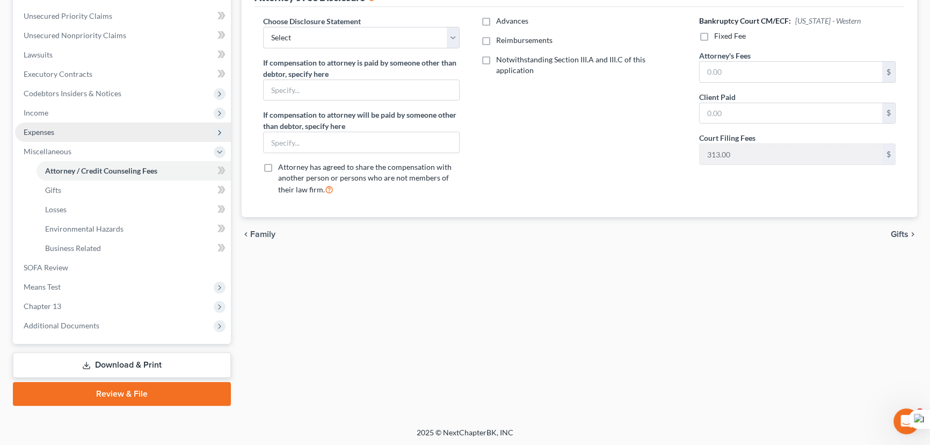
drag, startPoint x: 83, startPoint y: 128, endPoint x: 84, endPoint y: 139, distance: 10.3
click at [83, 128] on span "Expenses" at bounding box center [123, 131] width 216 height 19
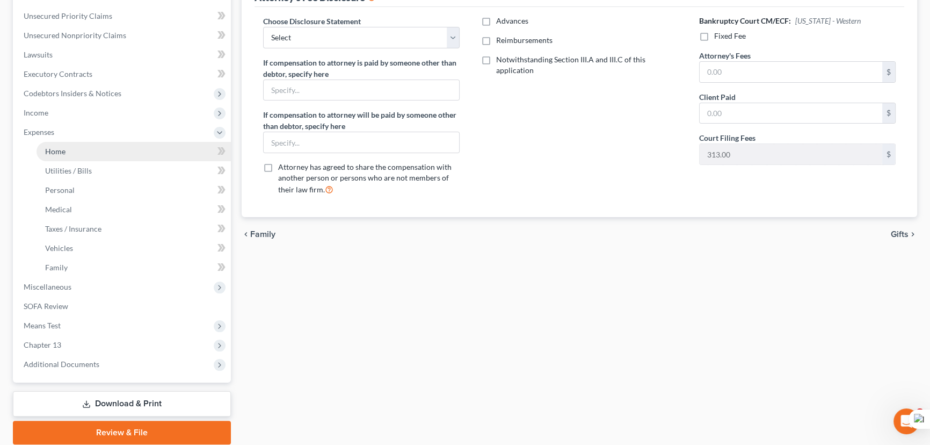
click at [89, 148] on link "Home" at bounding box center [134, 151] width 194 height 19
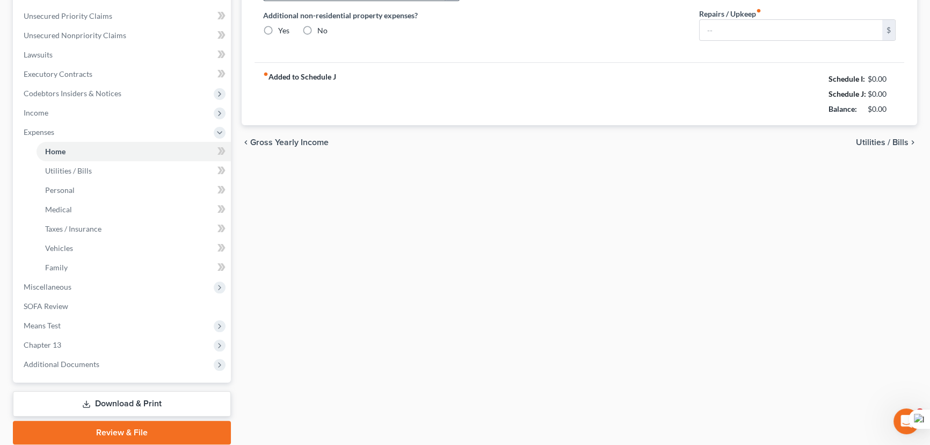
type input "0.00"
radio input "true"
type input "0.00"
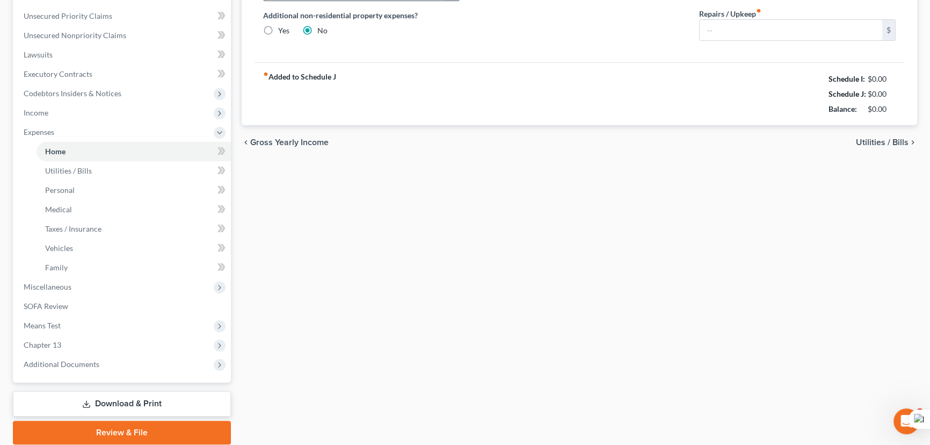
type input "0.00"
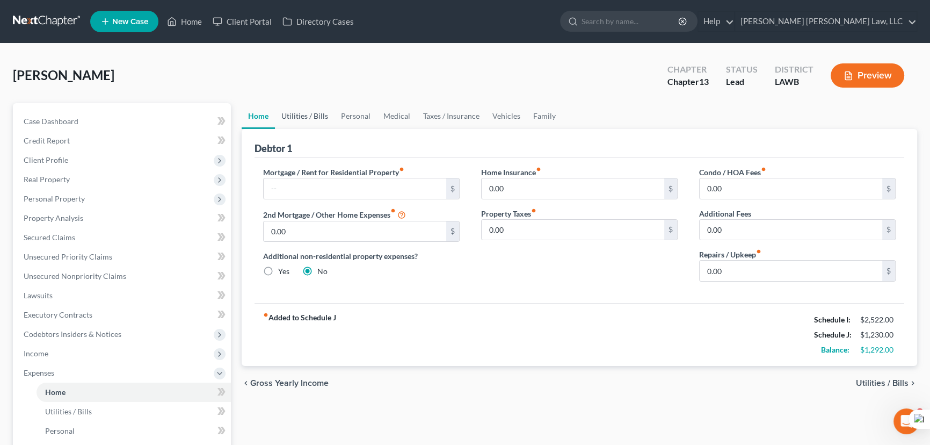
click at [291, 120] on link "Utilities / Bills" at bounding box center [305, 116] width 60 height 26
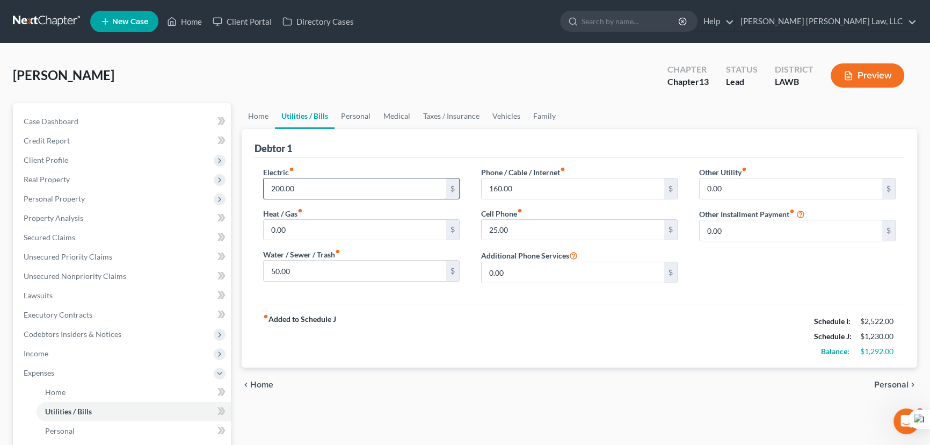
click at [336, 181] on input "200.00" at bounding box center [355, 188] width 183 height 20
type input "100"
click at [532, 188] on input "160.00" at bounding box center [573, 188] width 183 height 20
type input "100"
click at [363, 114] on link "Personal" at bounding box center [356, 116] width 42 height 26
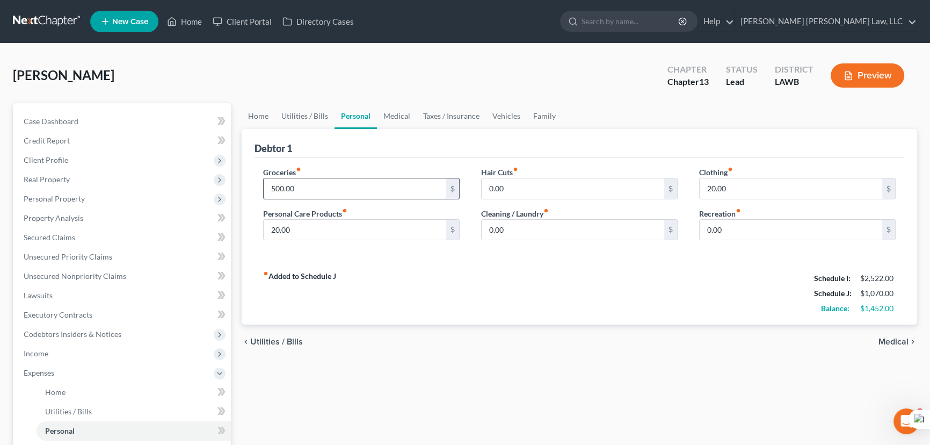
click at [389, 184] on input "500.00" at bounding box center [355, 188] width 183 height 20
type input "450"
click at [395, 120] on link "Medical" at bounding box center [397, 116] width 40 height 26
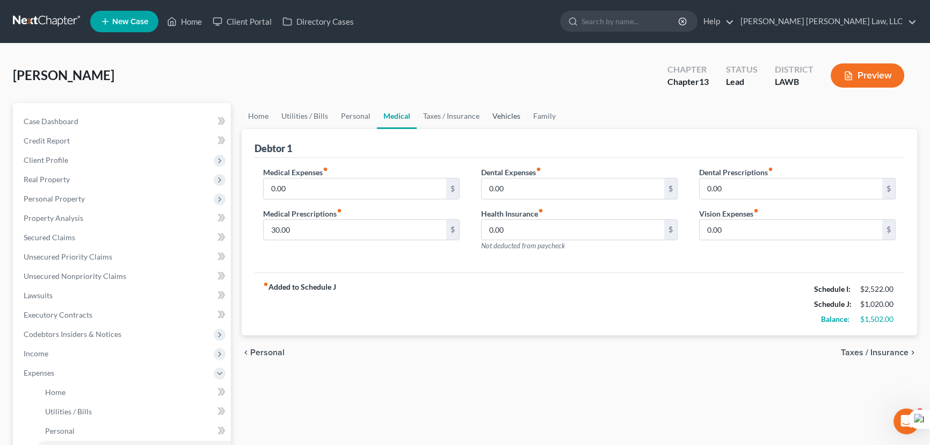
click at [487, 111] on link "Vehicles" at bounding box center [506, 116] width 41 height 26
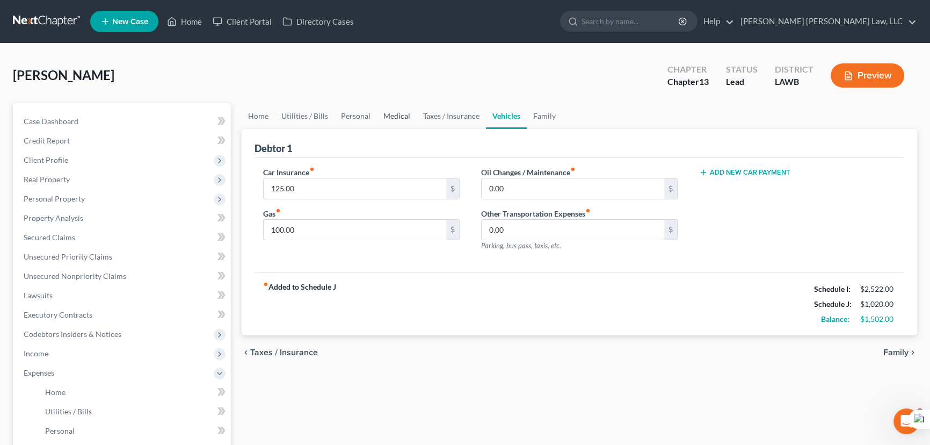
click at [392, 120] on link "Medical" at bounding box center [397, 116] width 40 height 26
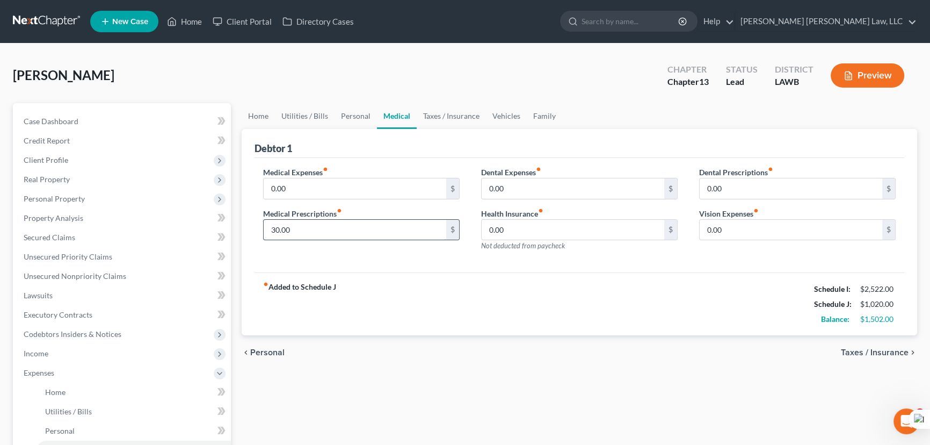
click at [355, 229] on input "30.00" at bounding box center [355, 230] width 183 height 20
click at [509, 122] on link "Vehicles" at bounding box center [506, 116] width 41 height 26
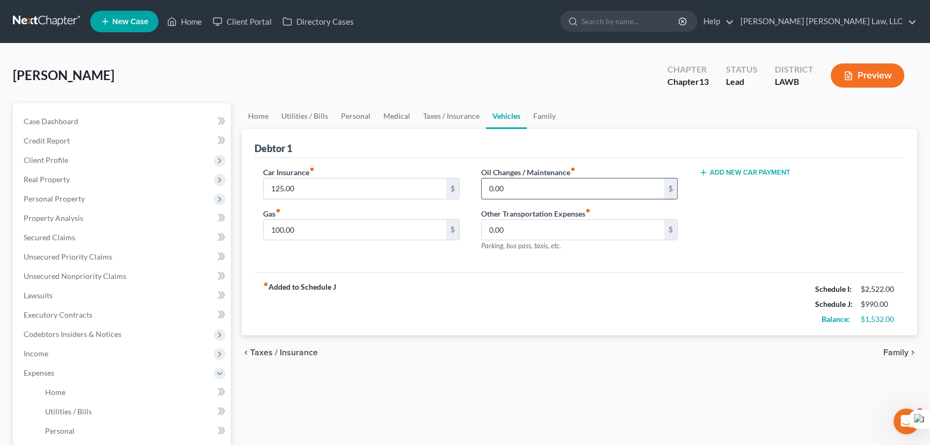
click at [526, 186] on input "0.00" at bounding box center [573, 188] width 183 height 20
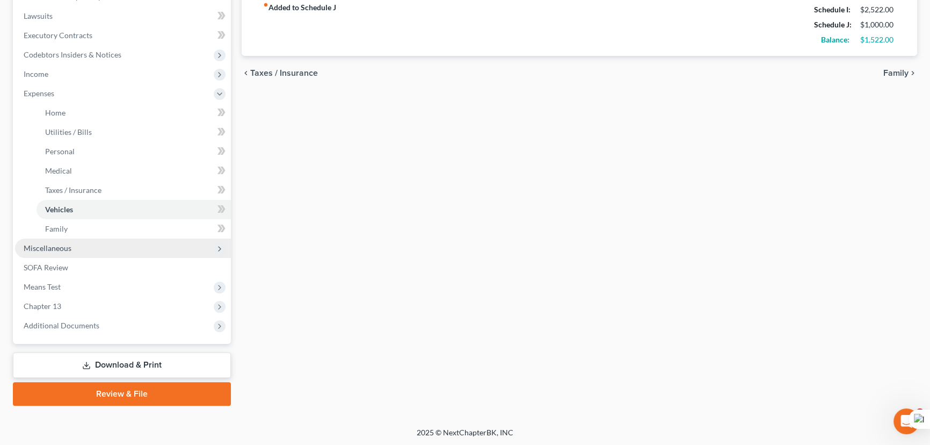
click at [75, 244] on span "Miscellaneous" at bounding box center [123, 247] width 216 height 19
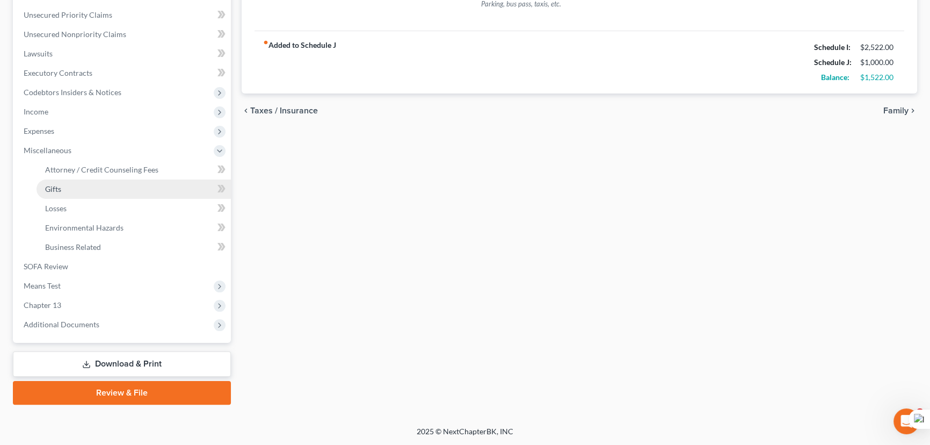
scroll to position [241, 0]
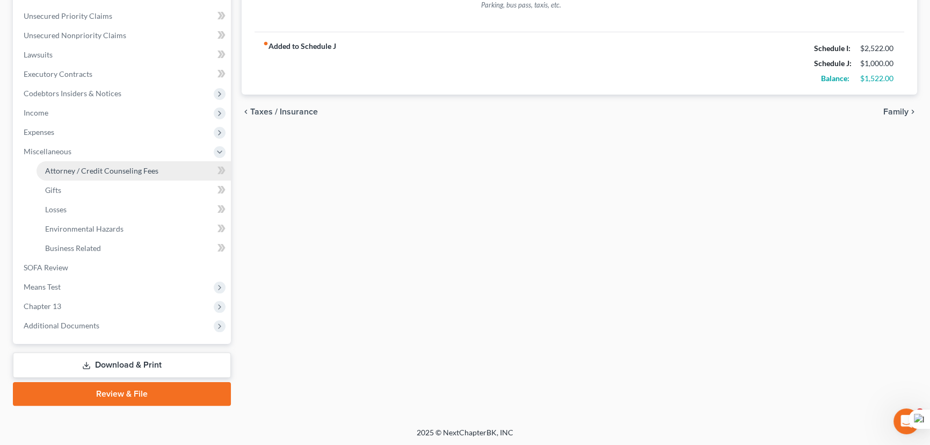
click at [106, 161] on link "Attorney / Credit Counseling Fees" at bounding box center [134, 170] width 194 height 19
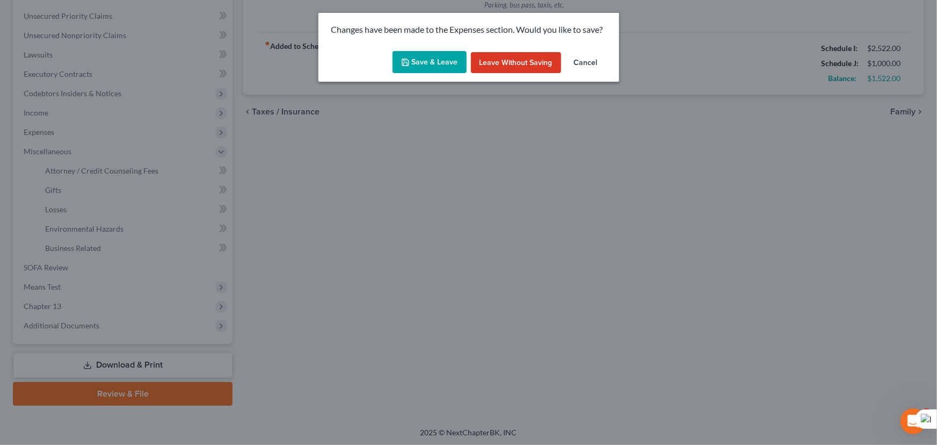
click at [402, 72] on button "Save & Leave" at bounding box center [430, 62] width 74 height 23
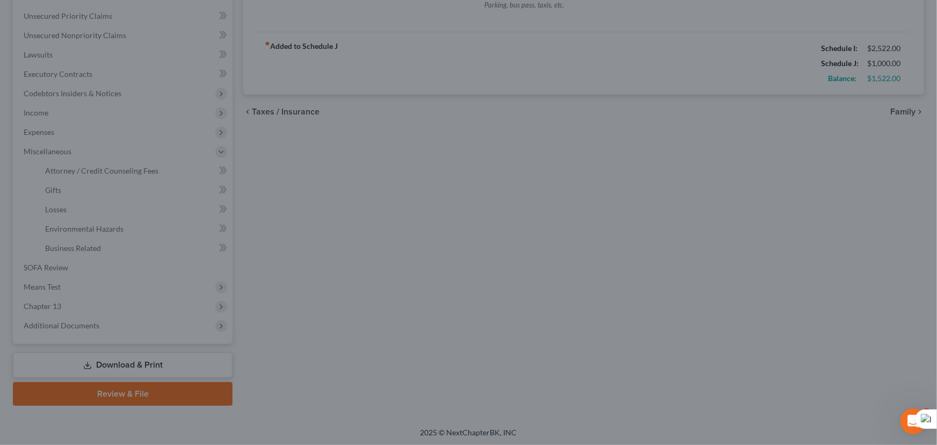
type input "10.00"
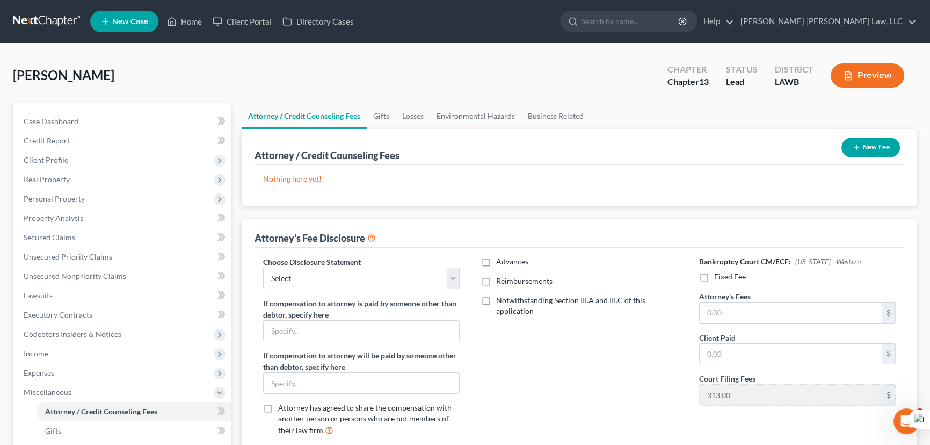
click at [862, 148] on button "New Fee" at bounding box center [871, 148] width 59 height 20
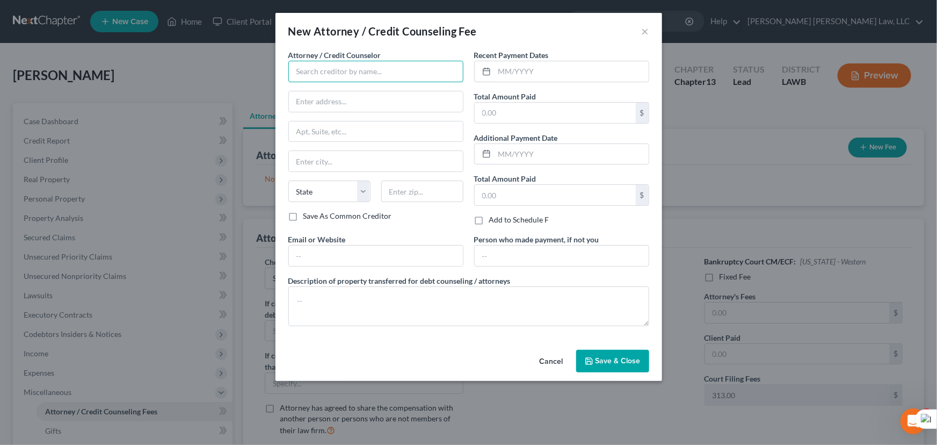
click at [371, 64] on input "text" at bounding box center [375, 71] width 175 height 21
type input "E Orum Young Law Office"
type input "200 Washington Street"
type input "Monroe"
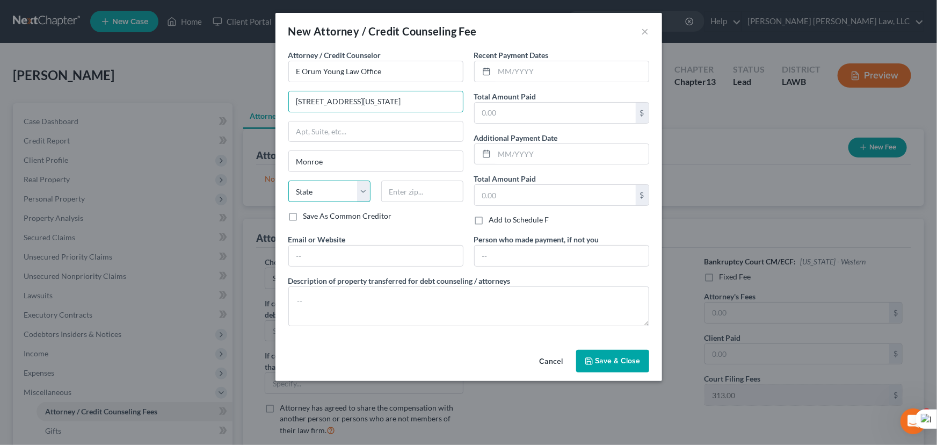
select select "19"
type input "71201"
click at [531, 65] on input "text" at bounding box center [572, 71] width 154 height 20
type input "10/2025"
click at [525, 117] on input "text" at bounding box center [555, 113] width 161 height 20
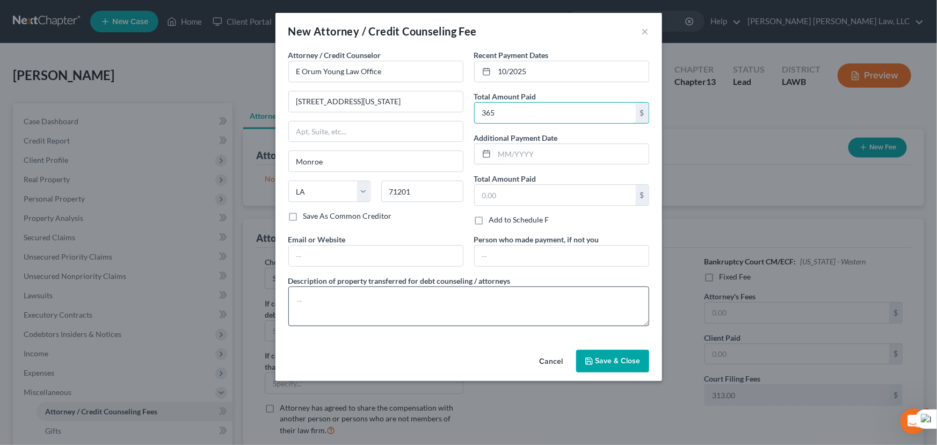
type input "365"
click at [421, 289] on textarea at bounding box center [468, 306] width 361 height 40
type textarea "credit report, credit counseling, filing fee"
click at [601, 360] on span "Save & Close" at bounding box center [618, 360] width 45 height 9
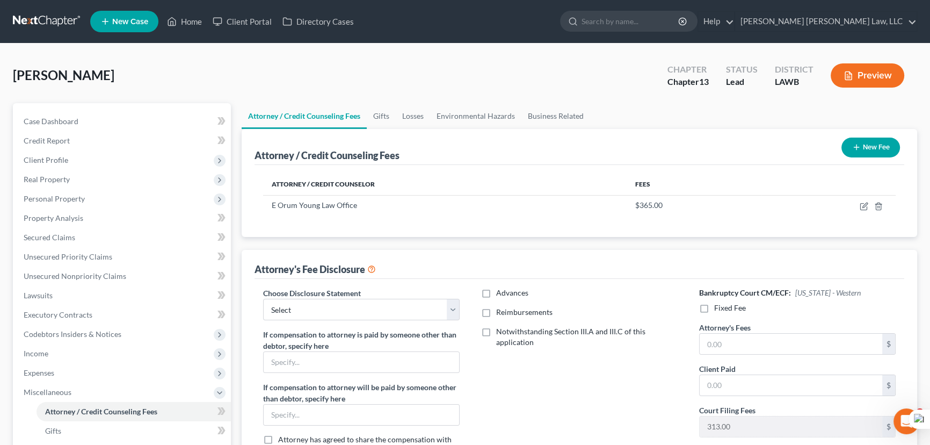
click at [269, 276] on div "Attorney's Fee Disclosure" at bounding box center [580, 264] width 650 height 29
click at [322, 307] on select "Select LAEB 2016 Bankruptcy Rule 2016(B) Disclosure and Application for Approva…" at bounding box center [361, 309] width 197 height 21
select select "1"
click at [263, 299] on select "Select LAEB 2016 Bankruptcy Rule 2016(B) Disclosure and Application for Approva…" at bounding box center [361, 309] width 197 height 21
click at [496, 312] on label "Reimbursements" at bounding box center [524, 312] width 56 height 11
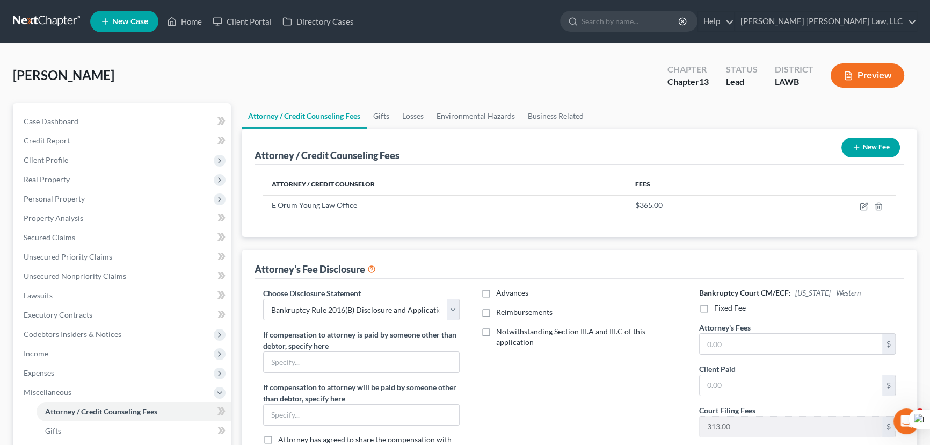
click at [501, 312] on input "Reimbursements" at bounding box center [504, 310] width 7 height 7
checkbox input "true"
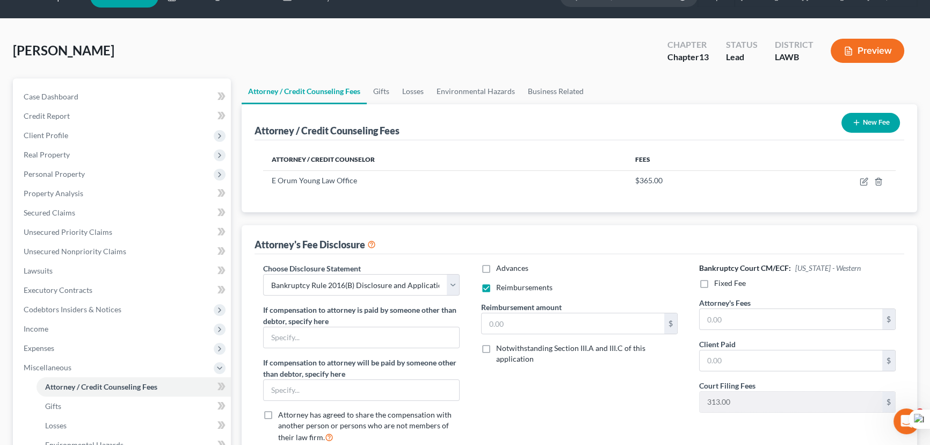
scroll to position [48, 0]
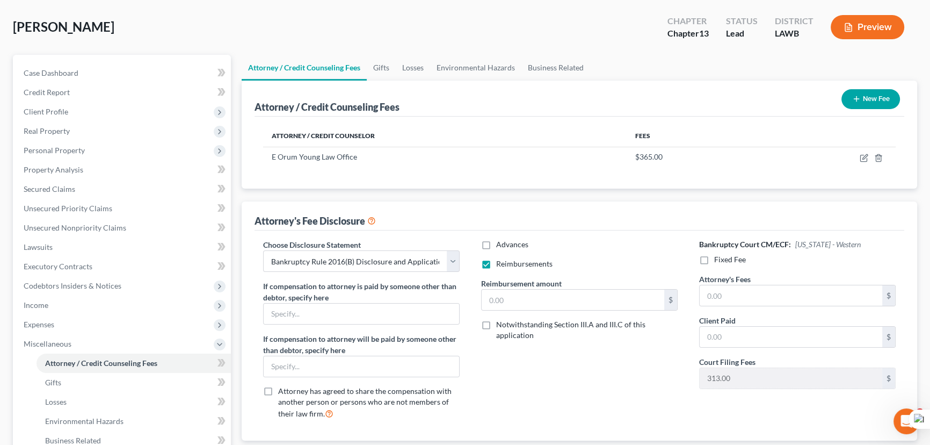
click at [714, 262] on label "Fixed Fee" at bounding box center [730, 259] width 32 height 11
click at [719, 261] on input "Fixed Fee" at bounding box center [722, 257] width 7 height 7
checkbox input "true"
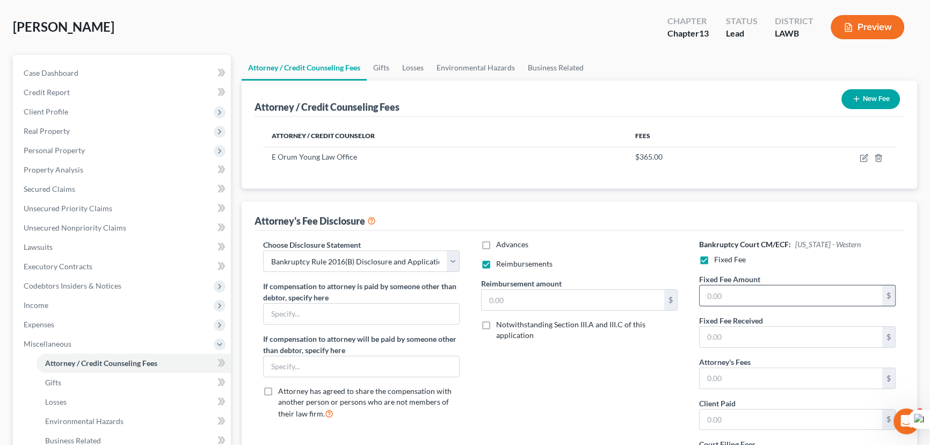
click at [734, 288] on input "text" at bounding box center [791, 295] width 183 height 20
type input "5,025"
click at [763, 372] on input "text" at bounding box center [791, 378] width 183 height 20
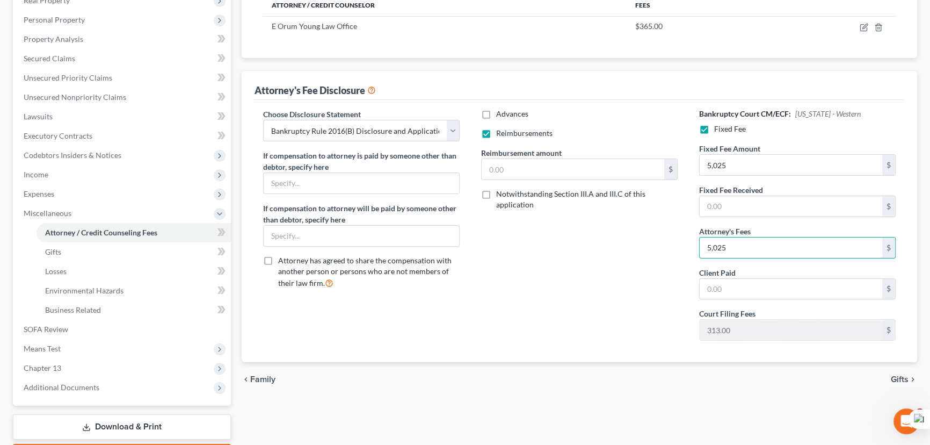
scroll to position [241, 0]
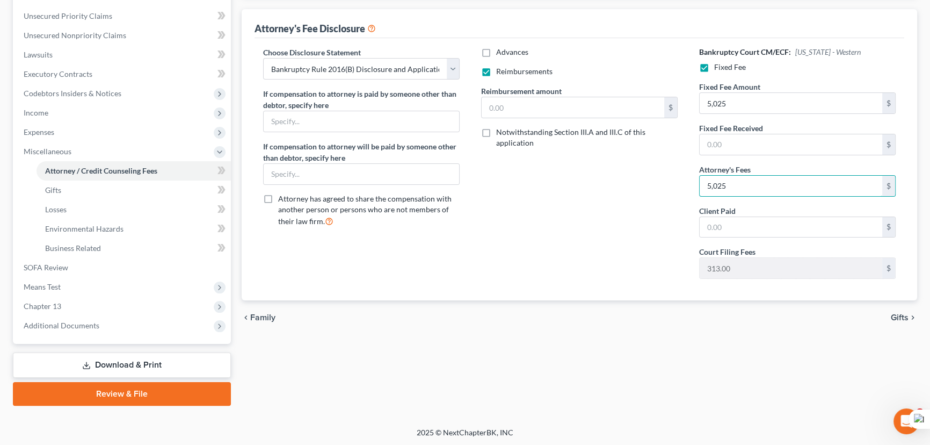
type input "5,025"
drag, startPoint x: 64, startPoint y: 319, endPoint x: 103, endPoint y: 365, distance: 59.8
click at [64, 319] on span "Additional Documents" at bounding box center [123, 325] width 216 height 19
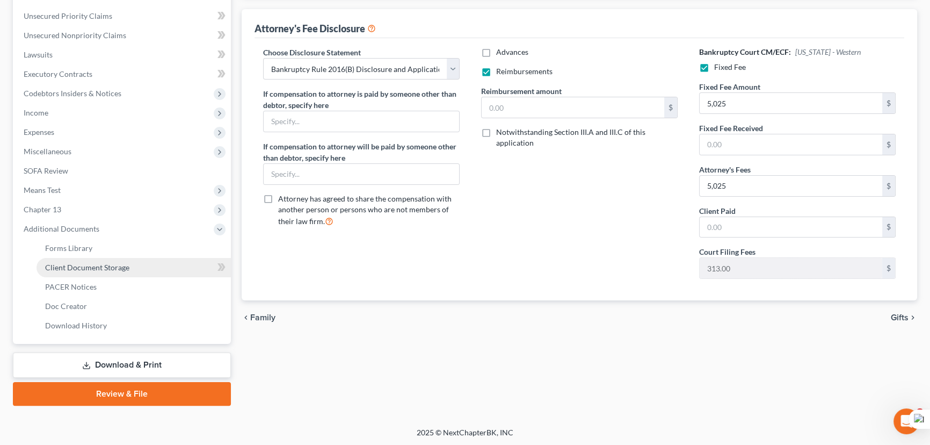
click at [96, 266] on span "Client Document Storage" at bounding box center [87, 267] width 84 height 9
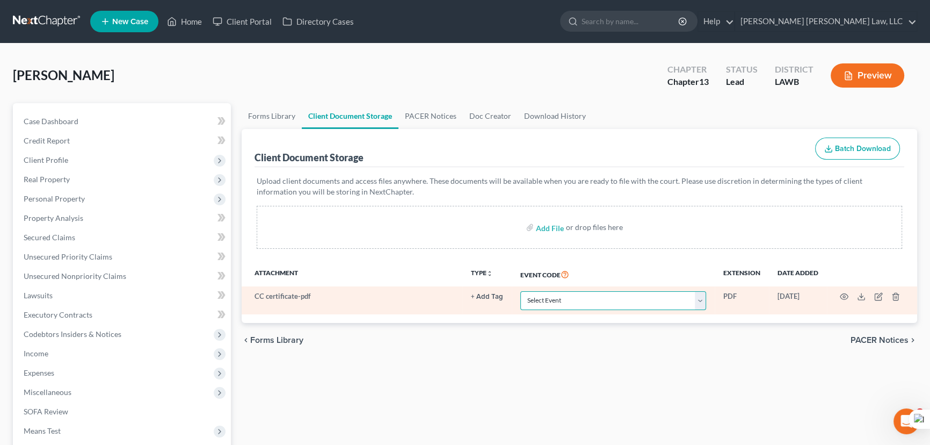
click at [588, 305] on select "Select Event 20 Largest Unsecured Creditors Amended Creditor Matrix (Fee) Amend…" at bounding box center [614, 300] width 186 height 19
select select "9"
click at [521, 291] on select "Select Event 20 Largest Unsecured Creditors Amended Creditor Matrix (Fee) Amend…" at bounding box center [614, 300] width 186 height 19
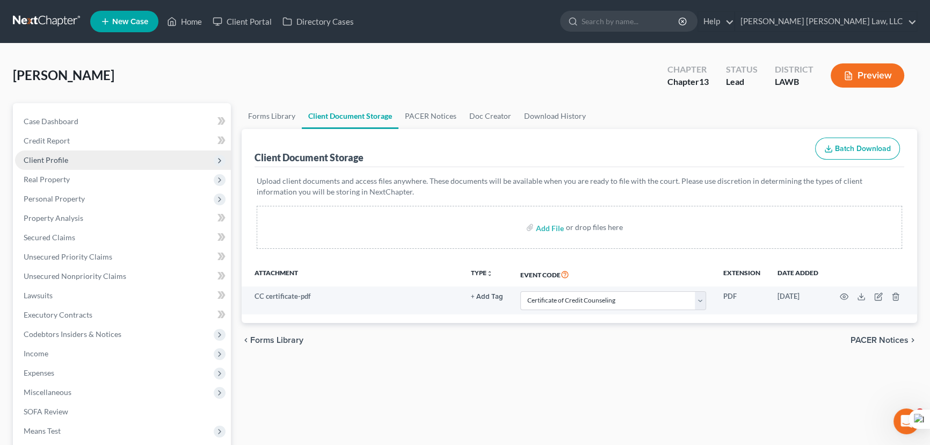
click at [110, 154] on span "Client Profile" at bounding box center [123, 159] width 216 height 19
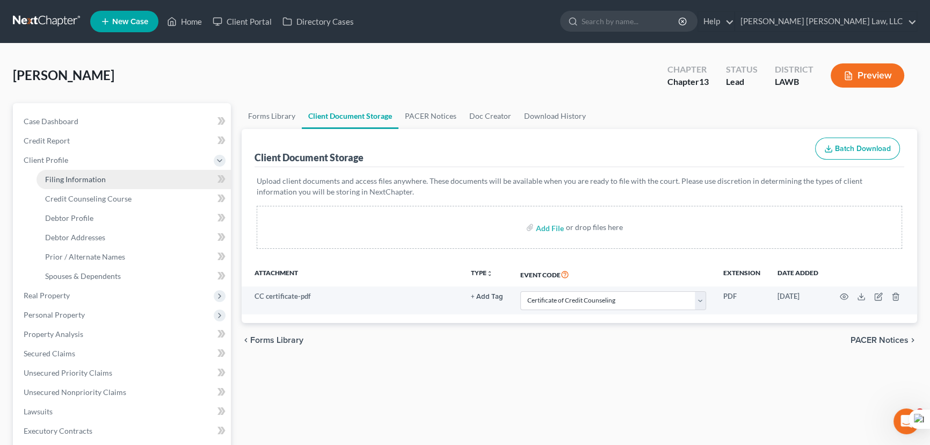
click at [114, 183] on link "Filing Information" at bounding box center [134, 179] width 194 height 19
select select "1"
select select "0"
select select "3"
select select "19"
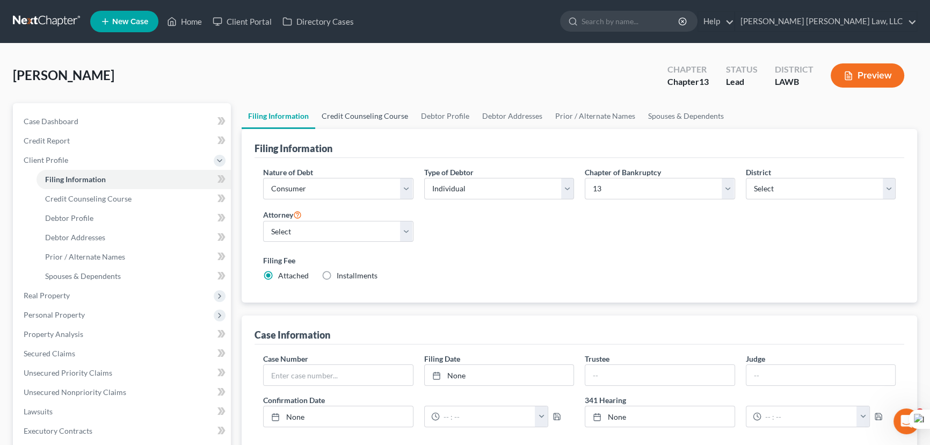
click at [351, 114] on link "Credit Counseling Course" at bounding box center [364, 116] width 99 height 26
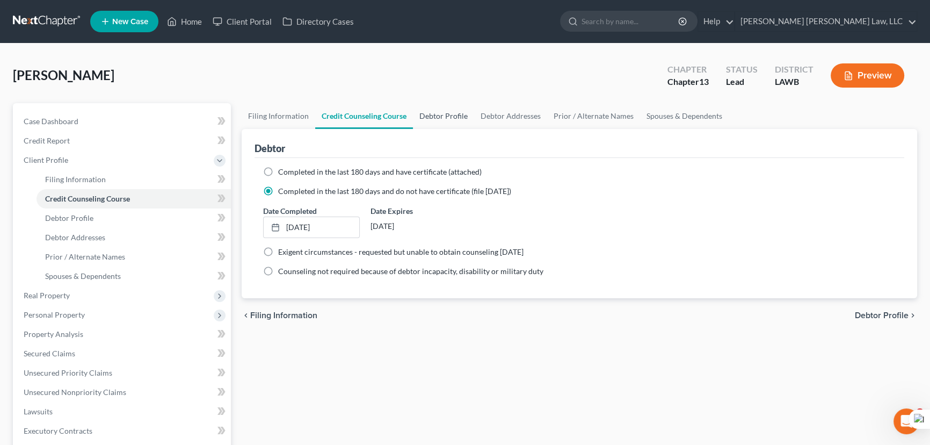
click at [460, 111] on link "Debtor Profile" at bounding box center [443, 116] width 61 height 26
select select "4"
select select "1"
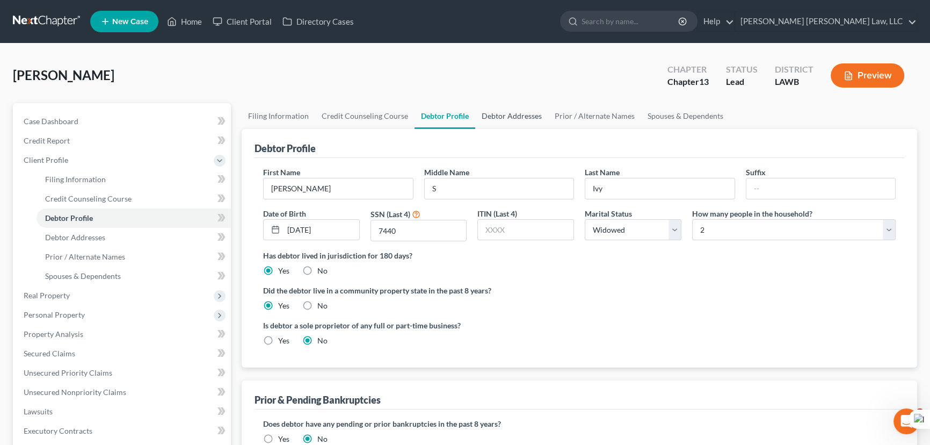
radio input "true"
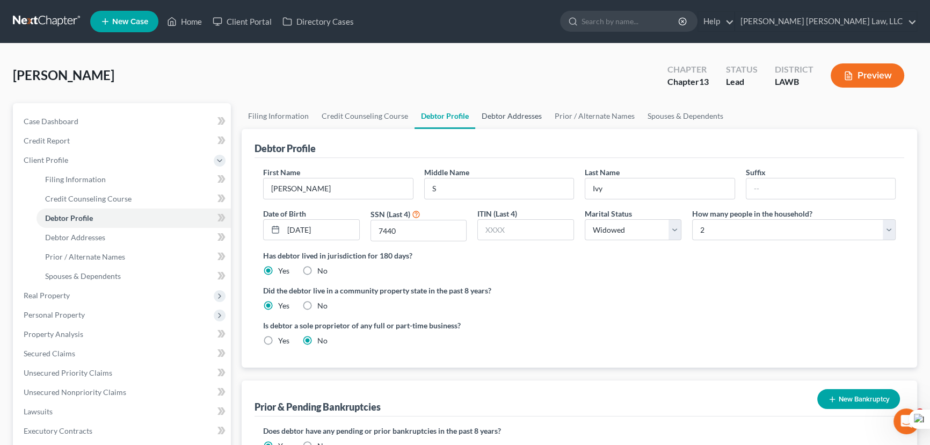
click at [511, 112] on link "Debtor Addresses" at bounding box center [511, 116] width 73 height 26
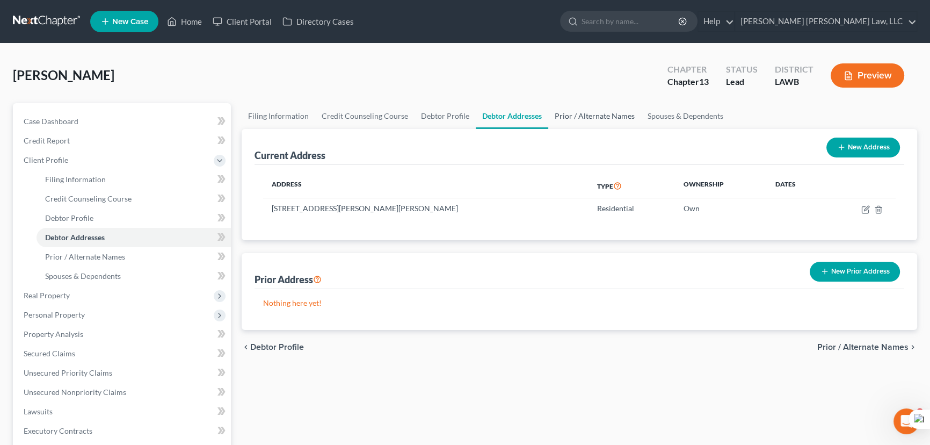
click at [591, 119] on link "Prior / Alternate Names" at bounding box center [594, 116] width 93 height 26
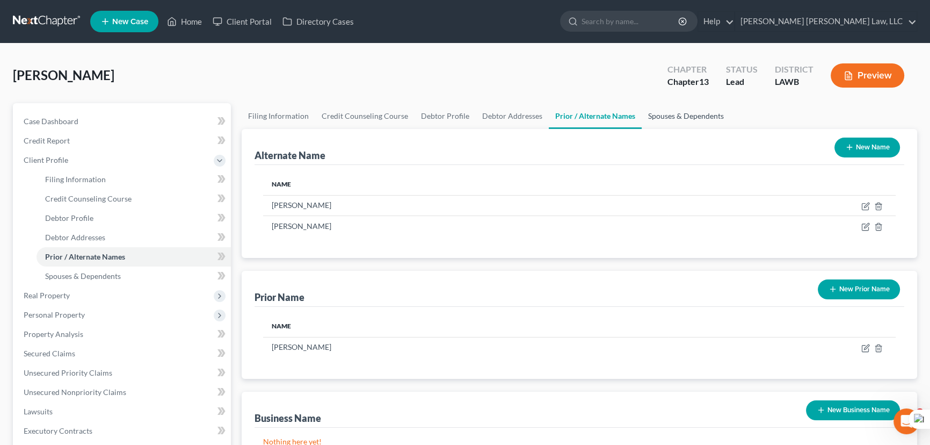
click at [671, 118] on link "Spouses & Dependents" at bounding box center [686, 116] width 89 height 26
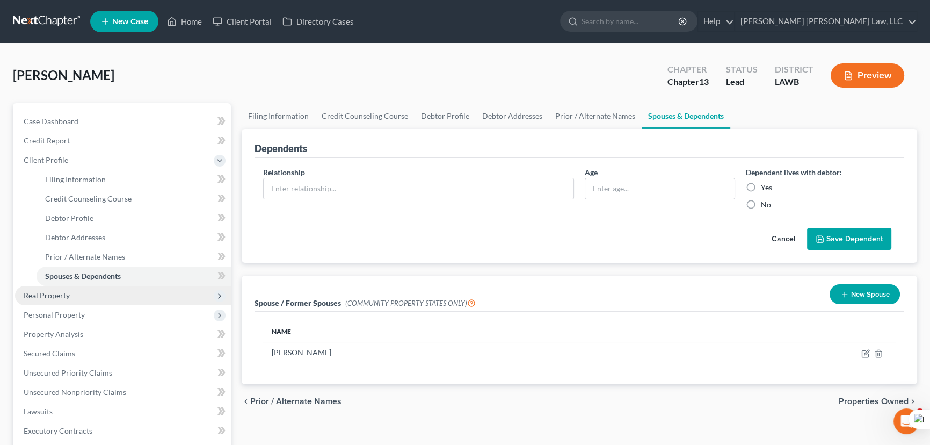
click at [104, 290] on span "Real Property" at bounding box center [123, 295] width 216 height 19
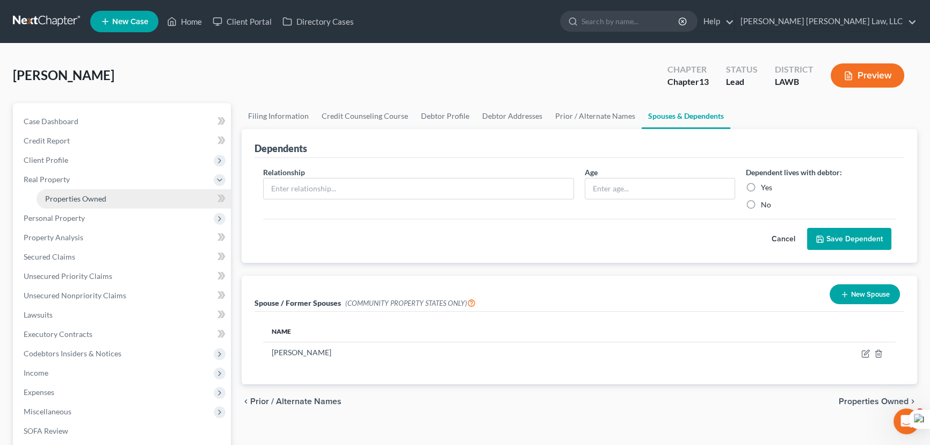
click at [108, 197] on link "Properties Owned" at bounding box center [134, 198] width 194 height 19
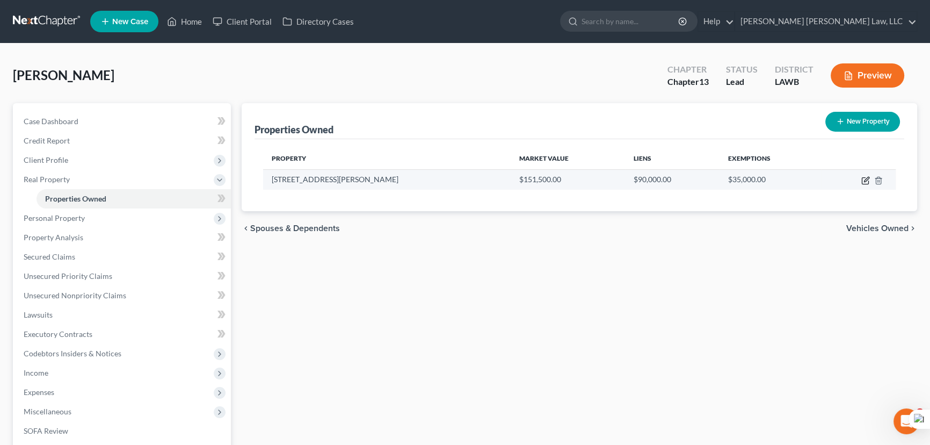
click at [864, 178] on icon "button" at bounding box center [866, 180] width 9 height 9
select select "19"
select select "0"
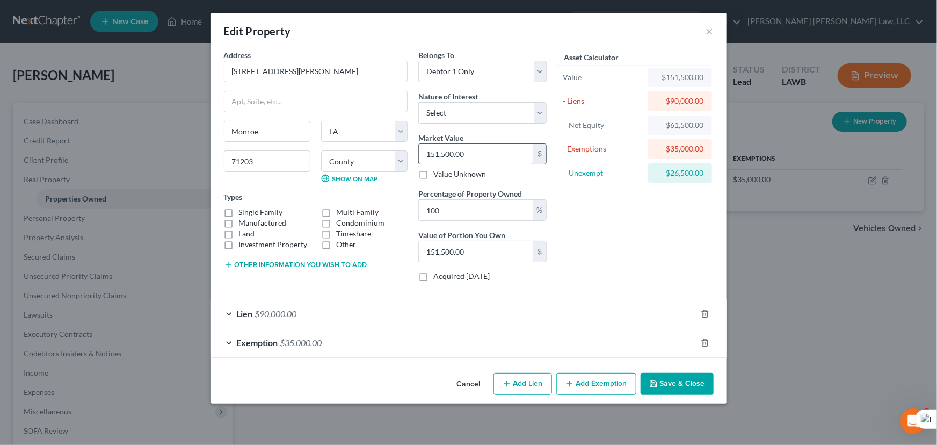
click at [478, 156] on input "151,500.00" at bounding box center [476, 154] width 114 height 20
type input "1"
type input "1.00"
type input "12"
type input "12.00"
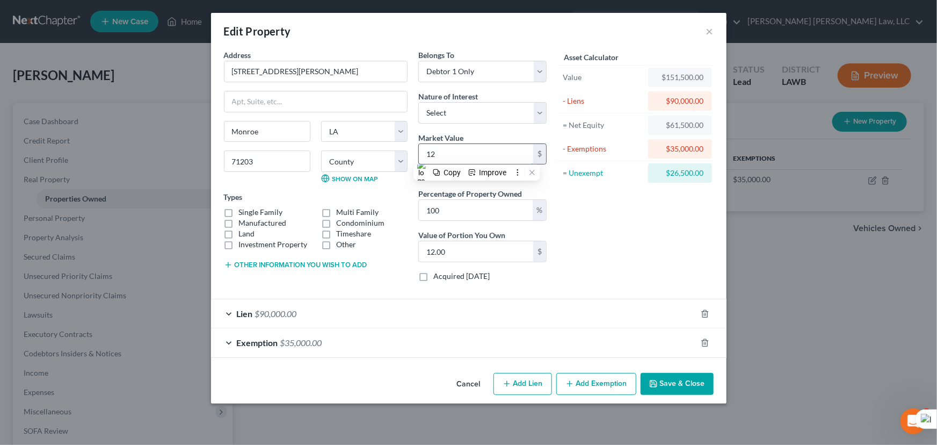
type input "125"
type input "125.00"
type input "1250"
type input "1,250.00"
type input "1,2500"
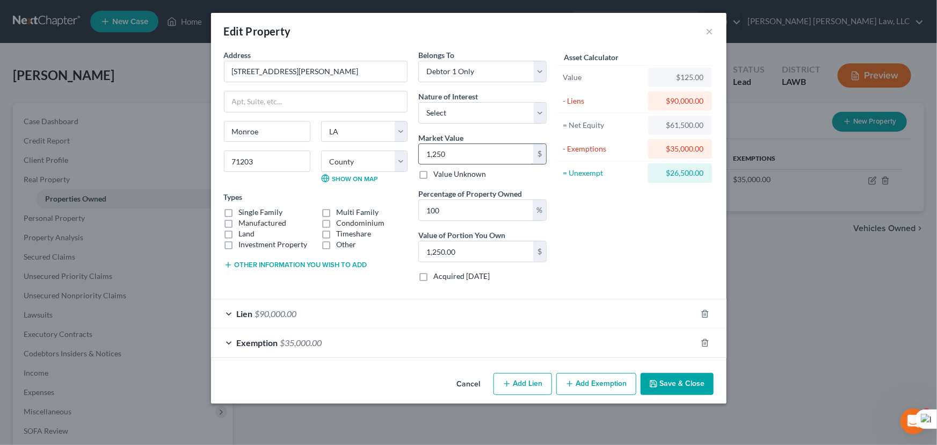
type input "12,500.00"
type input "12,5000"
type input "125,000.00"
type input "125,000"
click at [698, 383] on button "Save & Close" at bounding box center [677, 384] width 73 height 23
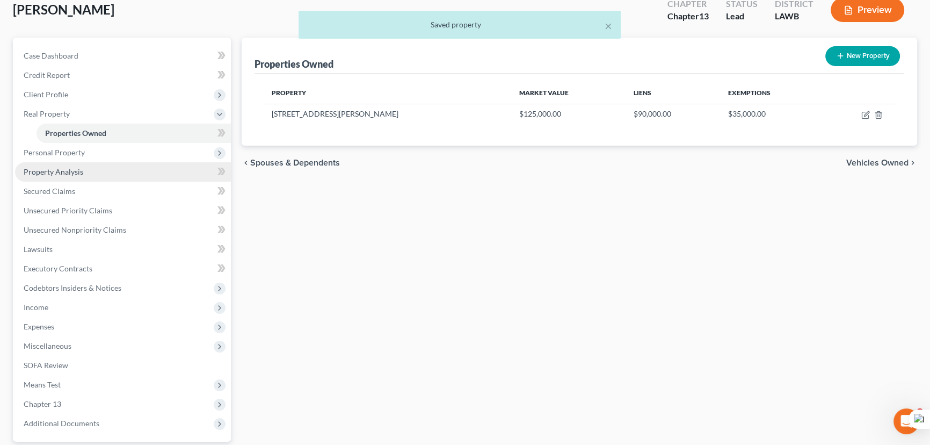
click at [91, 177] on link "Property Analysis" at bounding box center [123, 171] width 216 height 19
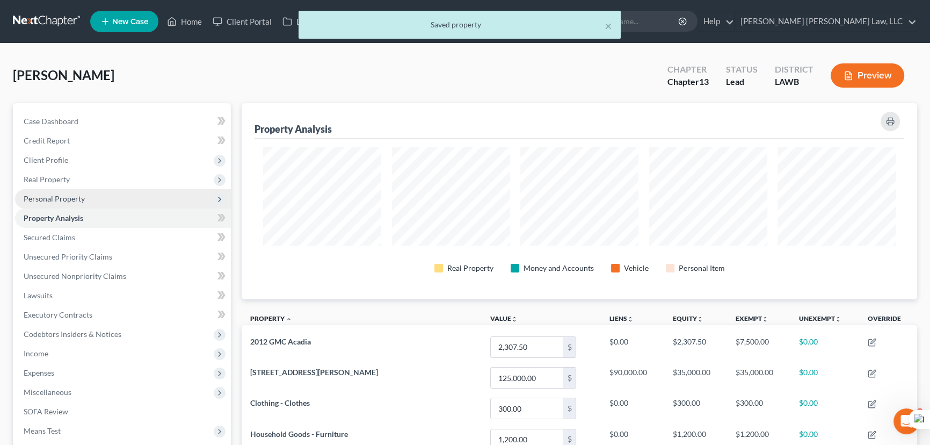
click at [89, 204] on span "Personal Property" at bounding box center [123, 198] width 216 height 19
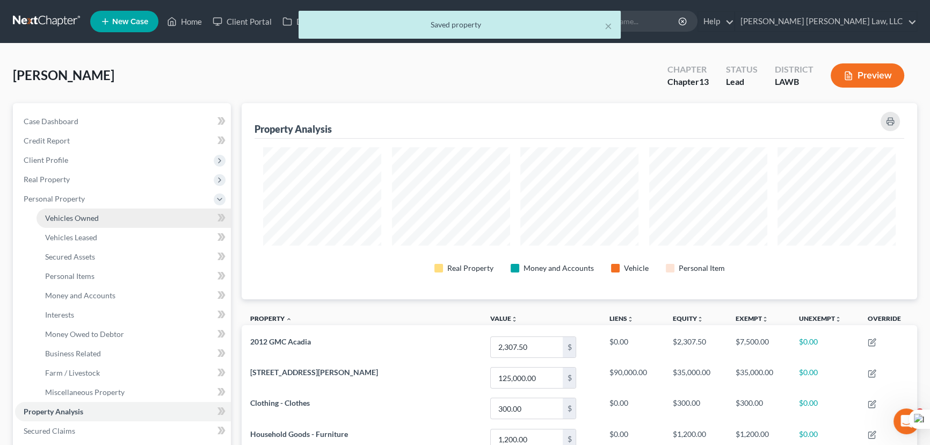
click at [97, 209] on link "Vehicles Owned" at bounding box center [134, 217] width 194 height 19
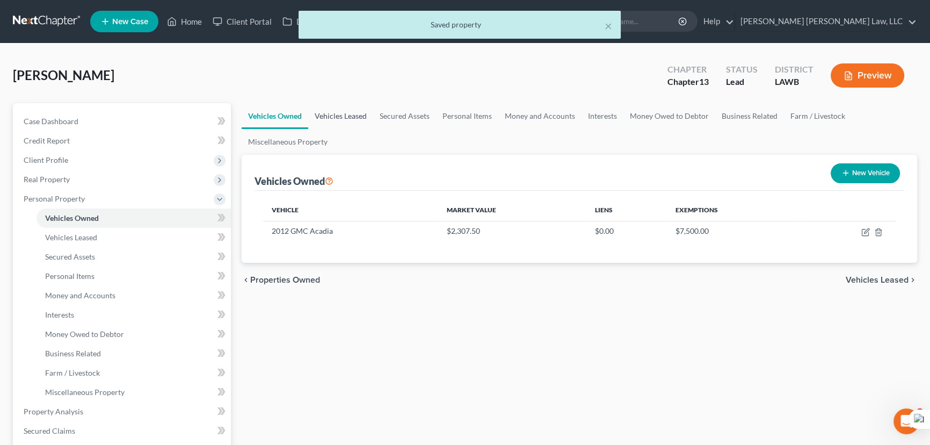
click at [363, 113] on link "Vehicles Leased" at bounding box center [340, 116] width 65 height 26
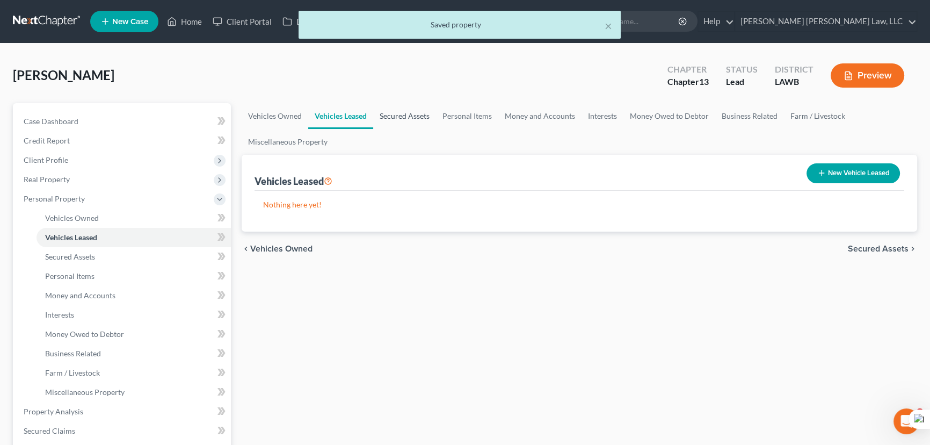
click at [423, 125] on link "Secured Assets" at bounding box center [404, 116] width 63 height 26
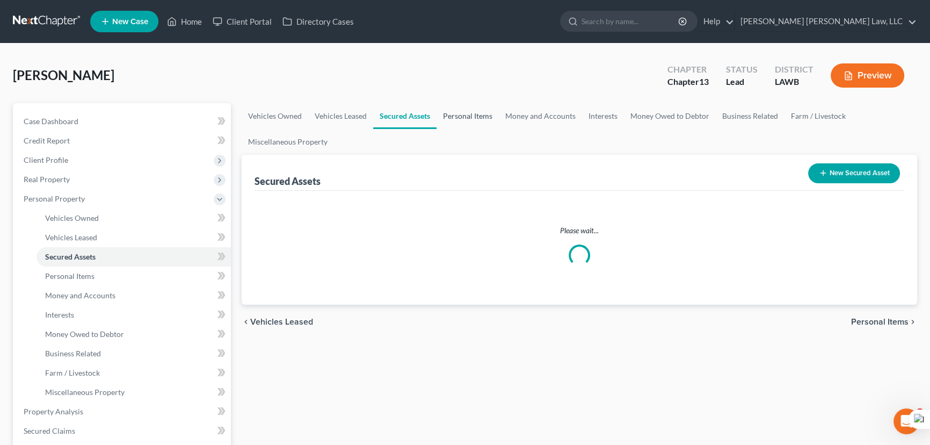
click at [486, 120] on link "Personal Items" at bounding box center [468, 116] width 62 height 26
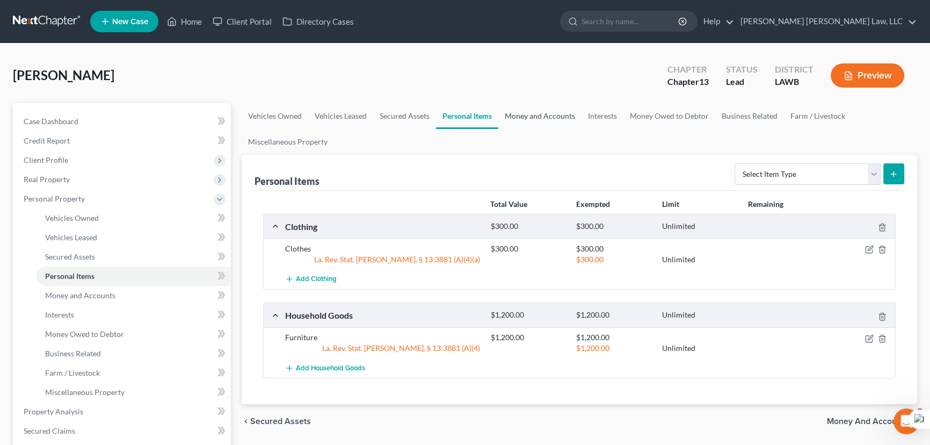
click at [564, 120] on link "Money and Accounts" at bounding box center [539, 116] width 83 height 26
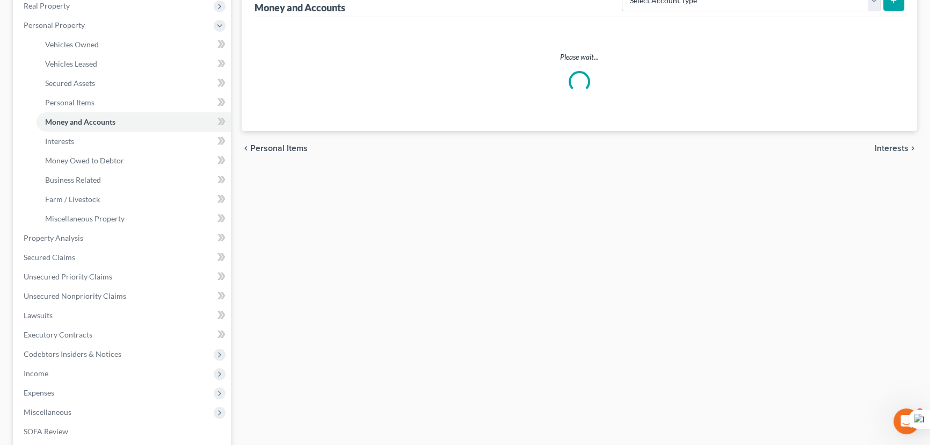
scroll to position [293, 0]
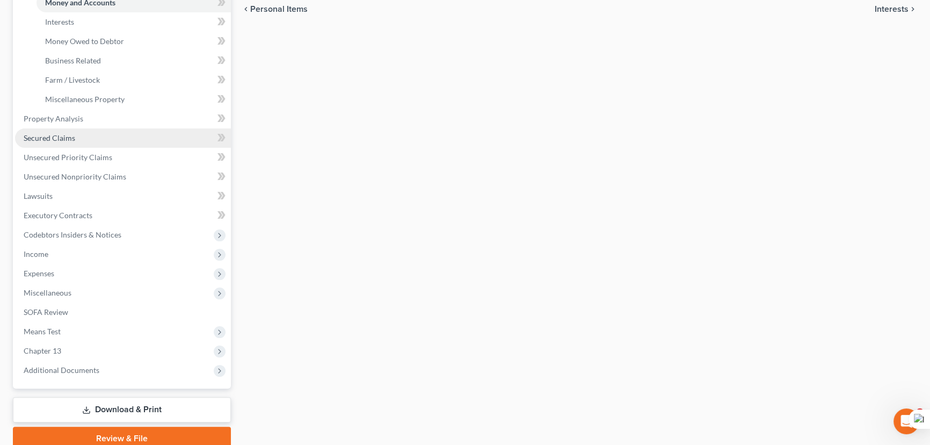
click at [98, 139] on link "Secured Claims" at bounding box center [123, 137] width 216 height 19
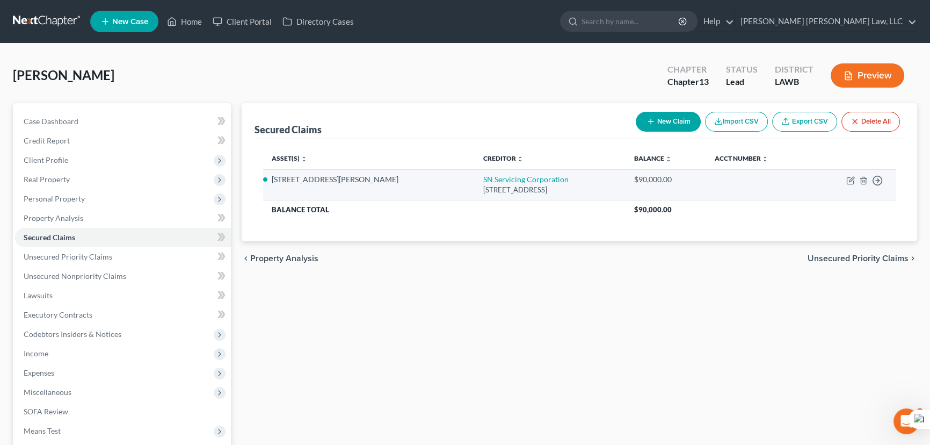
click at [845, 180] on td "Move to E Move to F Move to G Move to Notice Only" at bounding box center [853, 184] width 85 height 31
click at [848, 180] on icon "button" at bounding box center [851, 180] width 9 height 9
select select "4"
select select "2"
select select "0"
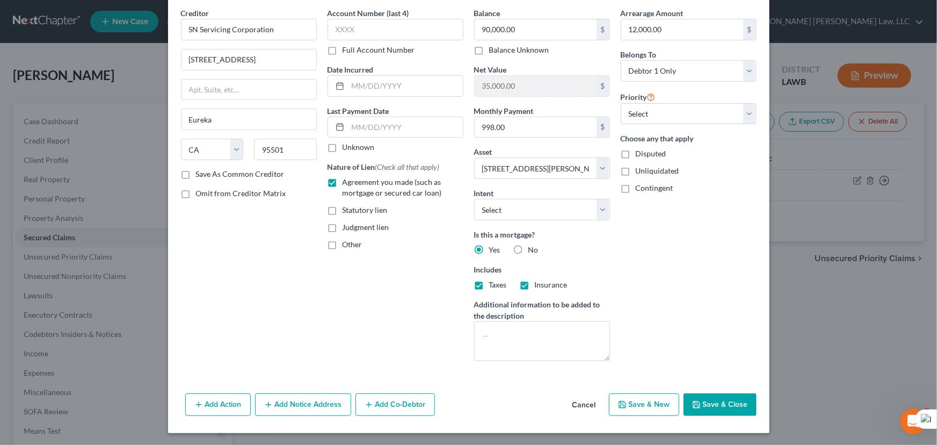
click at [209, 401] on button "Add Action" at bounding box center [218, 404] width 66 height 23
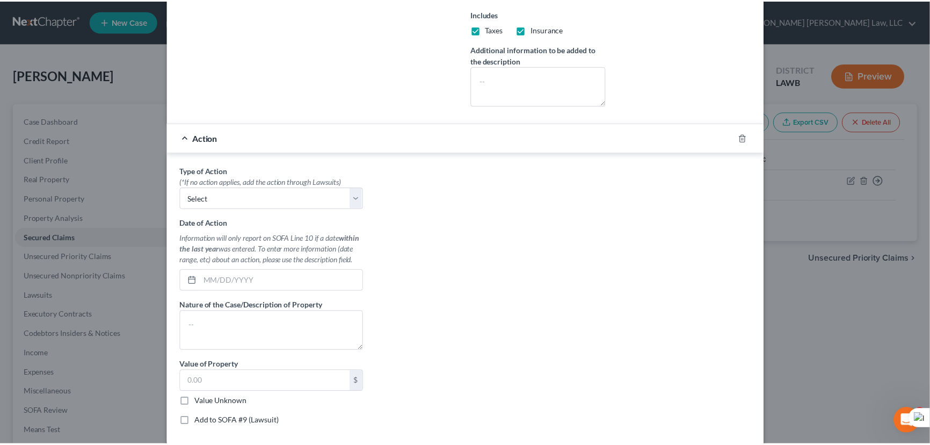
scroll to position [362, 0]
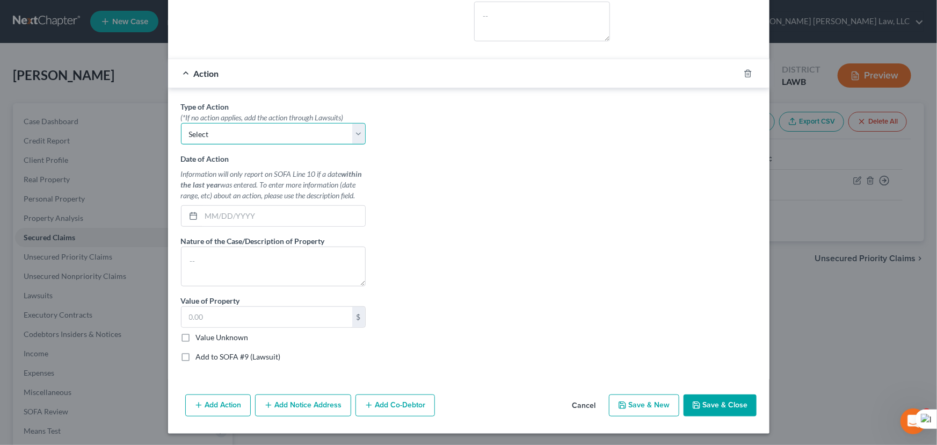
click at [264, 127] on select "Select Repossession Garnishment Foreclosure Personal Injury Attached, Seized, O…" at bounding box center [273, 133] width 185 height 21
select select "2"
click at [181, 123] on select "Select Repossession Garnishment Foreclosure Personal Injury Attached, Seized, O…" at bounding box center [273, 133] width 185 height 21
click at [259, 213] on input "text" at bounding box center [283, 216] width 164 height 20
click at [269, 212] on input "text" at bounding box center [283, 216] width 164 height 20
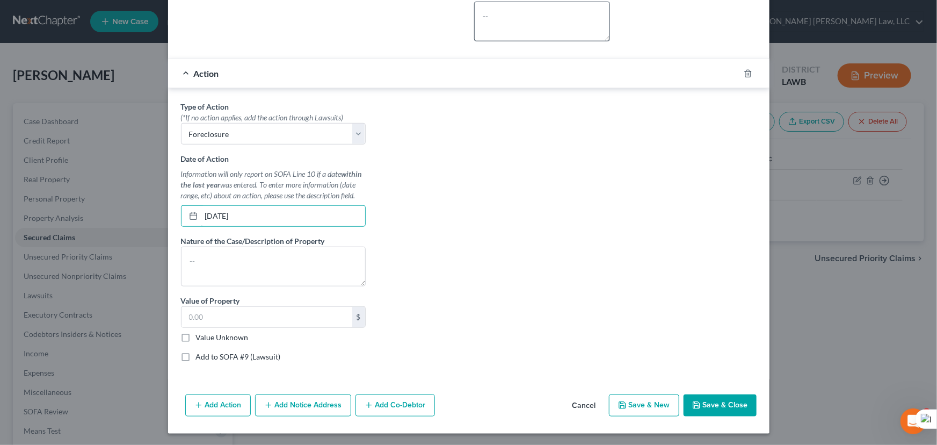
type input "10/08/2025"
click at [268, 291] on div "Type of Action * (*If no action applies, add the action through Lawsuits) Selec…" at bounding box center [274, 235] width 196 height 269
click at [257, 310] on input "text" at bounding box center [267, 317] width 171 height 20
type input "125,000"
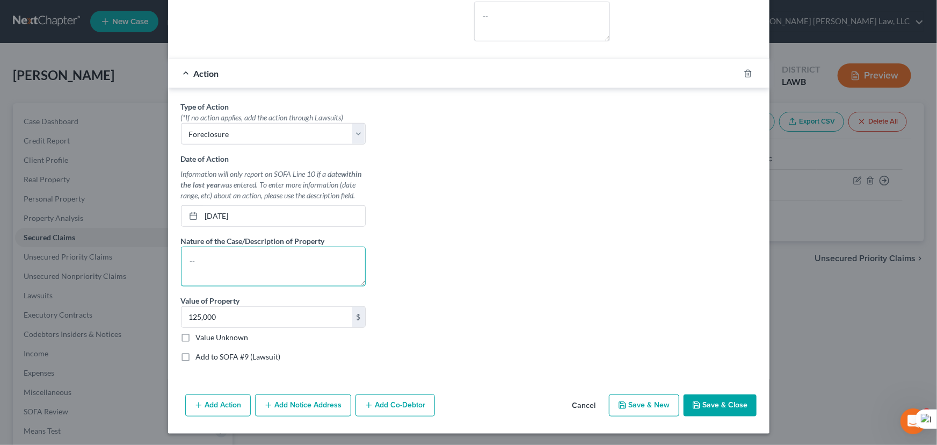
click at [270, 284] on textarea at bounding box center [273, 267] width 185 height 40
type textarea "foreclosure"
click at [718, 394] on button "Save & Close" at bounding box center [720, 405] width 73 height 23
select select
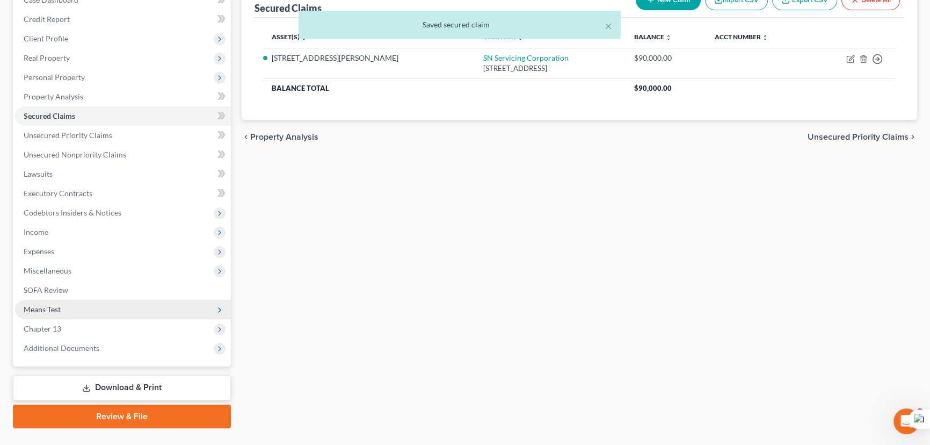
scroll to position [144, 0]
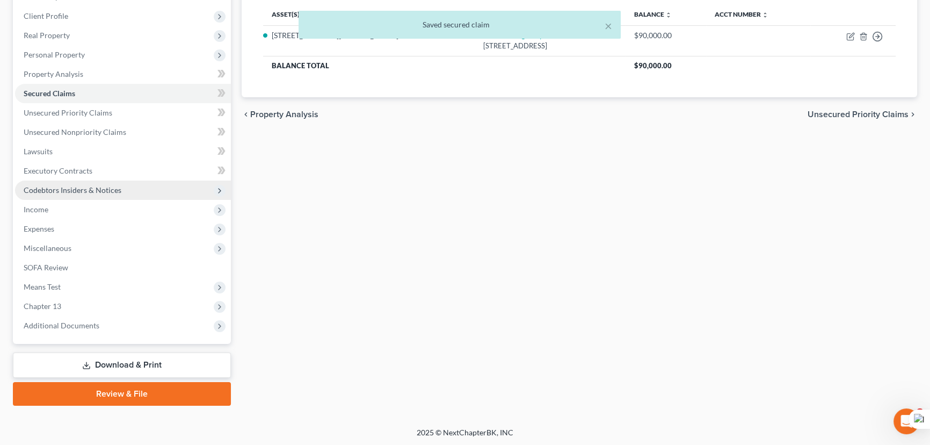
click at [150, 187] on span "Codebtors Insiders & Notices" at bounding box center [123, 189] width 216 height 19
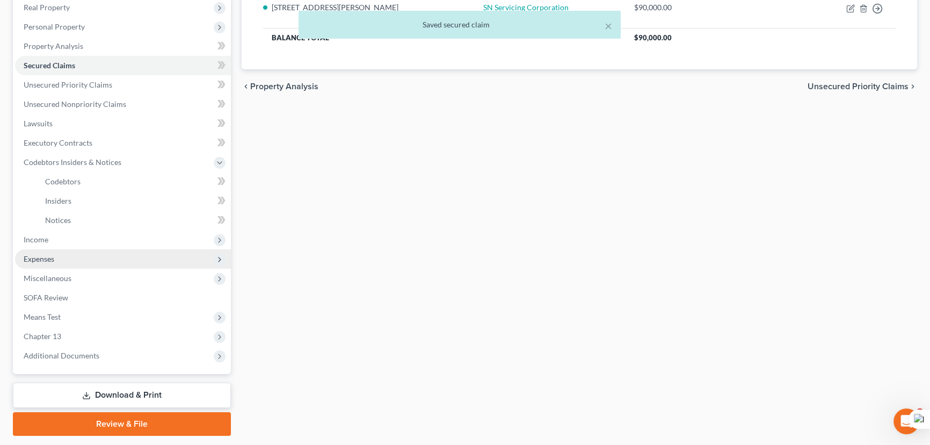
scroll to position [202, 0]
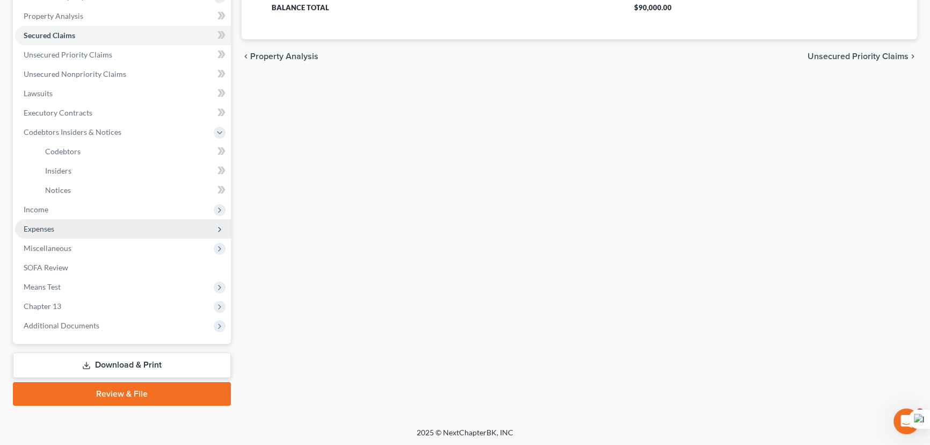
click at [53, 219] on span "Expenses" at bounding box center [123, 228] width 216 height 19
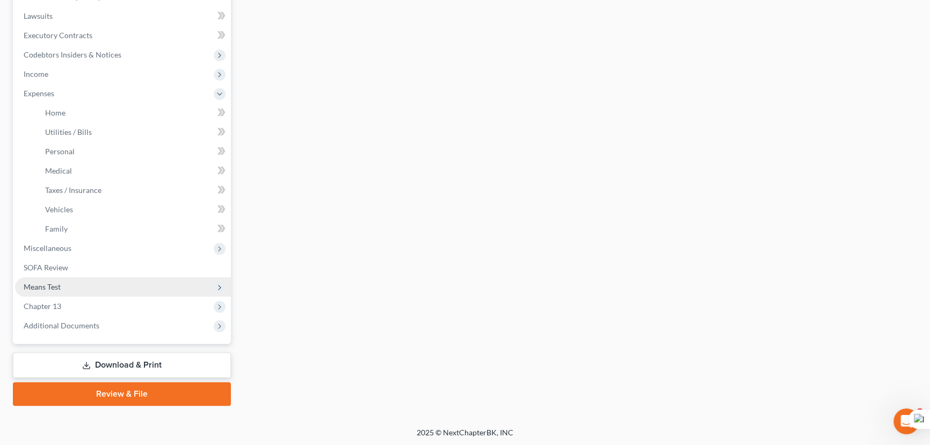
scroll to position [0, 0]
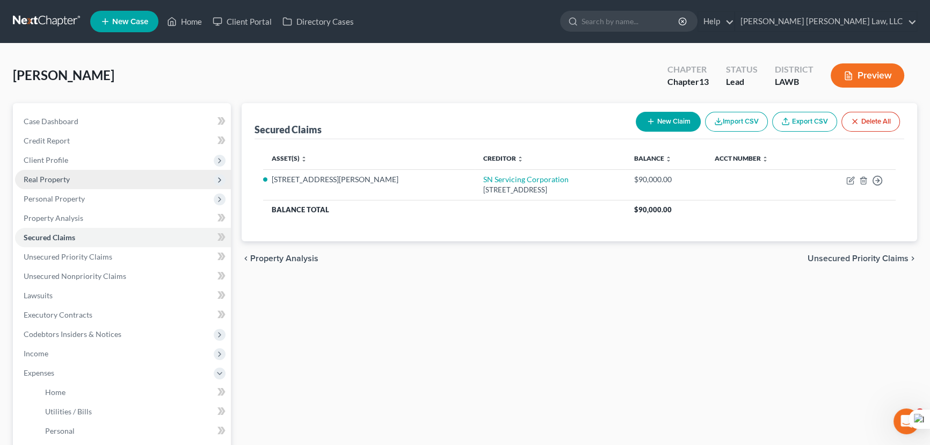
click at [75, 153] on span "Client Profile" at bounding box center [123, 159] width 216 height 19
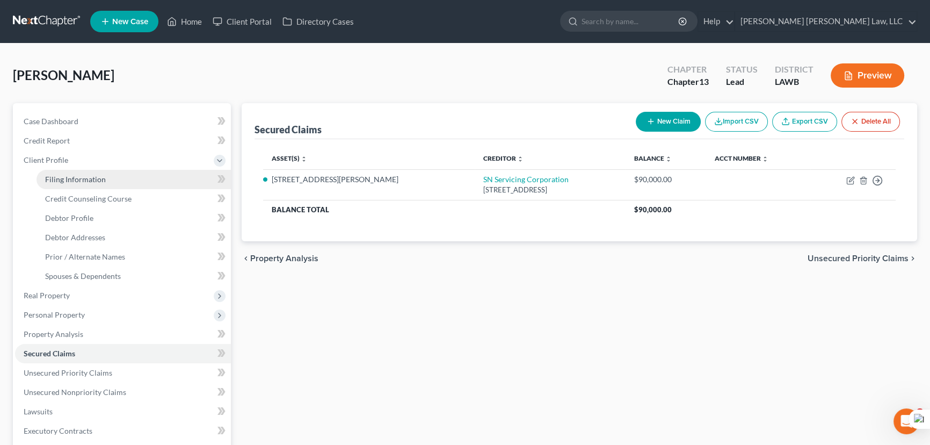
click at [83, 177] on span "Filing Information" at bounding box center [75, 179] width 61 height 9
select select "1"
select select "0"
select select "3"
select select "36"
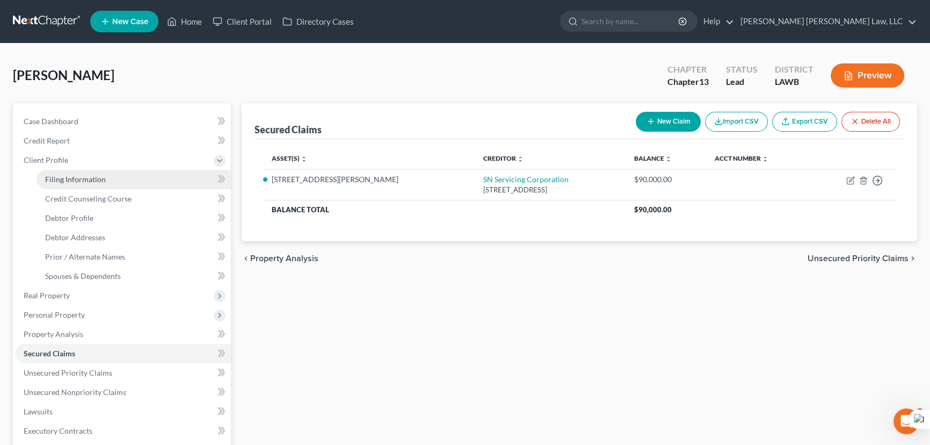
select select "0"
select select "19"
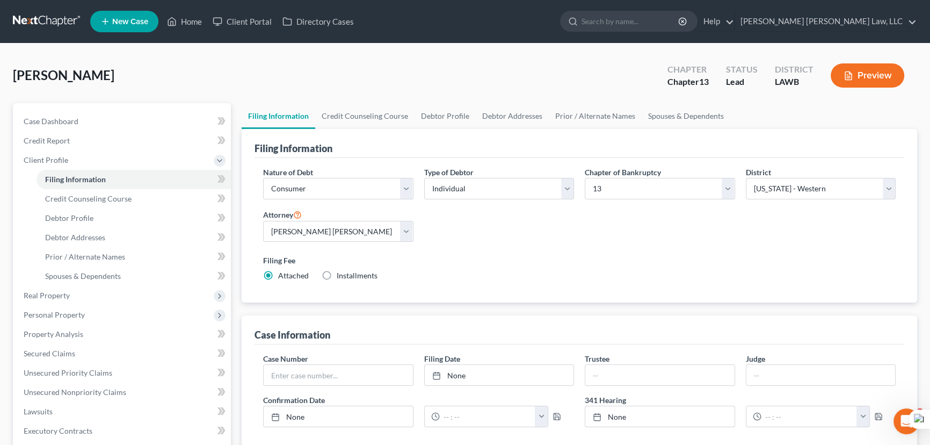
click at [302, 134] on div "Filing Information" at bounding box center [580, 143] width 650 height 29
click at [37, 32] on nav "Home New Case Client Portal Directory Cases E. Orum Young Law, LLC madison.f@eo…" at bounding box center [465, 21] width 930 height 43
click at [38, 19] on link at bounding box center [47, 21] width 69 height 19
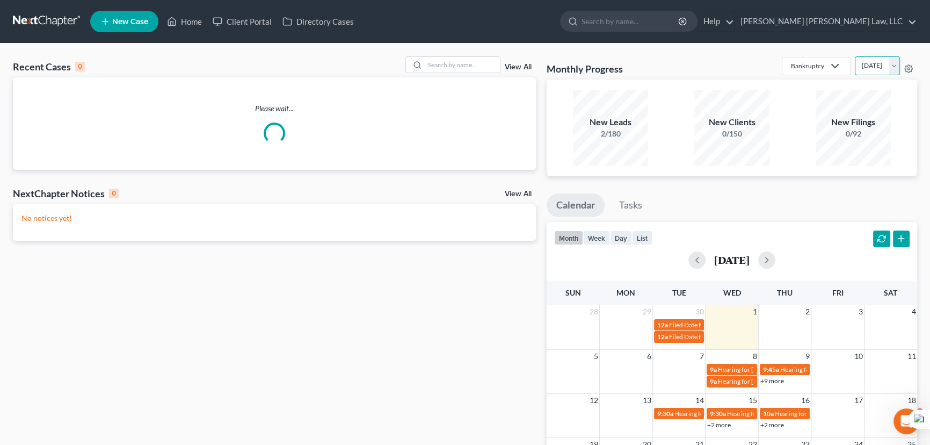
click at [855, 66] on select "[DATE] [DATE] [DATE] [DATE] [DATE] [DATE] [DATE] [DATE] [DATE] [DATE] [DATE] [D…" at bounding box center [877, 65] width 45 height 19
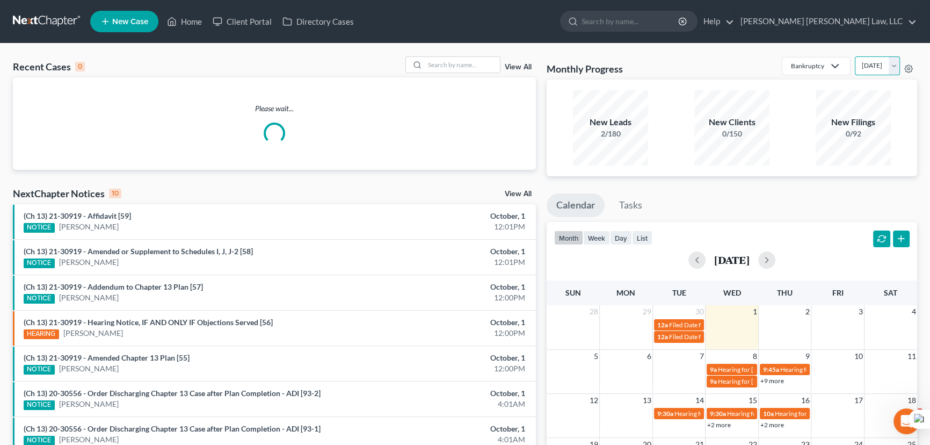
click at [855, 56] on select "[DATE] [DATE] [DATE] [DATE] [DATE] [DATE] [DATE] [DATE] [DATE] [DATE] [DATE] [D…" at bounding box center [877, 65] width 45 height 19
click at [865, 66] on select "[DATE] [DATE] [DATE] [DATE] [DATE] [DATE] [DATE] [DATE] [DATE] [DATE] [DATE] [D…" at bounding box center [877, 65] width 45 height 19
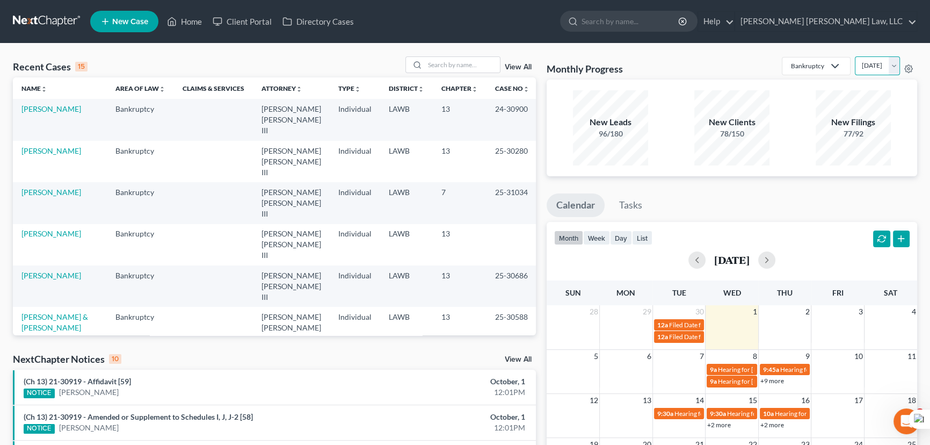
select select "0"
click at [855, 56] on select "[DATE] [DATE] [DATE] [DATE] [DATE] [DATE] [DATE] [DATE] [DATE] [DATE] [DATE] [D…" at bounding box center [877, 65] width 45 height 19
